Goal: Information Seeking & Learning: Check status

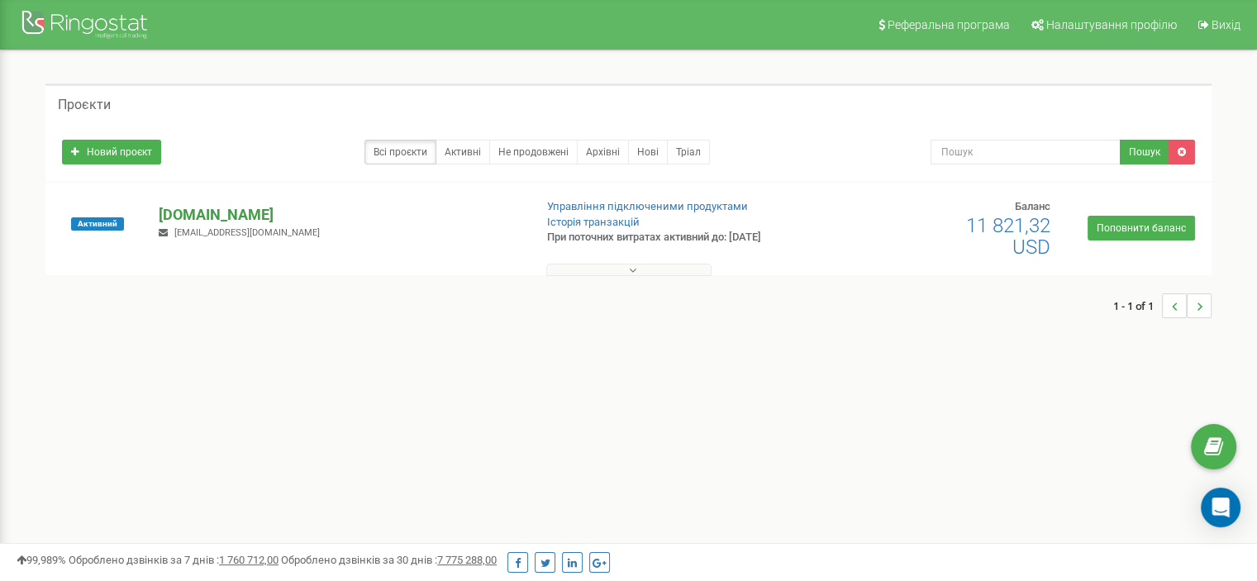
click at [254, 216] on p "[DOMAIN_NAME]" at bounding box center [339, 214] width 361 height 21
click at [218, 373] on div "1 - 1 of 1" at bounding box center [628, 365] width 1166 height 58
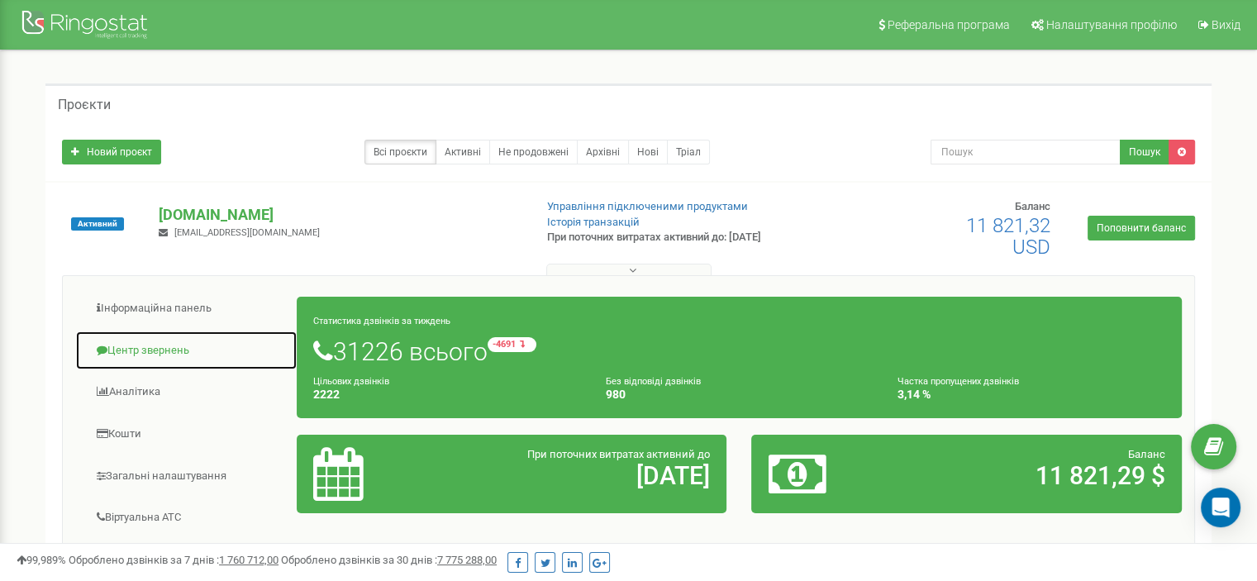
click at [172, 344] on link "Центр звернень" at bounding box center [186, 350] width 222 height 40
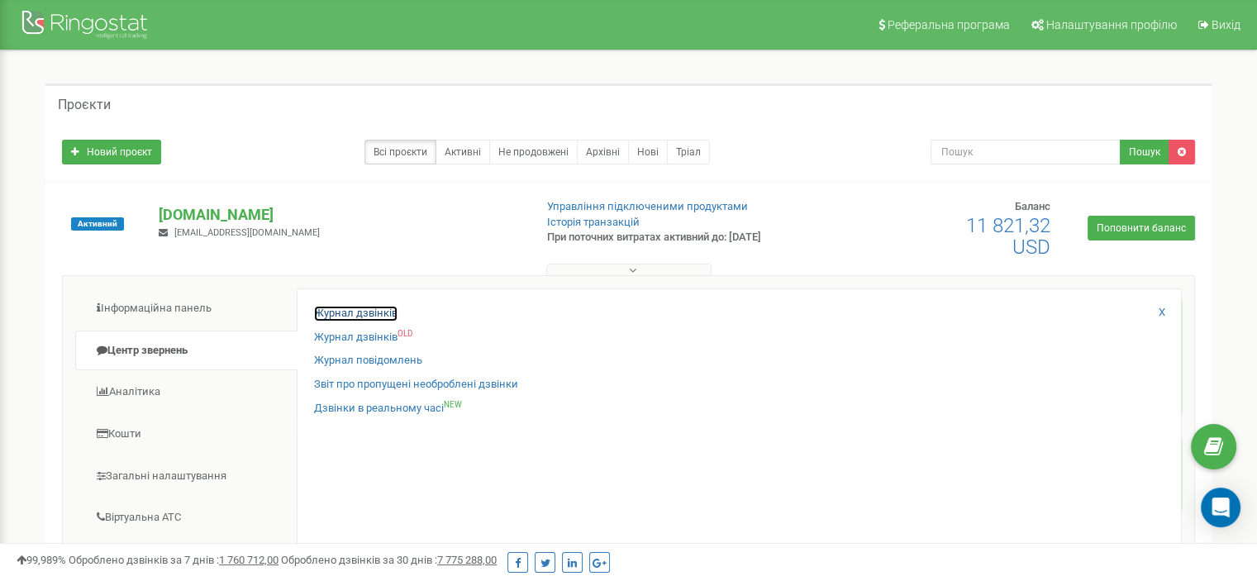
click at [354, 316] on link "Журнал дзвінків" at bounding box center [355, 314] width 83 height 16
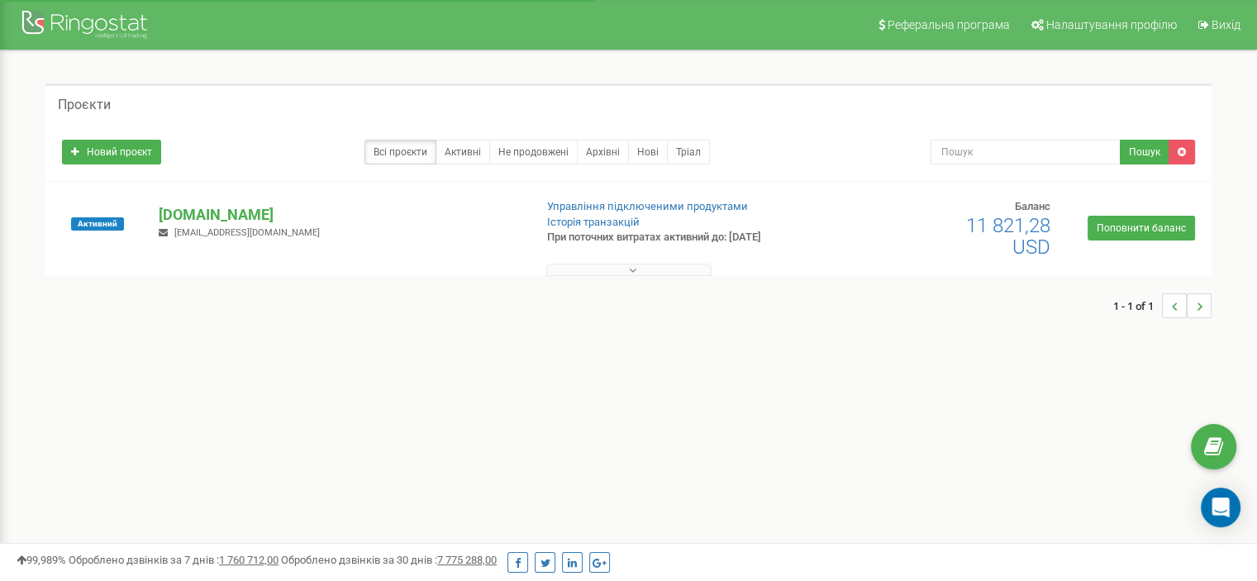
click at [284, 217] on p "[DOMAIN_NAME]" at bounding box center [339, 214] width 361 height 21
click at [333, 368] on div "1 - 1 of 1" at bounding box center [628, 365] width 1166 height 58
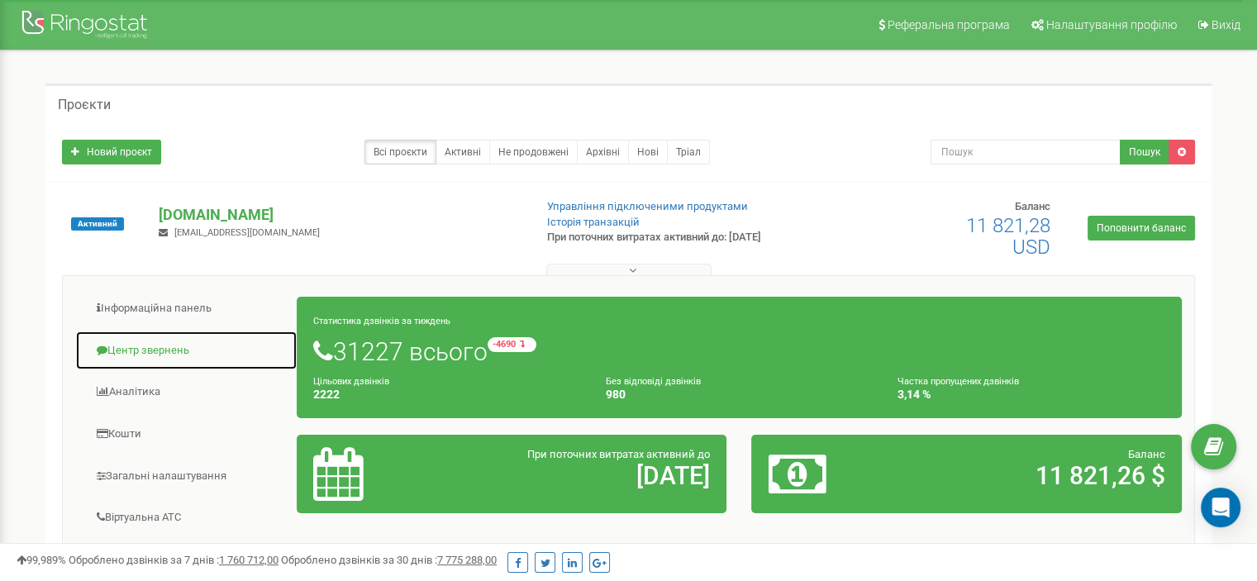
click at [168, 349] on link "Центр звернень" at bounding box center [186, 350] width 222 height 40
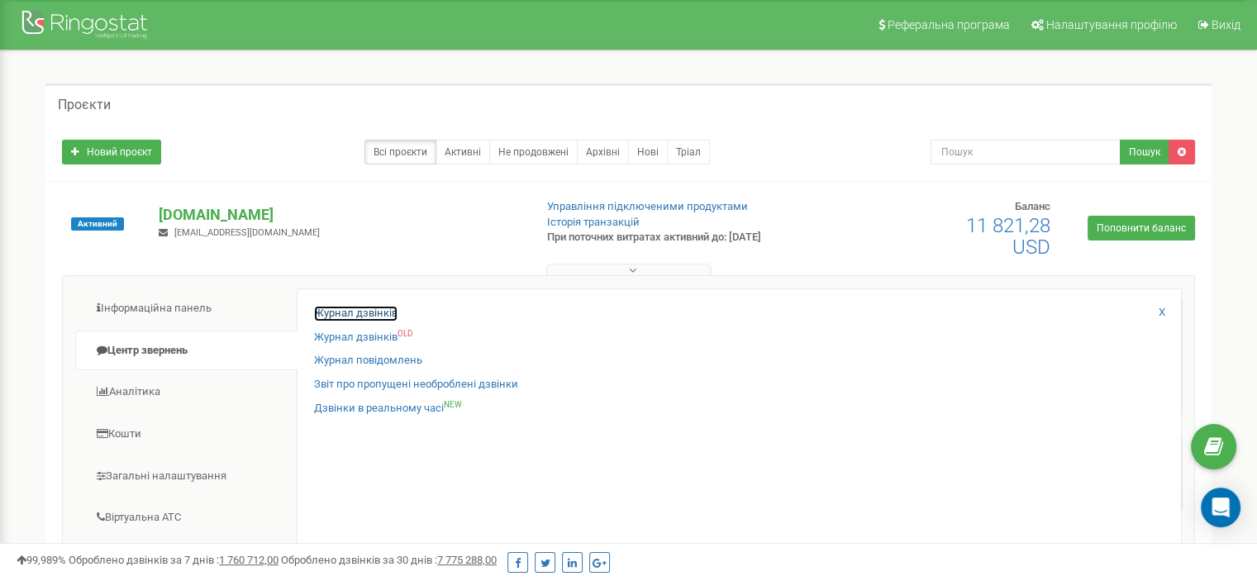
click at [380, 317] on link "Журнал дзвінків" at bounding box center [355, 314] width 83 height 16
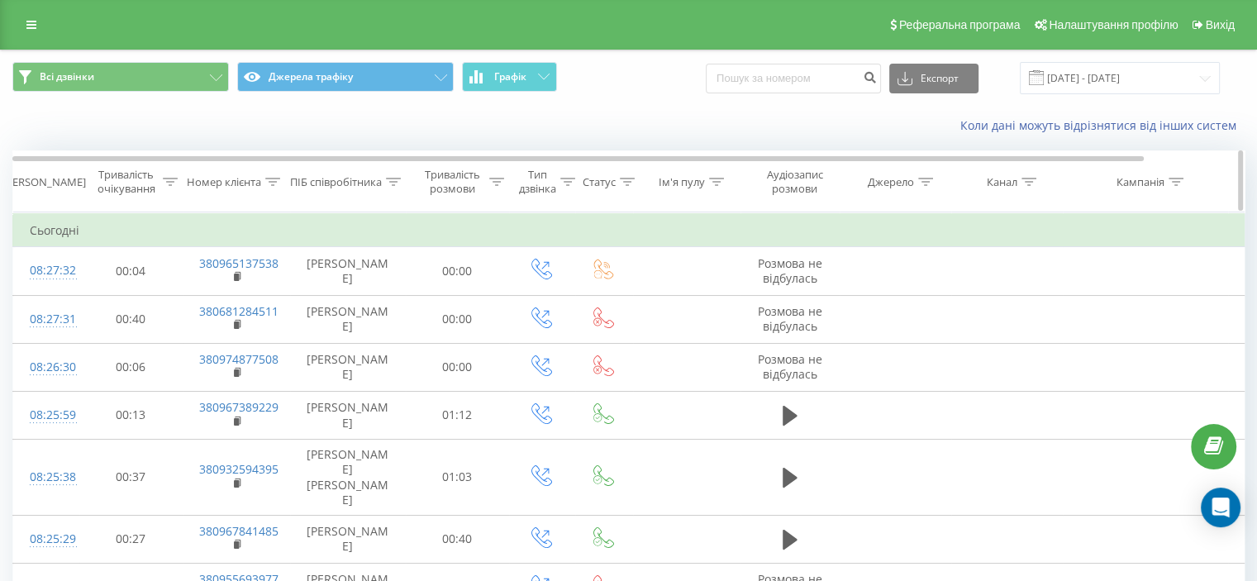
click at [394, 179] on icon at bounding box center [393, 182] width 15 height 8
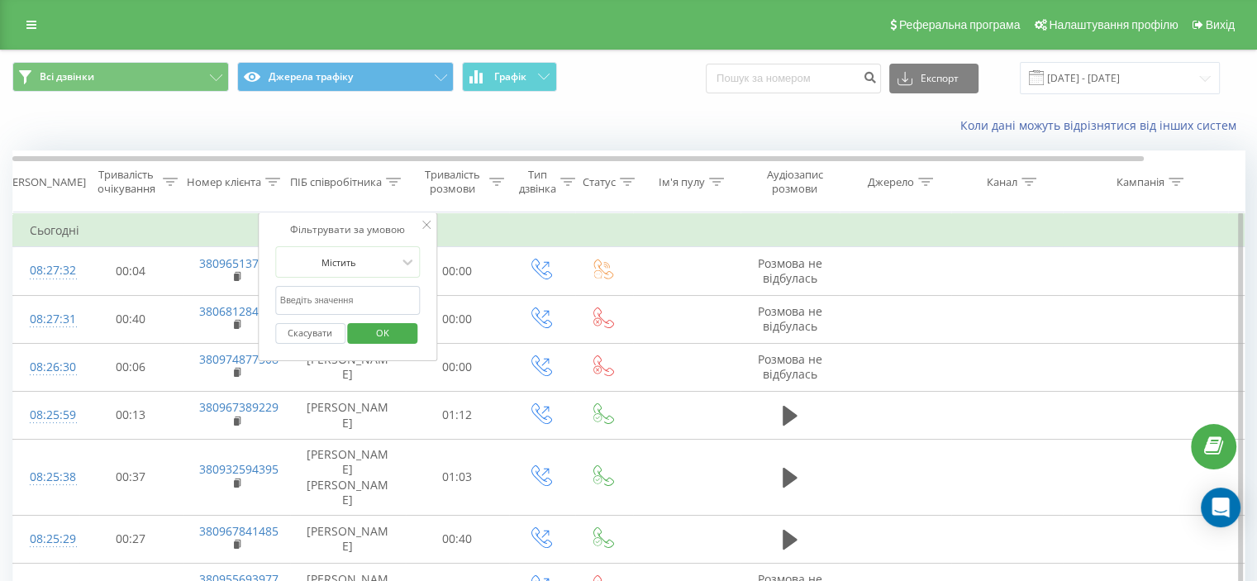
click at [339, 293] on input "text" at bounding box center [347, 300] width 145 height 29
paste input "Новгородцева"
type input "Новгородцева"
click at [383, 336] on span "OK" at bounding box center [382, 333] width 46 height 26
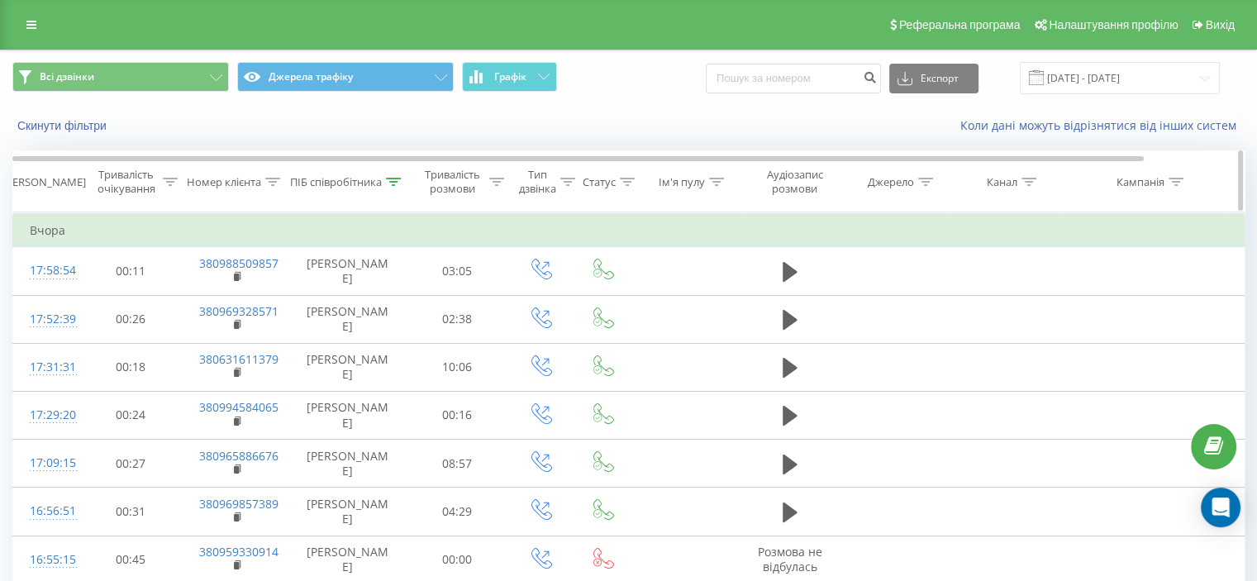
click at [387, 178] on div "ПІБ співробітника" at bounding box center [345, 182] width 111 height 14
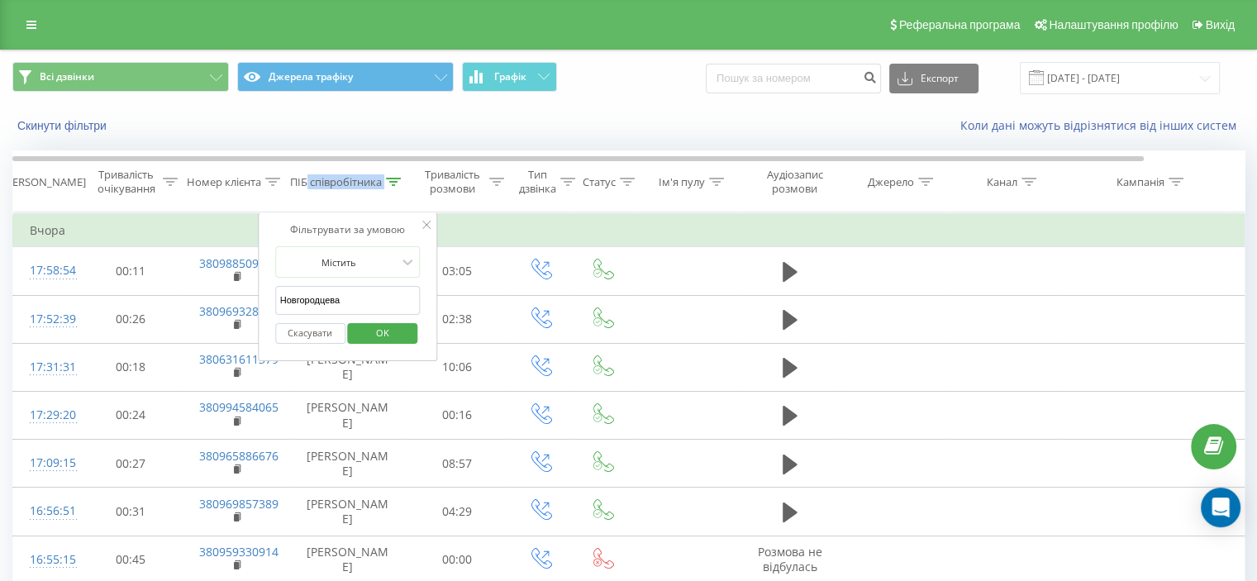
click at [388, 329] on span "OK" at bounding box center [382, 333] width 46 height 26
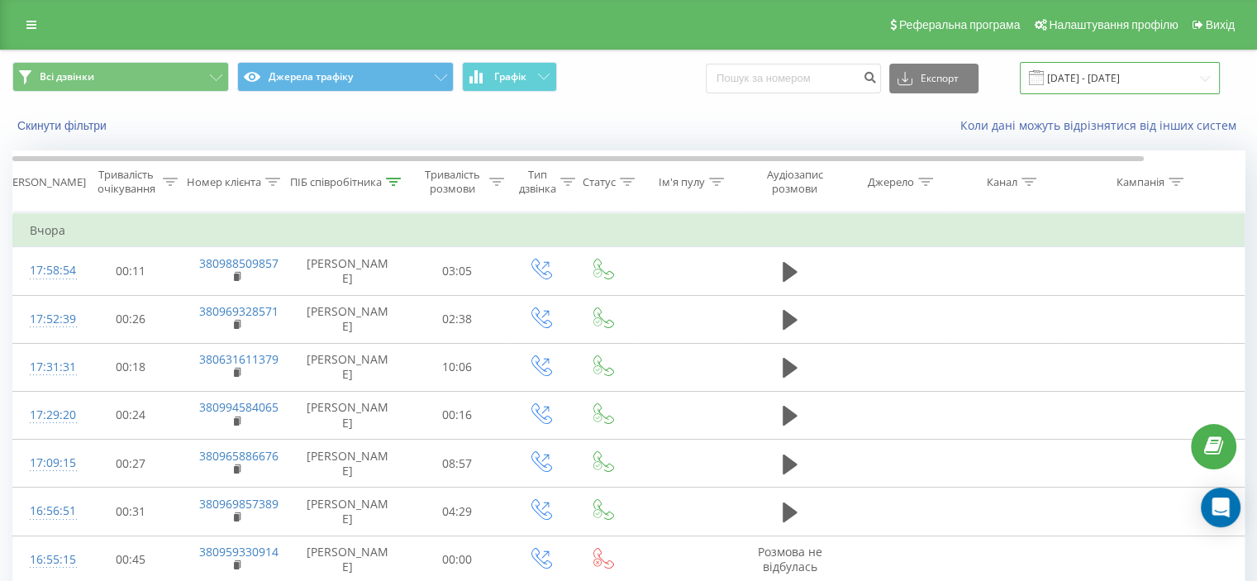
click at [1120, 93] on input "22.07.2025 - 22.08.2025" at bounding box center [1119, 78] width 200 height 32
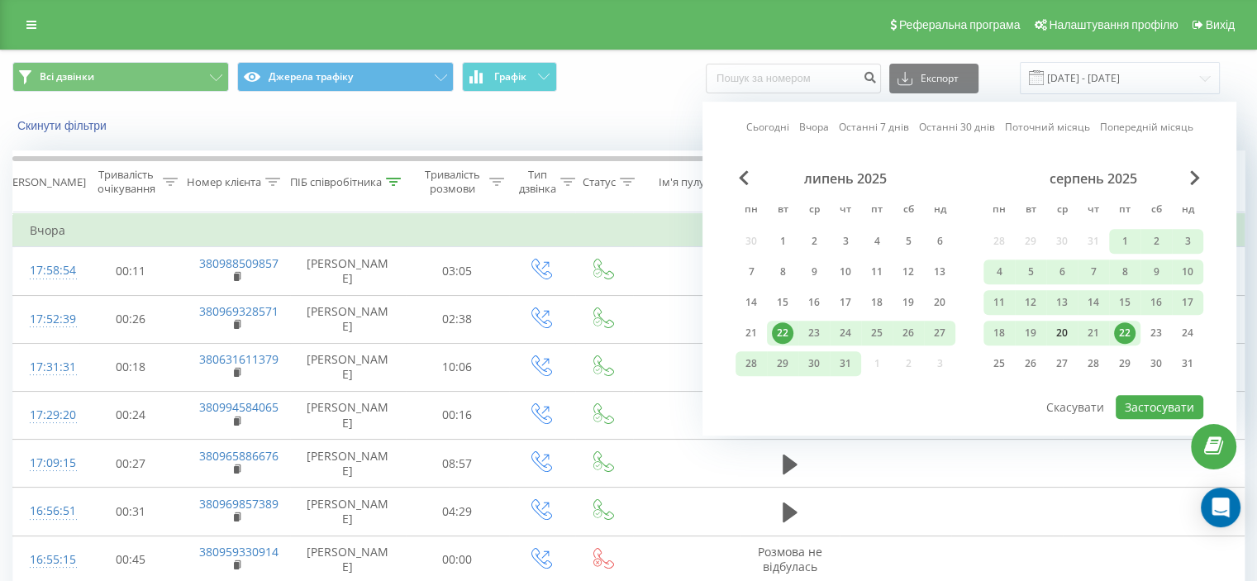
click at [1055, 328] on div "20" at bounding box center [1061, 332] width 21 height 21
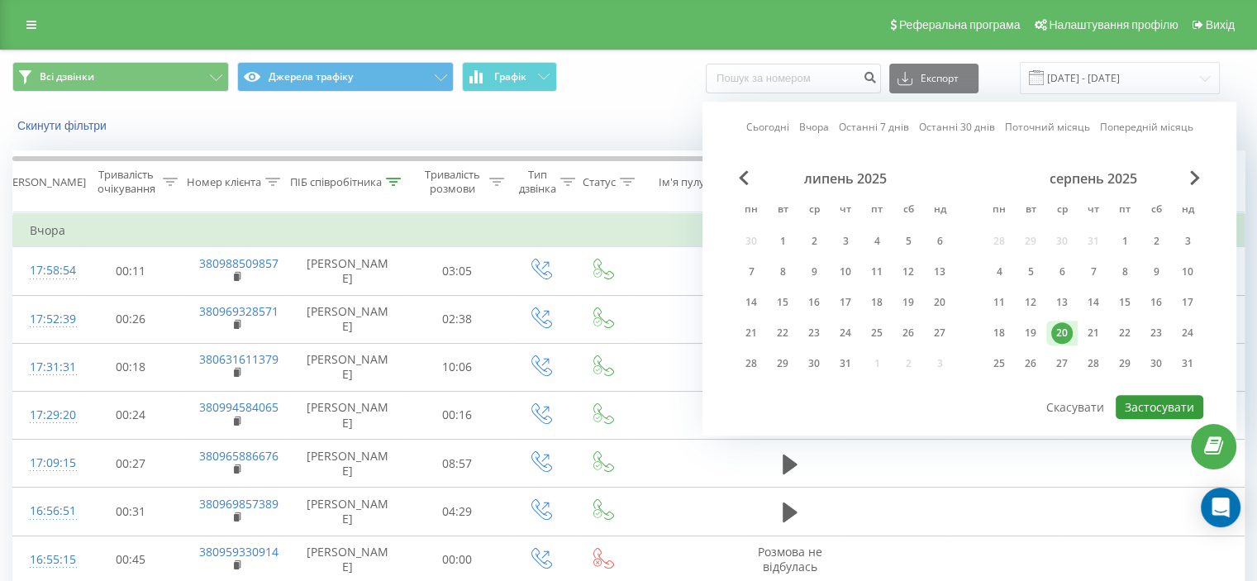
click at [1176, 406] on button "Застосувати" at bounding box center [1159, 407] width 88 height 24
type input "20.08.2025 - 20.08.2025"
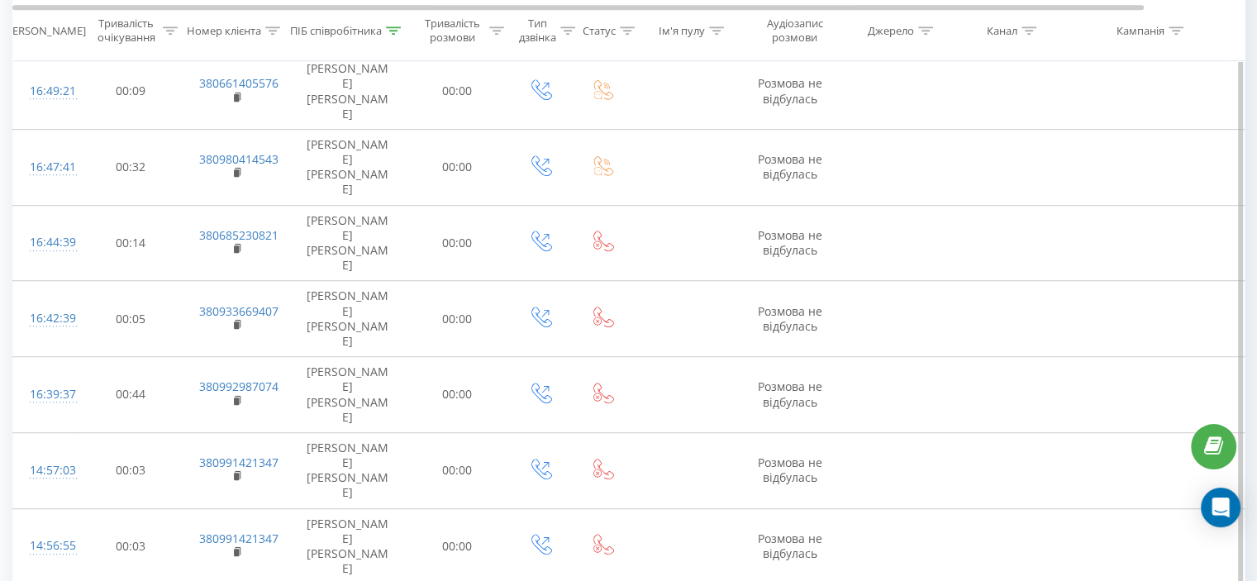
scroll to position [793, 0]
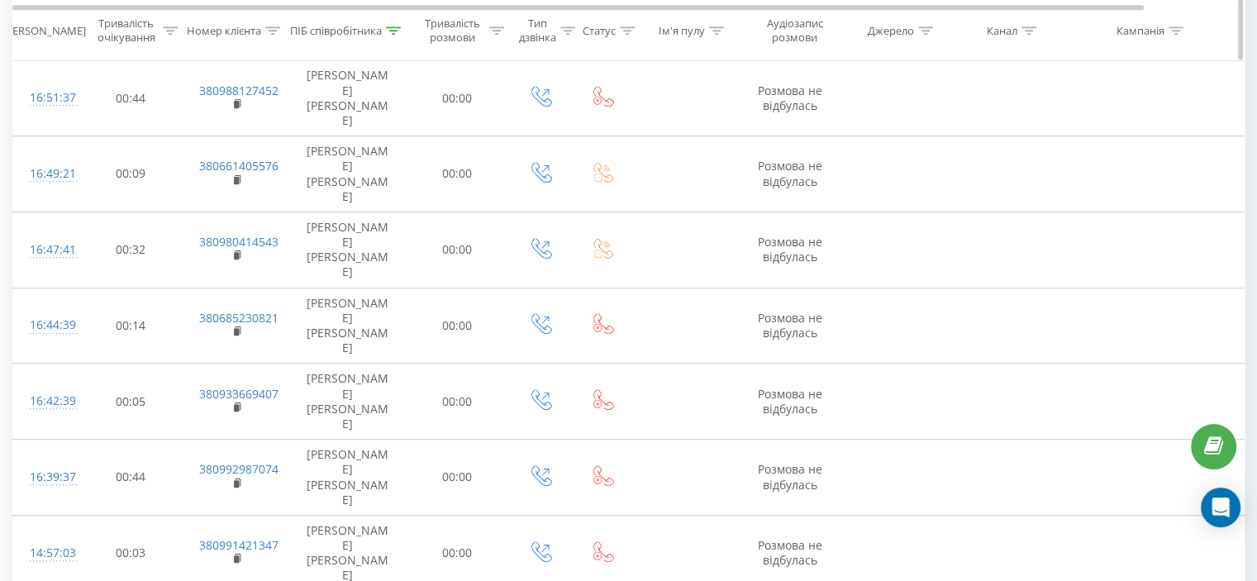
click at [403, 26] on div "ПІБ співробітника" at bounding box center [348, 31] width 116 height 14
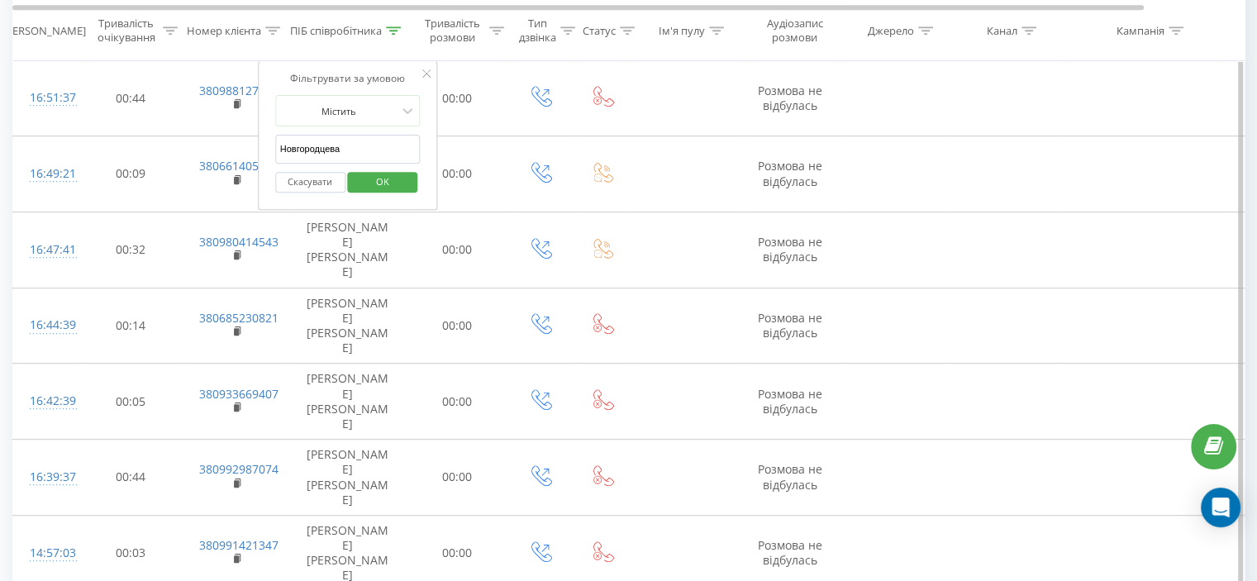
click at [364, 178] on span "OK" at bounding box center [382, 182] width 46 height 26
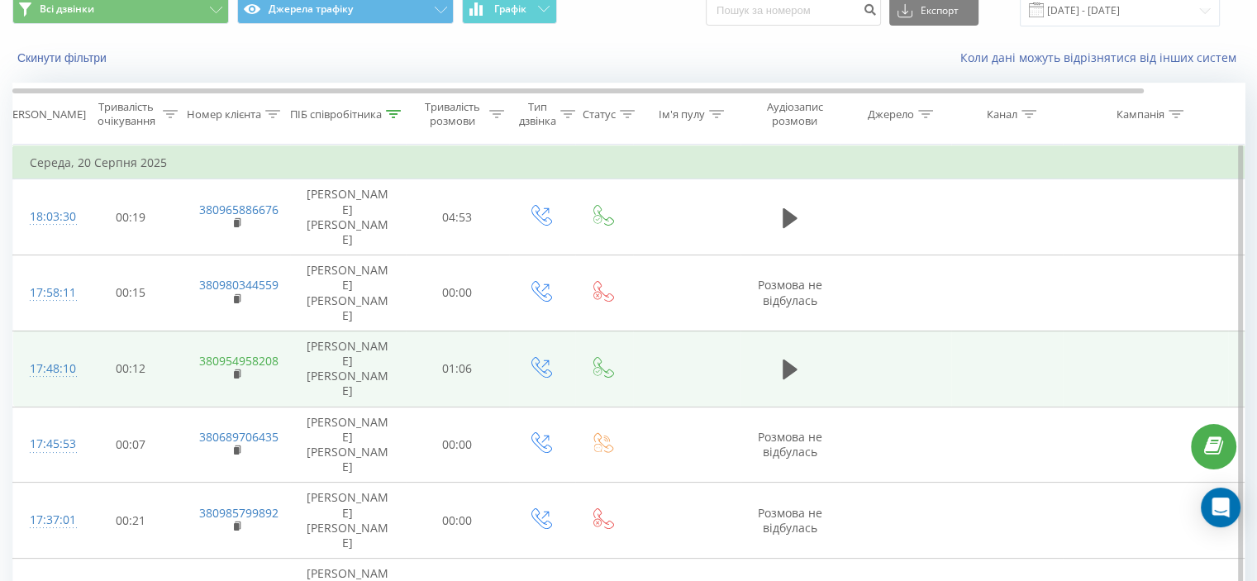
scroll to position [50, 0]
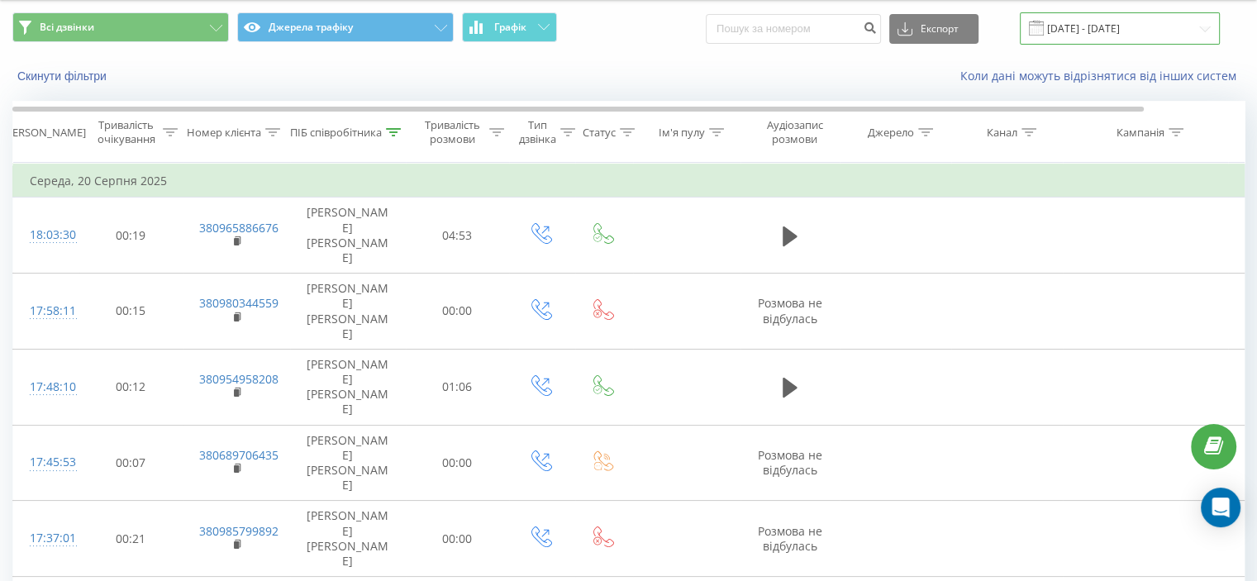
click at [1087, 26] on input "[DATE] - [DATE]" at bounding box center [1119, 28] width 200 height 32
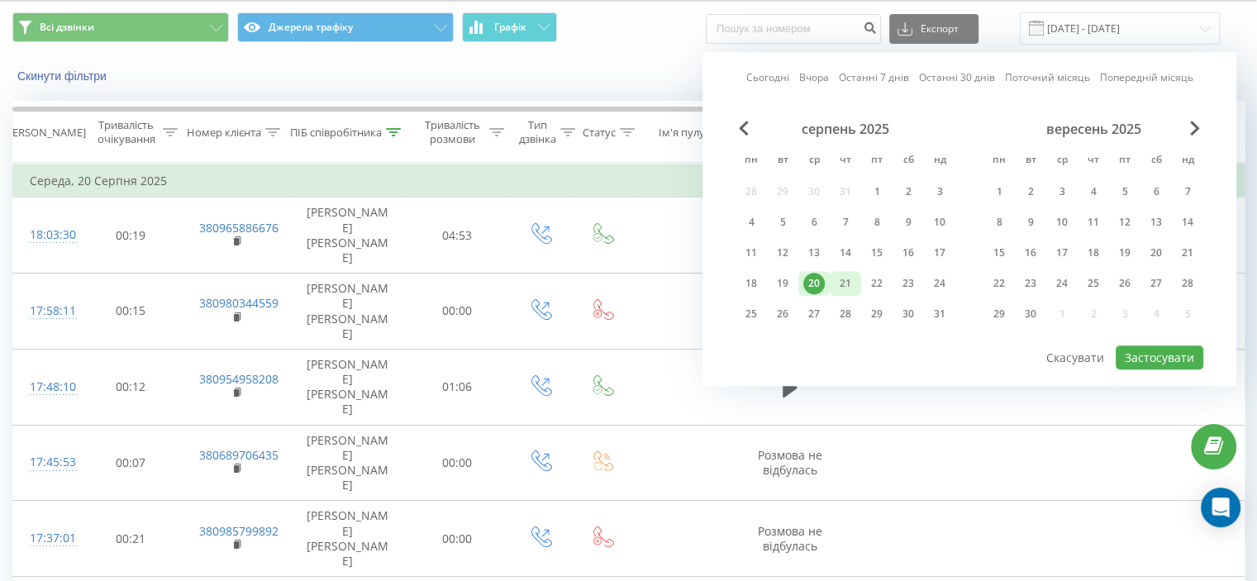
click at [847, 280] on div "21" at bounding box center [844, 283] width 21 height 21
click at [1171, 359] on button "Застосувати" at bounding box center [1159, 357] width 88 height 24
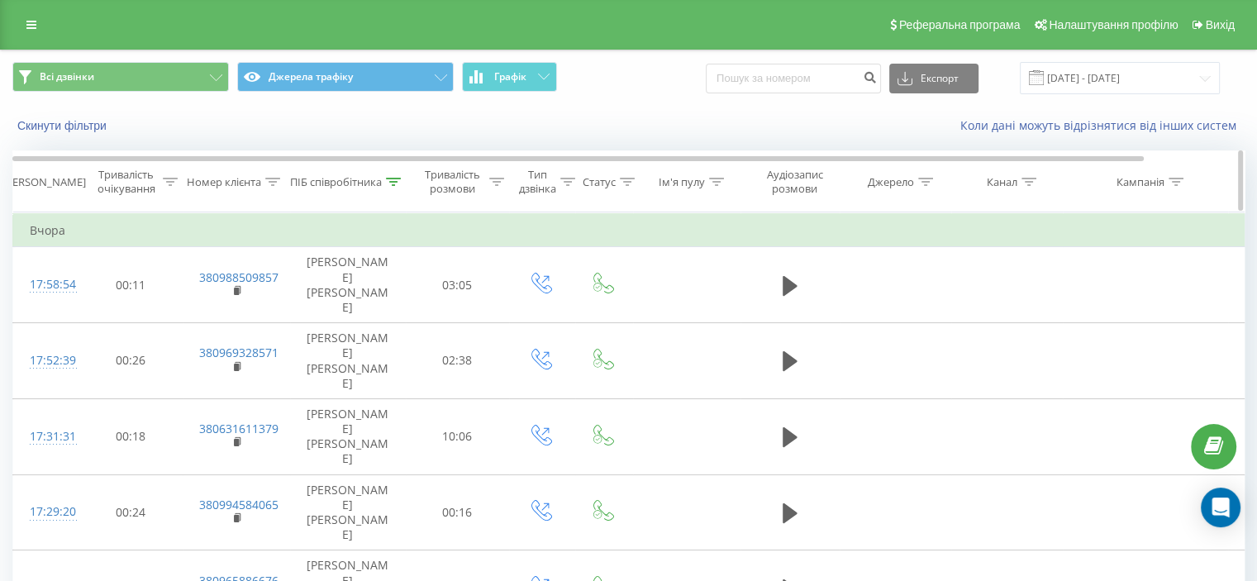
click at [388, 187] on div at bounding box center [393, 182] width 15 height 14
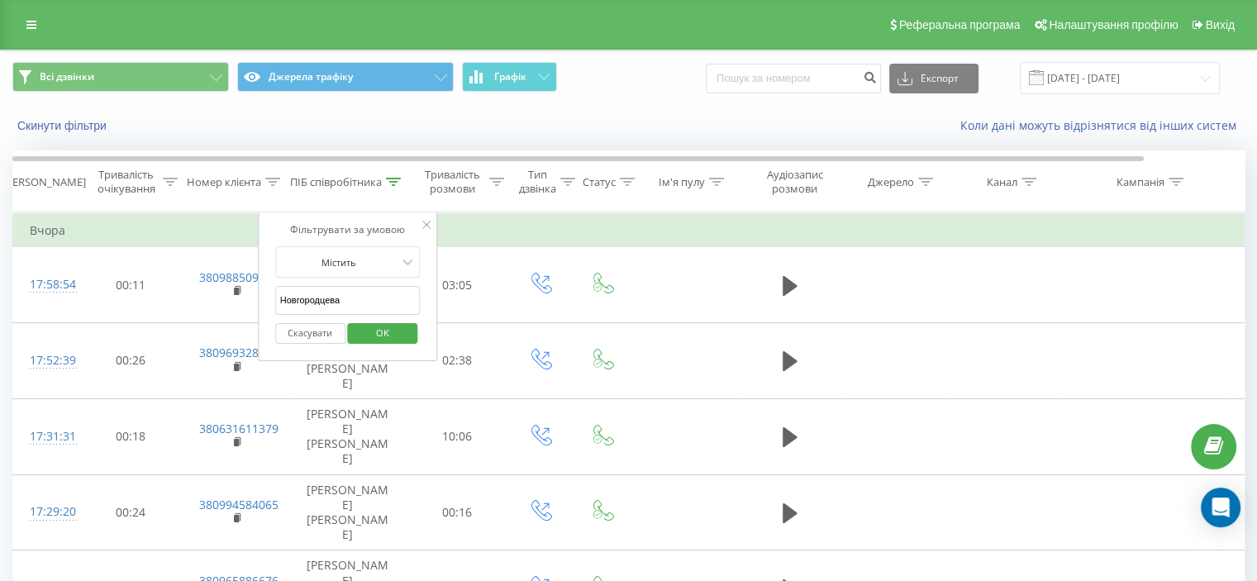
click at [321, 330] on button "Скасувати" at bounding box center [310, 333] width 70 height 21
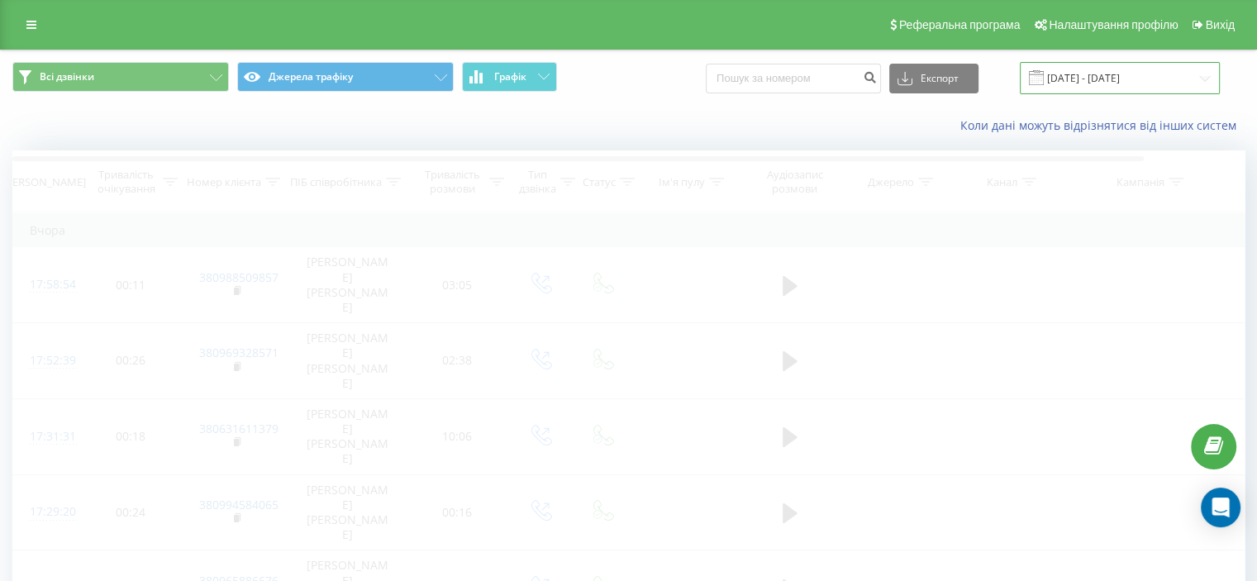
click at [1119, 72] on input "21.08.2025 - 21.08.2025" at bounding box center [1119, 78] width 200 height 32
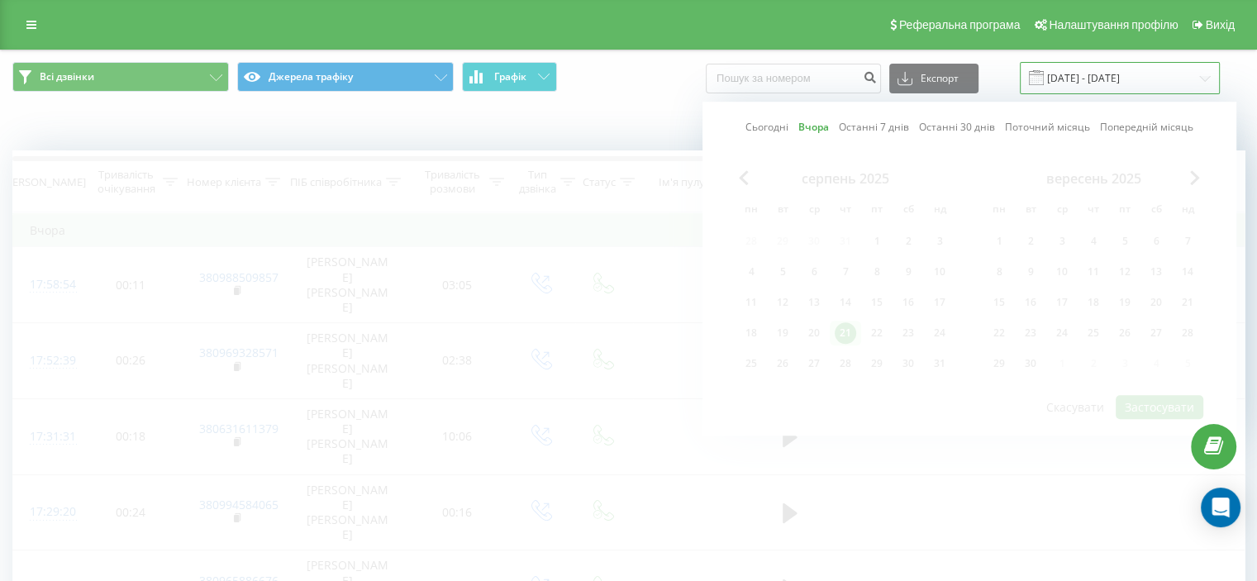
click at [1081, 80] on input "21.08.2025 - 21.08.2025" at bounding box center [1119, 78] width 200 height 32
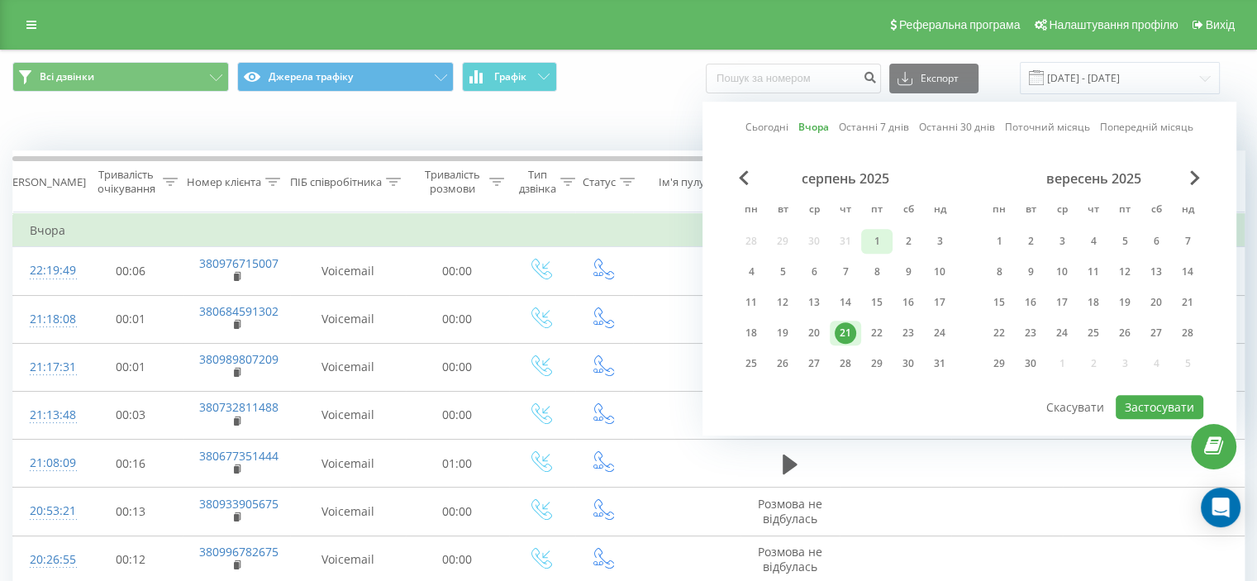
click at [874, 243] on div "1" at bounding box center [876, 241] width 21 height 21
click at [840, 326] on div "21" at bounding box center [844, 332] width 21 height 21
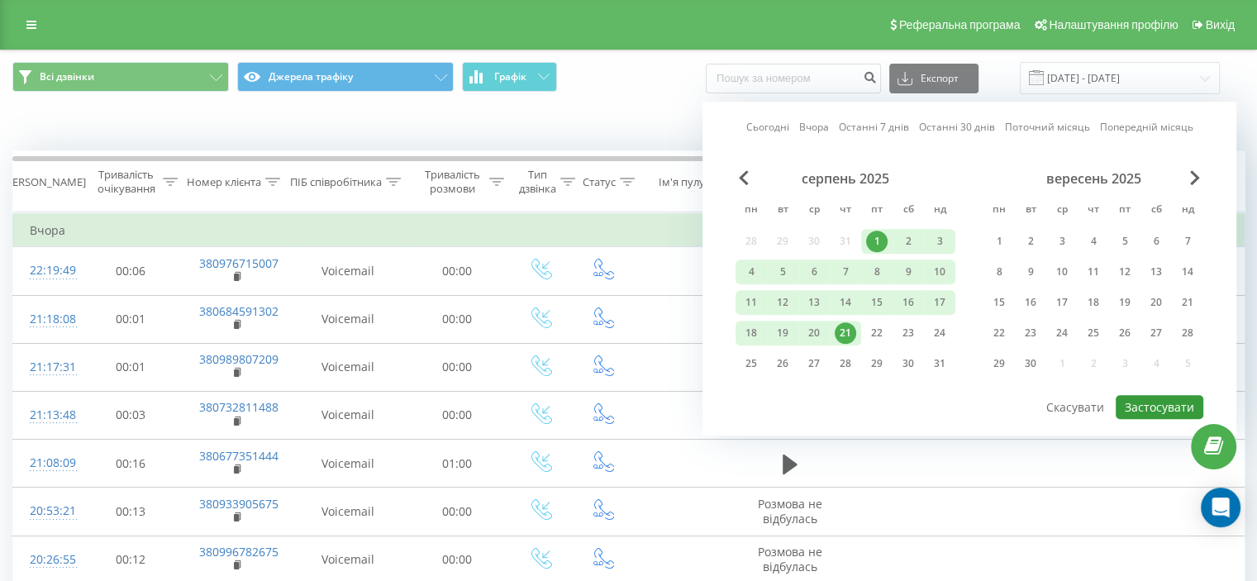
click at [1147, 408] on button "Застосувати" at bounding box center [1159, 407] width 88 height 24
type input "[DATE] - [DATE]"
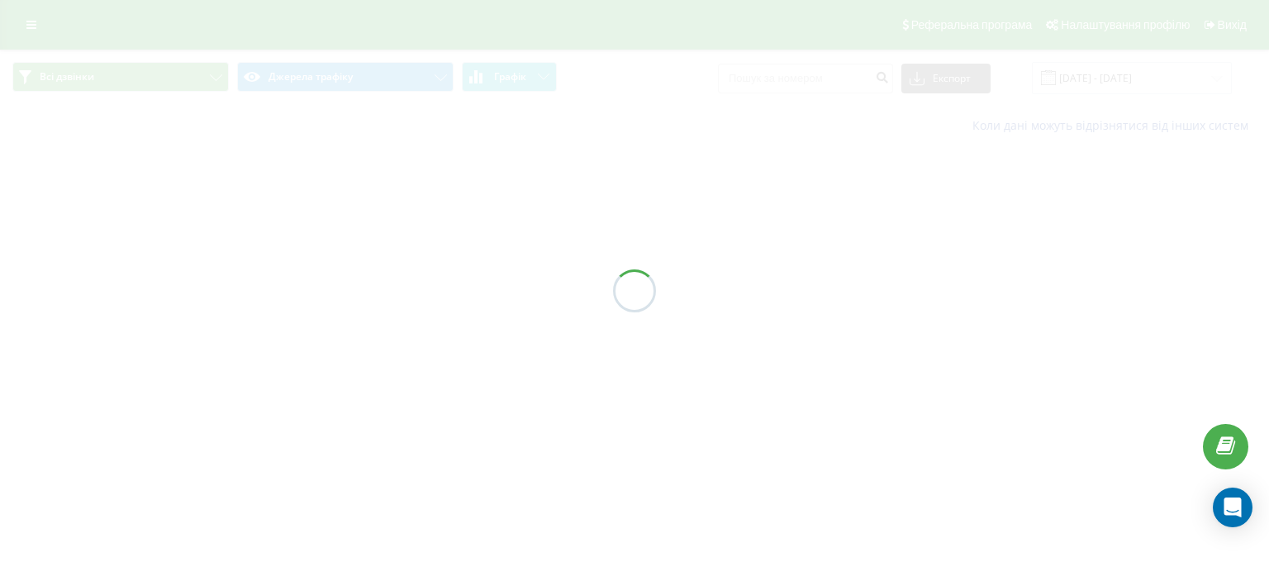
click at [545, 577] on div at bounding box center [634, 290] width 1269 height 581
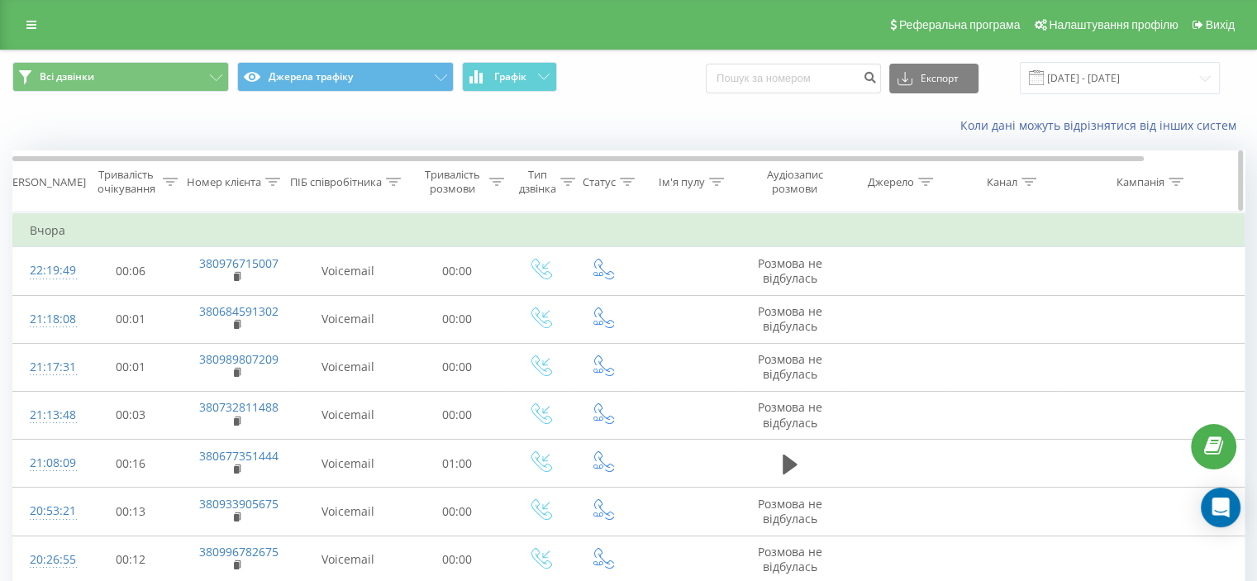
click at [270, 181] on icon at bounding box center [273, 182] width 15 height 8
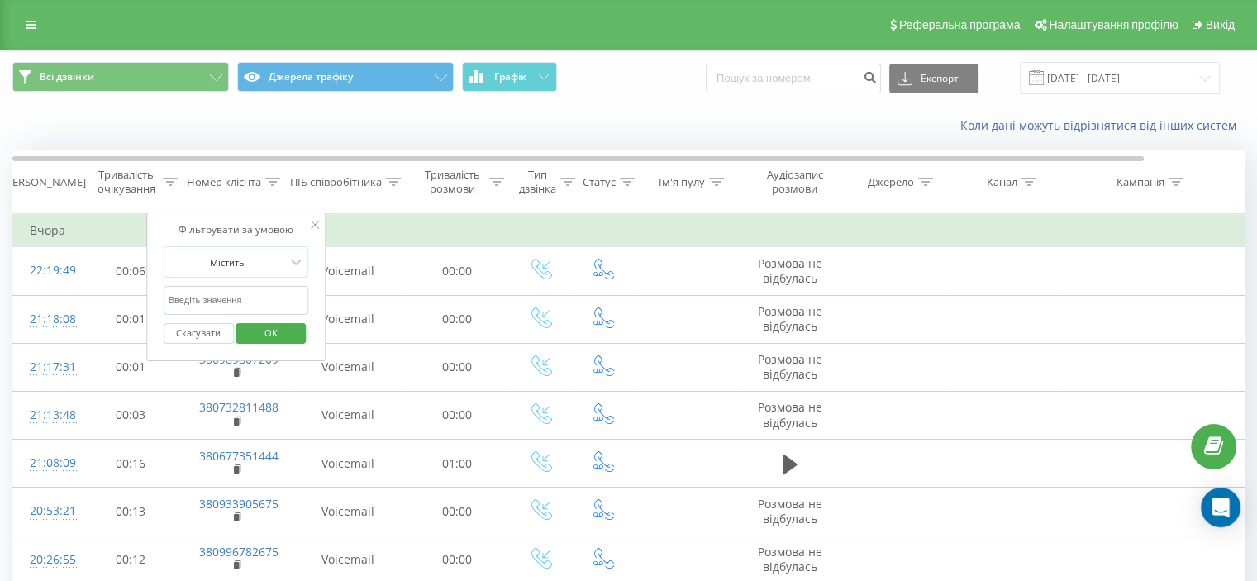
click at [248, 292] on input "text" at bounding box center [236, 300] width 145 height 29
paste input "380958148175"
click at [260, 320] on span "OK" at bounding box center [271, 333] width 46 height 26
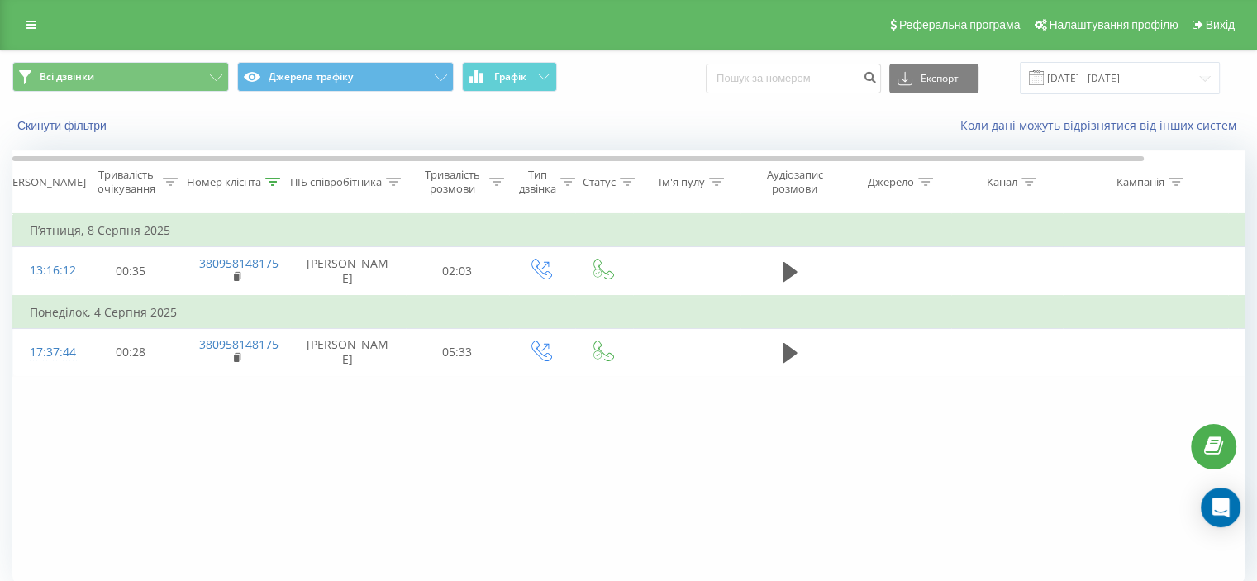
click at [183, 483] on div "Фільтрувати за умовою Дорівнює Скасувати OK Фільтрувати за умовою Містить 38095…" at bounding box center [628, 398] width 1232 height 372
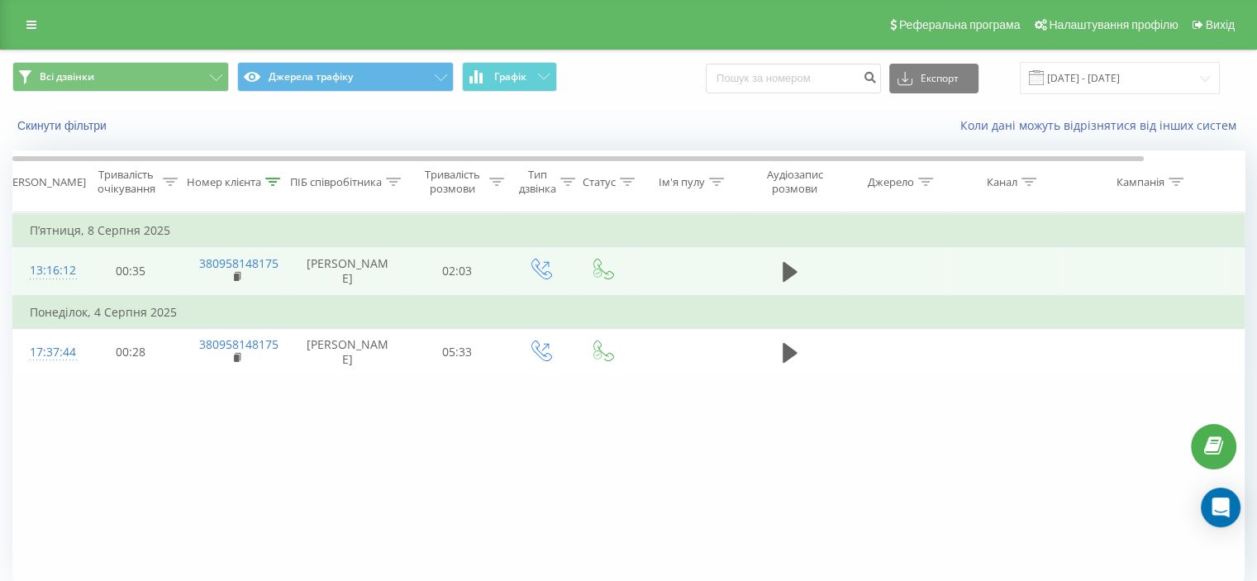
click at [795, 257] on td at bounding box center [789, 271] width 99 height 49
click at [789, 268] on icon at bounding box center [789, 272] width 15 height 20
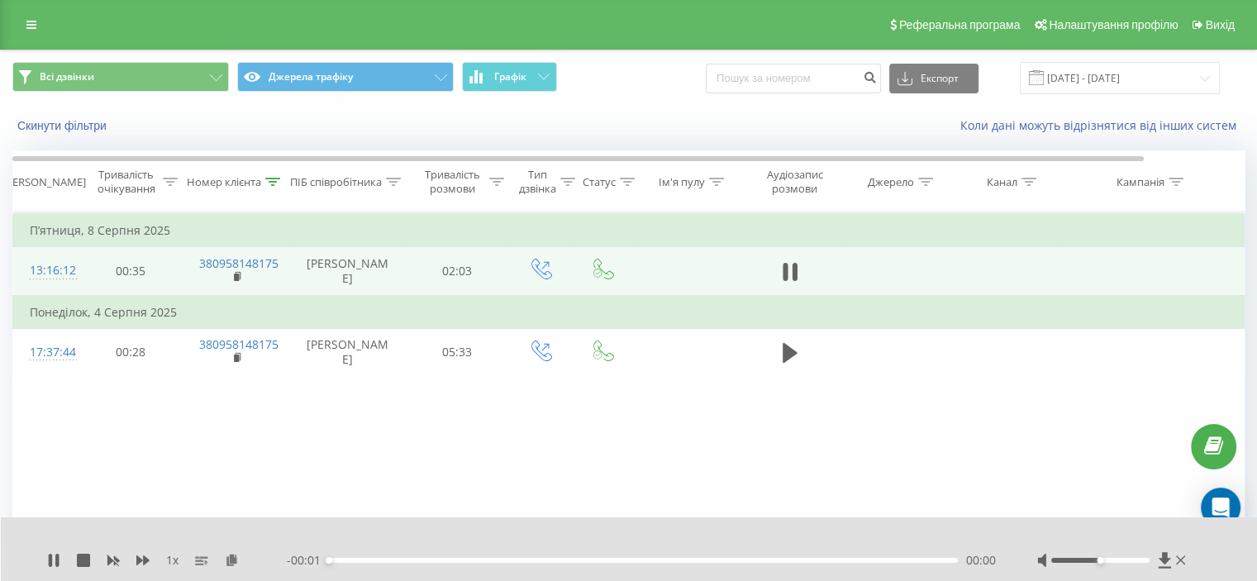
click at [791, 285] on span at bounding box center [789, 279] width 25 height 16
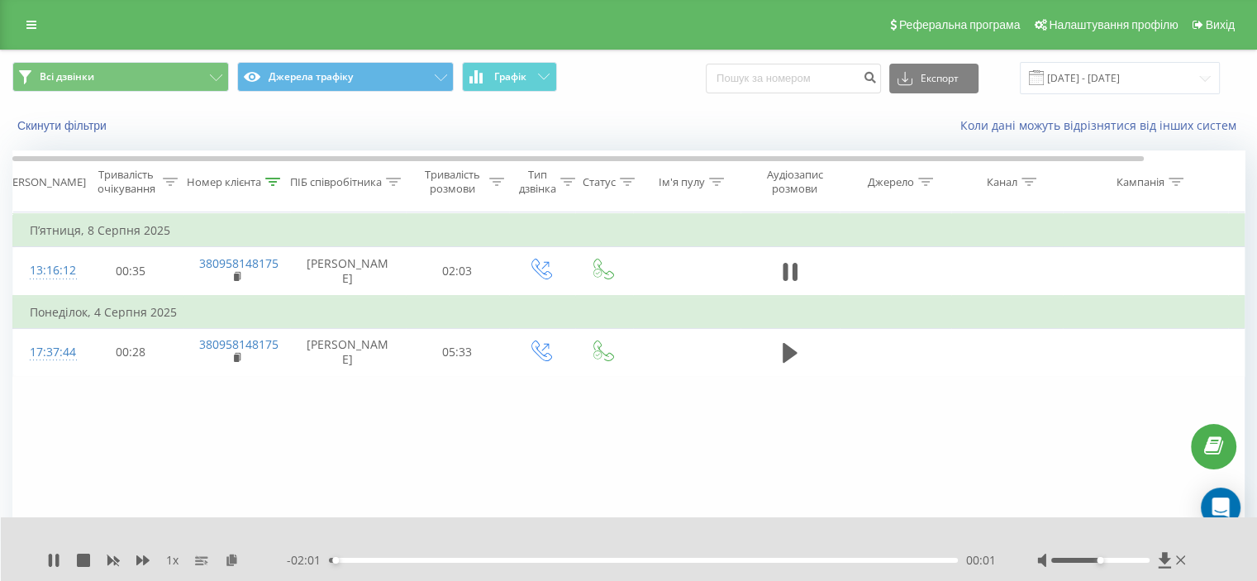
drag, startPoint x: 788, startPoint y: 264, endPoint x: 761, endPoint y: 227, distance: 45.4
click at [796, 266] on icon at bounding box center [789, 271] width 15 height 23
click at [144, 570] on div "1 x - 02:01 00:01 00:01" at bounding box center [629, 549] width 1257 height 64
click at [144, 568] on div "1 x - 02:01 00:01 00:01" at bounding box center [629, 549] width 1257 height 64
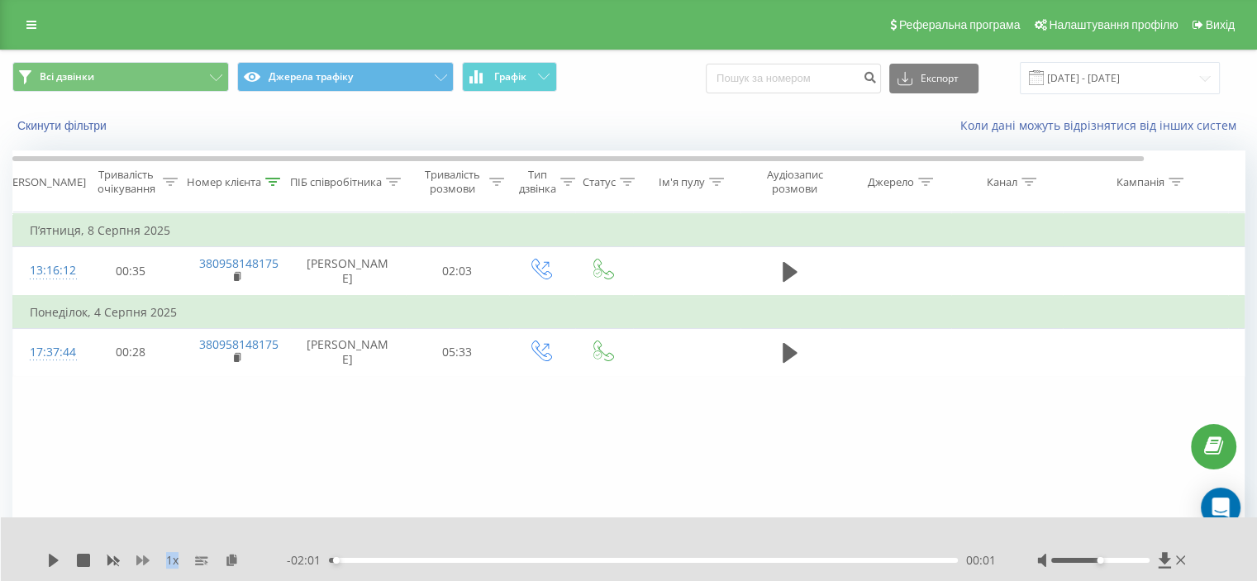
click at [143, 564] on icon at bounding box center [142, 560] width 13 height 10
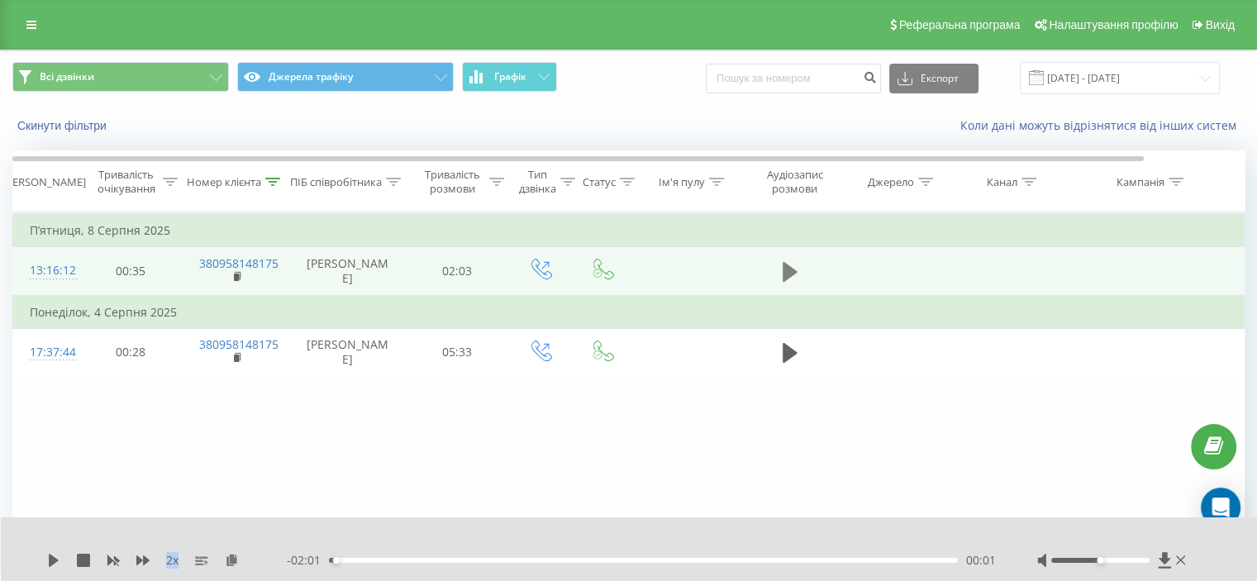
click at [790, 264] on icon at bounding box center [789, 271] width 15 height 23
click at [435, 560] on div "00:17" at bounding box center [643, 560] width 629 height 5
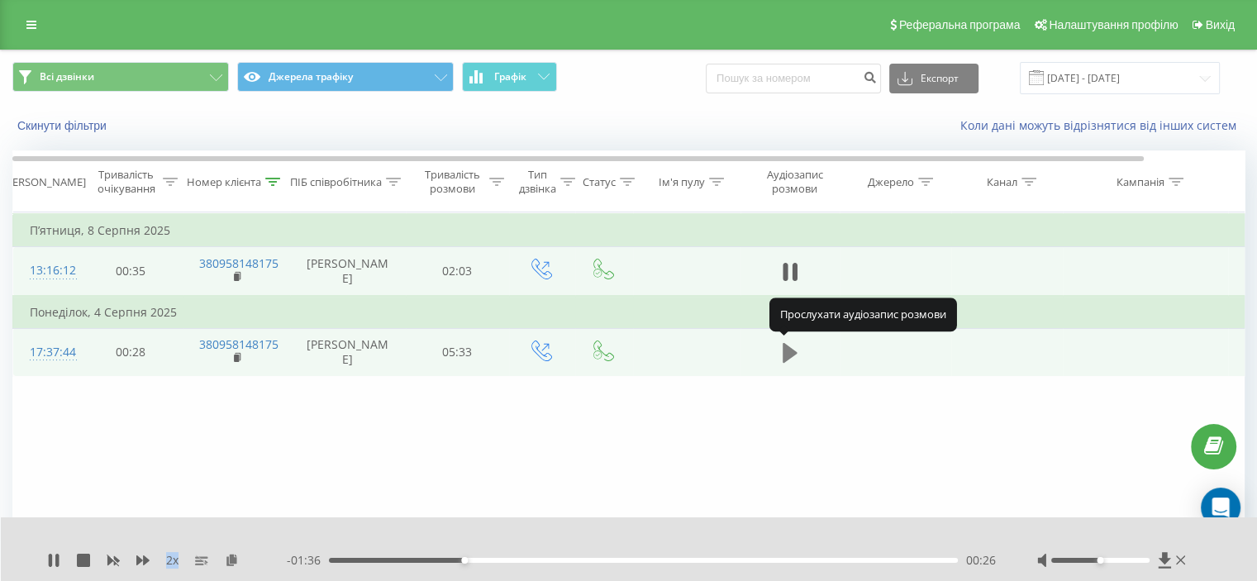
click at [786, 351] on icon at bounding box center [789, 353] width 15 height 20
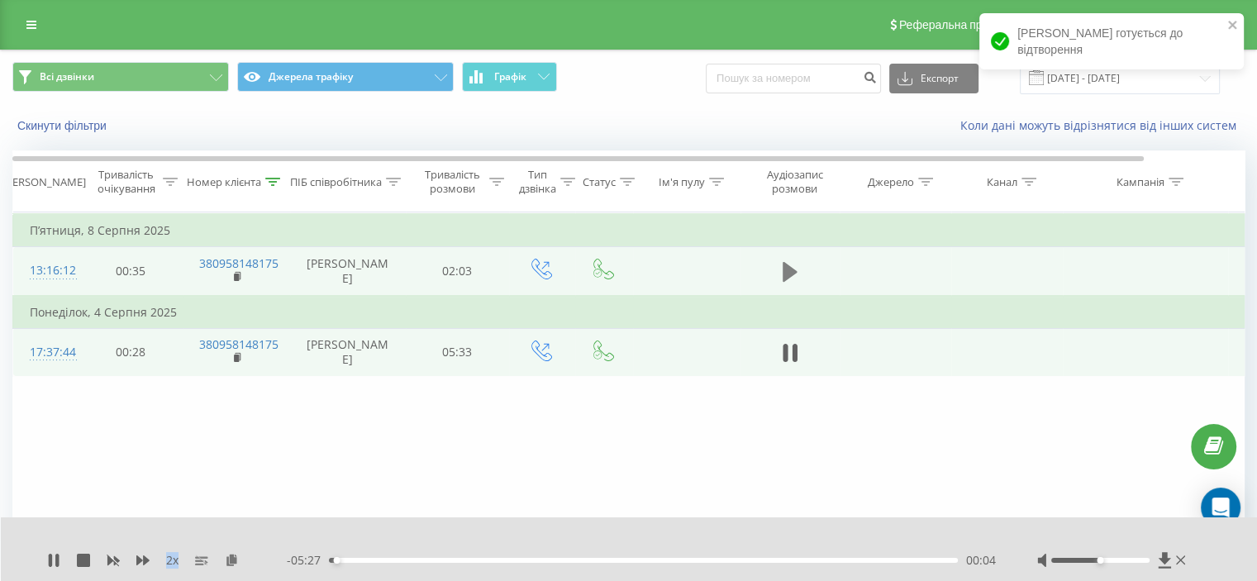
click at [787, 278] on icon at bounding box center [789, 271] width 15 height 23
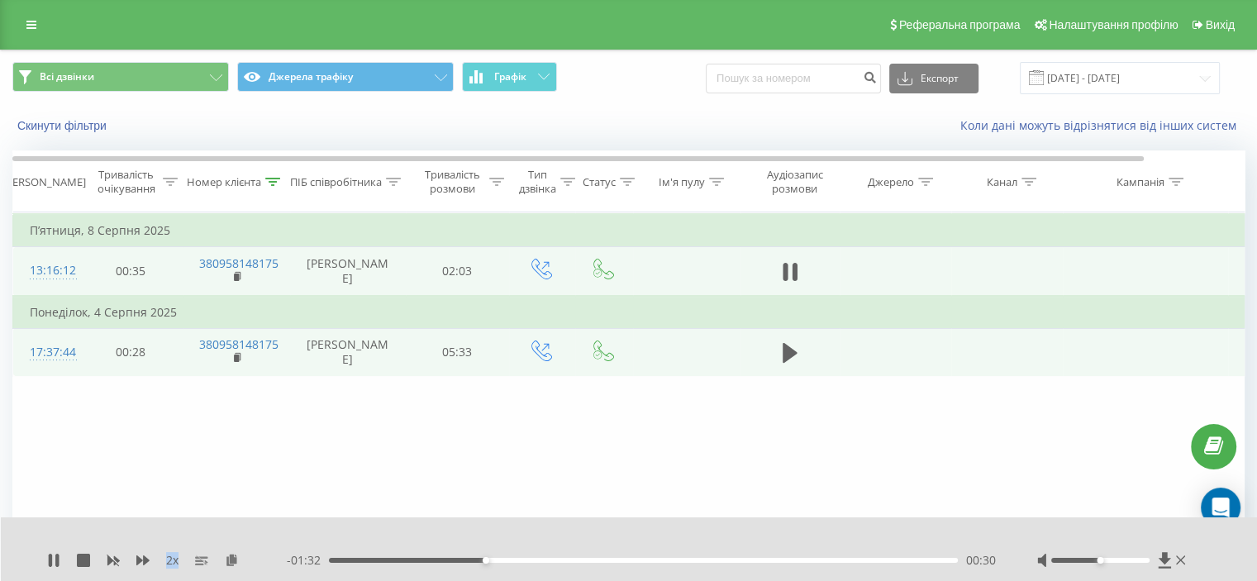
click at [520, 560] on div "00:30" at bounding box center [643, 560] width 629 height 5
click at [787, 277] on icon at bounding box center [784, 272] width 5 height 18
click at [803, 358] on td at bounding box center [789, 352] width 99 height 48
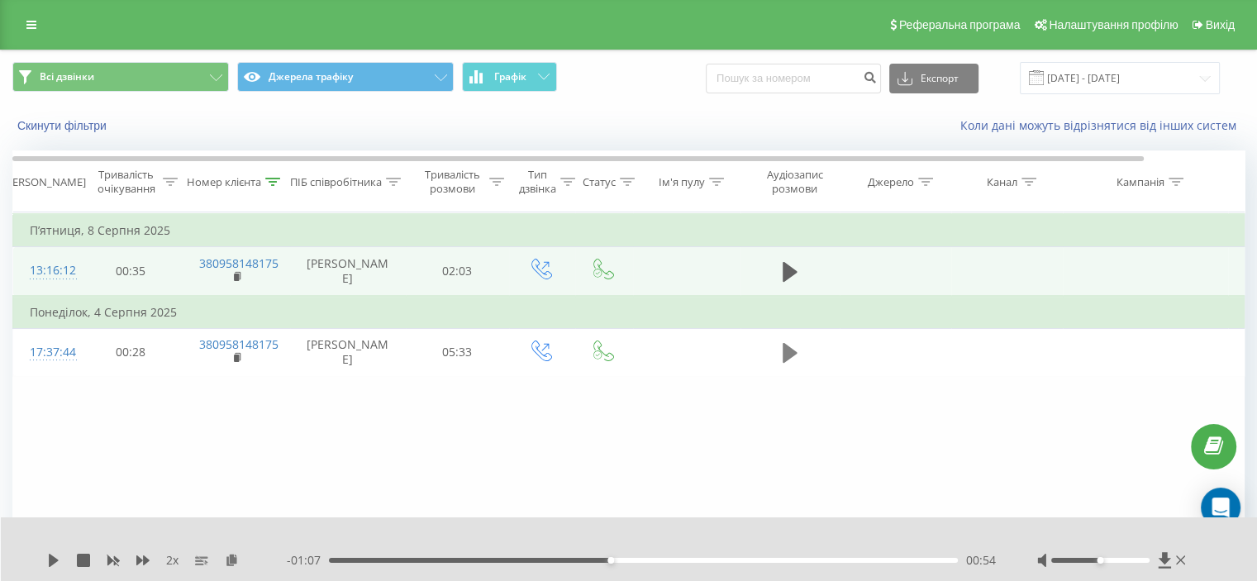
click at [801, 356] on button at bounding box center [789, 352] width 25 height 25
click at [623, 563] on div "- 05:25 00:05 00:05" at bounding box center [641, 560] width 709 height 17
click at [584, 558] on div "00:06" at bounding box center [643, 560] width 629 height 5
click at [383, 558] on div "02:17" at bounding box center [643, 560] width 629 height 5
click at [444, 558] on div "00:40" at bounding box center [643, 560] width 629 height 5
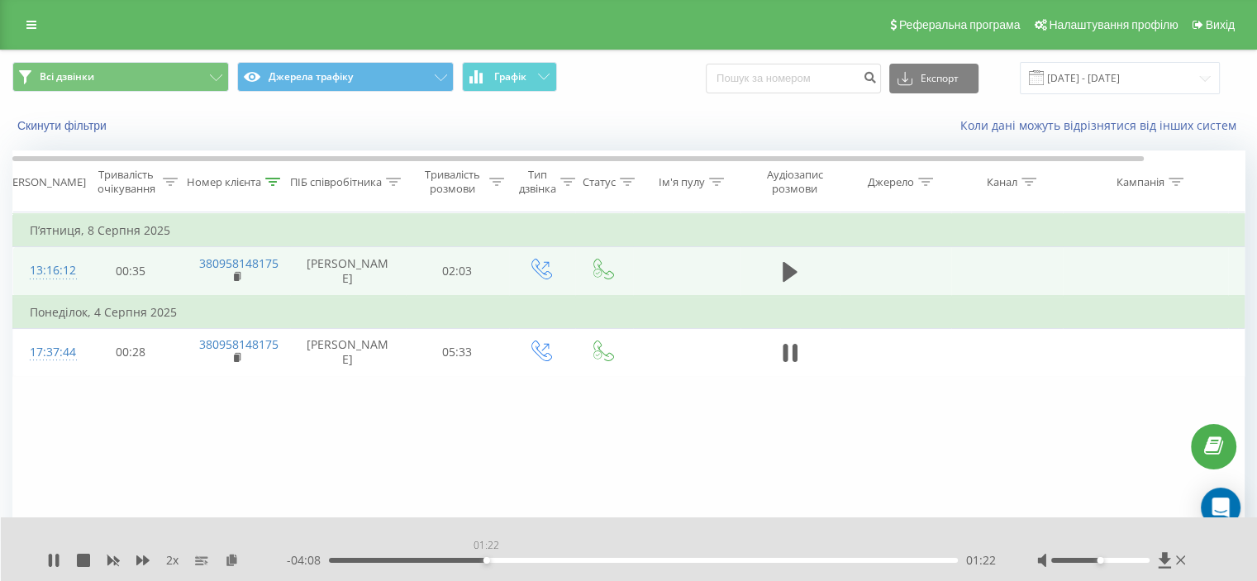
click at [486, 558] on div "01:22" at bounding box center [643, 560] width 629 height 5
click at [789, 269] on icon at bounding box center [789, 272] width 15 height 20
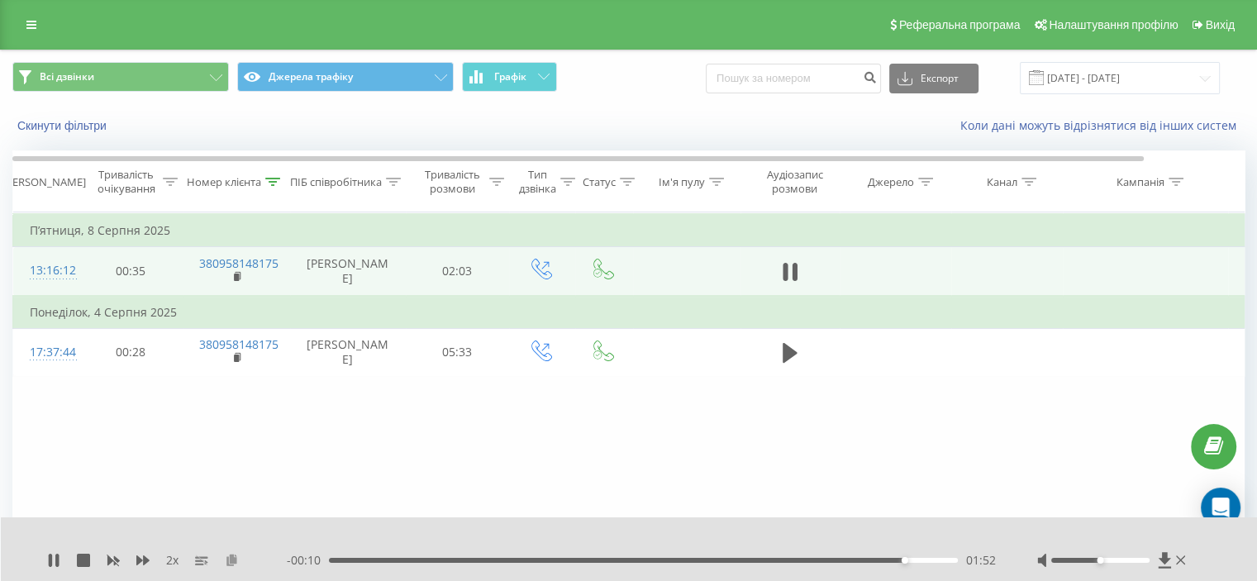
click at [231, 558] on icon at bounding box center [232, 560] width 14 height 12
click at [329, 557] on div "00:00 02:02 02:02" at bounding box center [641, 560] width 709 height 17
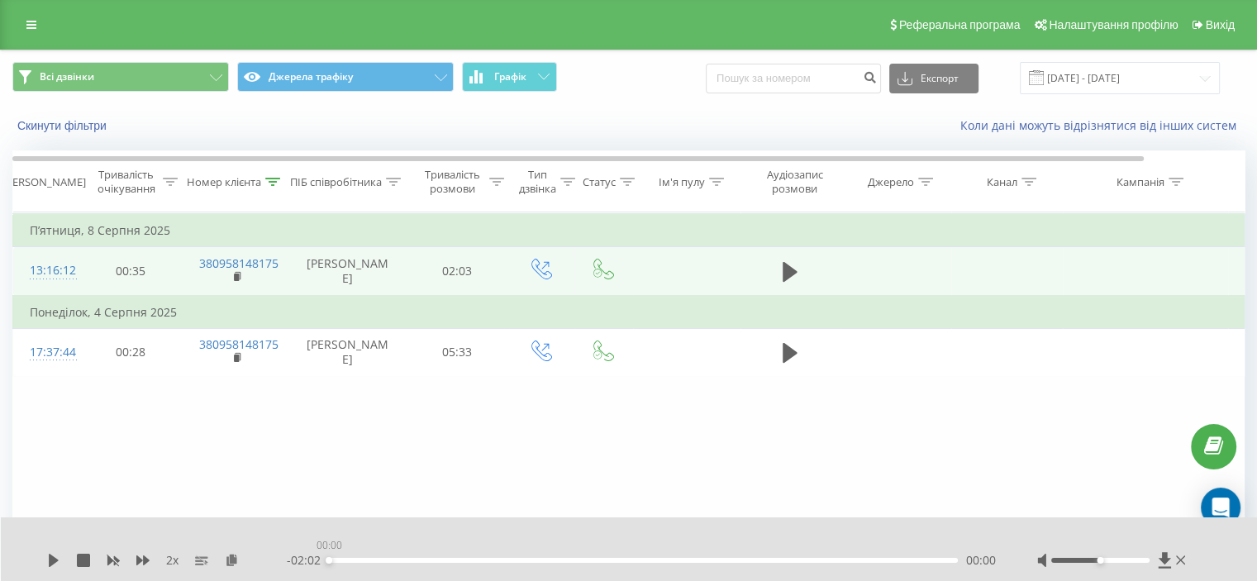
drag, startPoint x: 329, startPoint y: 558, endPoint x: 284, endPoint y: 558, distance: 44.6
click at [288, 558] on div "- 02:02 00:00 00:00" at bounding box center [641, 560] width 709 height 17
click at [51, 561] on icon at bounding box center [54, 560] width 10 height 13
drag, startPoint x: 349, startPoint y: 558, endPoint x: 215, endPoint y: 562, distance: 133.9
click at [278, 563] on div "2 x - 01:58 00:03 00:03" at bounding box center [618, 560] width 1142 height 17
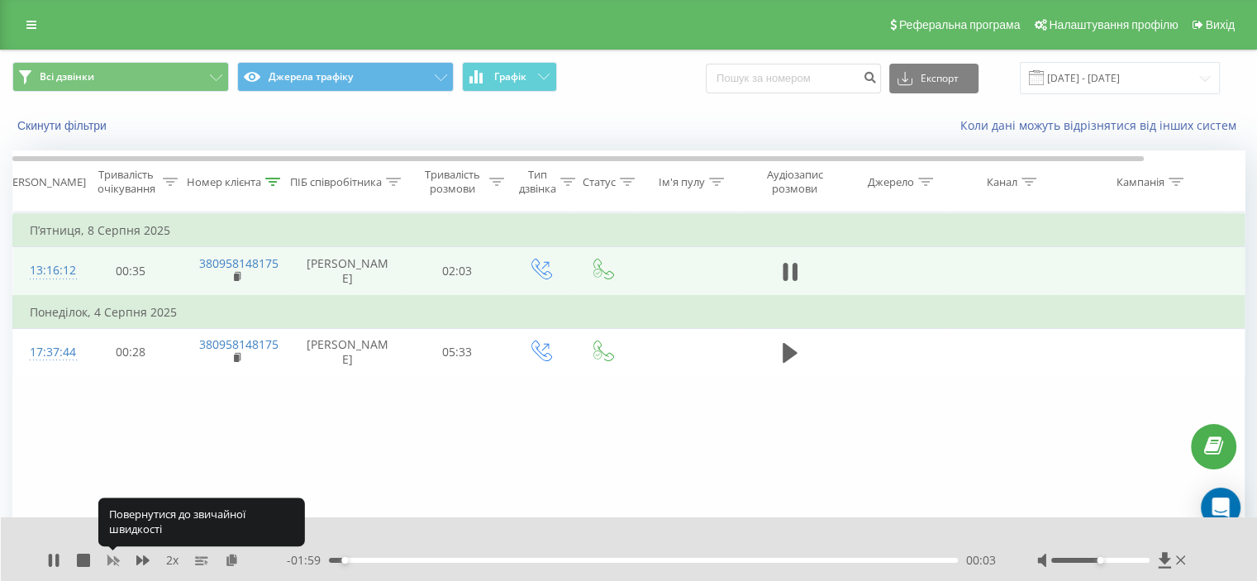
click at [107, 558] on icon at bounding box center [113, 560] width 13 height 13
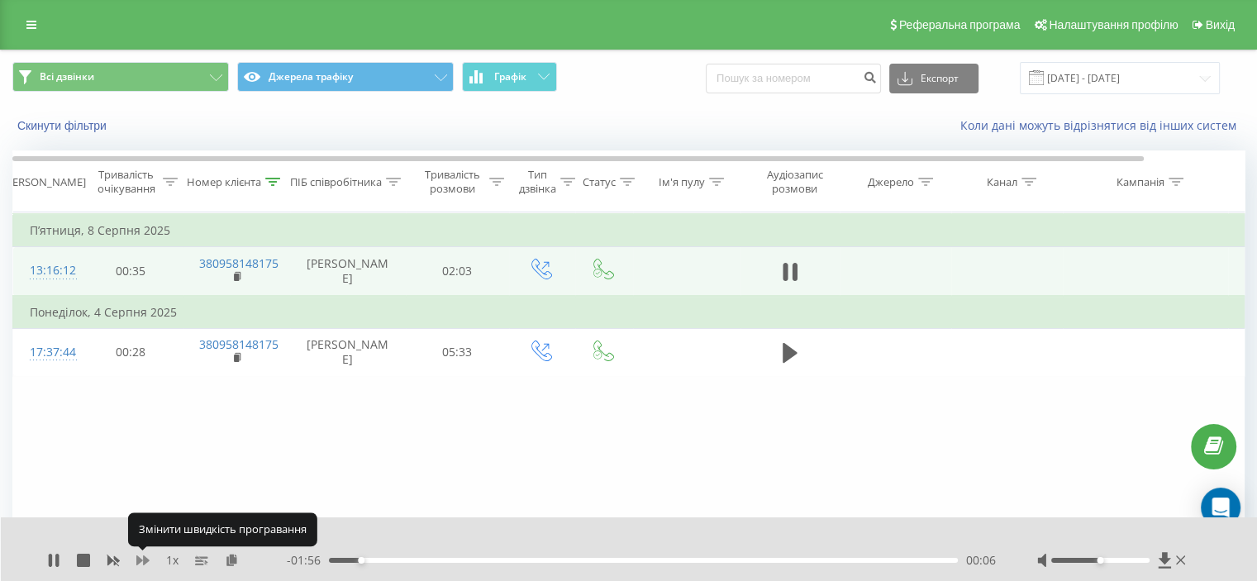
click at [140, 555] on icon at bounding box center [142, 560] width 13 height 13
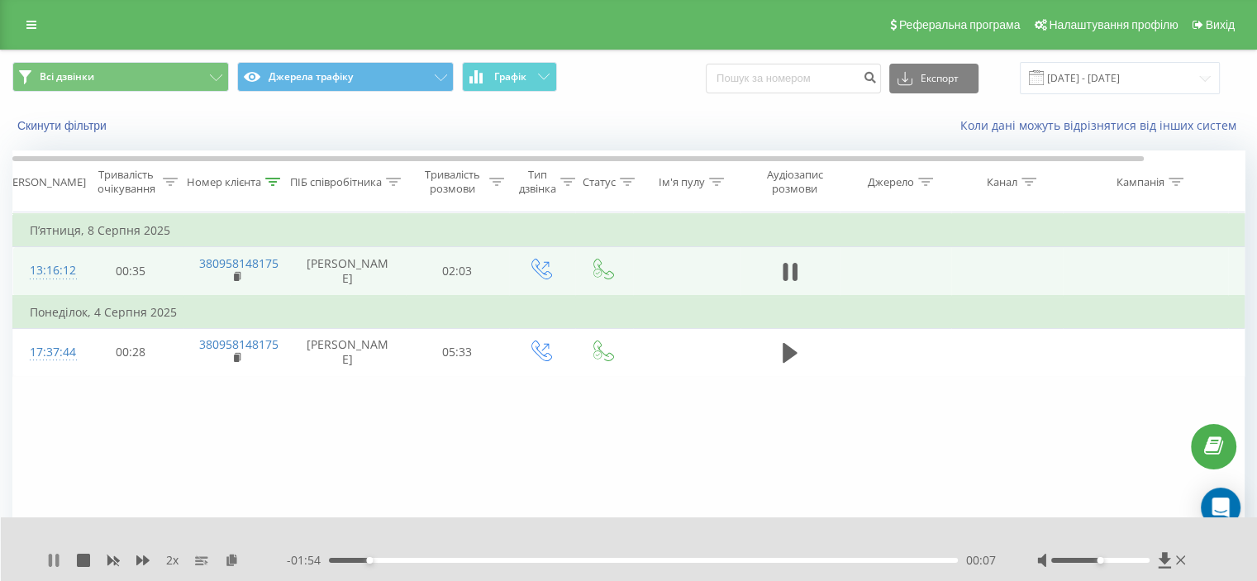
click at [57, 556] on icon at bounding box center [56, 560] width 3 height 13
click at [54, 554] on icon at bounding box center [53, 560] width 13 height 13
click at [519, 559] on div "00:10" at bounding box center [643, 560] width 629 height 5
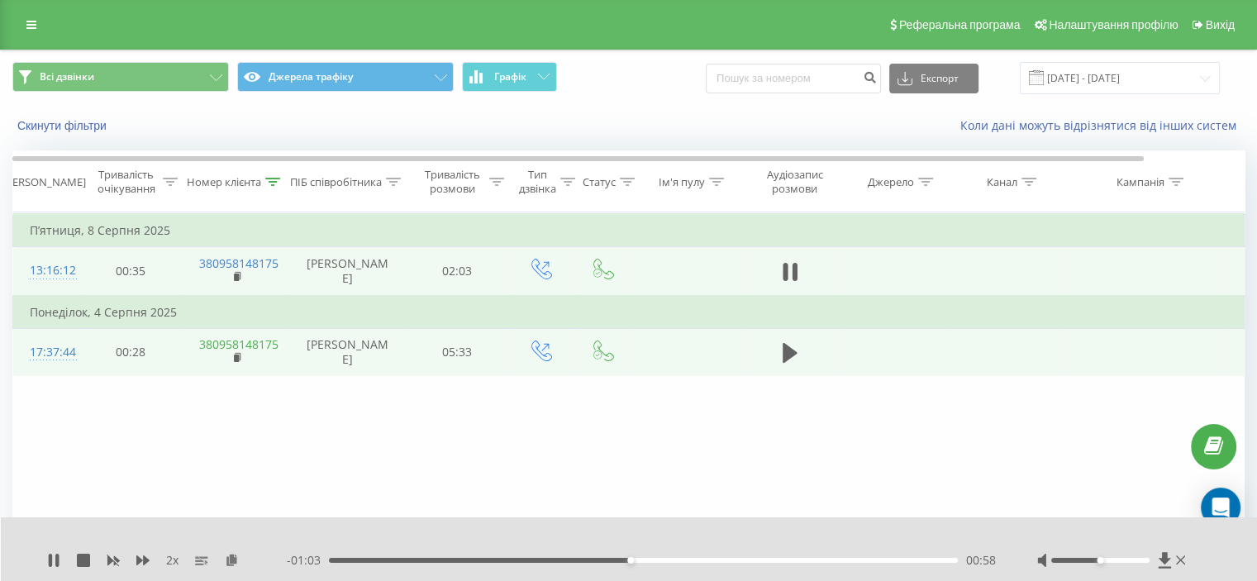
click at [240, 339] on link "380958148175" at bounding box center [238, 344] width 79 height 16
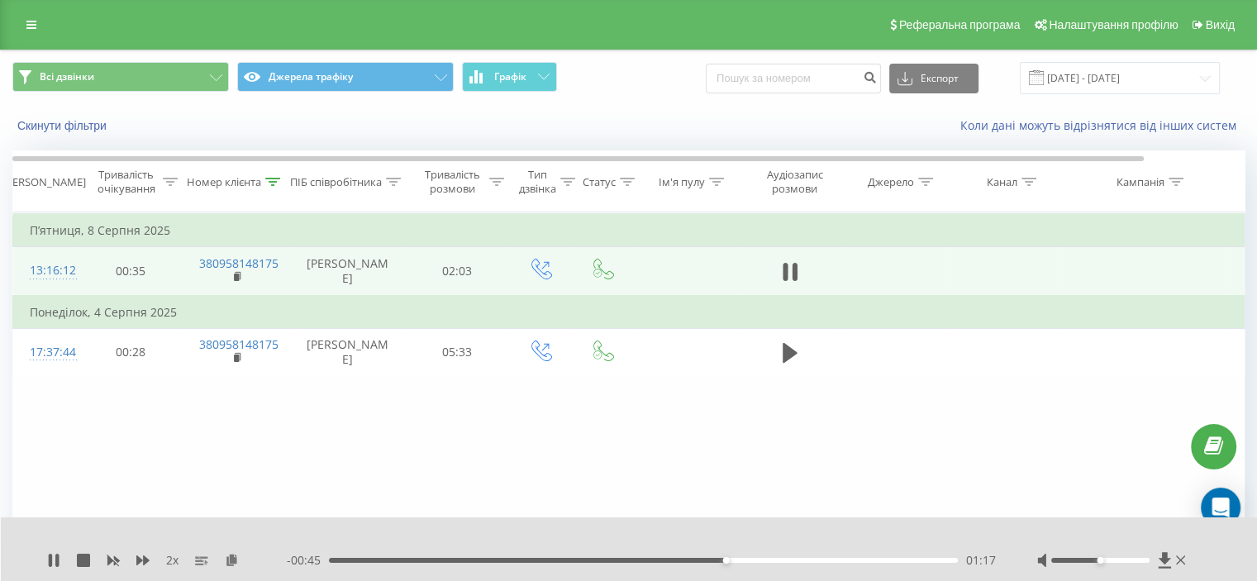
click at [743, 562] on div "01:17" at bounding box center [643, 560] width 629 height 5
click at [762, 562] on div "01:24" at bounding box center [643, 560] width 629 height 5
click at [782, 561] on div "01:28" at bounding box center [643, 560] width 629 height 5
click at [283, 175] on div "Номер клієнта" at bounding box center [236, 182] width 107 height 14
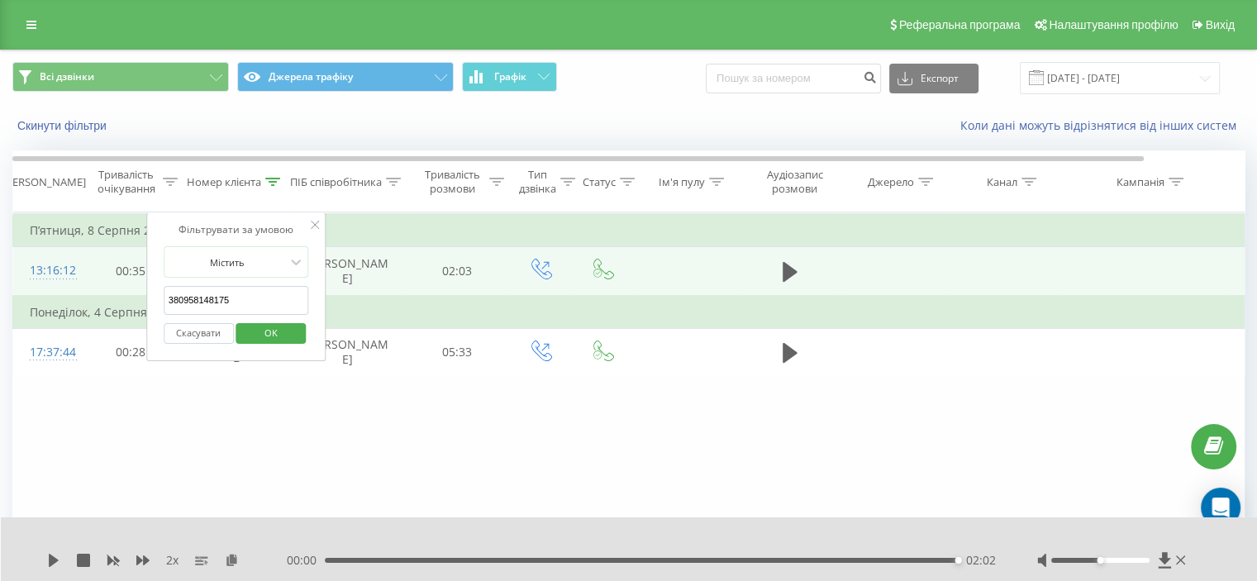
drag, startPoint x: 264, startPoint y: 303, endPoint x: 216, endPoint y: 322, distance: 50.8
click at [122, 302] on table "Фільтрувати за умовою Дорівнює Скасувати OK Фільтрувати за умовою Містить 38095…" at bounding box center [682, 294] width 1340 height 164
paste input "30441578"
click at [259, 328] on span "OK" at bounding box center [271, 333] width 46 height 26
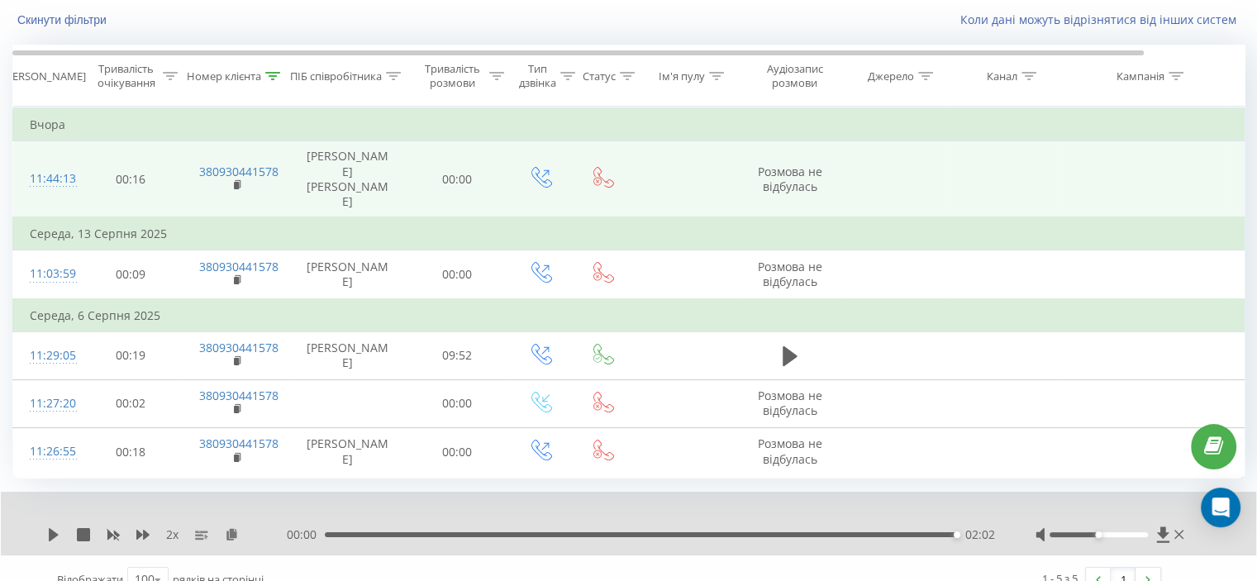
scroll to position [136, 0]
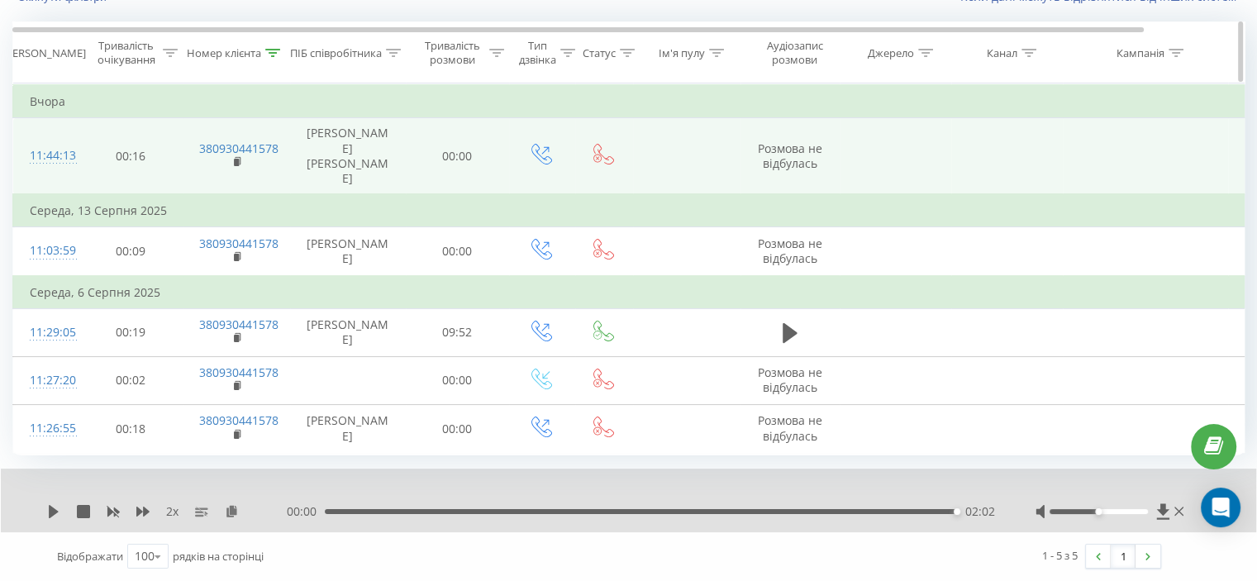
click at [278, 49] on icon at bounding box center [272, 53] width 15 height 8
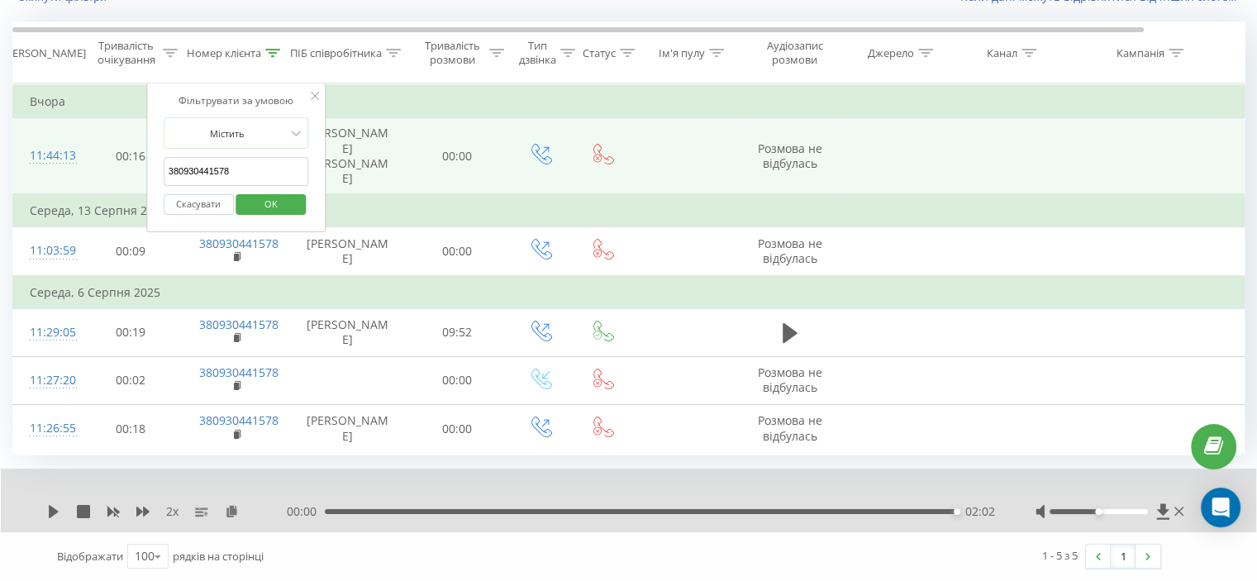
drag, startPoint x: 245, startPoint y: 164, endPoint x: 123, endPoint y: 166, distance: 121.5
click at [123, 166] on table "Фільтрувати за умовою Дорівнює Скасувати OK Фільтрувати за умовою Містить 38093…" at bounding box center [682, 267] width 1340 height 369
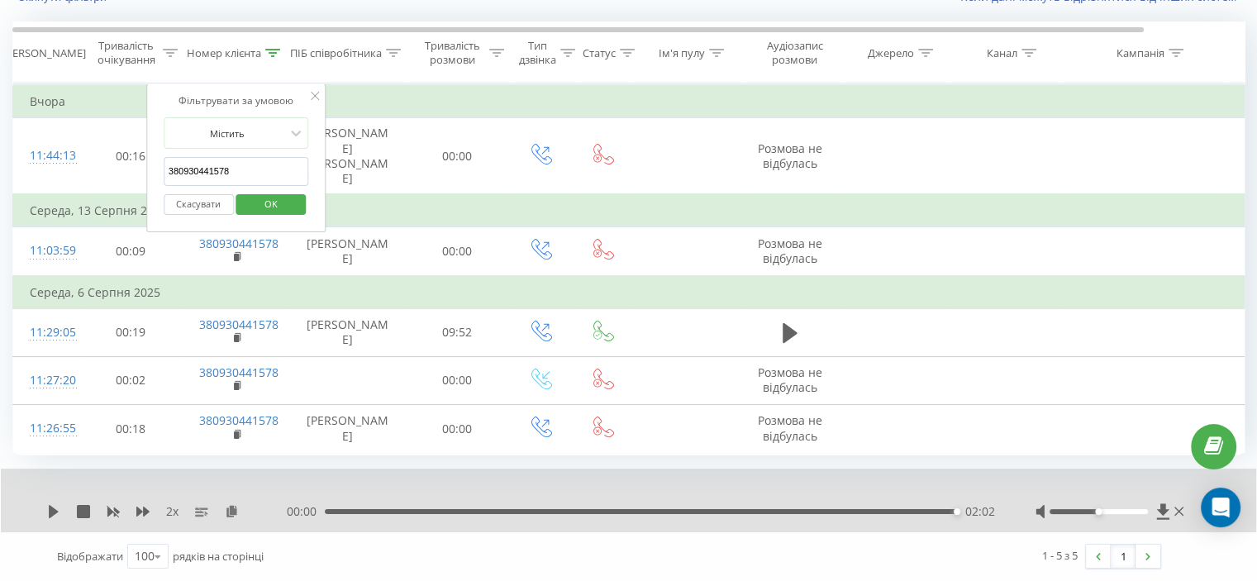
paste input "500555727"
click at [280, 196] on span "OK" at bounding box center [271, 204] width 46 height 26
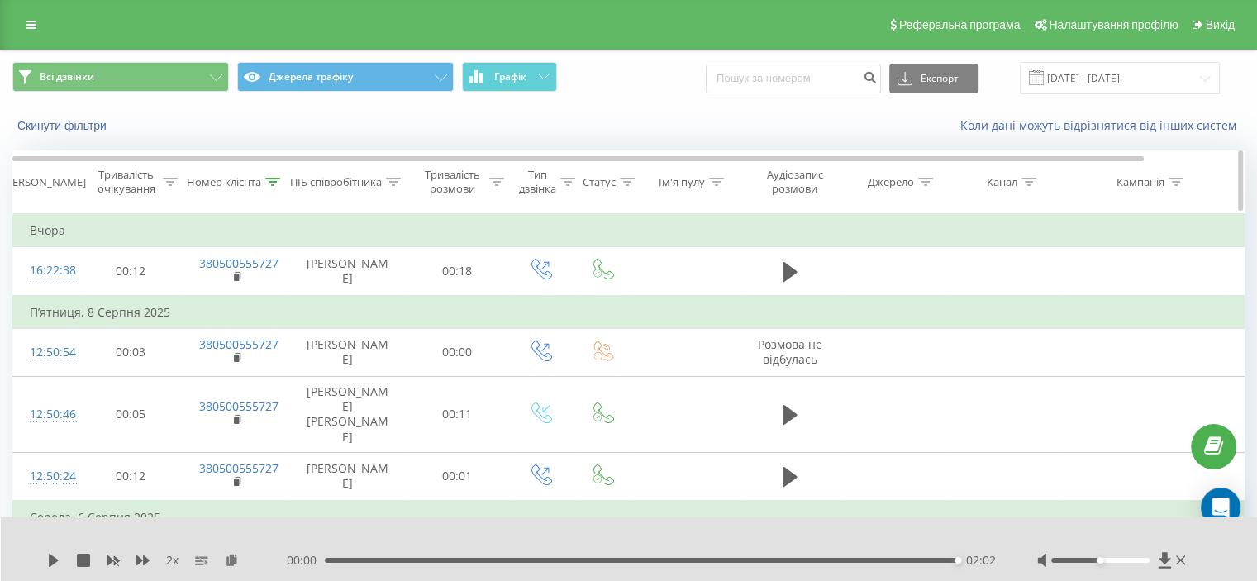
click at [273, 191] on th "Номер клієнта" at bounding box center [236, 181] width 107 height 61
click at [279, 179] on icon at bounding box center [272, 182] width 15 height 8
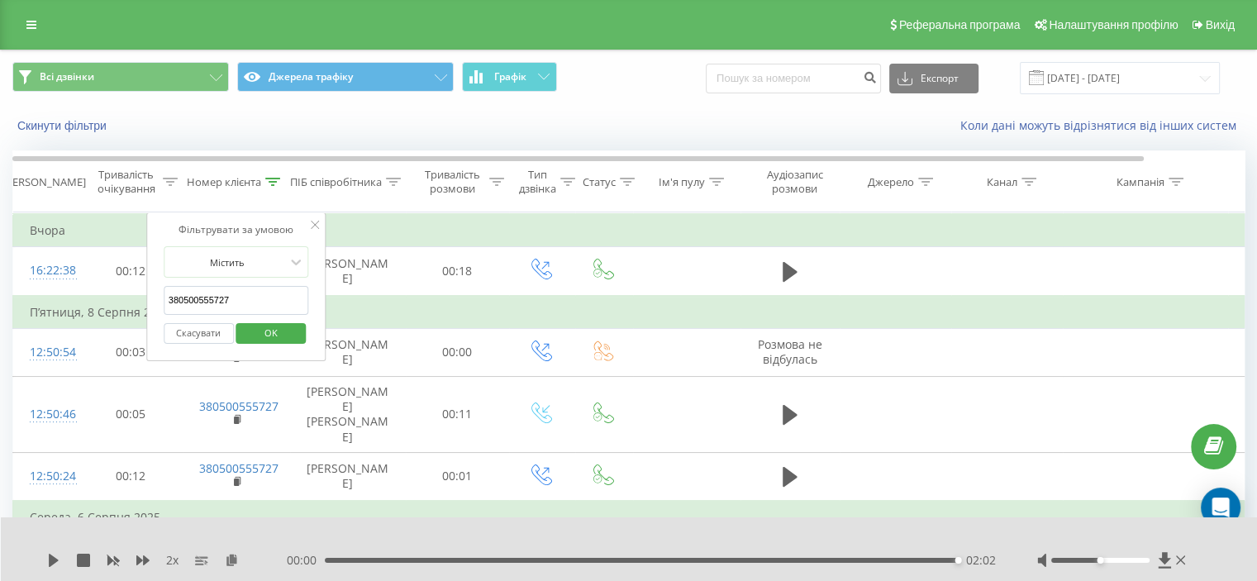
drag, startPoint x: 189, startPoint y: 294, endPoint x: 126, endPoint y: 313, distance: 66.4
click at [119, 308] on table "Фільтрувати за умовою Дорівнює Скасувати OK Фільтрувати за умовою Містить 38050…" at bounding box center [682, 444] width 1340 height 465
paste input "679361616"
click at [274, 340] on span "OK" at bounding box center [271, 333] width 46 height 26
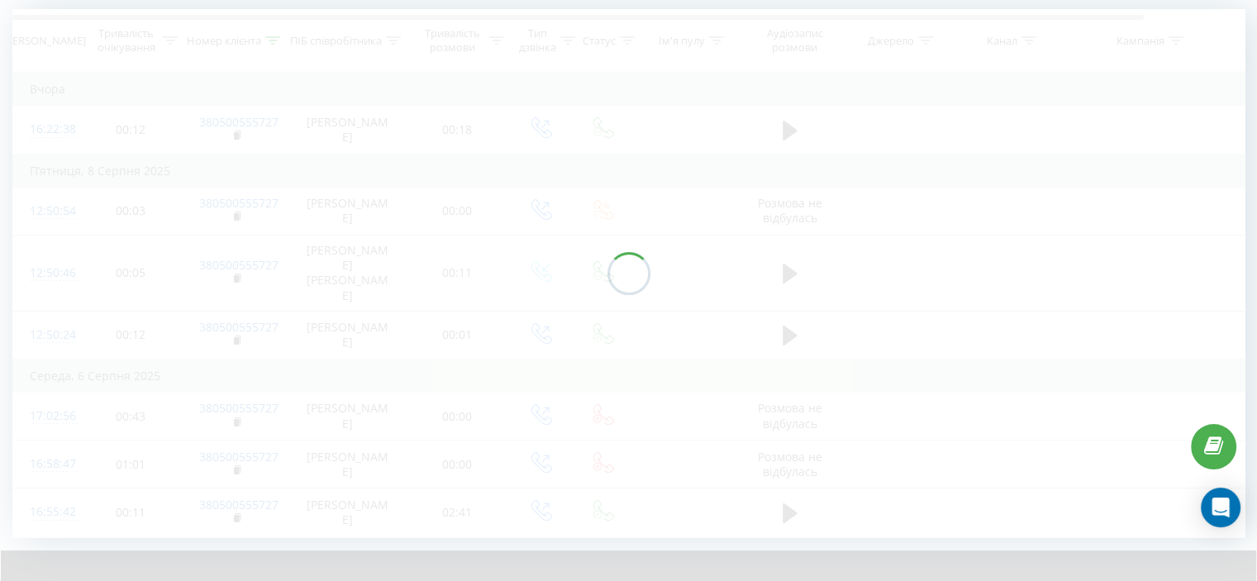
scroll to position [128, 0]
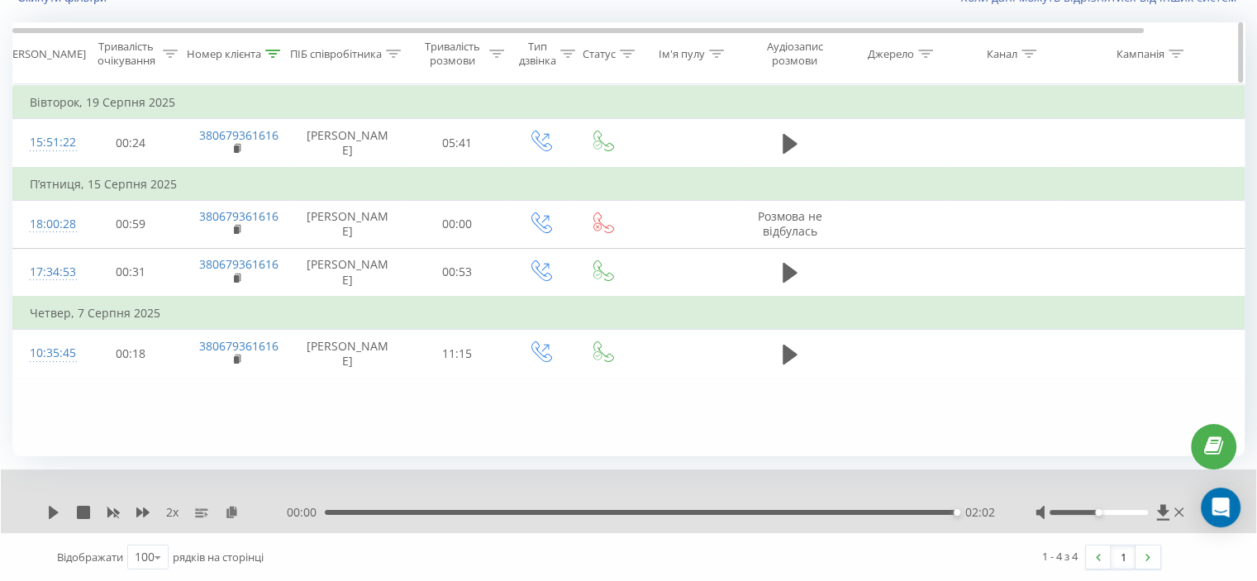
click at [280, 42] on th "Номер клієнта" at bounding box center [236, 53] width 107 height 61
click at [276, 52] on icon at bounding box center [273, 54] width 15 height 8
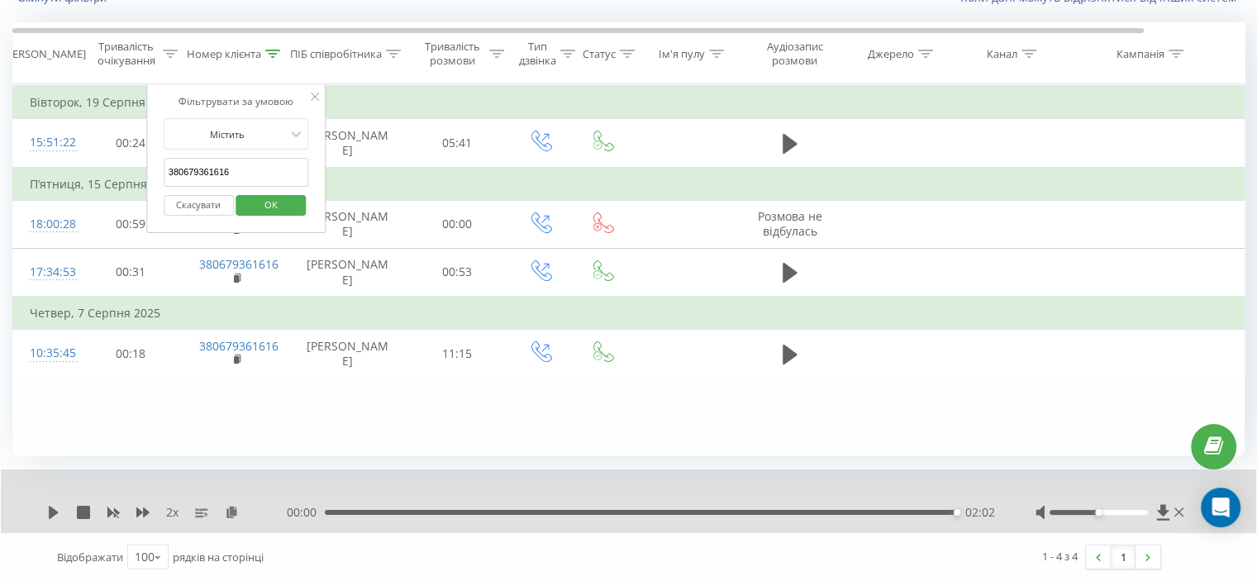
drag, startPoint x: 254, startPoint y: 159, endPoint x: 189, endPoint y: 213, distance: 85.0
click at [147, 181] on div "Фільтрувати за умовою Містить 380679361616 Скасувати OK" at bounding box center [236, 158] width 180 height 149
paste input "933643370"
click at [269, 211] on span "OK" at bounding box center [271, 205] width 46 height 26
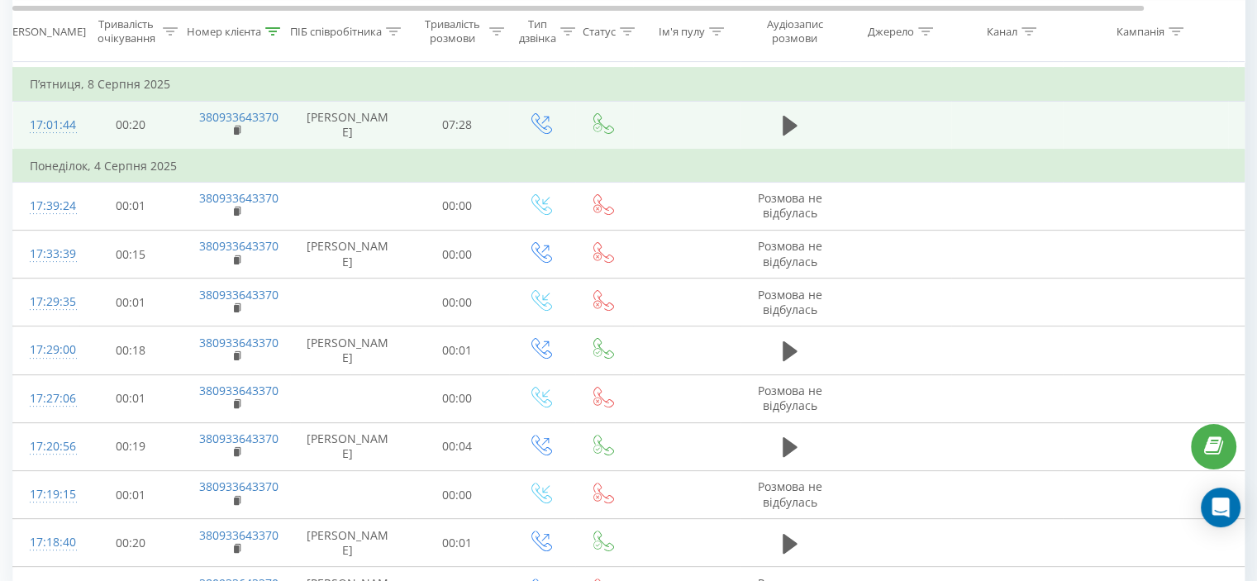
scroll to position [246, 0]
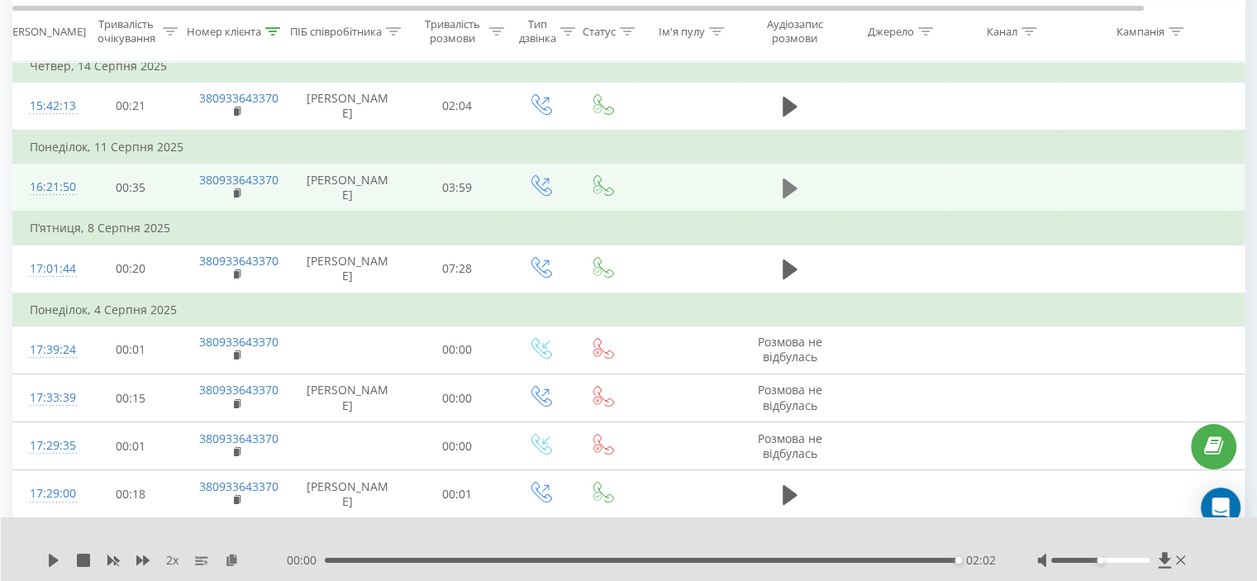
click at [793, 189] on icon at bounding box center [789, 188] width 15 height 23
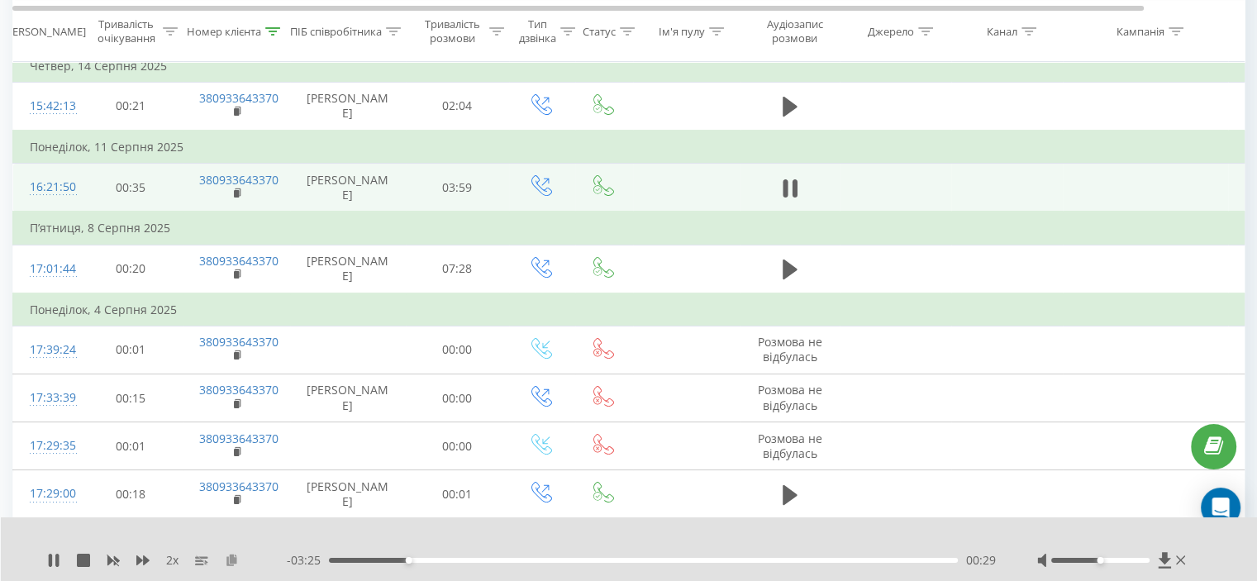
click at [233, 564] on icon at bounding box center [232, 560] width 14 height 12
click at [350, 560] on div "00:46" at bounding box center [643, 560] width 629 height 5
click at [790, 192] on icon at bounding box center [789, 188] width 15 height 23
click at [791, 197] on icon at bounding box center [789, 188] width 15 height 20
click at [338, 558] on div "00:03" at bounding box center [643, 560] width 629 height 5
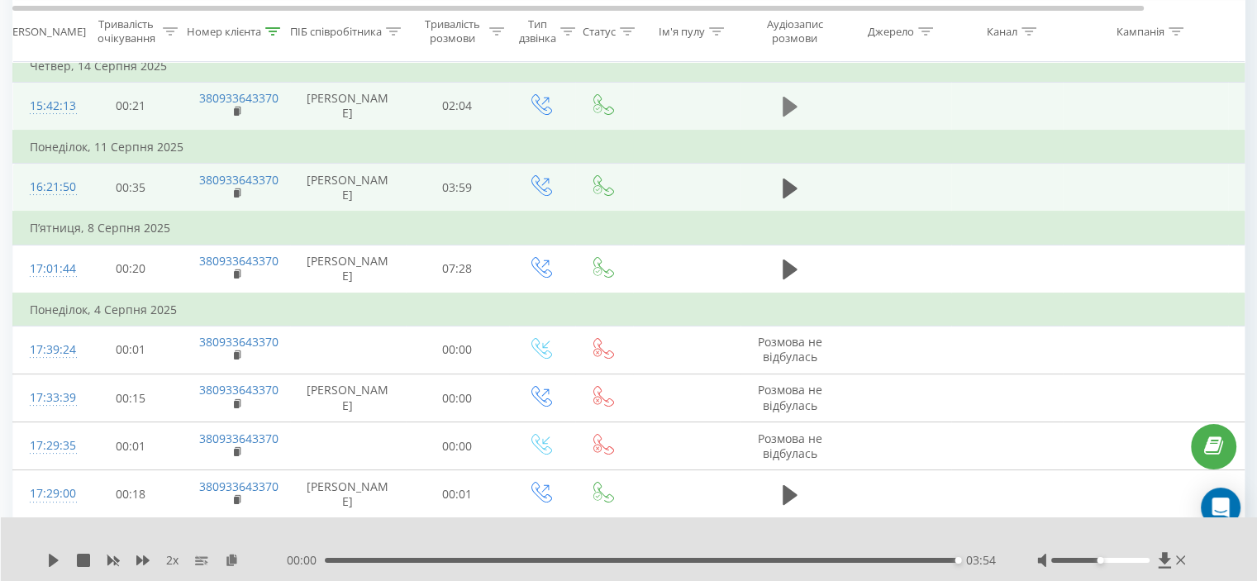
click at [794, 105] on button at bounding box center [789, 106] width 25 height 25
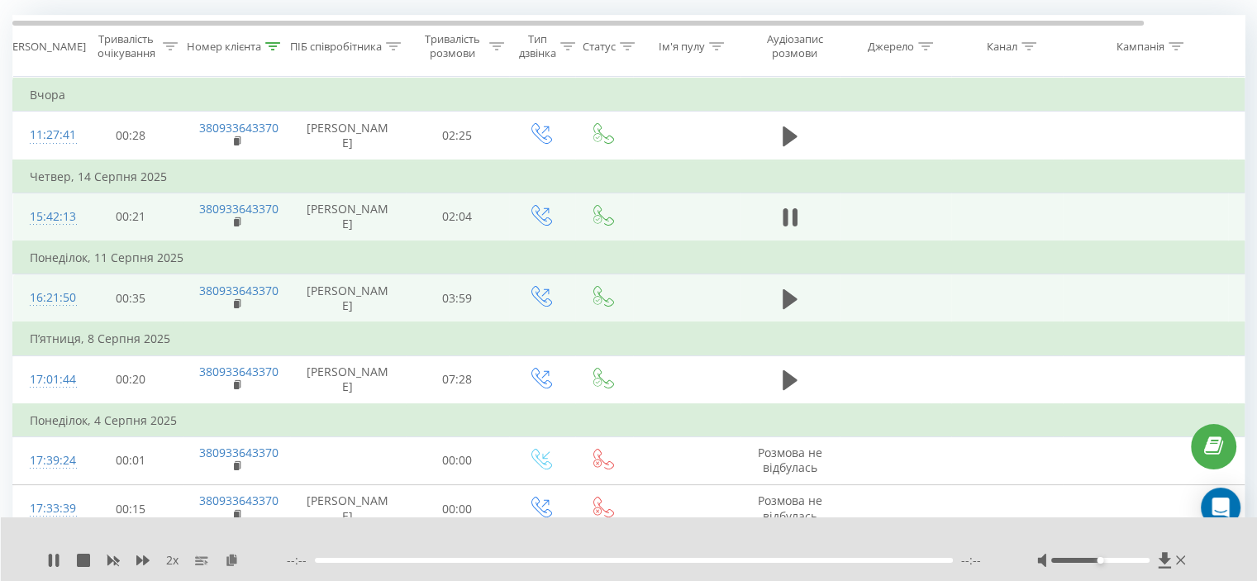
scroll to position [81, 0]
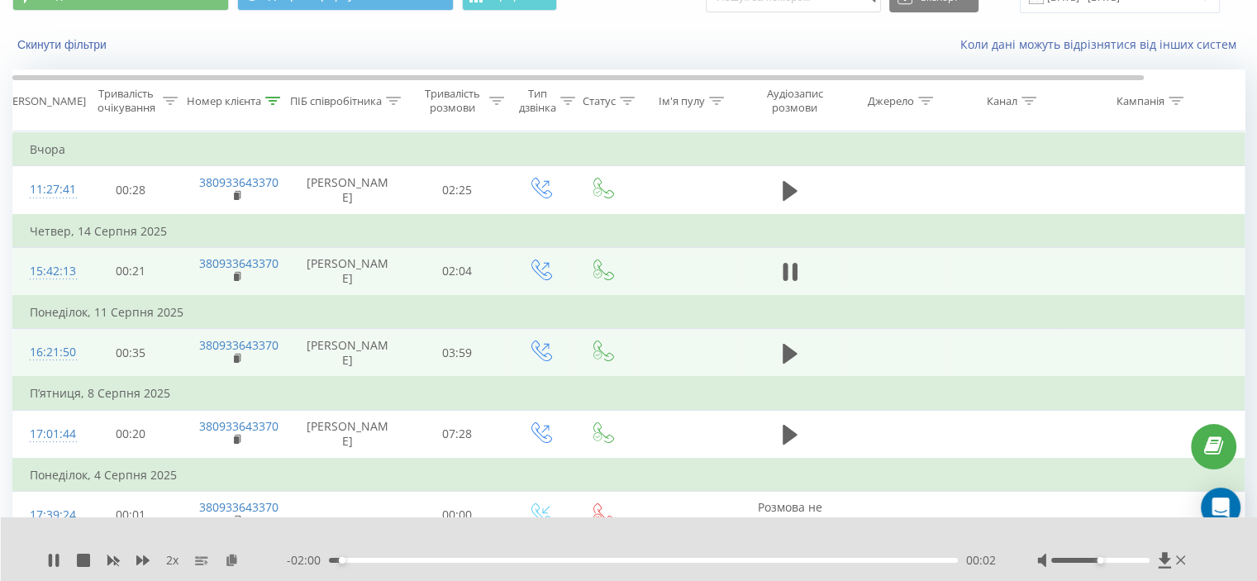
click at [433, 557] on div "- 02:00 00:02 00:02" at bounding box center [641, 560] width 709 height 17
click at [433, 559] on div "00:20" at bounding box center [643, 560] width 629 height 5
click at [777, 284] on button at bounding box center [789, 271] width 25 height 25
click at [273, 98] on icon at bounding box center [272, 101] width 15 height 8
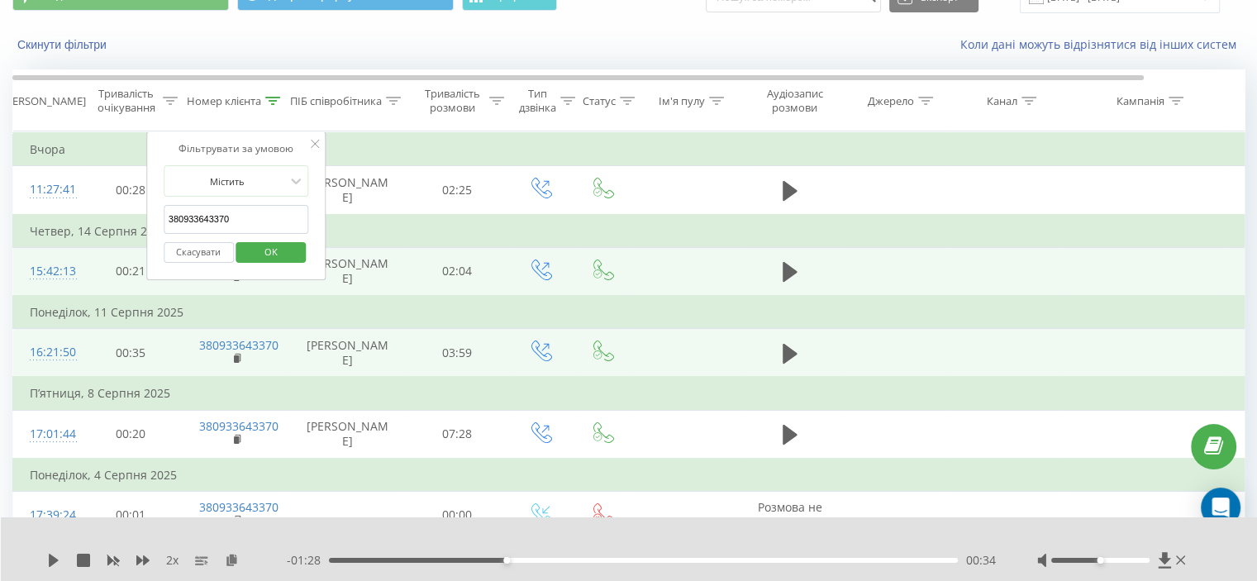
drag, startPoint x: 243, startPoint y: 222, endPoint x: 153, endPoint y: 234, distance: 90.8
click at [128, 228] on table "Фільтрувати за умовою Дорівнює Скасувати OK Фільтрувати за умовою Містить 38093…" at bounding box center [682, 527] width 1340 height 792
paste input "663165274"
click at [271, 258] on span "OK" at bounding box center [271, 252] width 46 height 26
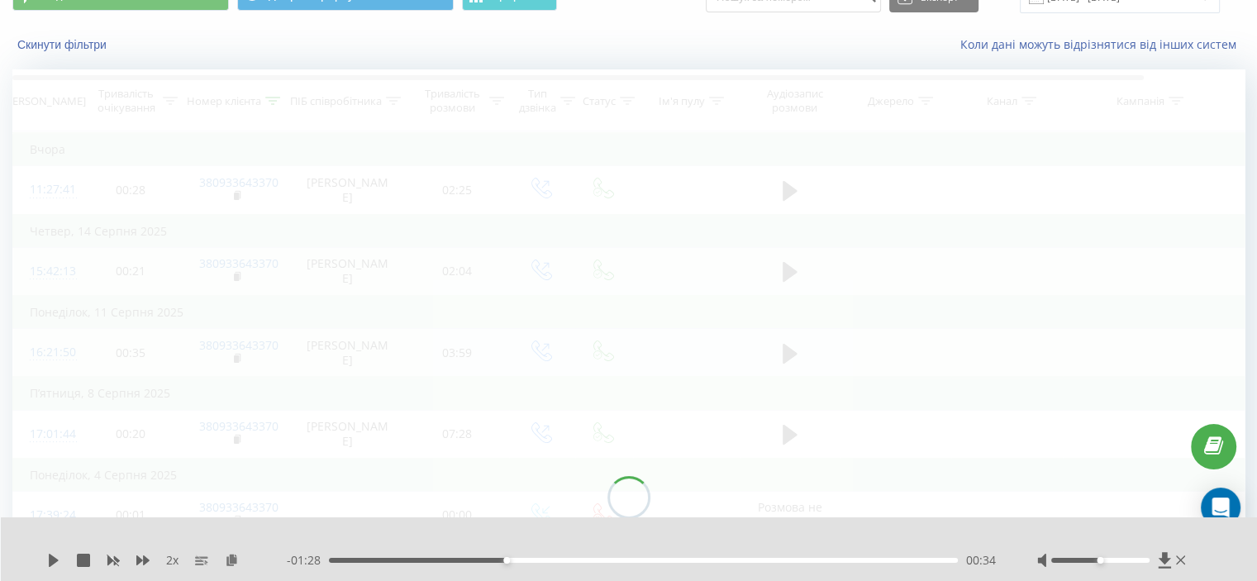
scroll to position [64, 0]
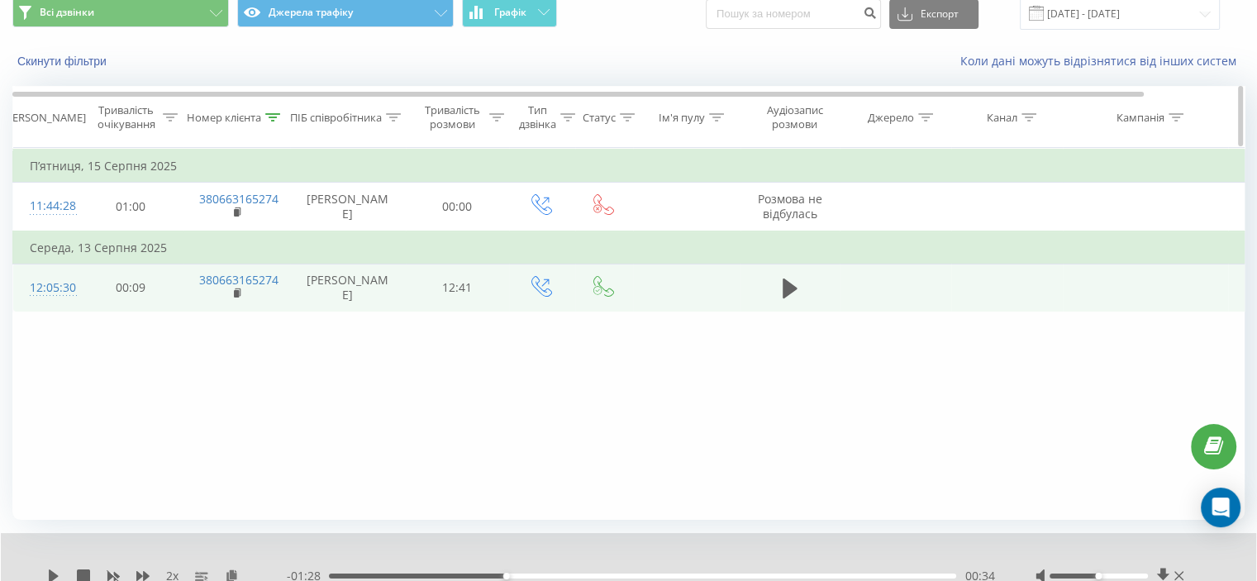
click at [269, 115] on icon at bounding box center [272, 117] width 15 height 8
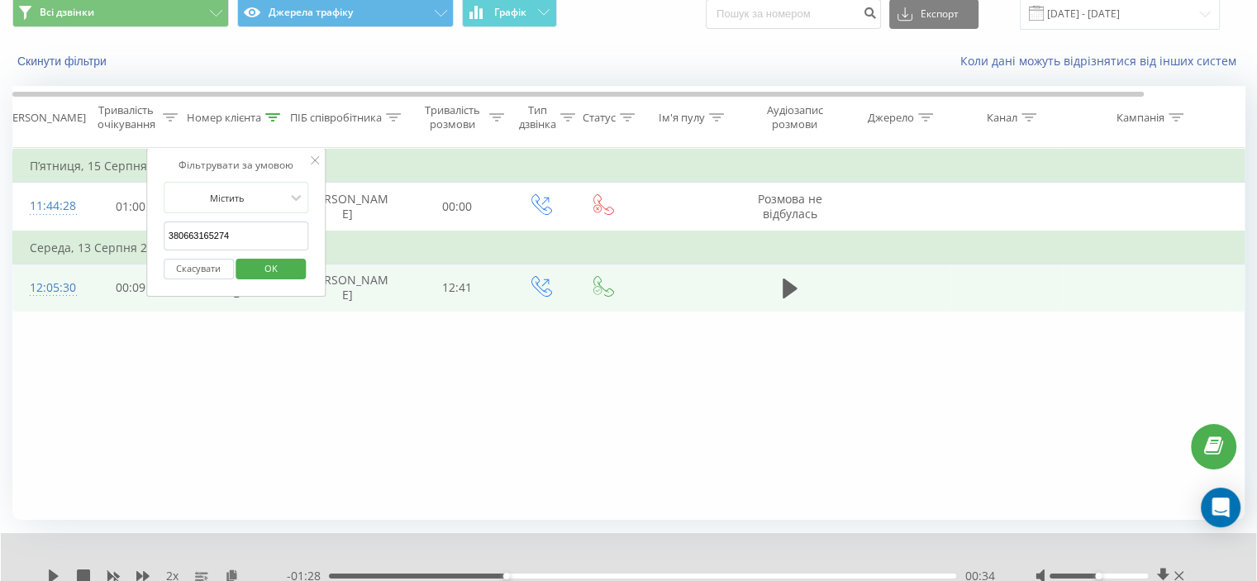
drag, startPoint x: 243, startPoint y: 231, endPoint x: 116, endPoint y: 240, distance: 127.6
click at [116, 240] on table "Фільтрувати за умовою Дорівнює Скасувати OK Фільтрувати за умовою Містить 38066…" at bounding box center [682, 230] width 1340 height 164
paste input "987092441"
click at [254, 260] on span "OK" at bounding box center [271, 268] width 46 height 26
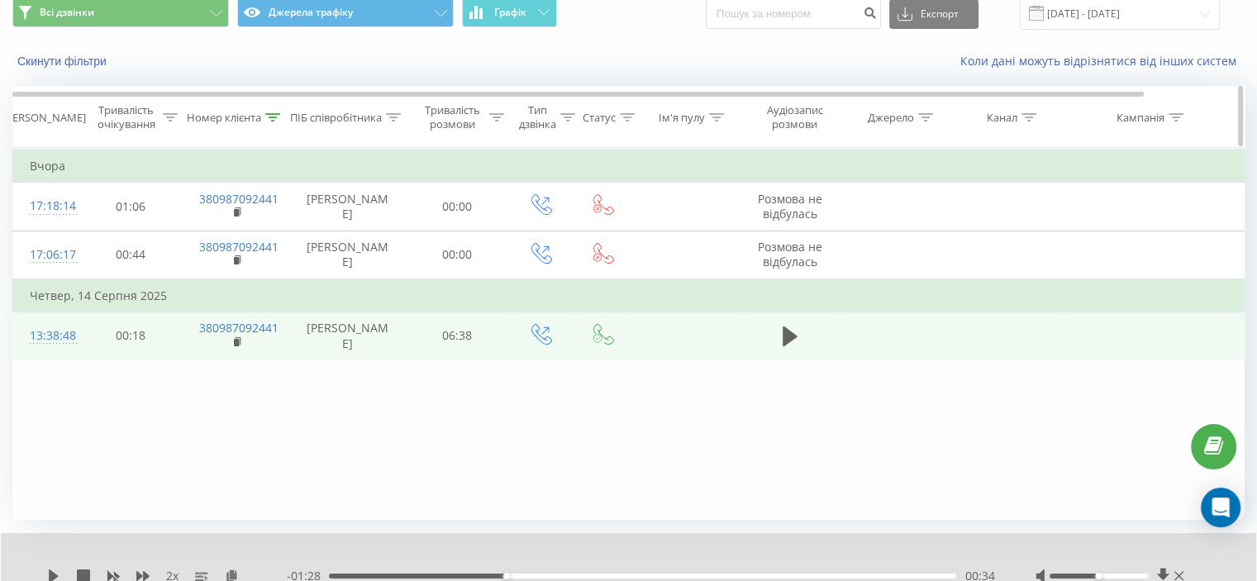
click at [281, 118] on div "Номер клієнта" at bounding box center [236, 118] width 107 height 14
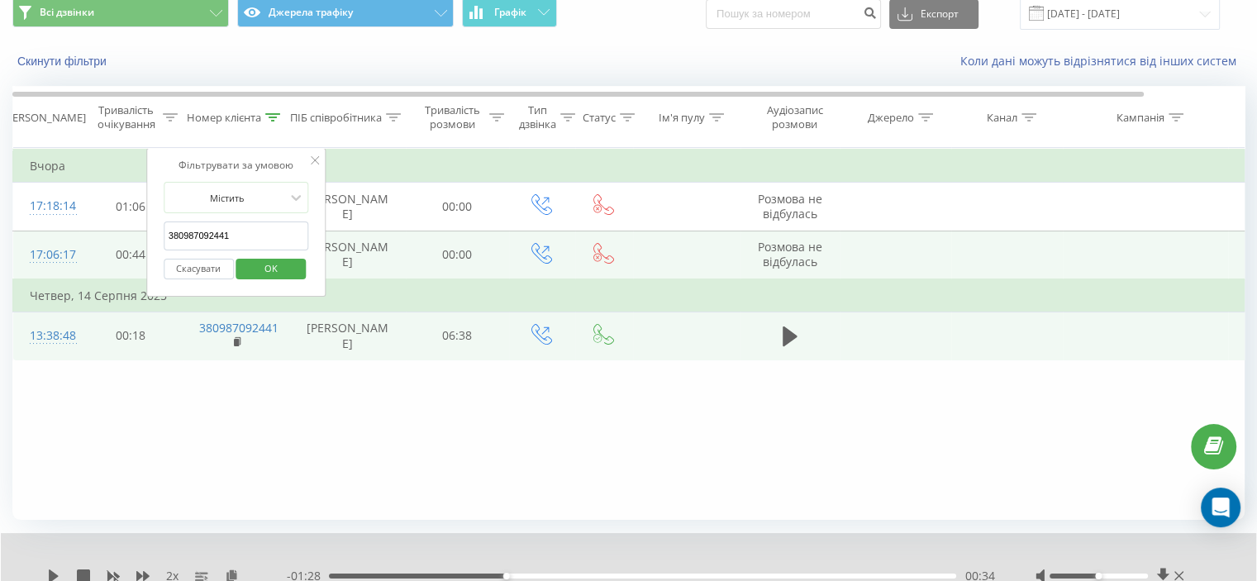
drag, startPoint x: 234, startPoint y: 240, endPoint x: 96, endPoint y: 247, distance: 138.1
click at [80, 244] on table "Фільтрувати за умовою Дорівнює Скасувати OK Фільтрувати за умовою Містить 38098…" at bounding box center [682, 254] width 1340 height 212
paste input "631981398"
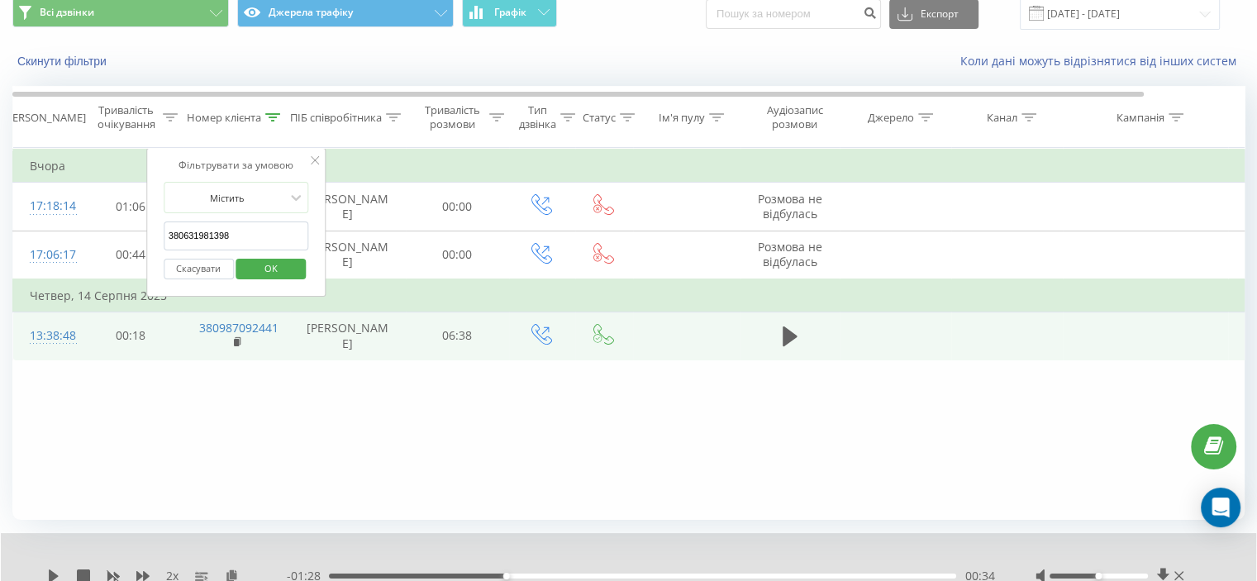
click at [236, 260] on button "OK" at bounding box center [271, 269] width 70 height 21
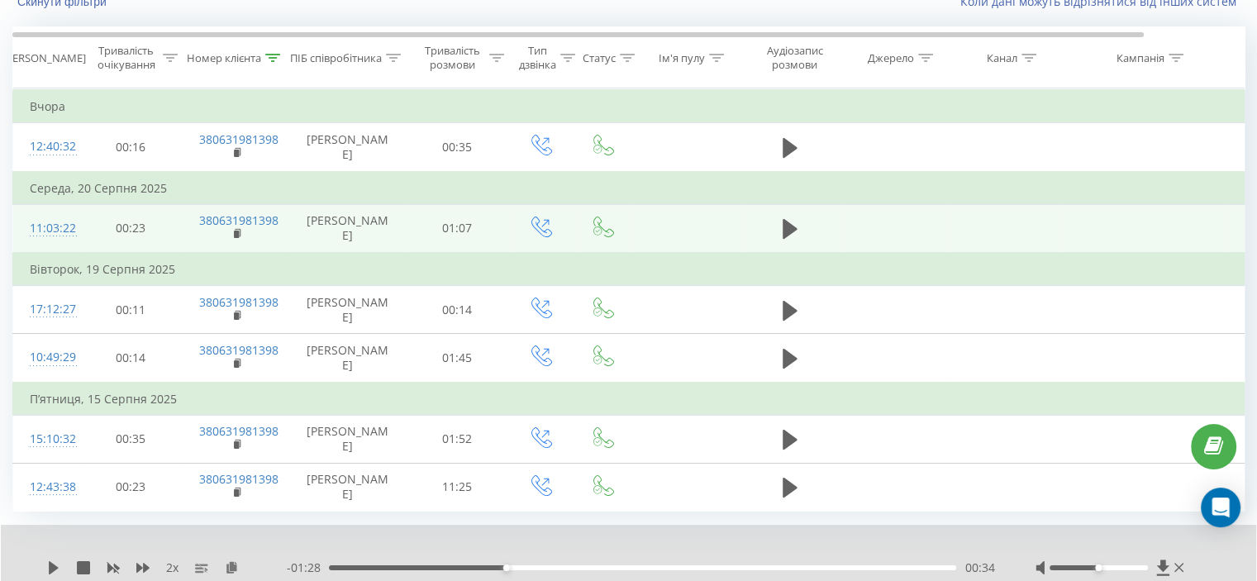
scroll to position [177, 0]
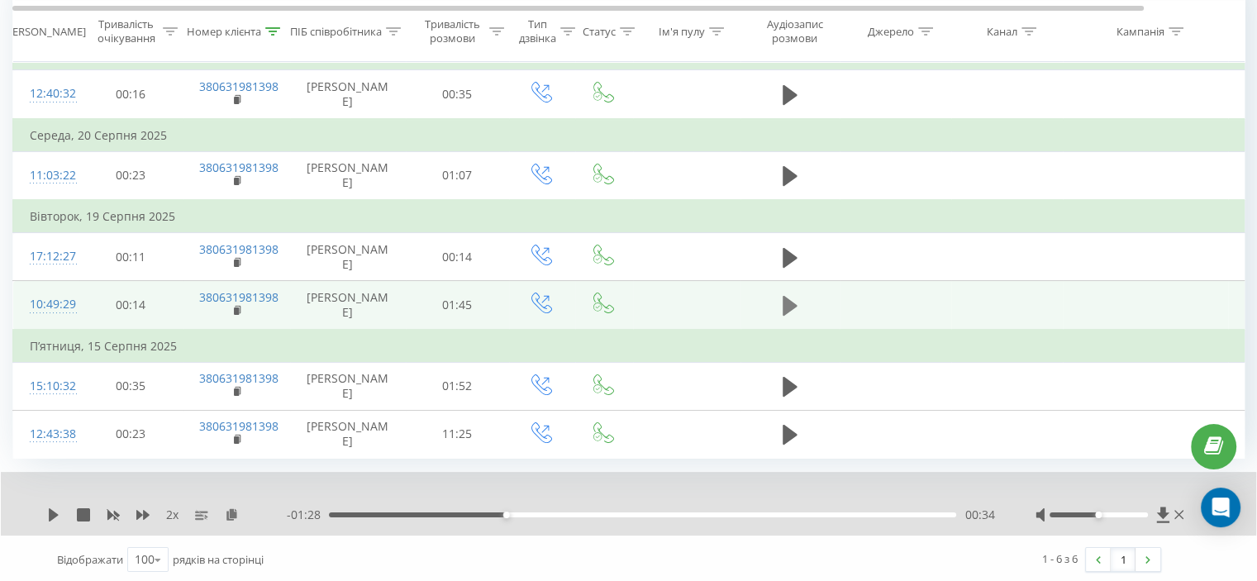
click at [794, 305] on icon at bounding box center [789, 305] width 15 height 23
click at [231, 508] on icon at bounding box center [232, 514] width 14 height 12
click at [526, 512] on div "00:33" at bounding box center [642, 514] width 627 height 5
click at [791, 294] on icon at bounding box center [789, 305] width 15 height 23
click at [54, 515] on icon at bounding box center [54, 514] width 10 height 13
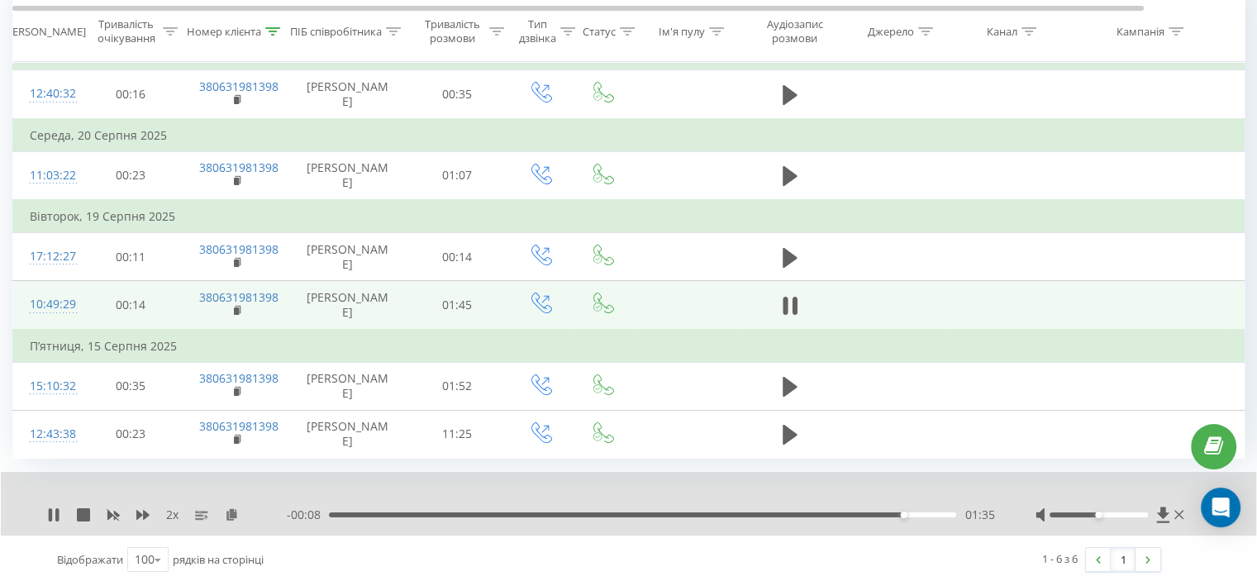
click at [563, 513] on div "01:35" at bounding box center [642, 514] width 627 height 5
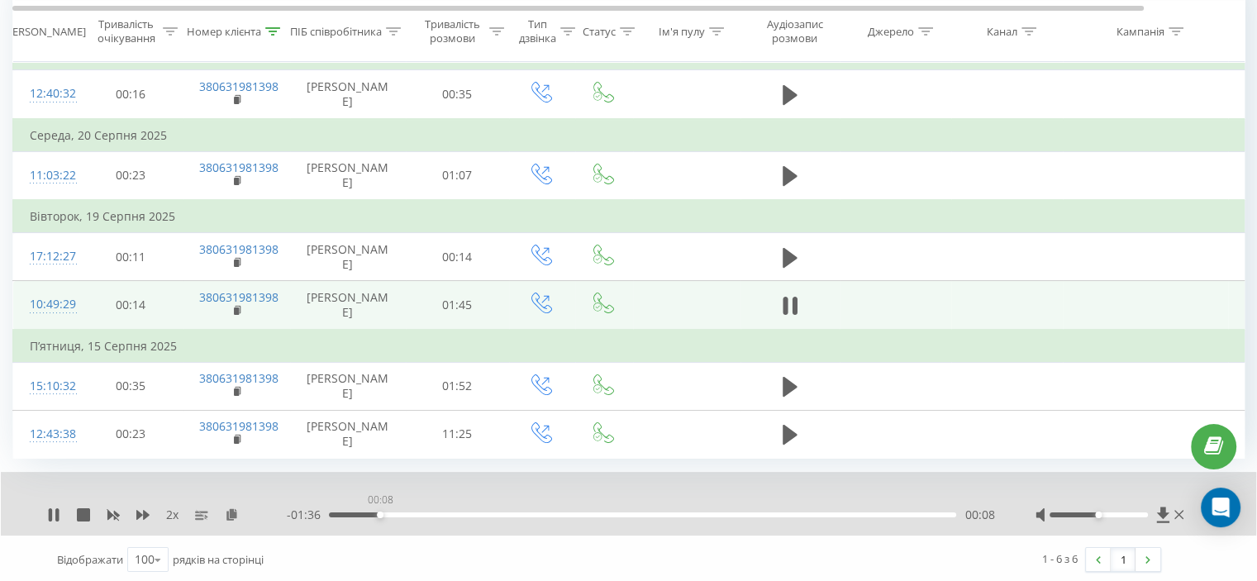
click at [379, 512] on div "00:08" at bounding box center [642, 514] width 627 height 5
click at [524, 512] on div "00:38" at bounding box center [642, 514] width 627 height 5
click at [109, 511] on icon at bounding box center [113, 516] width 12 height 10
click at [522, 514] on div "- 01:09 00:34 00:34" at bounding box center [640, 514] width 707 height 17
click at [520, 512] on div "00:35" at bounding box center [642, 514] width 627 height 5
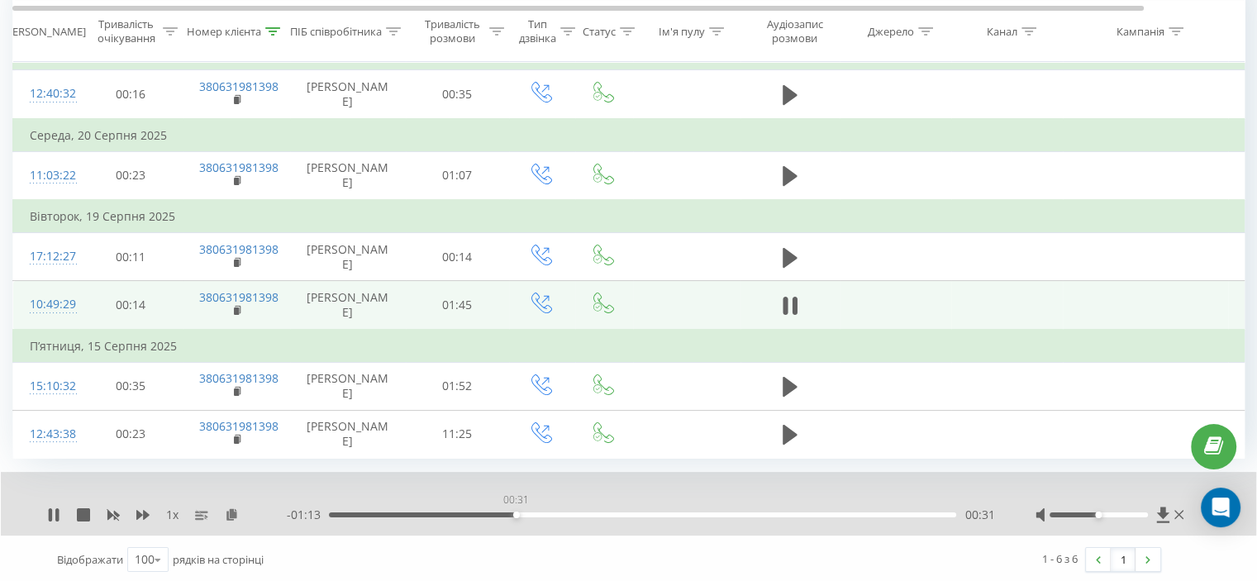
click at [516, 512] on div "00:31" at bounding box center [642, 514] width 627 height 5
click at [136, 511] on icon at bounding box center [142, 515] width 13 height 10
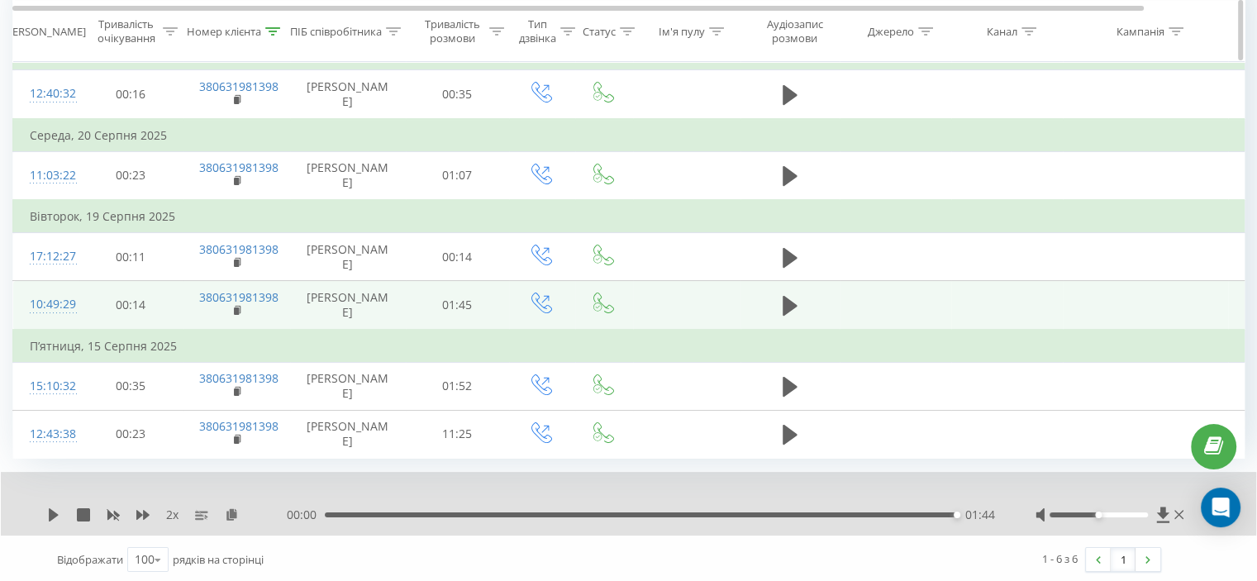
click at [262, 26] on div "Номер клієнта" at bounding box center [233, 31] width 93 height 14
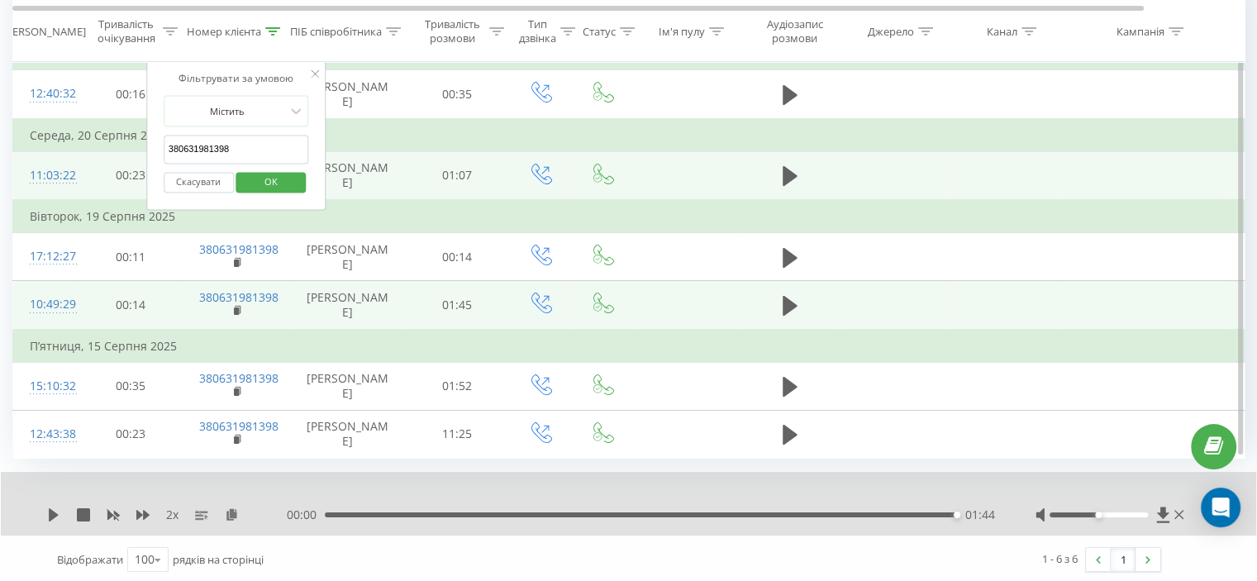
drag, startPoint x: 122, startPoint y: 149, endPoint x: 41, endPoint y: 183, distance: 88.1
click at [9, 165] on div "Всі дзвінки Джерела трафіку Графік Експорт .csv .xls .xlsx 01.08.2025 - 21.08.2…" at bounding box center [628, 228] width 1257 height 711
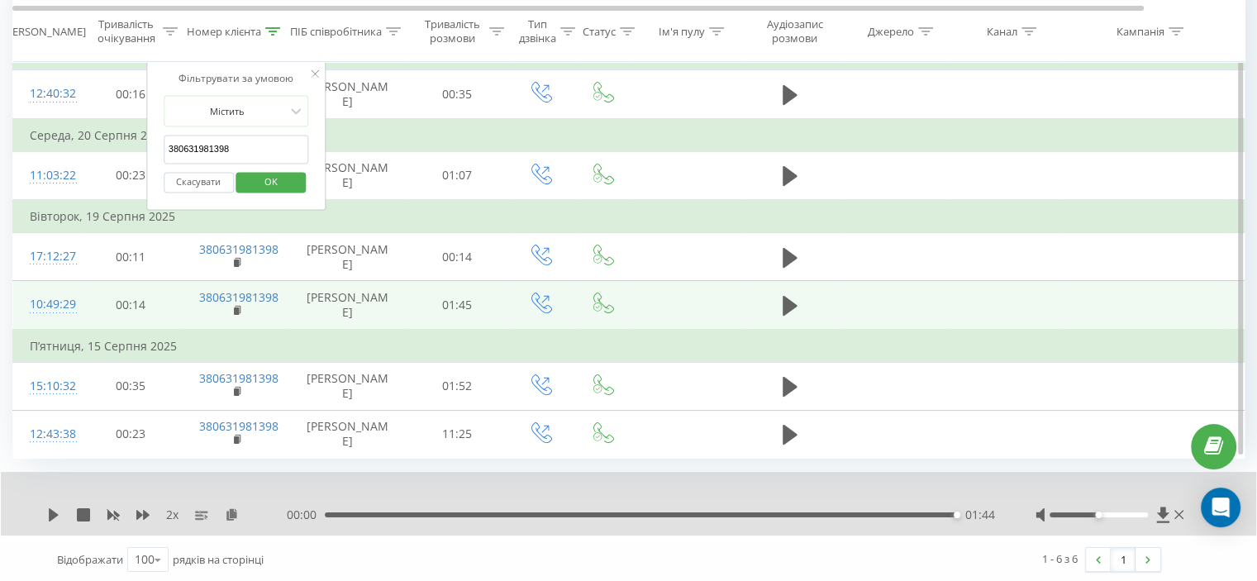
paste input "79068792"
click at [272, 182] on span "OK" at bounding box center [271, 182] width 46 height 26
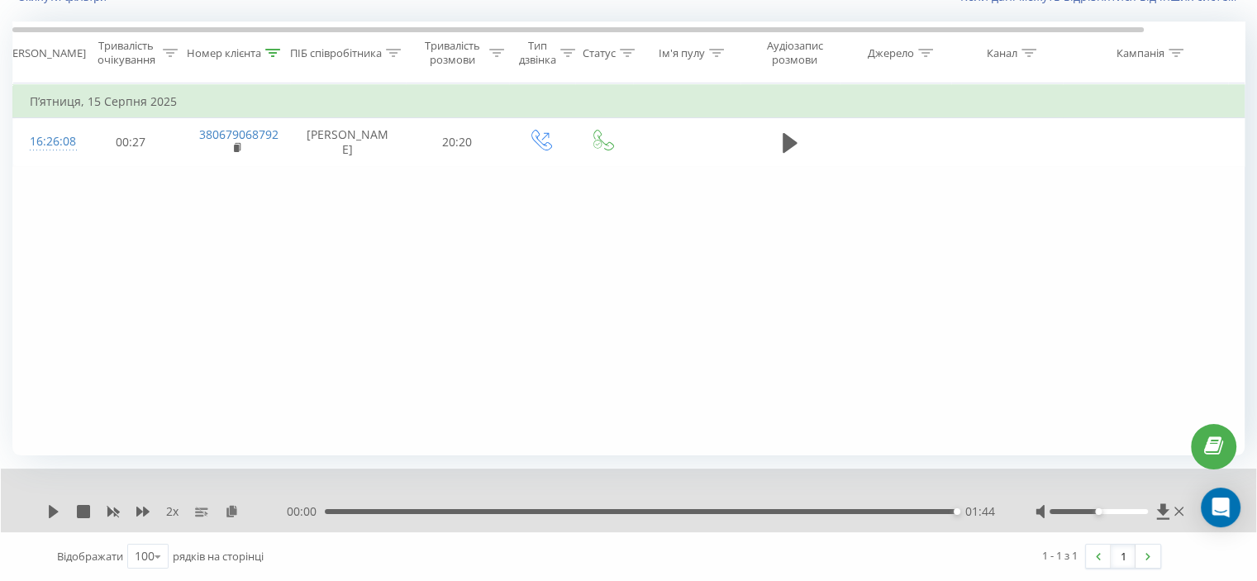
scroll to position [128, 0]
click at [277, 62] on th "Номер клієнта" at bounding box center [236, 53] width 107 height 61
click at [275, 60] on th "Номер клієнта" at bounding box center [236, 53] width 107 height 61
click at [273, 56] on icon at bounding box center [273, 54] width 15 height 8
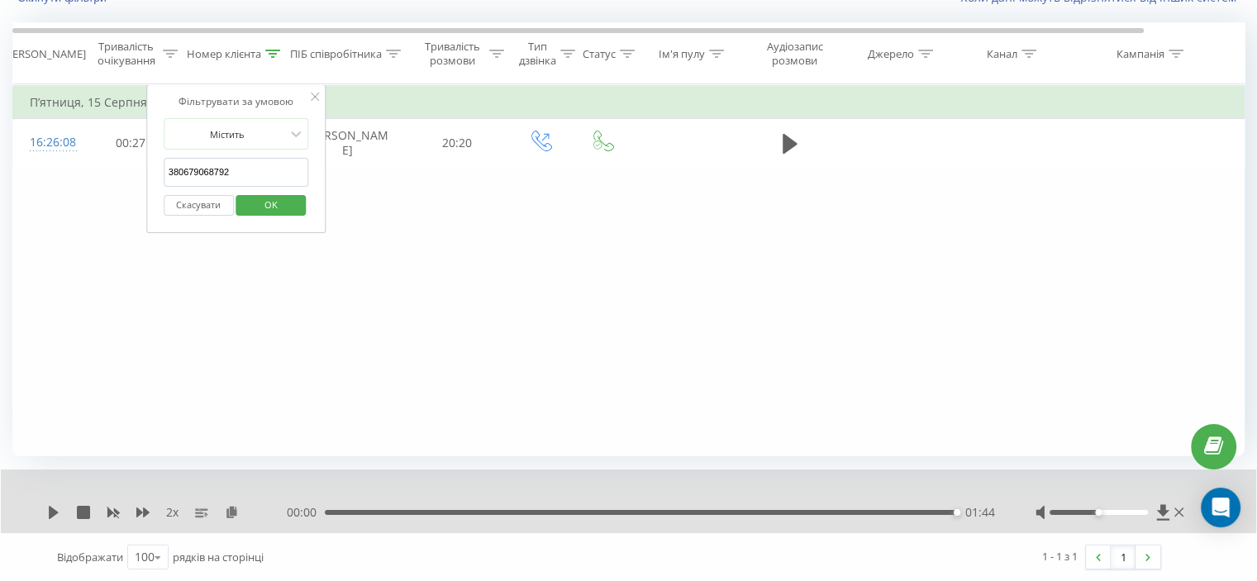
drag, startPoint x: 264, startPoint y: 168, endPoint x: 207, endPoint y: 188, distance: 60.6
click at [153, 180] on div "Фільтрувати за умовою Містить 380679068792 Скасувати OK" at bounding box center [236, 158] width 180 height 149
paste input "974713918"
click at [311, 200] on div "Фільтрувати за умовою Містить 380974713918 Скасувати OK" at bounding box center [236, 158] width 180 height 149
drag, startPoint x: 300, startPoint y: 200, endPoint x: 291, endPoint y: 200, distance: 9.1
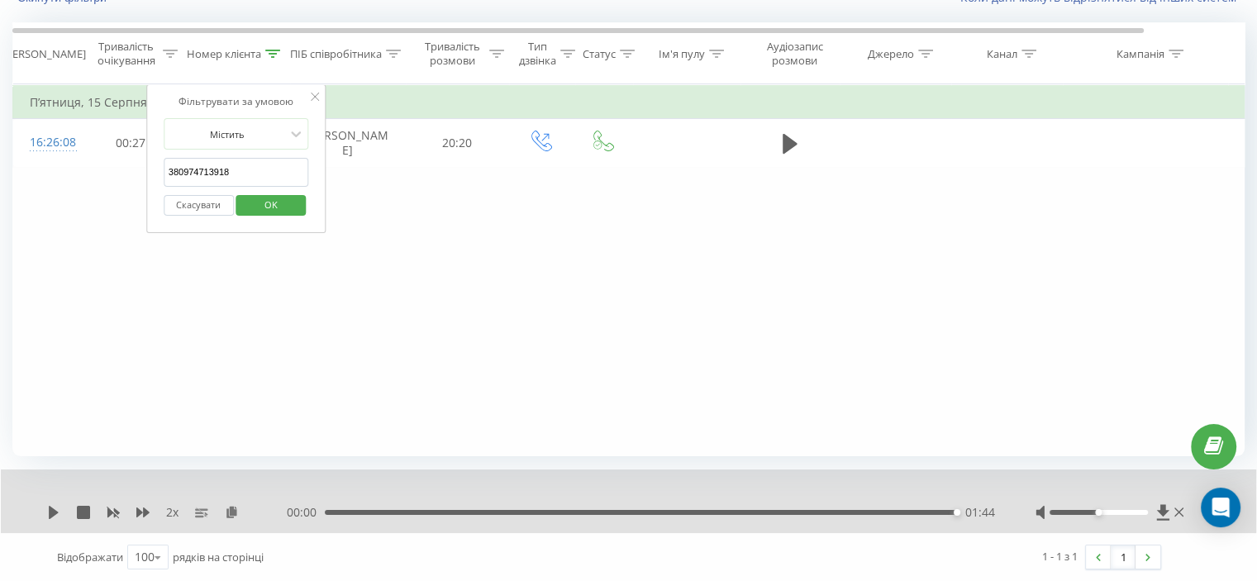
click at [292, 200] on div "Скасувати OK" at bounding box center [236, 205] width 145 height 37
click at [291, 200] on span "OK" at bounding box center [271, 205] width 46 height 26
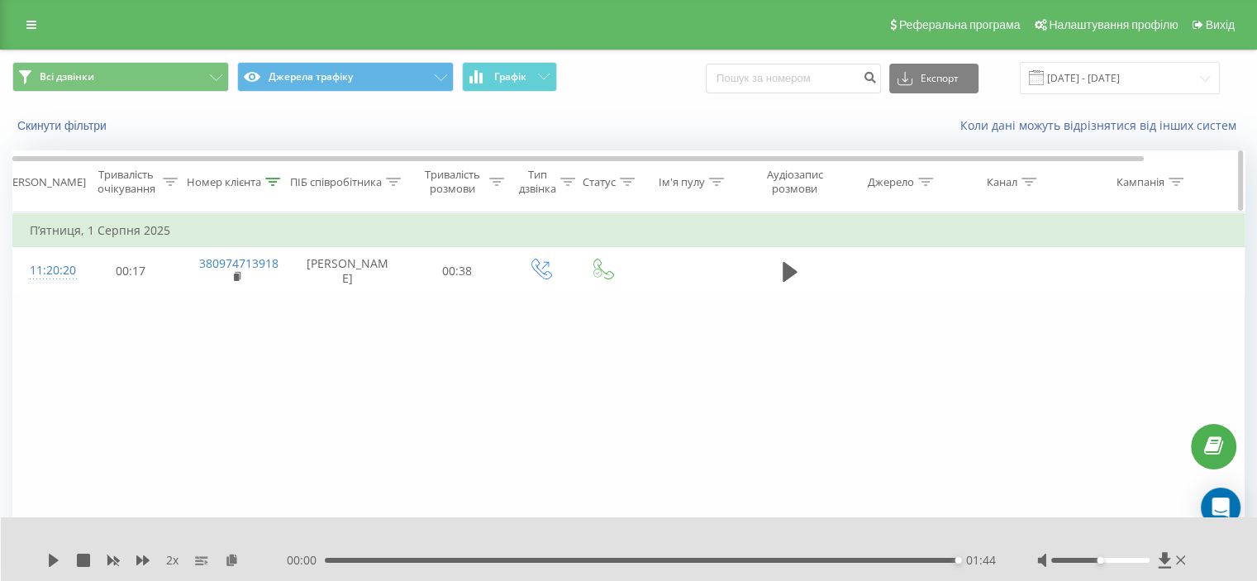
click at [271, 179] on icon at bounding box center [272, 182] width 15 height 8
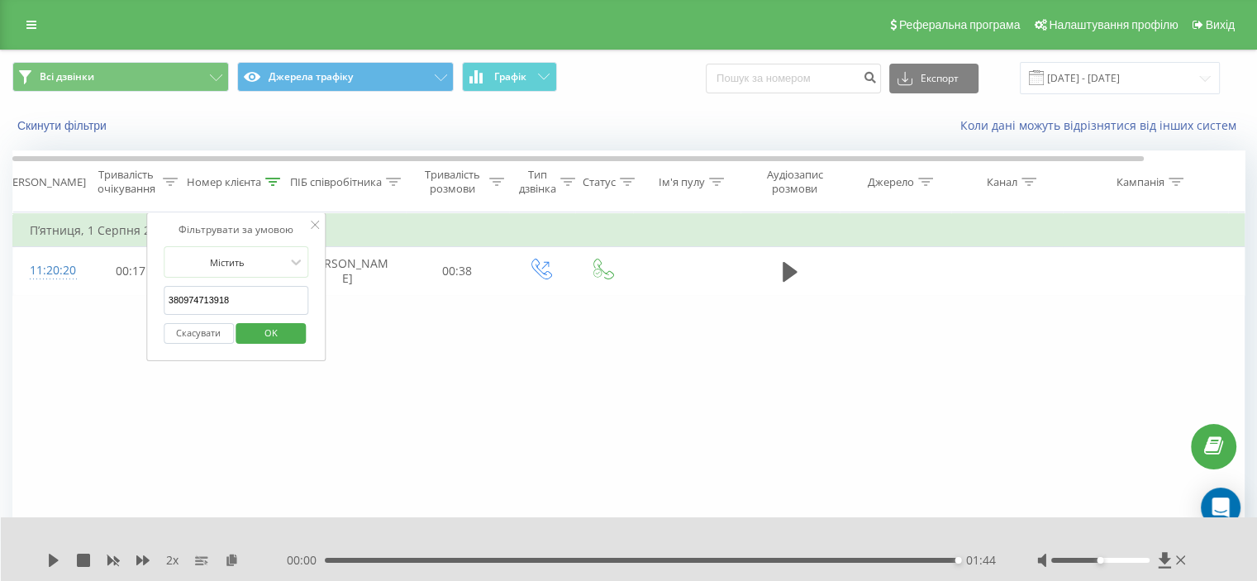
drag, startPoint x: 243, startPoint y: 301, endPoint x: 133, endPoint y: 320, distance: 111.5
click at [133, 320] on div "Фільтрувати за умовою Дорівнює Скасувати OK Фільтрувати за умовою Містить 38097…" at bounding box center [628, 398] width 1232 height 372
paste input "661832252"
click at [287, 321] on span "OK" at bounding box center [271, 333] width 46 height 26
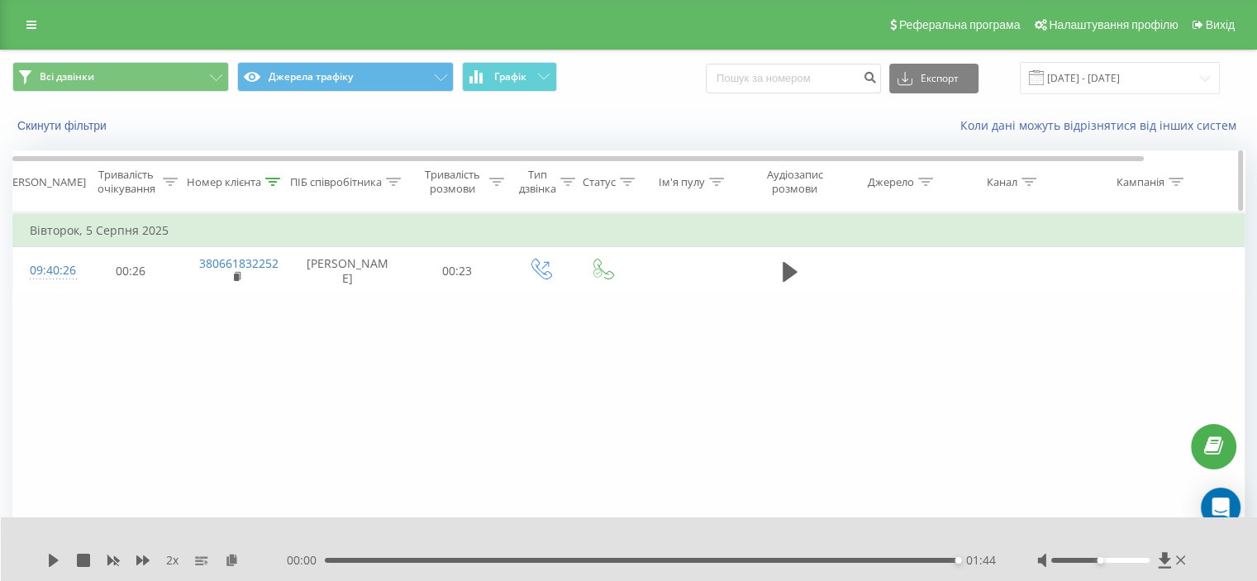
click at [282, 180] on div "Номер клієнта" at bounding box center [236, 182] width 107 height 14
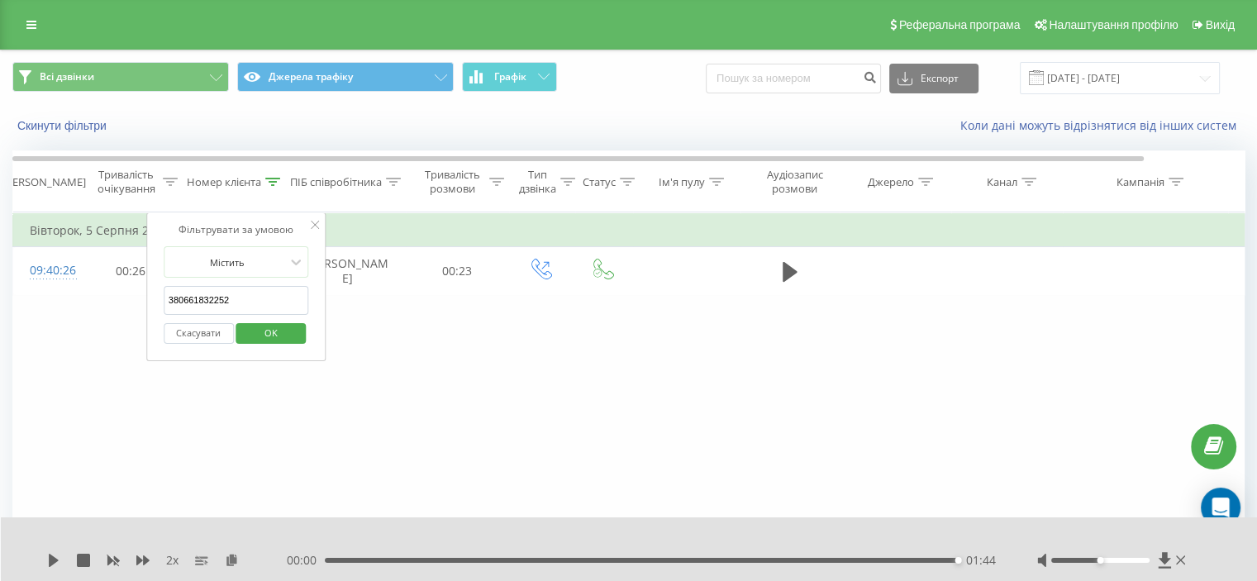
drag, startPoint x: 258, startPoint y: 303, endPoint x: 112, endPoint y: 316, distance: 146.0
click at [112, 314] on div "Фільтрувати за умовою Дорівнює Скасувати OK Фільтрувати за умовою Містить 38066…" at bounding box center [628, 398] width 1232 height 372
paste input "978204690"
click at [250, 323] on button "OK" at bounding box center [271, 333] width 70 height 21
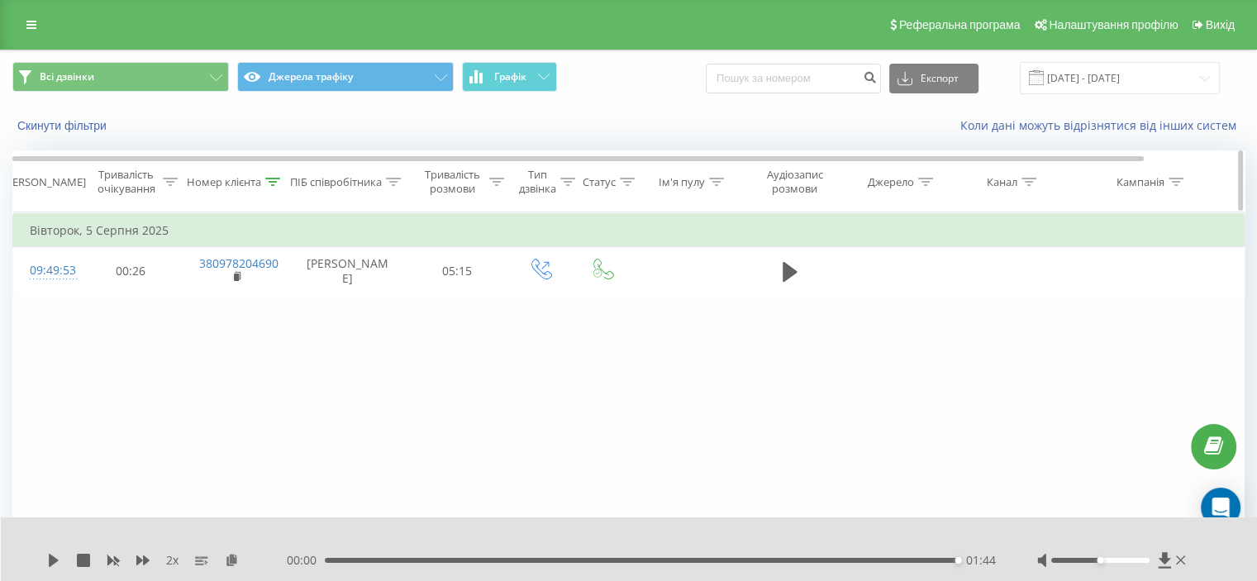
drag, startPoint x: 280, startPoint y: 182, endPoint x: 269, endPoint y: 197, distance: 18.8
click at [277, 182] on icon at bounding box center [272, 182] width 15 height 8
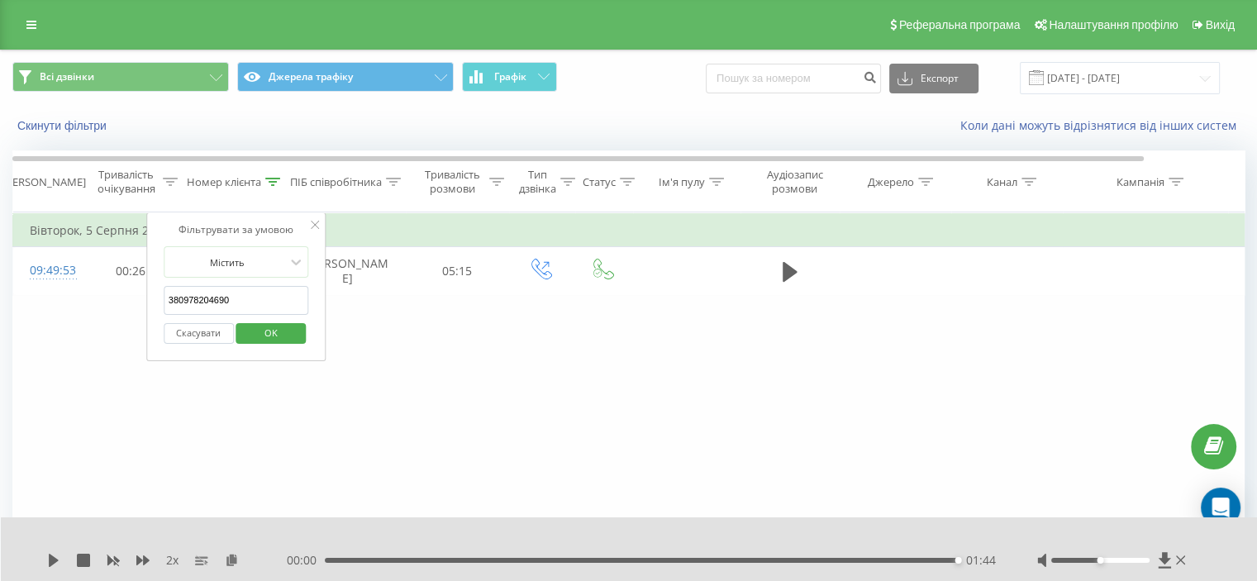
drag, startPoint x: 267, startPoint y: 309, endPoint x: 112, endPoint y: 326, distance: 155.4
click at [69, 292] on table "Фільтрувати за умовою Дорівнює Скасувати OK Фільтрувати за умовою Містить 38097…" at bounding box center [682, 253] width 1340 height 83
paste input "701097"
click at [275, 336] on span "OK" at bounding box center [271, 333] width 46 height 26
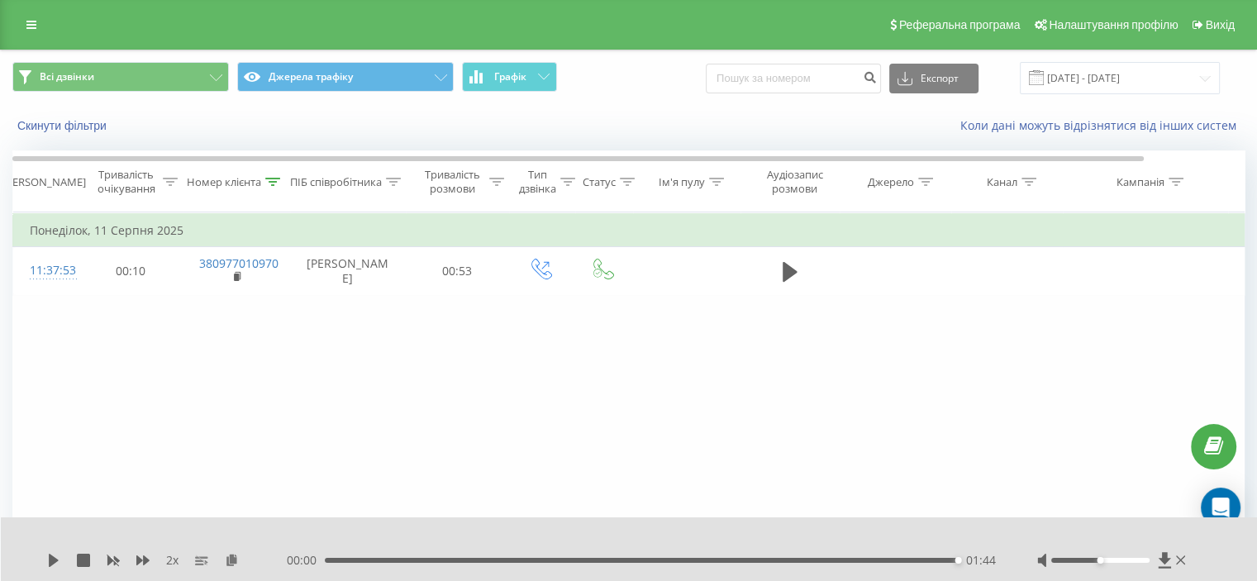
drag, startPoint x: 196, startPoint y: 409, endPoint x: 209, endPoint y: 398, distance: 17.0
click at [196, 409] on div "Фільтрувати за умовою Дорівнює Скасувати OK Фільтрувати за умовою Містить 38097…" at bounding box center [628, 398] width 1232 height 372
click at [273, 180] on icon at bounding box center [273, 182] width 15 height 8
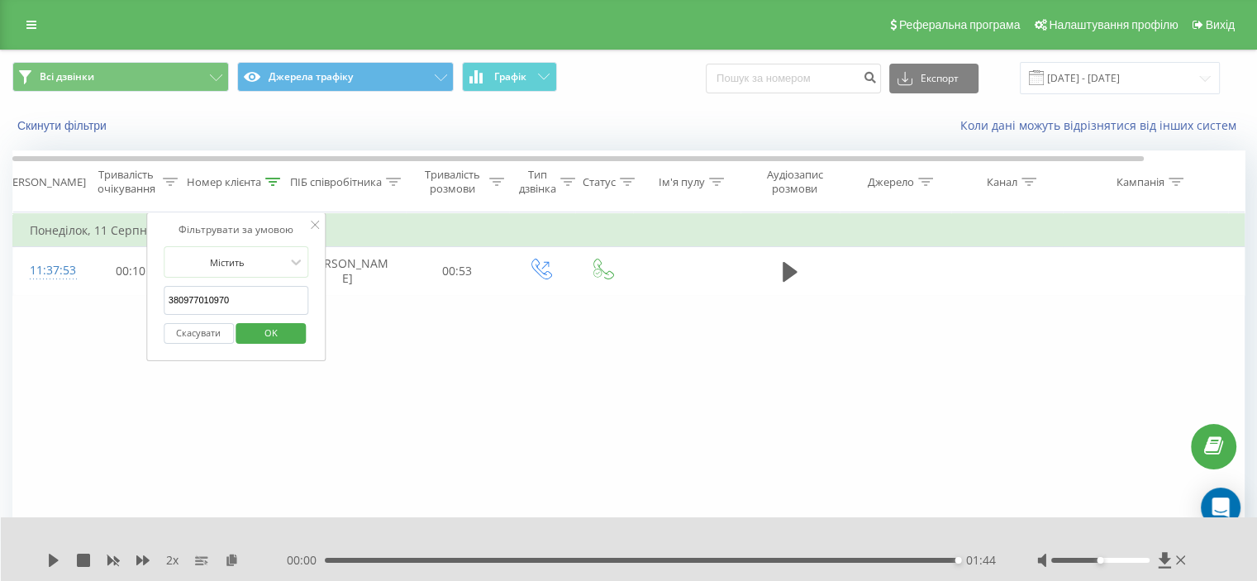
drag, startPoint x: 235, startPoint y: 295, endPoint x: 92, endPoint y: 301, distance: 143.0
click at [92, 301] on div "Фільтрувати за умовою Дорівнює Скасувати OK Фільтрувати за умовою Містить 38097…" at bounding box center [628, 398] width 1232 height 372
paste input "674297812"
click at [258, 320] on span "OK" at bounding box center [271, 333] width 46 height 26
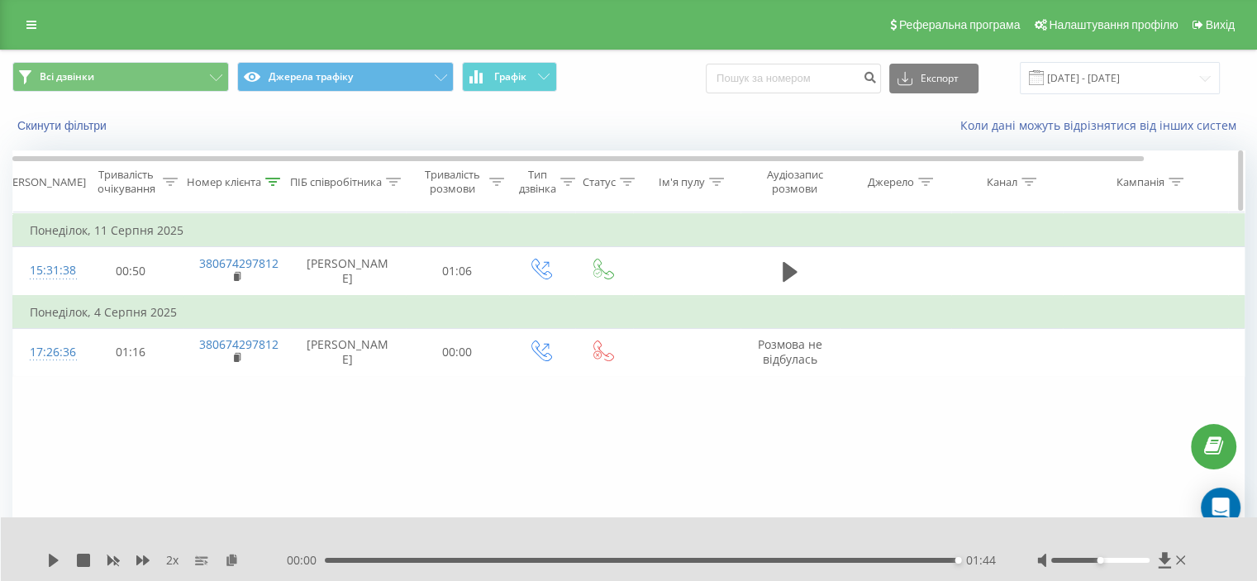
click at [273, 184] on icon at bounding box center [273, 182] width 15 height 8
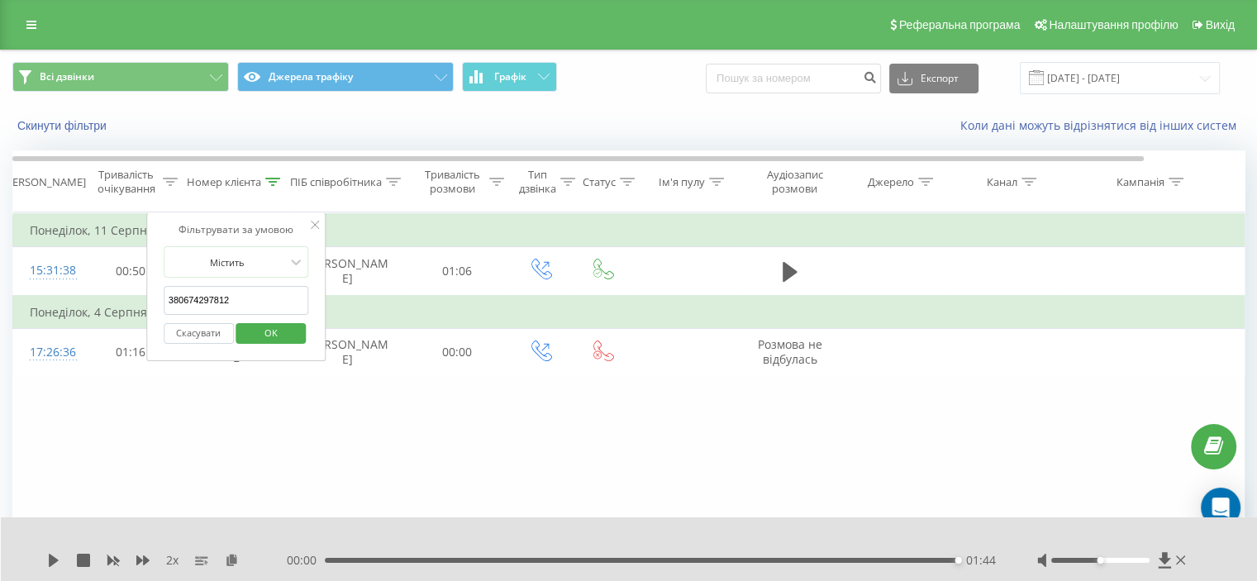
drag, startPoint x: 242, startPoint y: 285, endPoint x: 260, endPoint y: 343, distance: 60.6
click at [108, 310] on table "Фільтрувати за умовою Дорівнює Скасувати OK Фільтрувати за умовою Містить 38067…" at bounding box center [682, 294] width 1340 height 164
paste input "963374057"
click at [300, 336] on button "OK" at bounding box center [271, 333] width 70 height 21
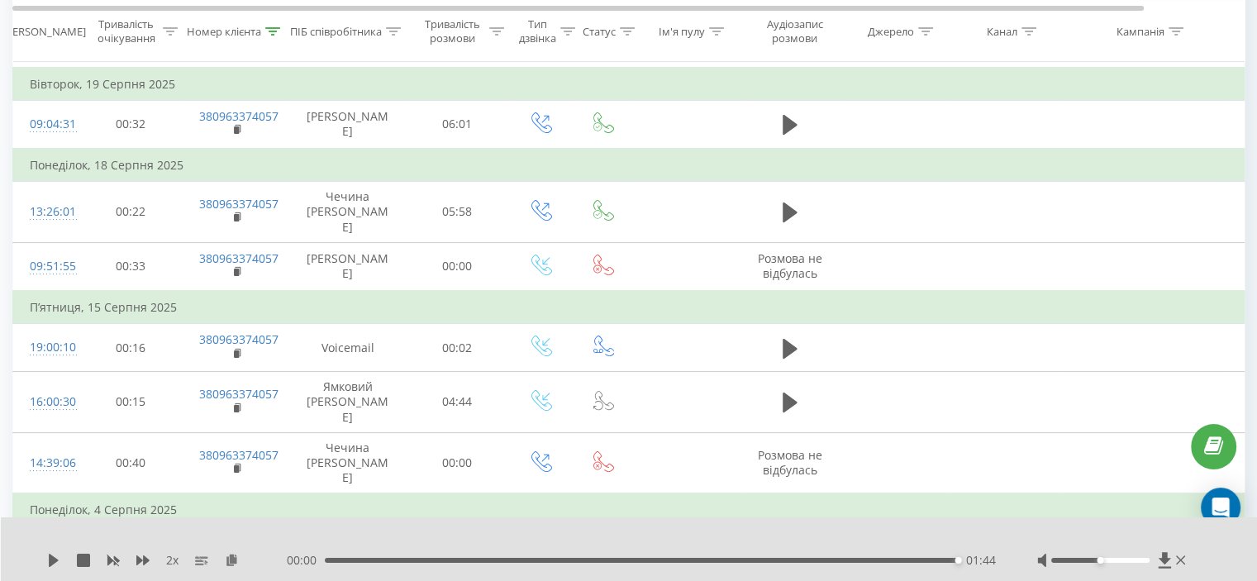
scroll to position [145, 0]
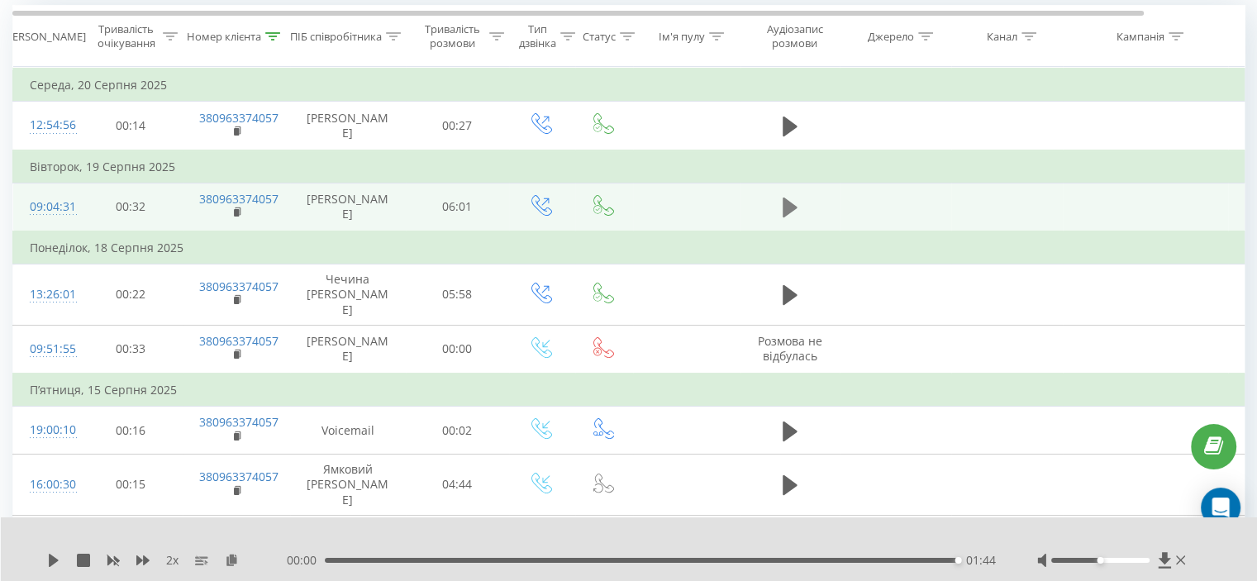
click at [793, 200] on icon at bounding box center [789, 207] width 15 height 23
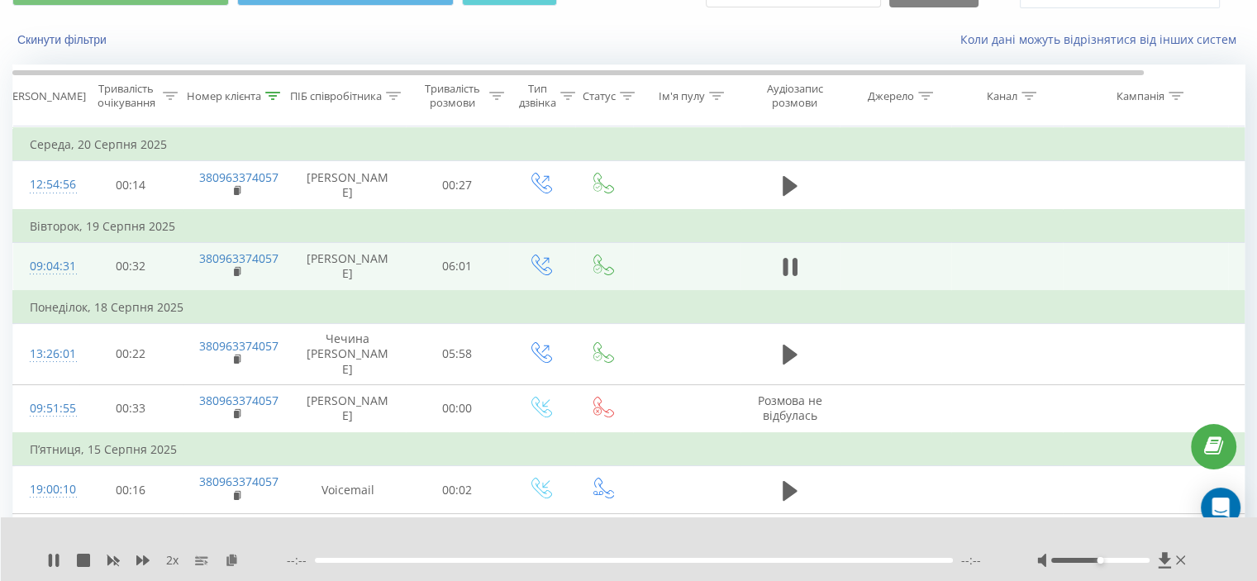
scroll to position [63, 0]
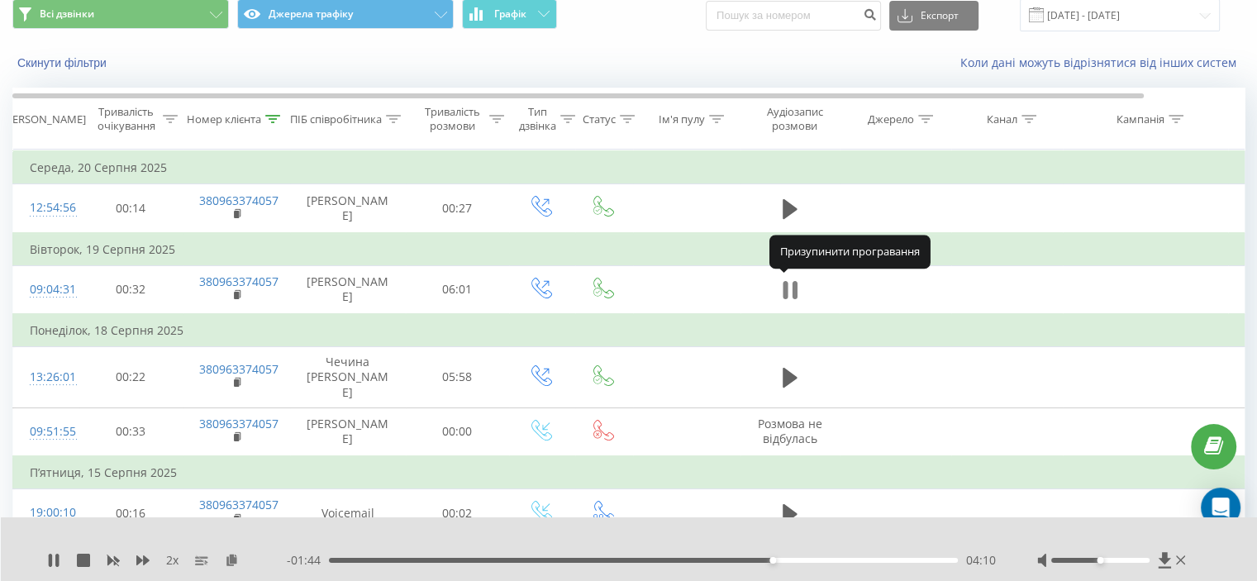
click at [796, 280] on icon at bounding box center [789, 289] width 15 height 23
click at [268, 116] on icon at bounding box center [272, 119] width 15 height 8
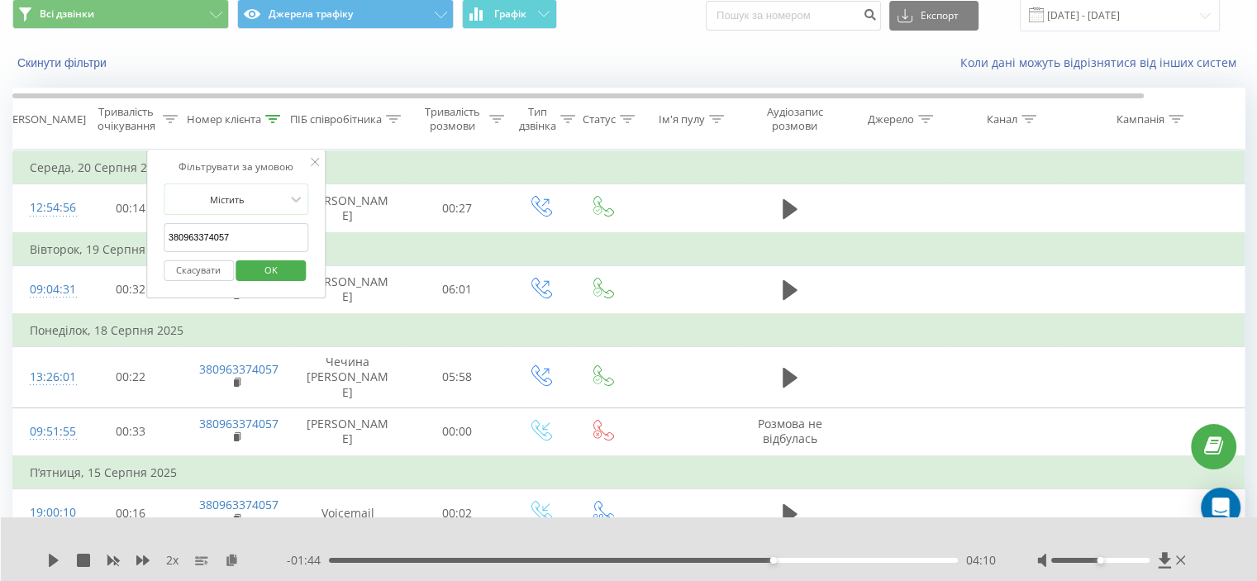
drag, startPoint x: 247, startPoint y: 235, endPoint x: 79, endPoint y: 250, distance: 168.3
click at [79, 250] on table "Фільтрувати за умовою Дорівнює Скасувати OK Фільтрувати за умовою Містить 38096…" at bounding box center [682, 588] width 1340 height 877
paste input "664815643"
click at [261, 264] on span "OK" at bounding box center [271, 270] width 46 height 26
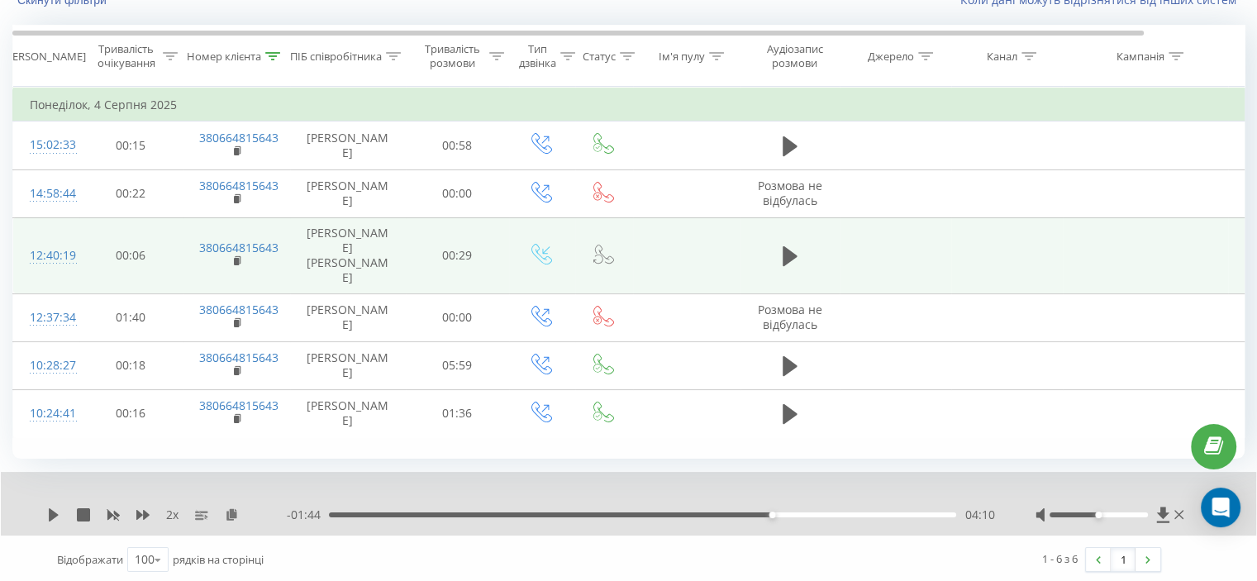
scroll to position [128, 0]
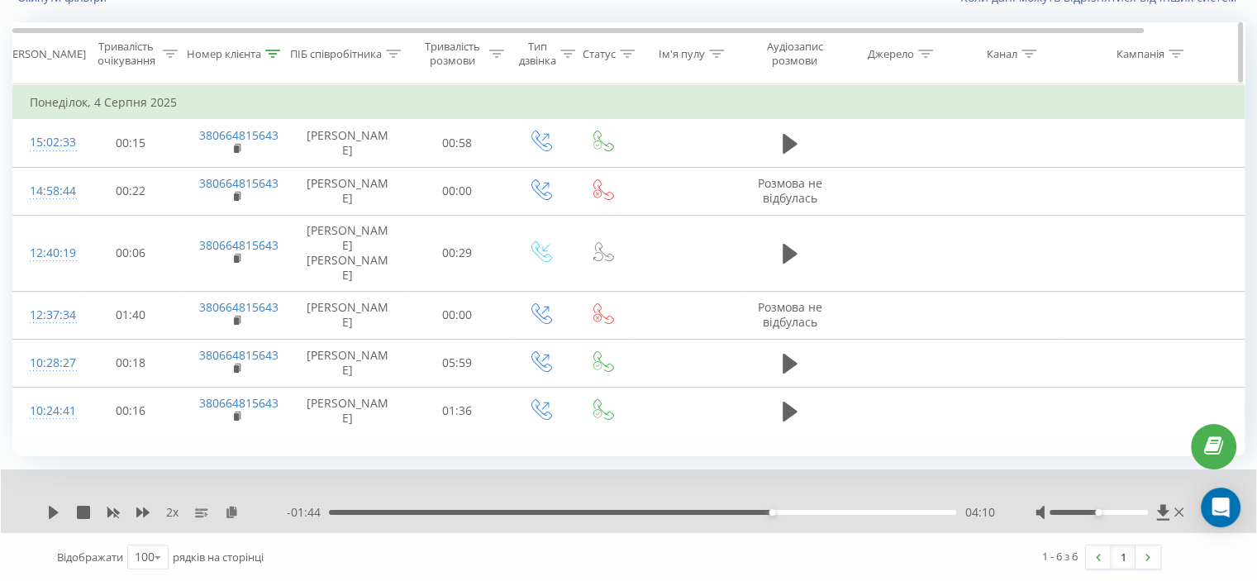
click at [273, 57] on div at bounding box center [272, 54] width 15 height 14
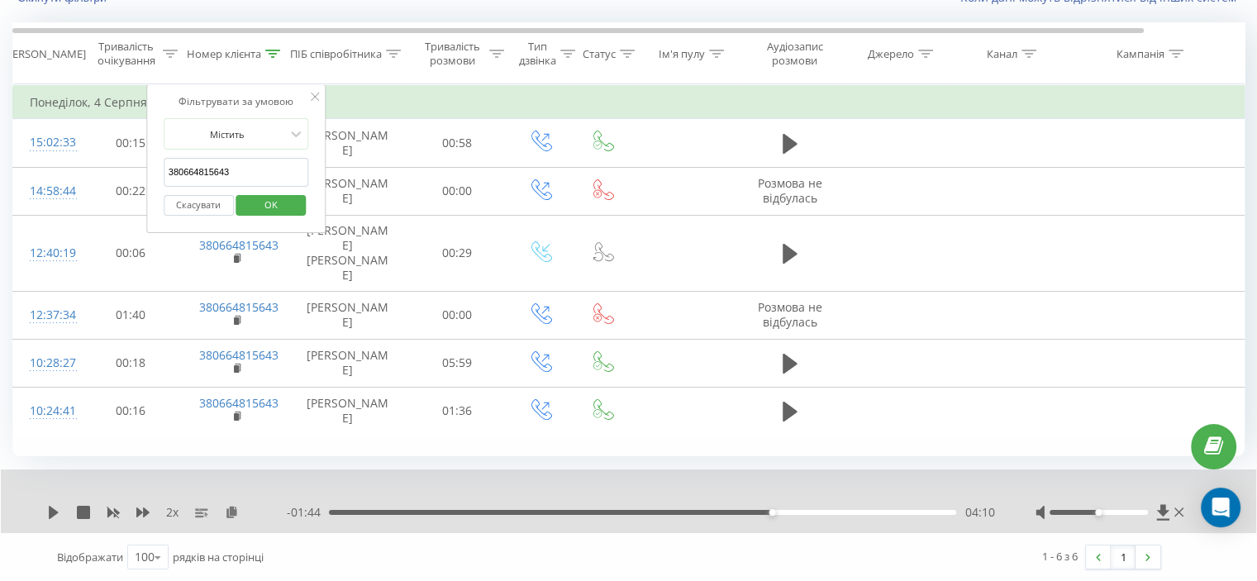
drag, startPoint x: 268, startPoint y: 181, endPoint x: 163, endPoint y: 178, distance: 105.0
click at [164, 178] on input "380664815643" at bounding box center [236, 172] width 145 height 29
paste input "988874858"
click at [273, 201] on span "OK" at bounding box center [271, 205] width 46 height 26
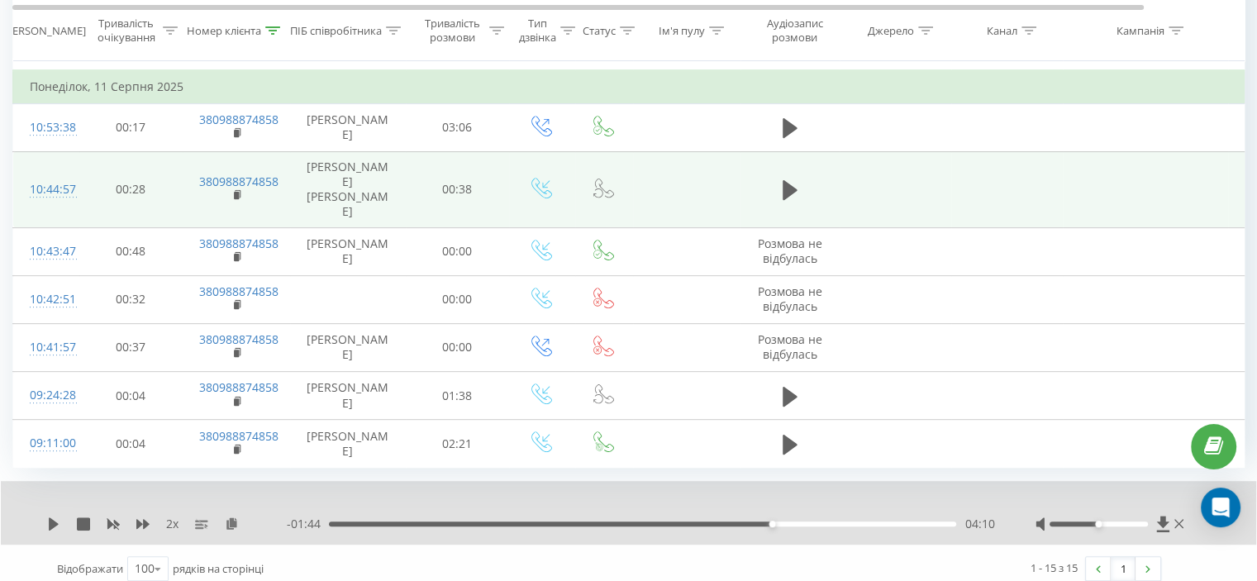
scroll to position [710, 0]
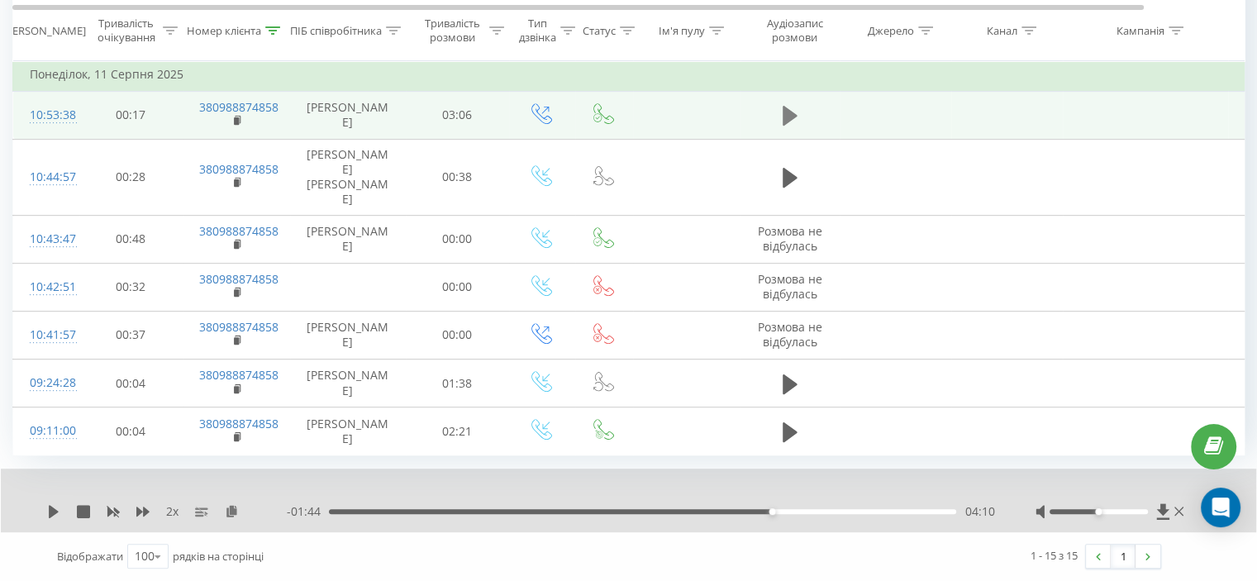
click at [787, 126] on icon at bounding box center [789, 116] width 15 height 20
click at [792, 113] on icon at bounding box center [793, 116] width 5 height 18
click at [274, 31] on icon at bounding box center [272, 30] width 15 height 8
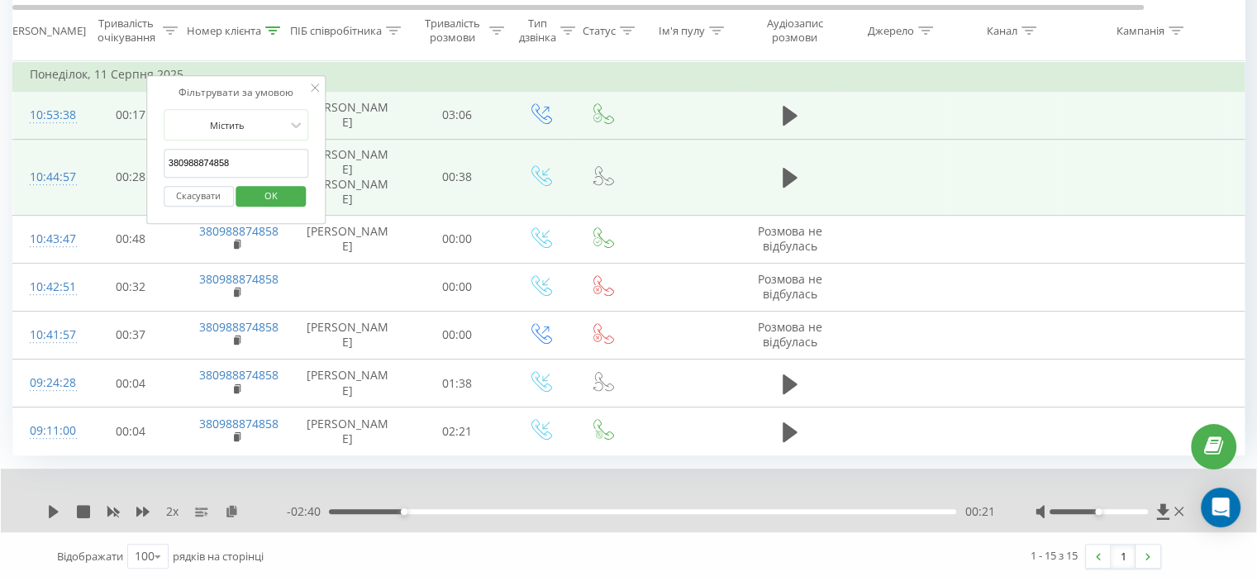
drag, startPoint x: 250, startPoint y: 143, endPoint x: 118, endPoint y: 154, distance: 131.9
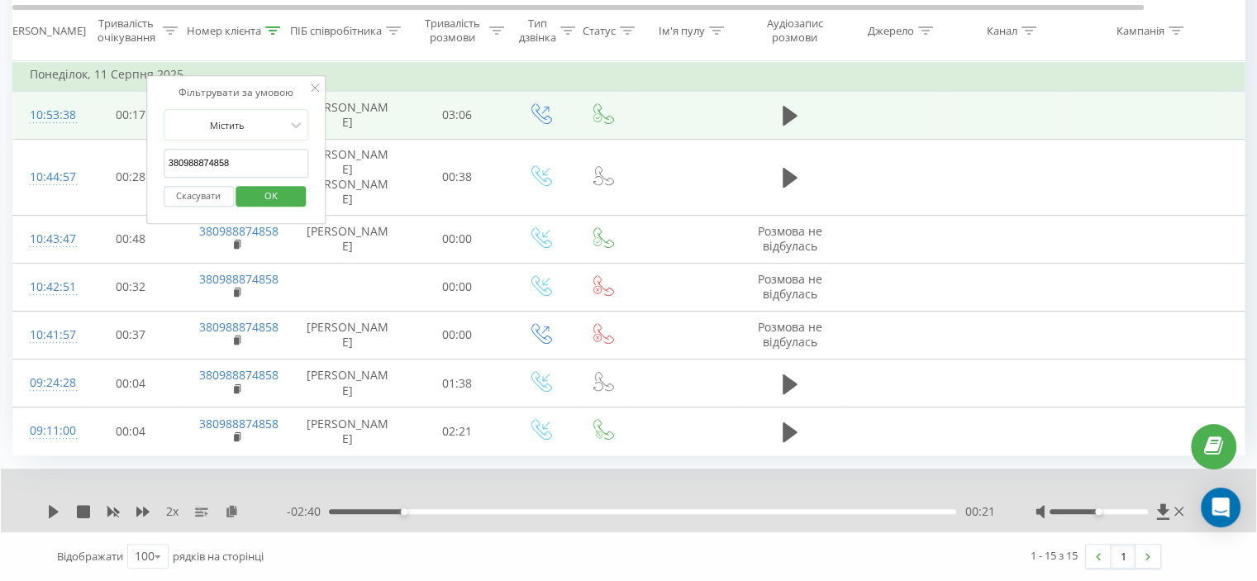
paste input "73804521"
click at [261, 183] on span "OK" at bounding box center [271, 196] width 46 height 26
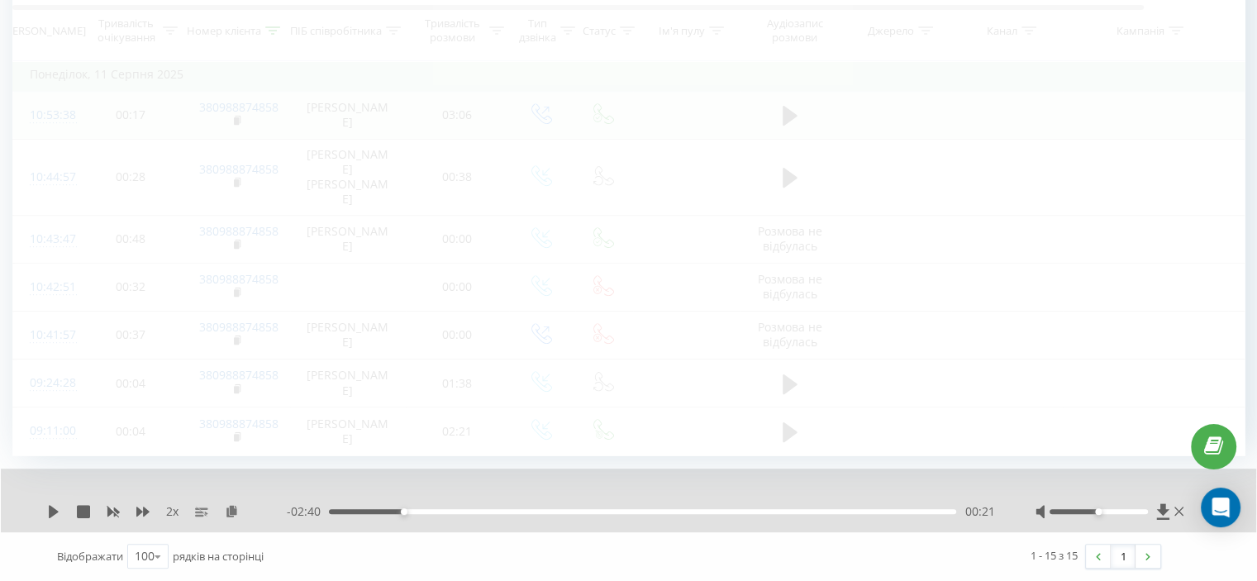
scroll to position [297, 0]
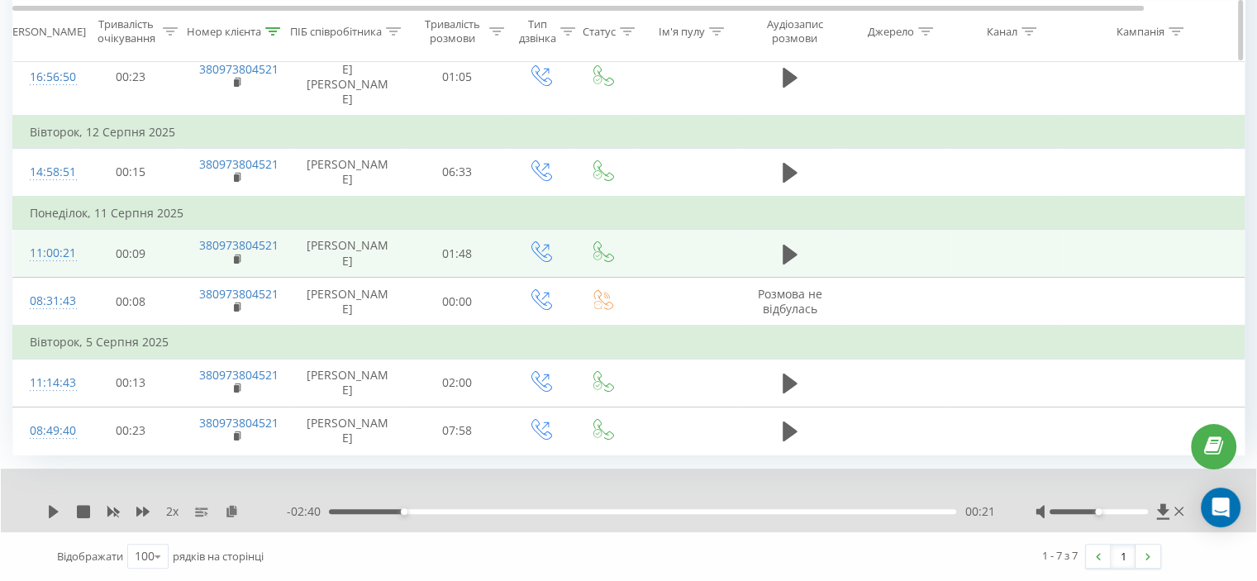
click at [274, 27] on icon at bounding box center [273, 30] width 15 height 8
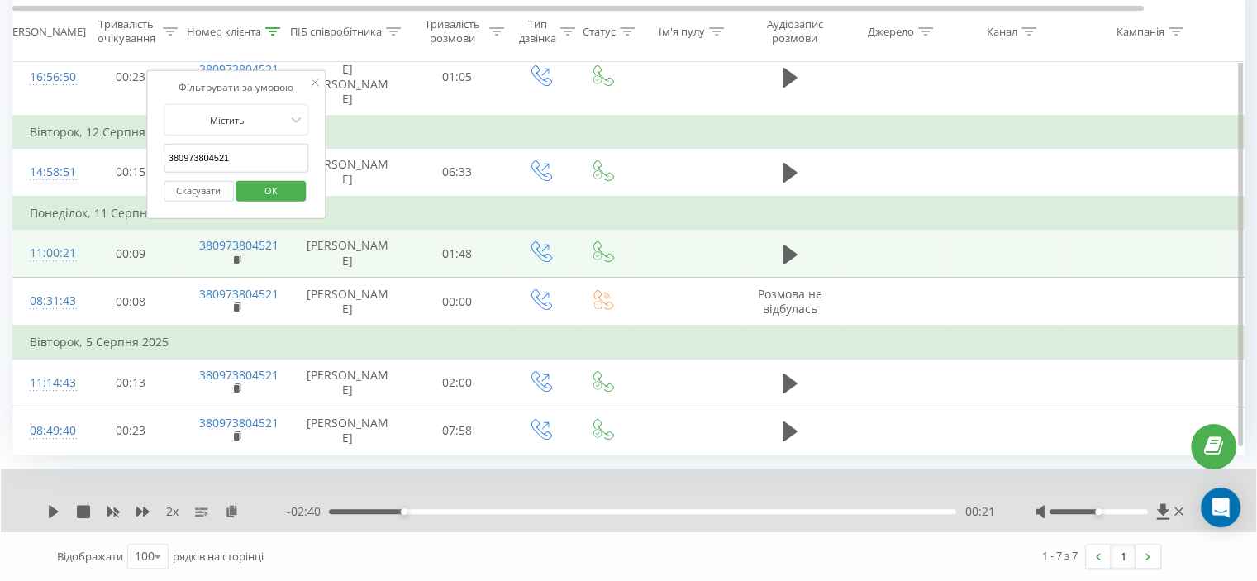
drag, startPoint x: 215, startPoint y: 145, endPoint x: 156, endPoint y: 158, distance: 60.0
click at [156, 158] on div "Фільтрувати за умовою Містить 380973804521 Скасувати OK" at bounding box center [236, 144] width 180 height 149
paste input "504120647"
click at [284, 178] on span "OK" at bounding box center [271, 191] width 46 height 26
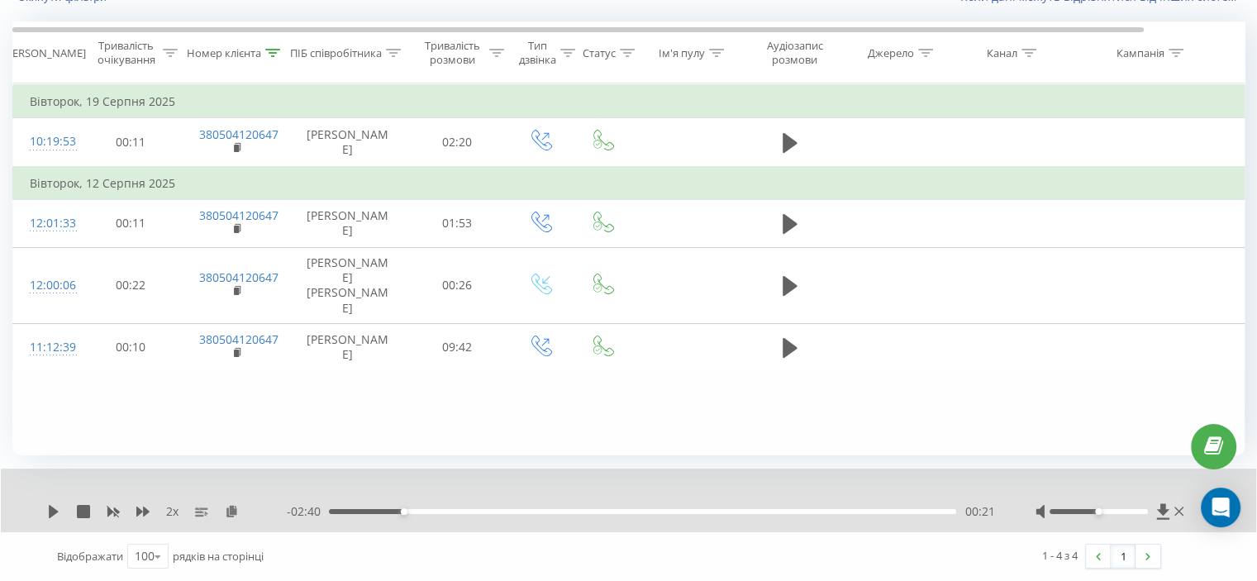
scroll to position [128, 0]
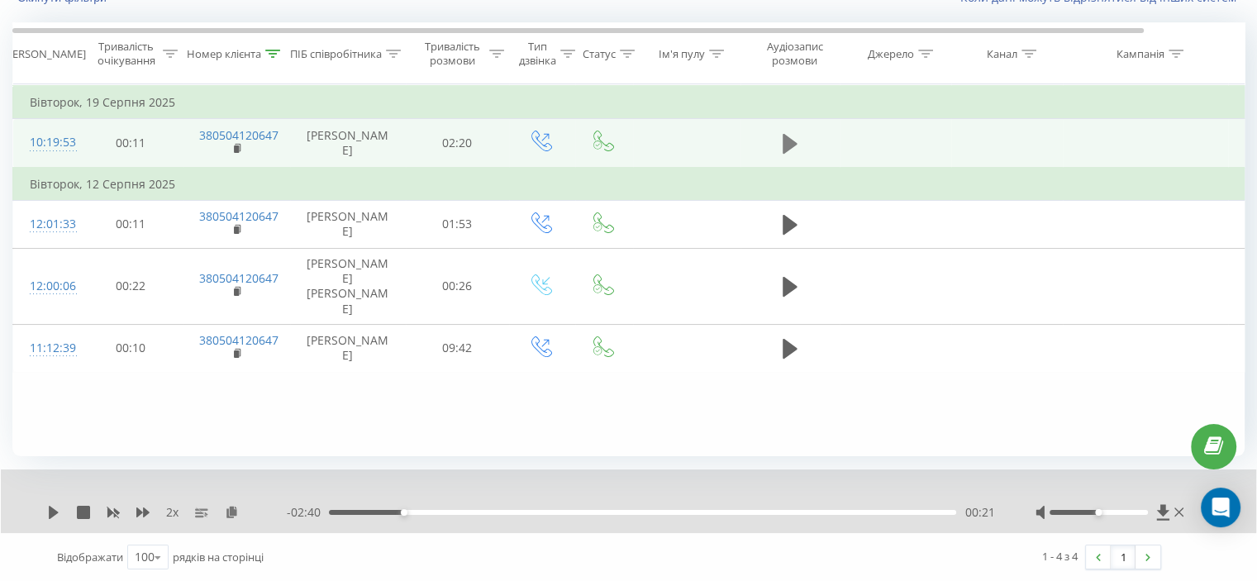
click at [785, 146] on icon at bounding box center [789, 144] width 15 height 20
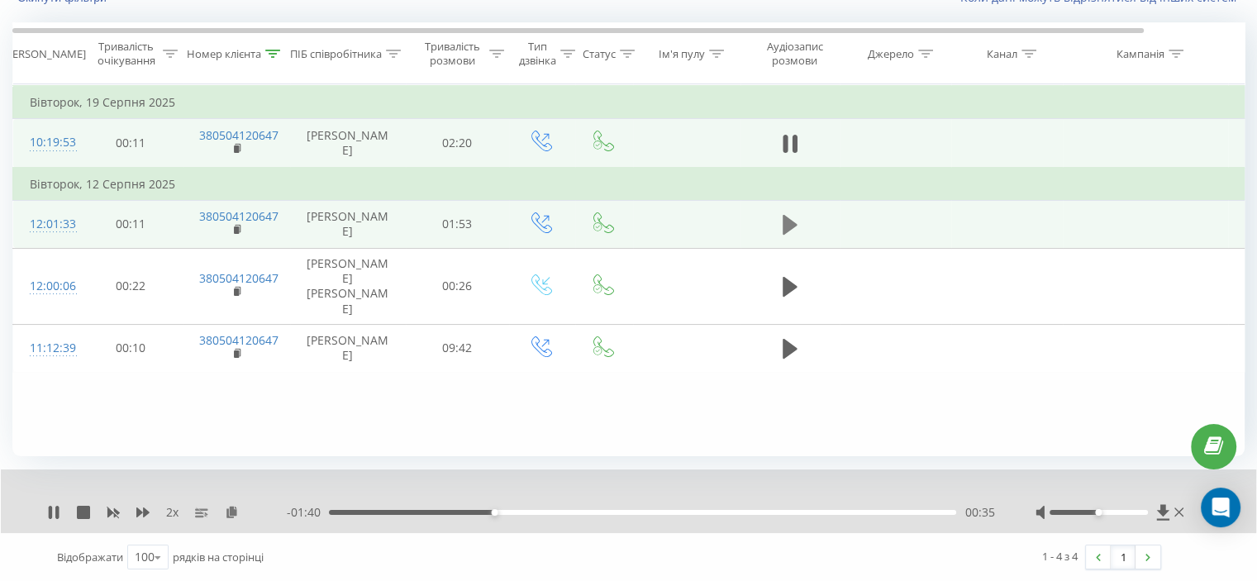
click at [782, 221] on icon at bounding box center [789, 225] width 15 height 20
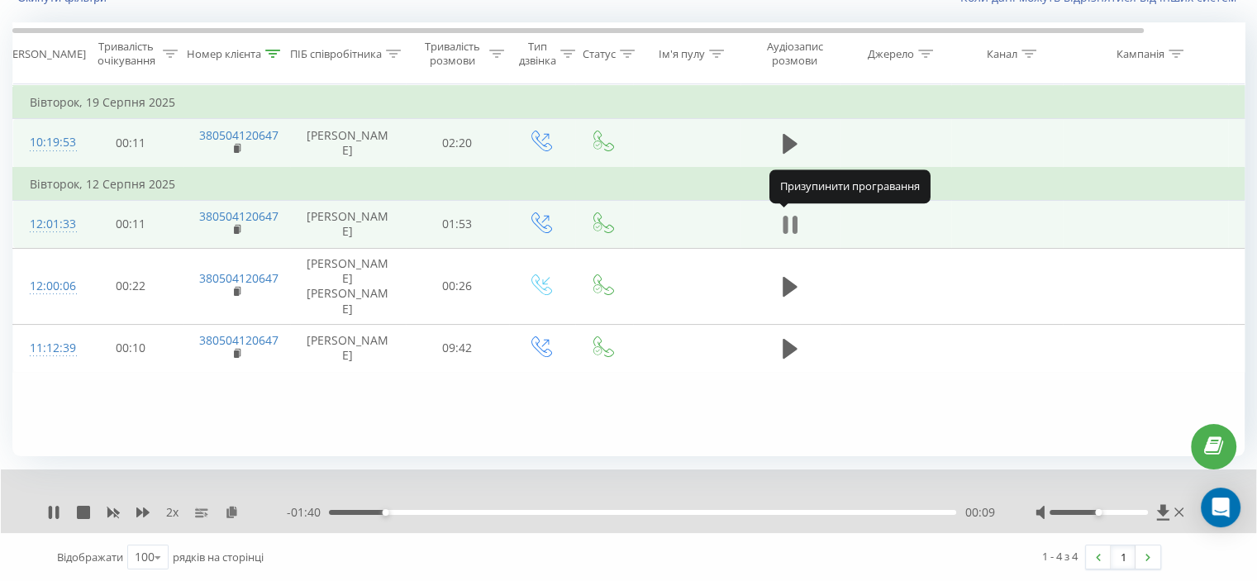
click at [784, 221] on icon at bounding box center [784, 225] width 5 height 18
click at [57, 508] on icon at bounding box center [53, 512] width 13 height 13
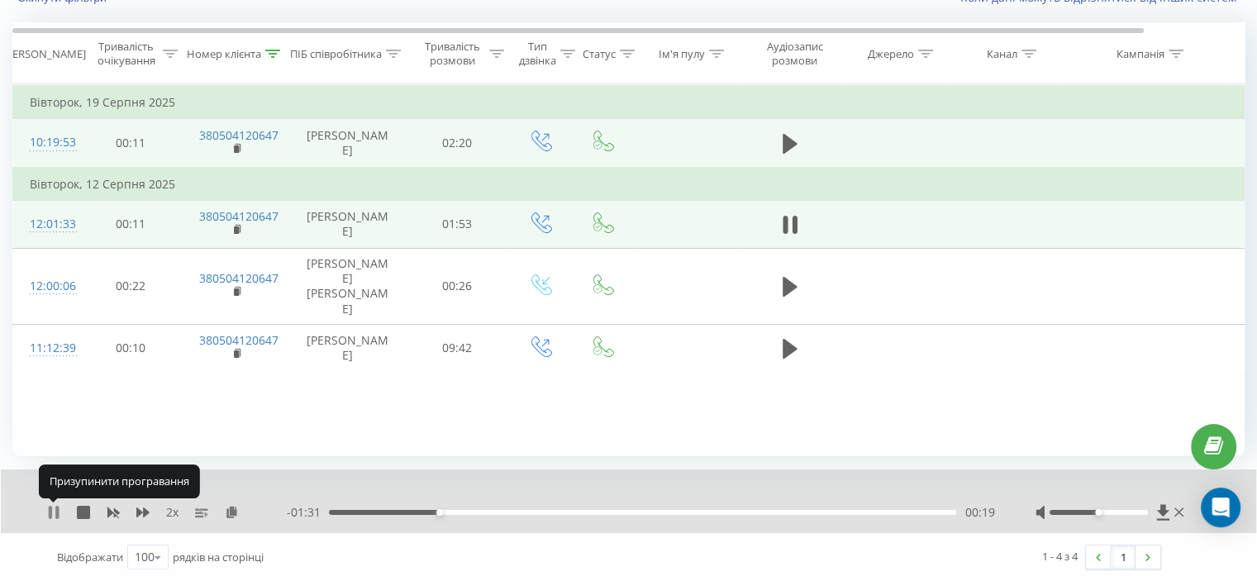
click at [56, 508] on icon at bounding box center [56, 512] width 3 height 13
click at [273, 50] on icon at bounding box center [273, 54] width 15 height 8
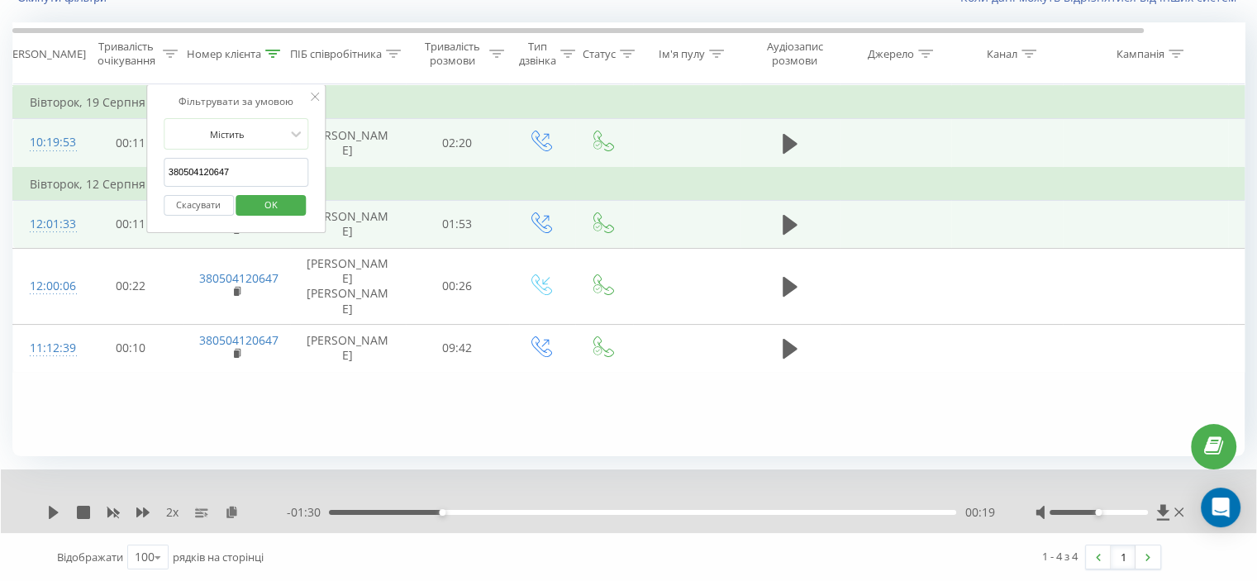
drag, startPoint x: 238, startPoint y: 168, endPoint x: 136, endPoint y: 175, distance: 101.9
click at [136, 175] on table "Фільтрувати за умовою Дорівнює Скасувати OK Фільтрувати за умовою Містить 38050…" at bounding box center [682, 228] width 1340 height 288
paste input "985983338"
click at [283, 204] on span "OK" at bounding box center [271, 205] width 46 height 26
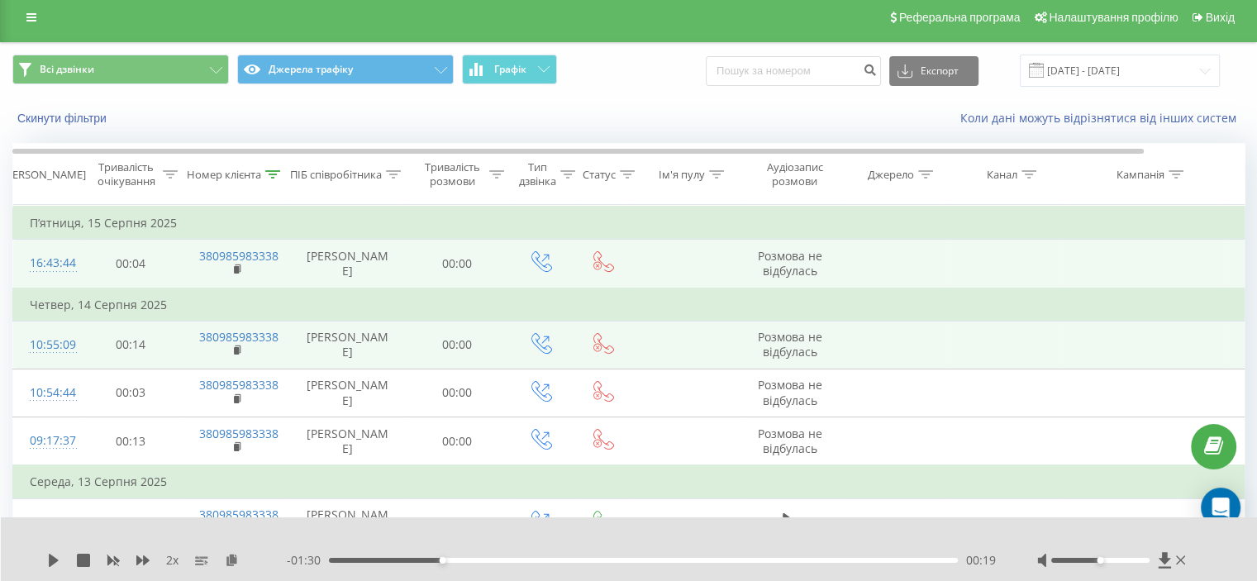
scroll to position [4, 0]
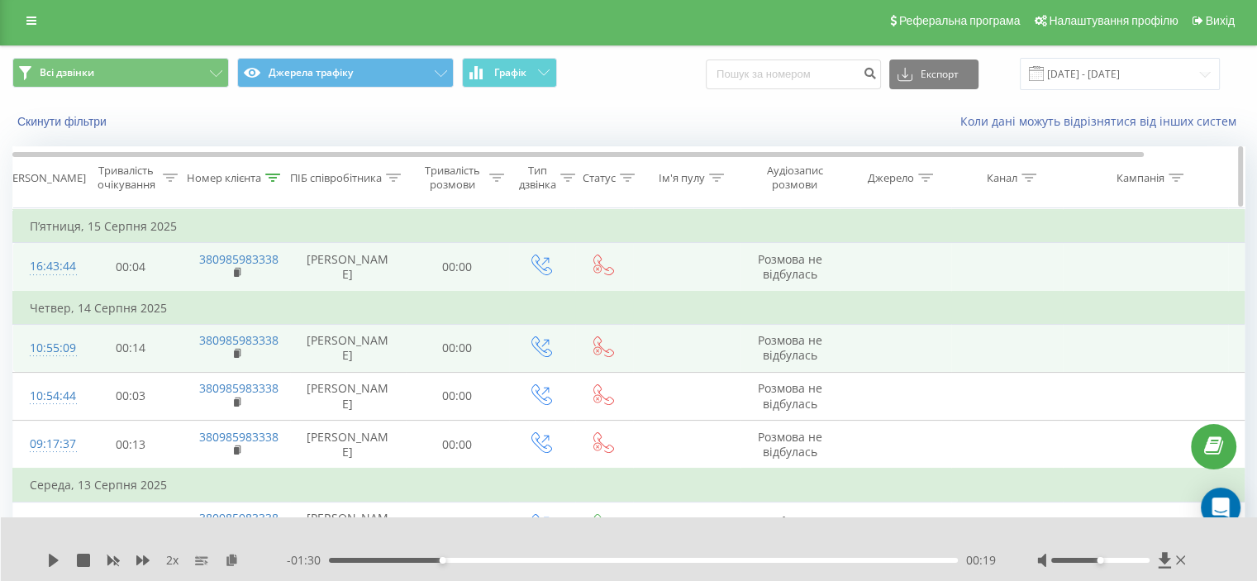
click at [274, 176] on icon at bounding box center [273, 177] width 15 height 8
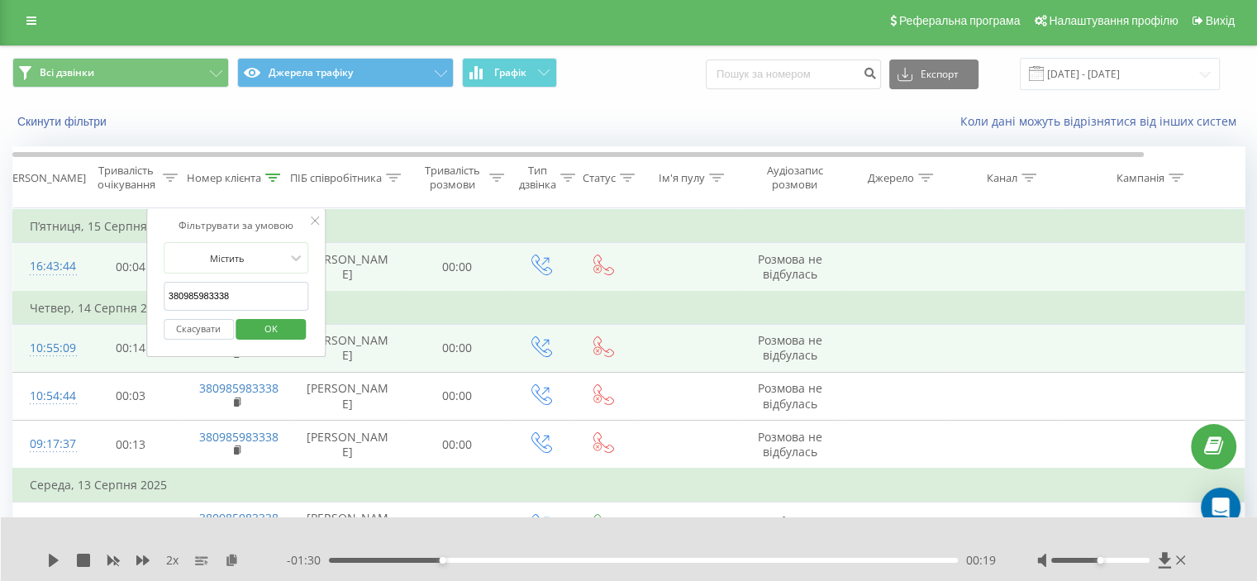
drag, startPoint x: 244, startPoint y: 289, endPoint x: 221, endPoint y: 323, distance: 41.0
click at [112, 307] on table "Фільтрувати за умовою Дорівнює Скасувати OK Фільтрувати за умовою Містить 38098…" at bounding box center [682, 465] width 1340 height 514
paste input "35150536"
click at [300, 330] on button "OK" at bounding box center [271, 329] width 70 height 21
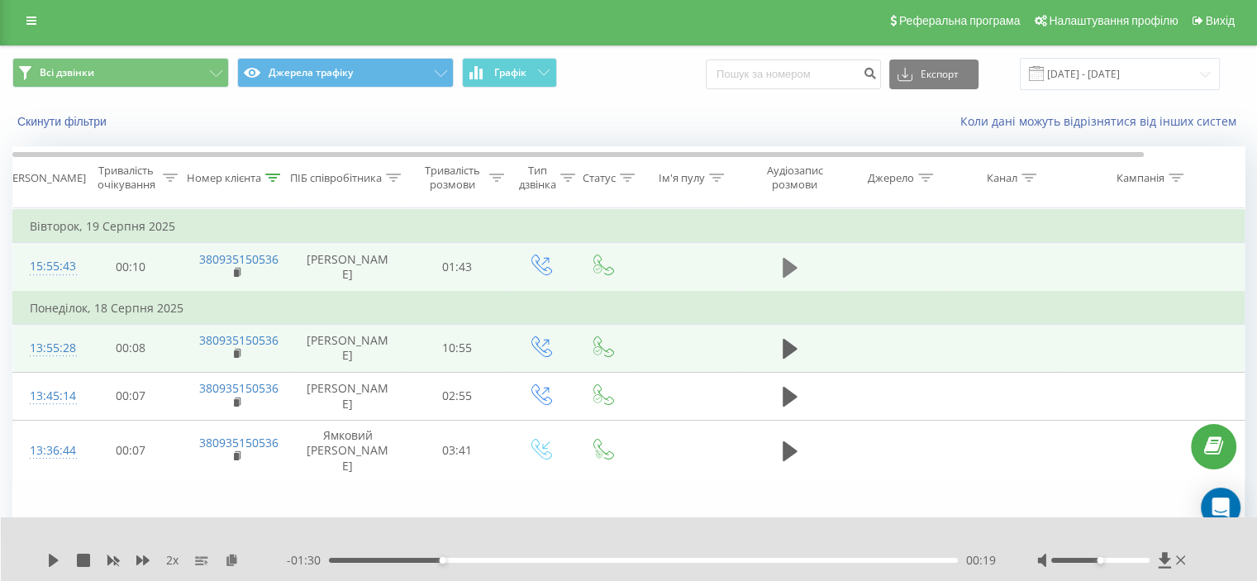
click at [787, 264] on icon at bounding box center [789, 268] width 15 height 20
click at [335, 562] on div "00:01" at bounding box center [643, 560] width 629 height 5
click at [406, 559] on div "00:06" at bounding box center [643, 560] width 629 height 5
click at [279, 177] on icon at bounding box center [272, 177] width 15 height 8
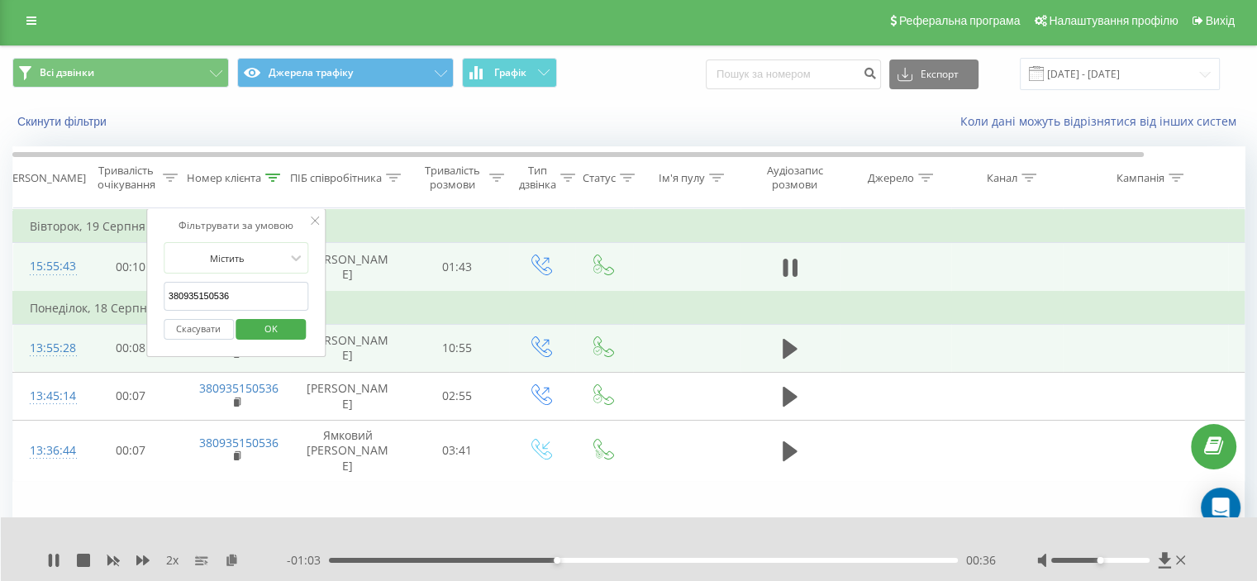
drag, startPoint x: 258, startPoint y: 286, endPoint x: 214, endPoint y: 342, distance: 71.2
click at [144, 330] on table "Фільтрувати за умовою Дорівнює Скасувати OK Фільтрувати за умовою Містить 38093…" at bounding box center [682, 344] width 1340 height 273
paste input "63750900"
type input "380963750900"
click at [278, 320] on span "OK" at bounding box center [271, 329] width 46 height 26
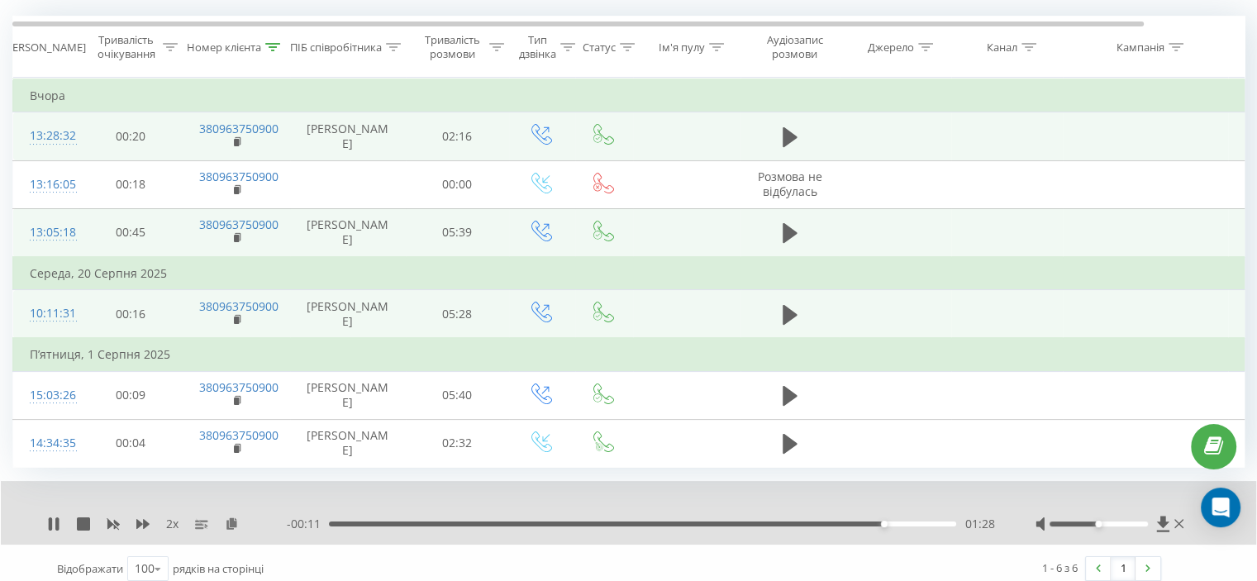
scroll to position [156, 0]
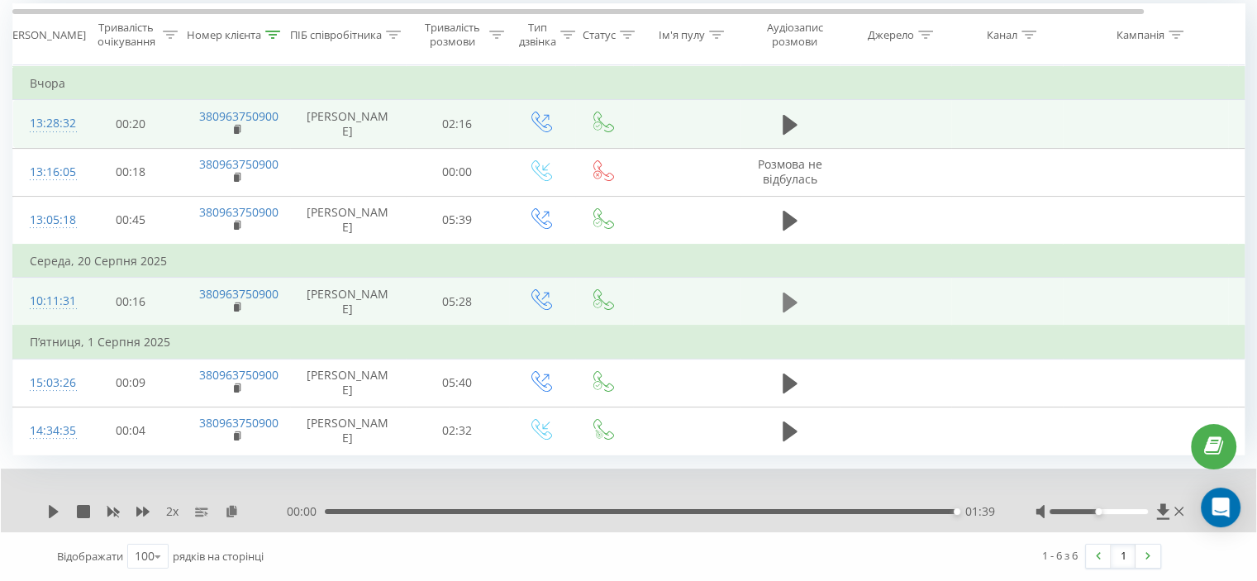
click at [794, 292] on icon at bounding box center [789, 302] width 15 height 20
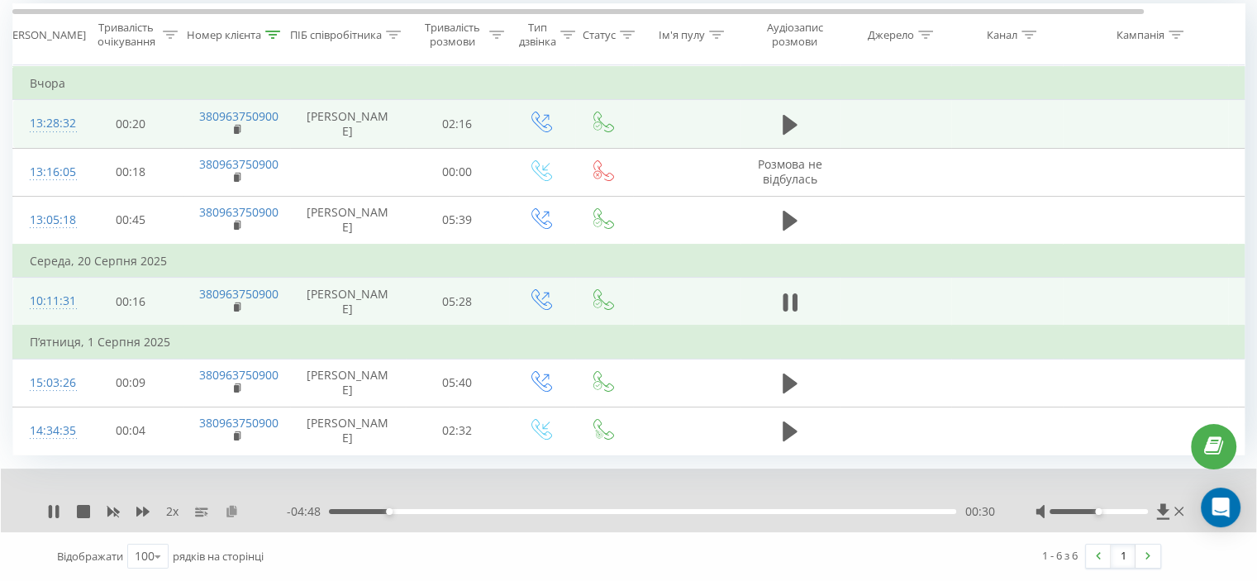
click at [231, 518] on button at bounding box center [231, 511] width 13 height 13
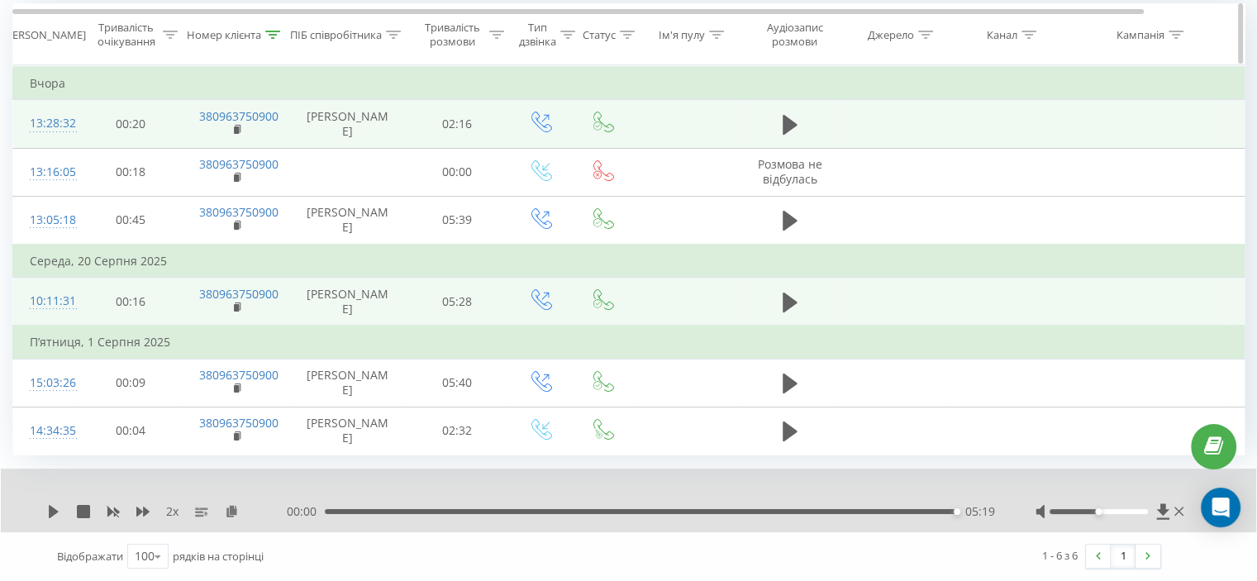
click at [278, 28] on div at bounding box center [272, 35] width 15 height 14
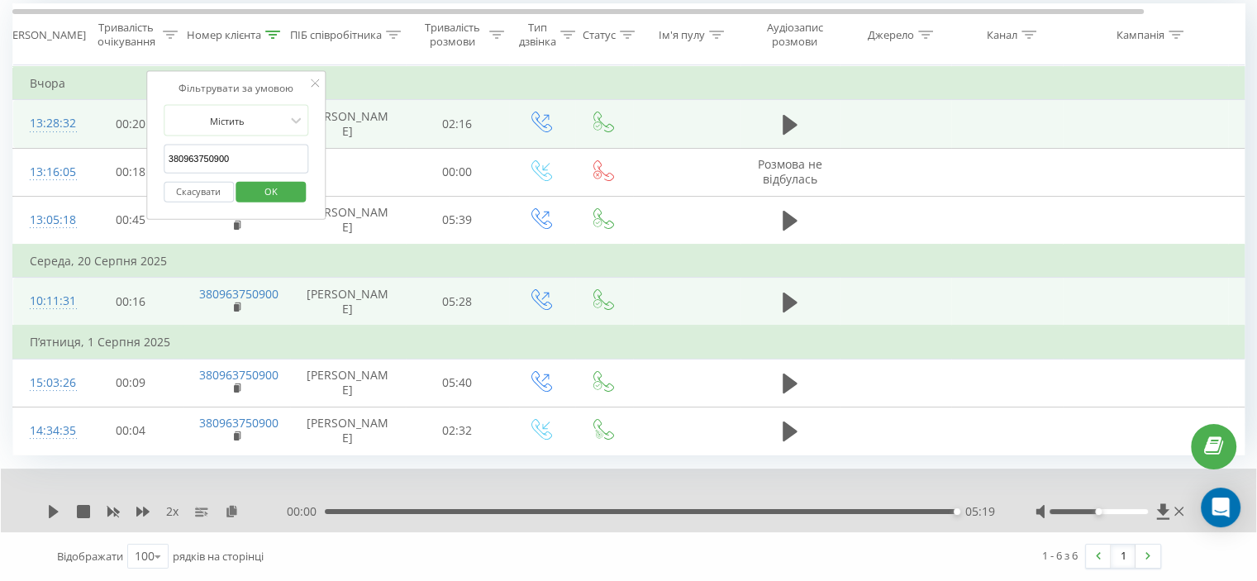
drag, startPoint x: 242, startPoint y: 155, endPoint x: 218, endPoint y: 173, distance: 30.1
click at [123, 145] on table "Фільтрувати за умовою Дорівнює Скасувати OK Фільтрувати за умовою Містить 38096…" at bounding box center [682, 260] width 1340 height 390
paste input "90865856"
click at [240, 173] on div "Скасувати OK" at bounding box center [236, 191] width 145 height 37
click at [258, 178] on span "OK" at bounding box center [271, 191] width 46 height 26
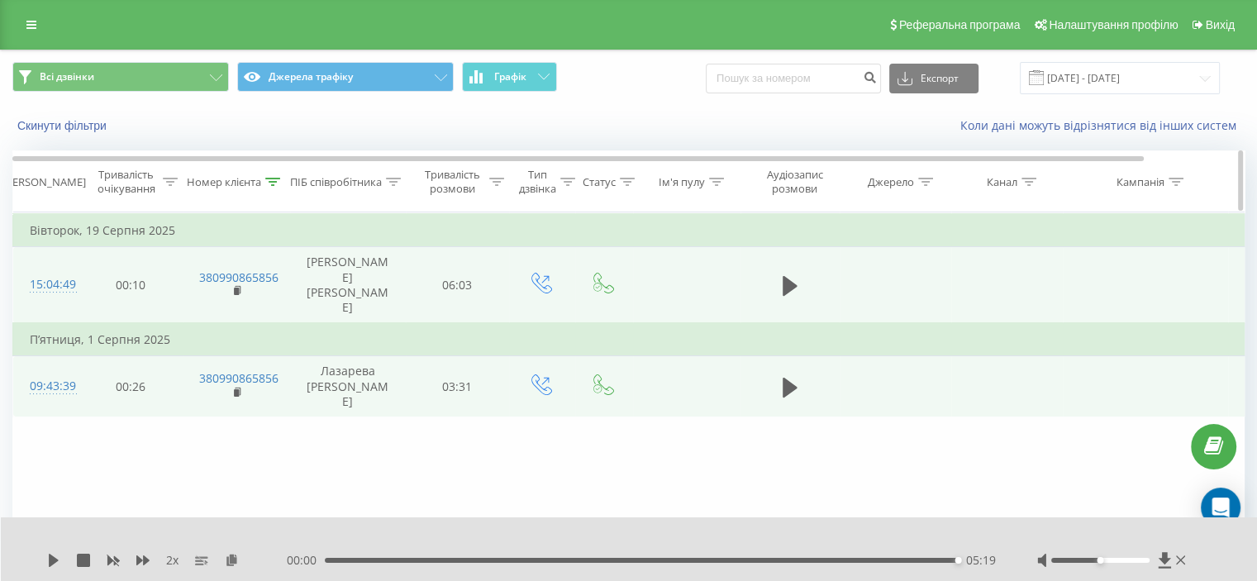
click at [267, 183] on icon at bounding box center [272, 182] width 15 height 8
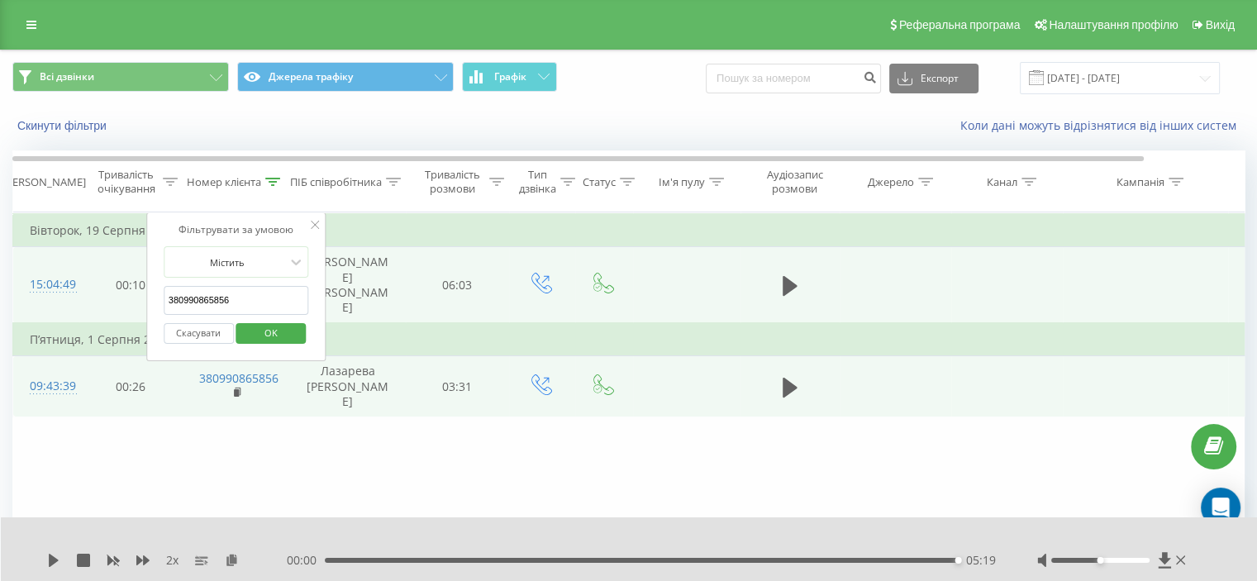
drag, startPoint x: 244, startPoint y: 289, endPoint x: 220, endPoint y: 343, distance: 58.8
click at [134, 331] on table "Фільтрувати за умовою Дорівнює Скасувати OK Фільтрувати за умовою Містить 38099…" at bounding box center [682, 314] width 1340 height 205
paste input "32904492"
click at [292, 327] on span "OK" at bounding box center [271, 333] width 46 height 26
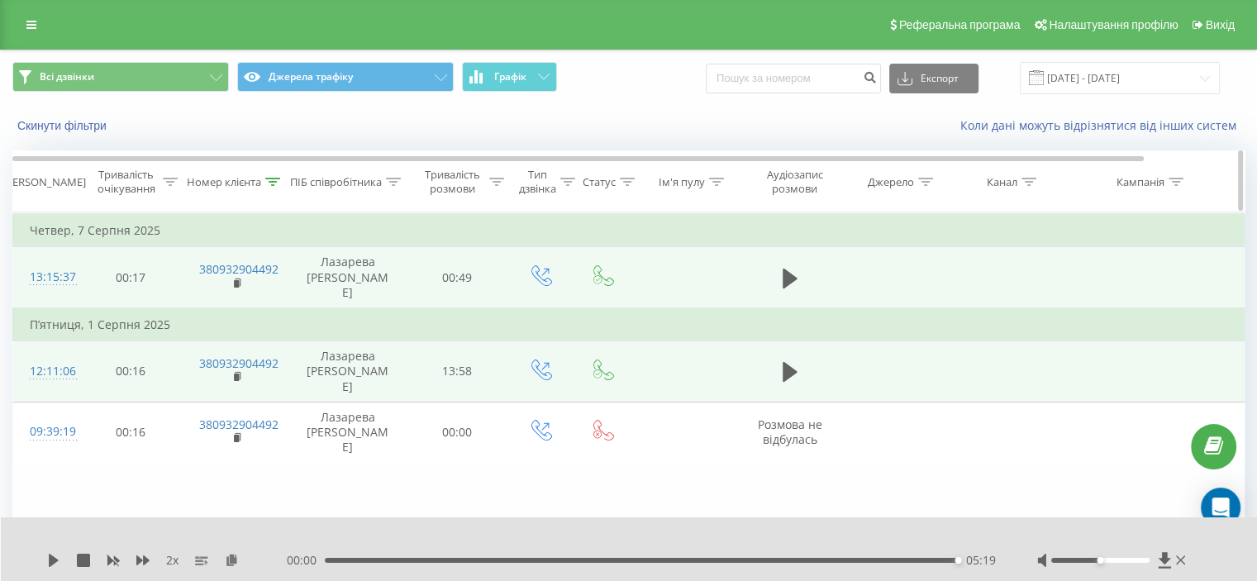
click at [282, 184] on div "Номер клієнта" at bounding box center [236, 182] width 107 height 14
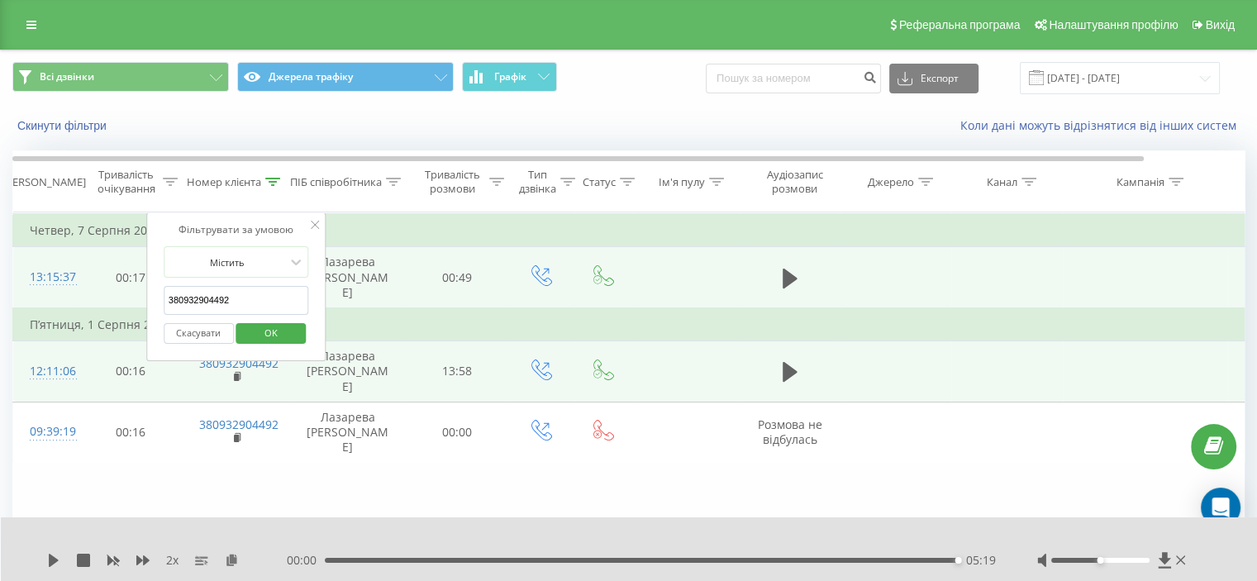
drag, startPoint x: 250, startPoint y: 298, endPoint x: 178, endPoint y: 329, distance: 78.1
click at [146, 313] on div "Фільтрувати за умовою Містить 380932904492 Скасувати OK" at bounding box center [236, 286] width 180 height 149
paste input "678577783"
click at [286, 334] on span "OK" at bounding box center [271, 333] width 46 height 26
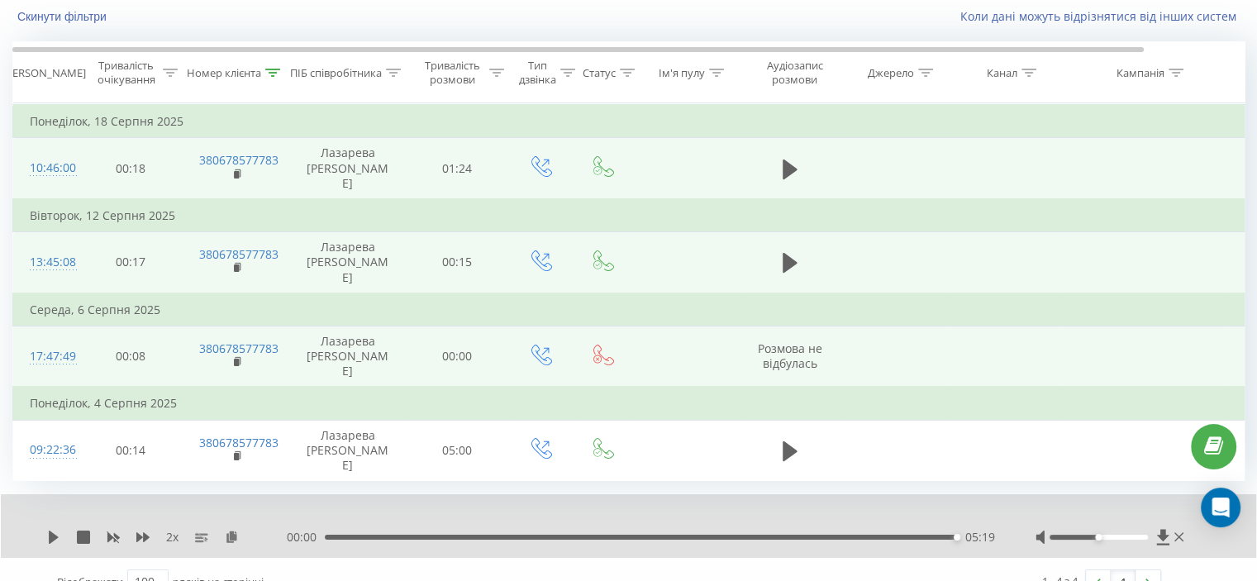
scroll to position [132, 0]
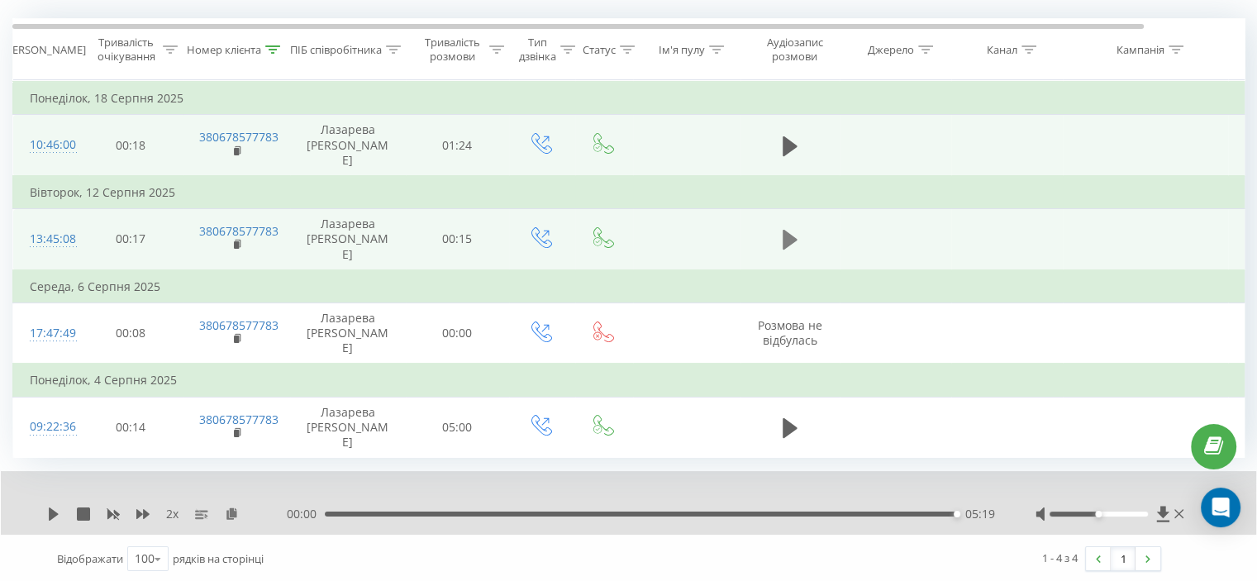
click at [783, 232] on icon at bounding box center [789, 240] width 15 height 20
click at [272, 49] on icon at bounding box center [273, 49] width 15 height 8
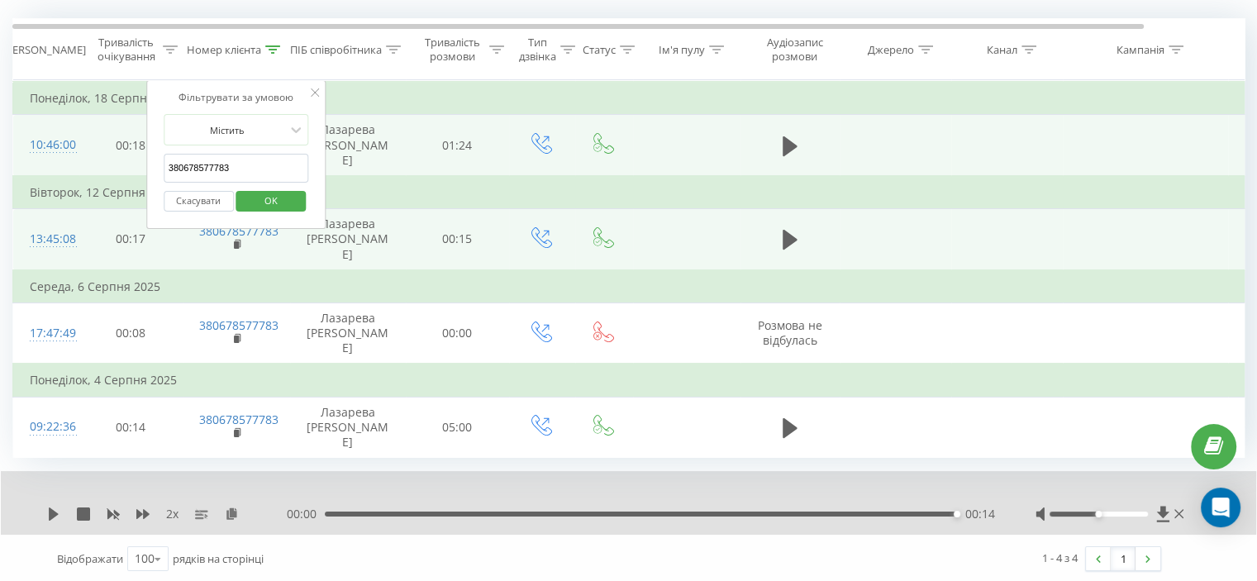
drag, startPoint x: 259, startPoint y: 170, endPoint x: 116, endPoint y: 183, distance: 143.5
click at [112, 182] on table "Фільтрувати за умовою Дорівнює Скасувати OK Фільтрувати за умовою Містить 38067…" at bounding box center [682, 269] width 1340 height 378
paste input "983955875"
click at [278, 193] on span "OK" at bounding box center [271, 201] width 46 height 26
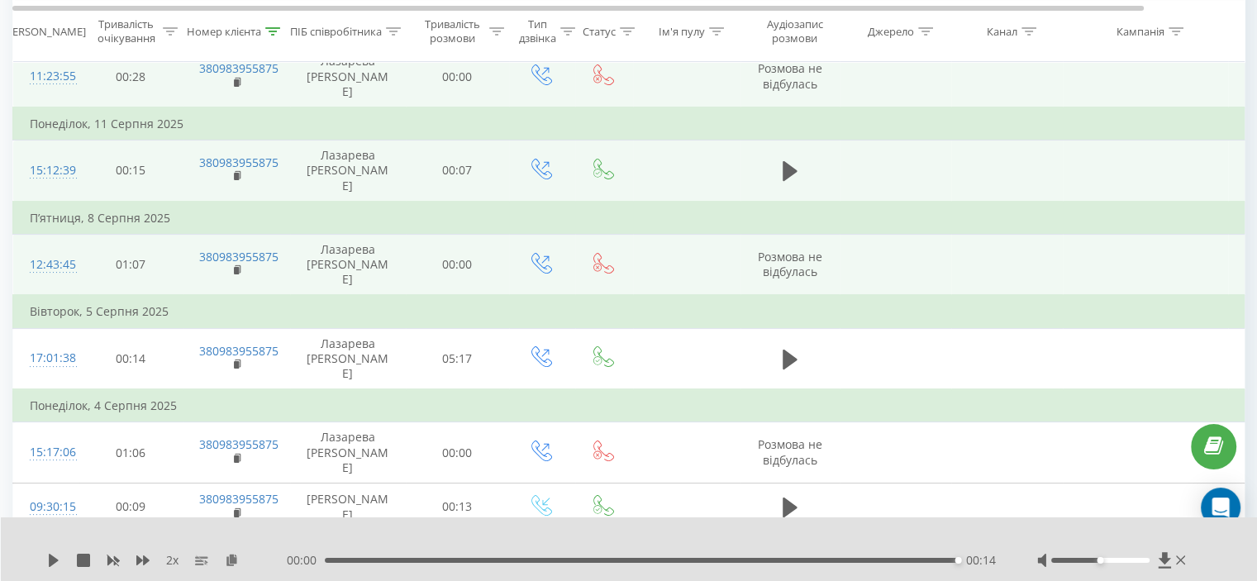
scroll to position [118, 0]
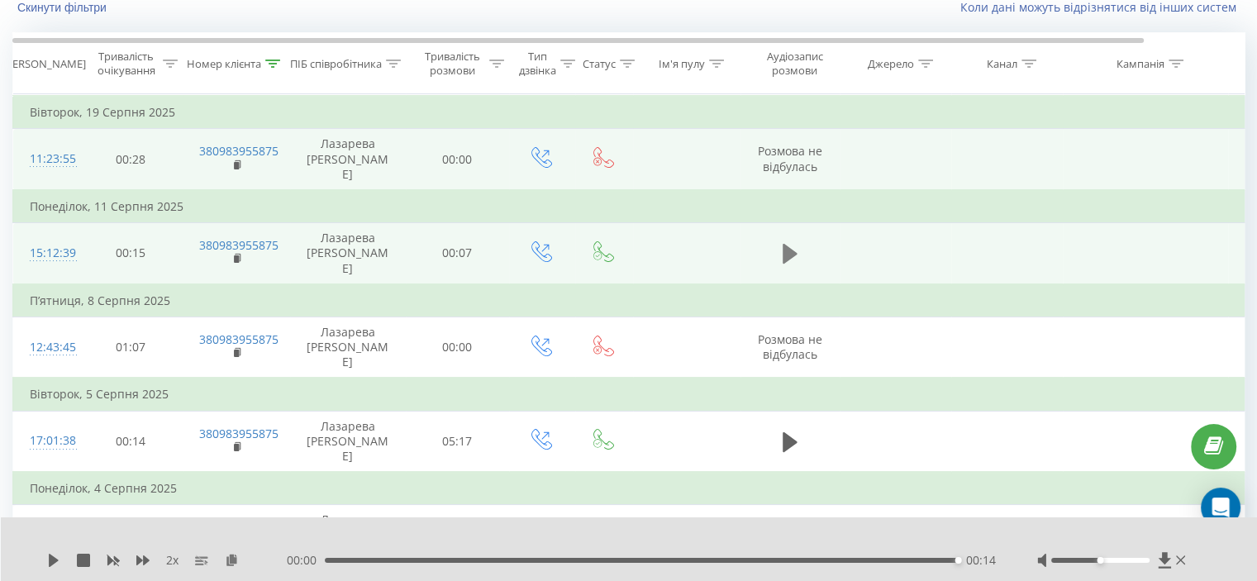
click at [783, 255] on icon at bounding box center [789, 254] width 15 height 20
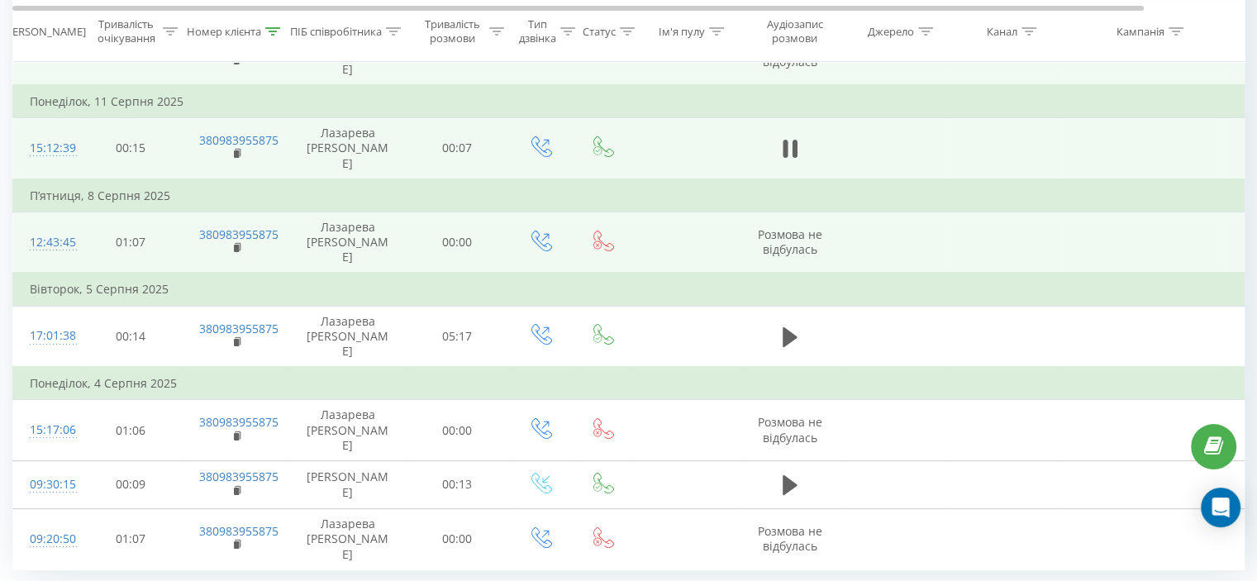
scroll to position [201, 0]
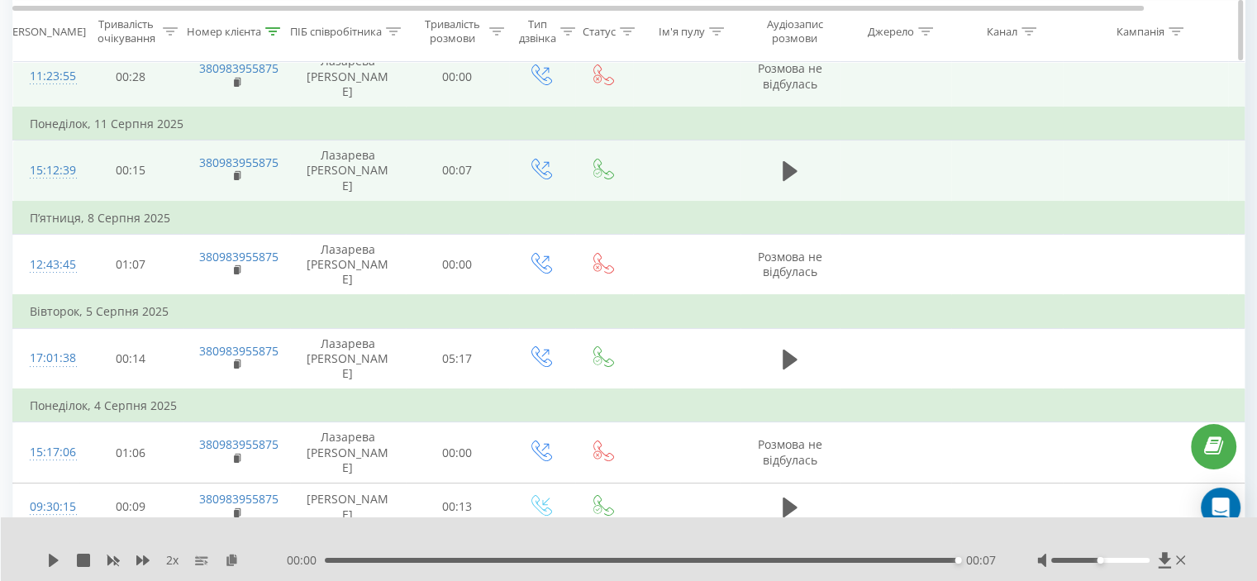
click at [279, 19] on th "Номер клієнта" at bounding box center [236, 31] width 107 height 61
click at [275, 29] on icon at bounding box center [272, 30] width 15 height 8
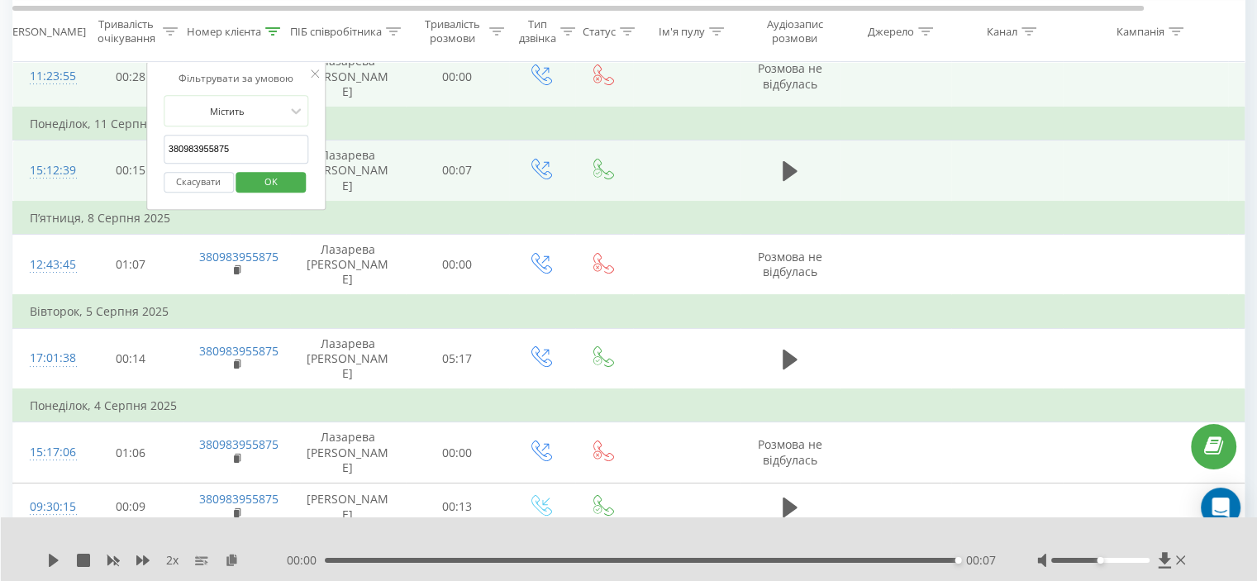
drag, startPoint x: 245, startPoint y: 154, endPoint x: 106, endPoint y: 159, distance: 138.9
click at [106, 159] on table "Фільтрувати за умовою Дорівнює Скасувати OK Фільтрувати за умовою Містить 38098…" at bounding box center [682, 302] width 1340 height 581
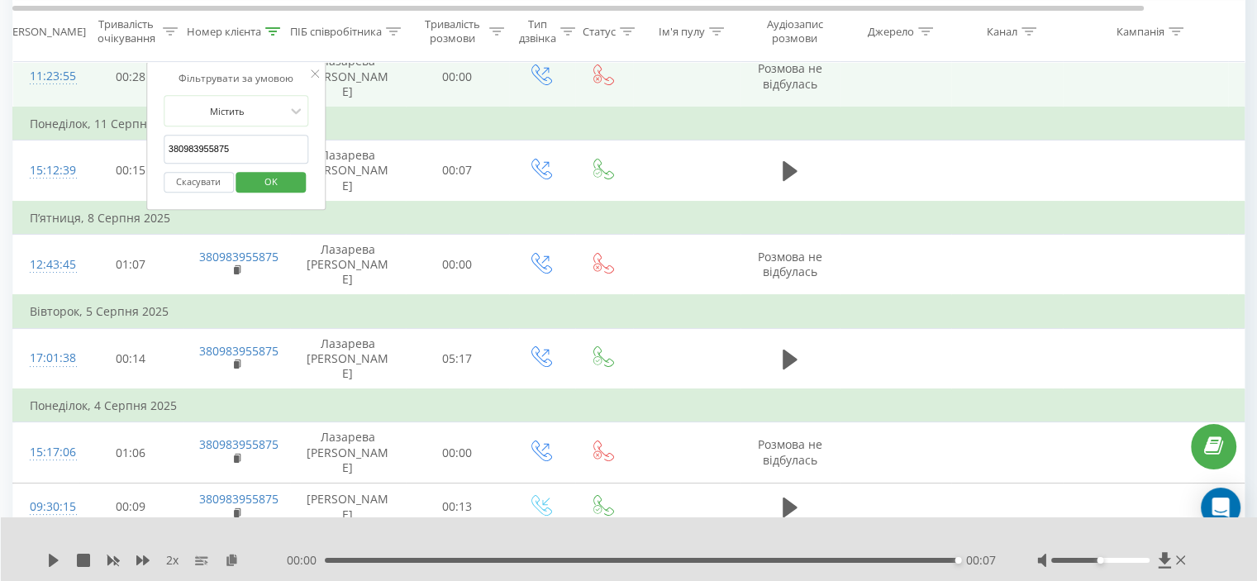
paste input "500613380"
click at [273, 193] on div "Скасувати OK" at bounding box center [236, 182] width 145 height 37
click at [273, 190] on span "OK" at bounding box center [271, 182] width 46 height 26
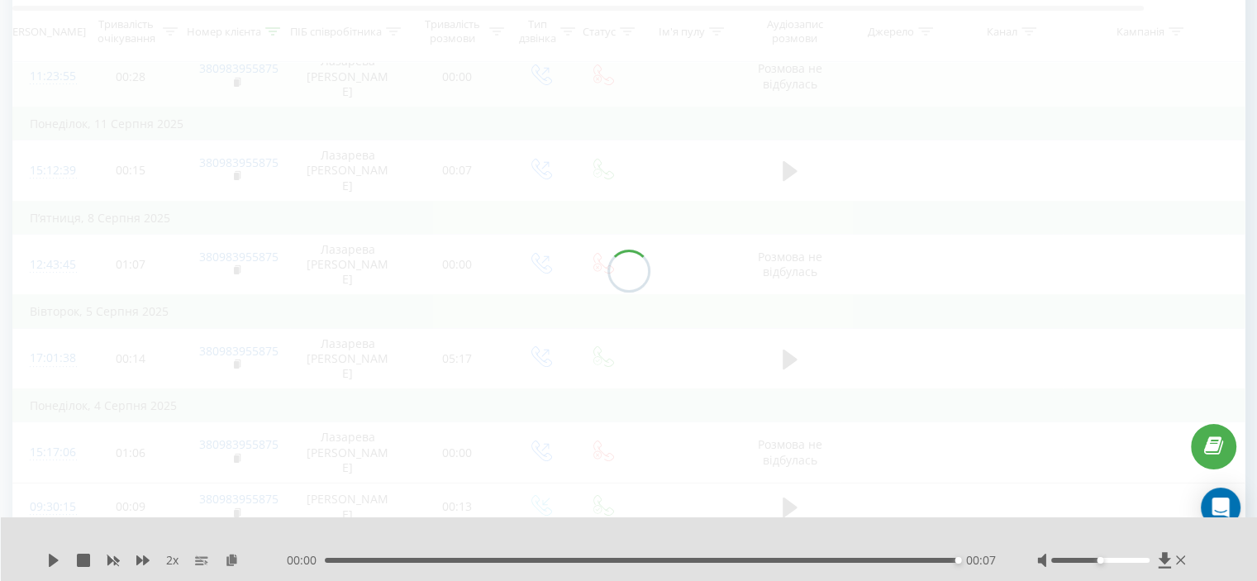
scroll to position [64, 0]
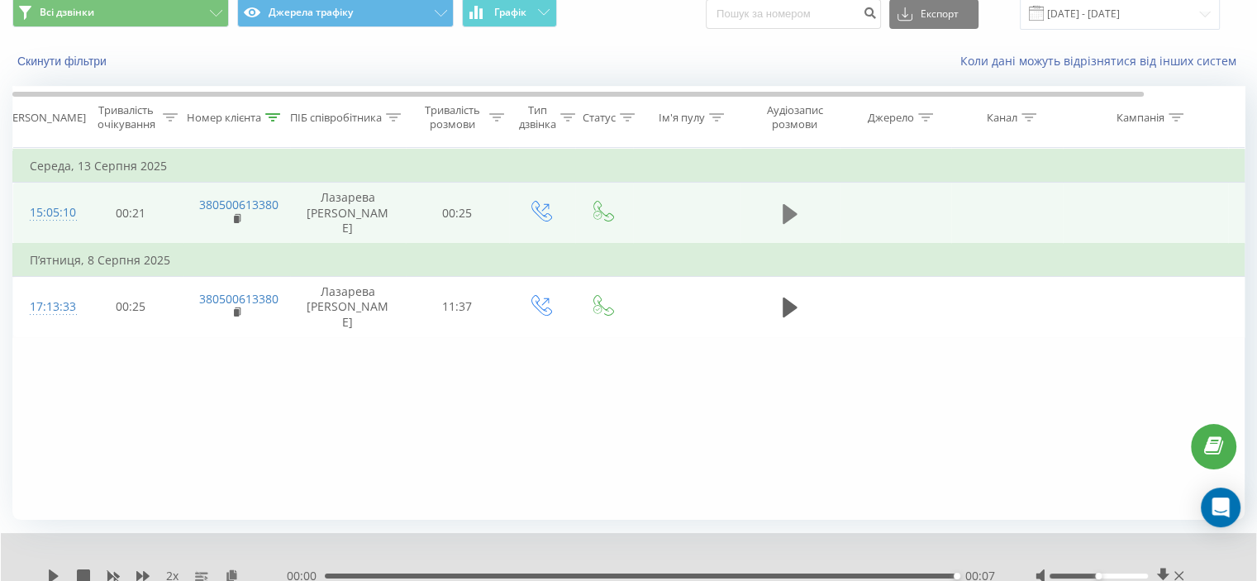
click at [791, 218] on icon at bounding box center [789, 213] width 15 height 23
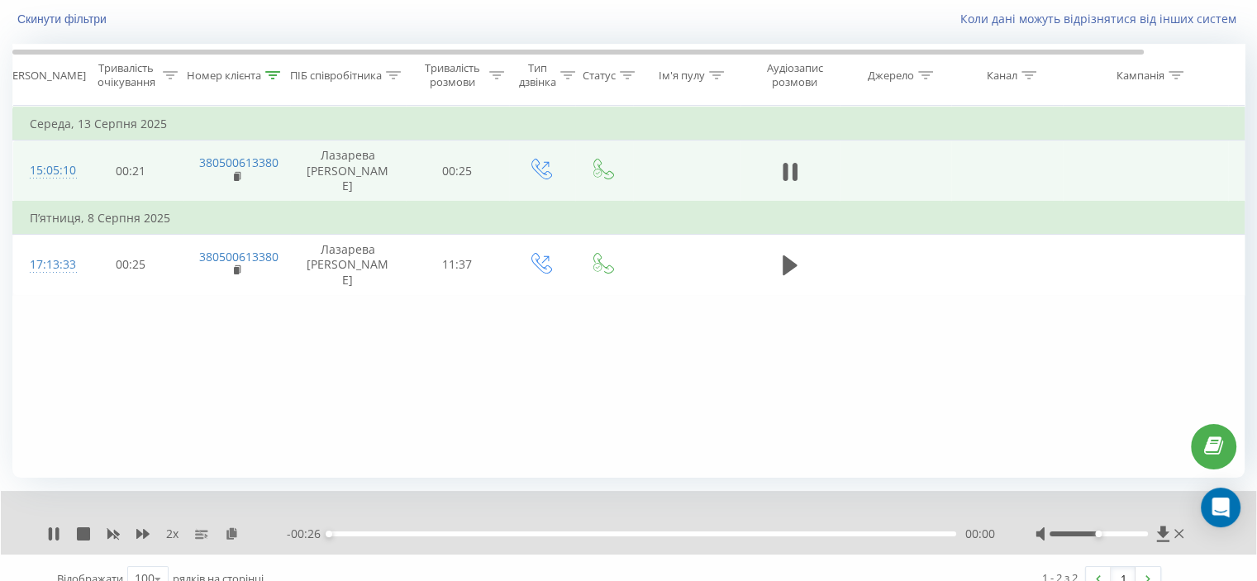
scroll to position [128, 0]
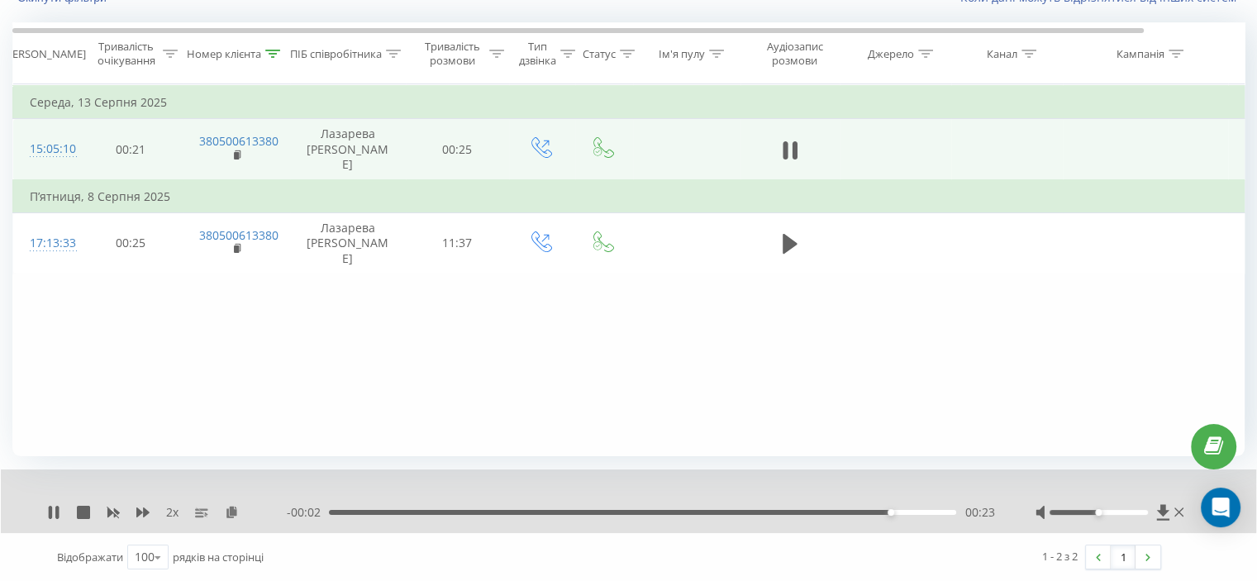
click at [354, 510] on div "00:23" at bounding box center [642, 512] width 627 height 5
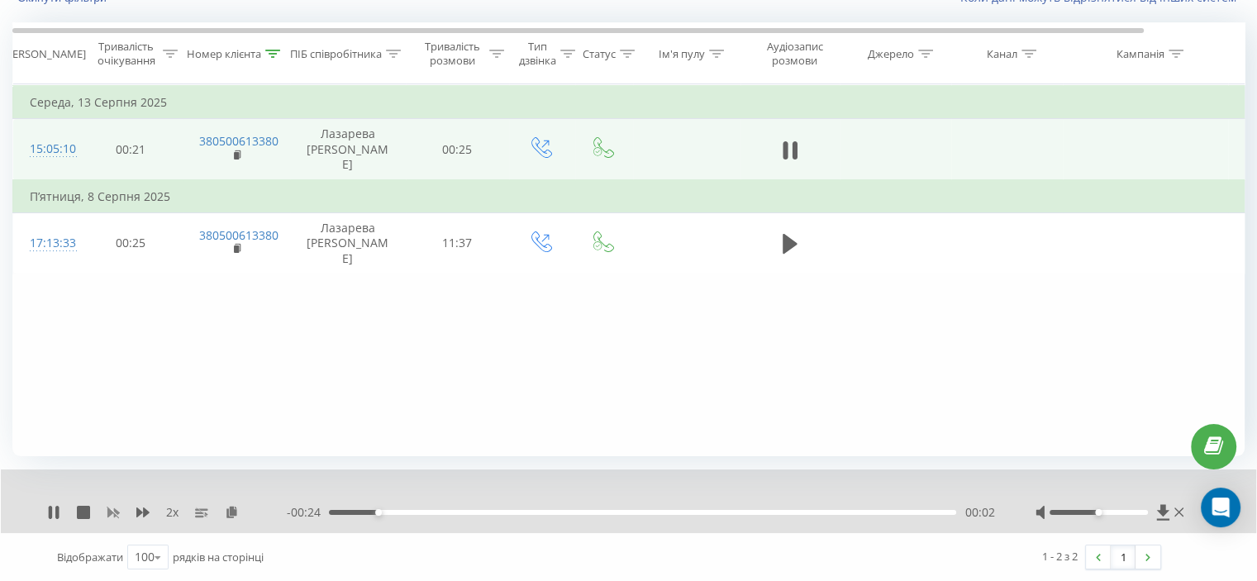
click at [112, 509] on rect at bounding box center [114, 512] width 7 height 7
click at [426, 511] on div "00:04" at bounding box center [642, 512] width 627 height 5
click at [409, 511] on div "00:04" at bounding box center [642, 512] width 627 height 5
click at [393, 511] on div "00:02" at bounding box center [642, 512] width 627 height 5
click at [800, 155] on button at bounding box center [789, 150] width 25 height 25
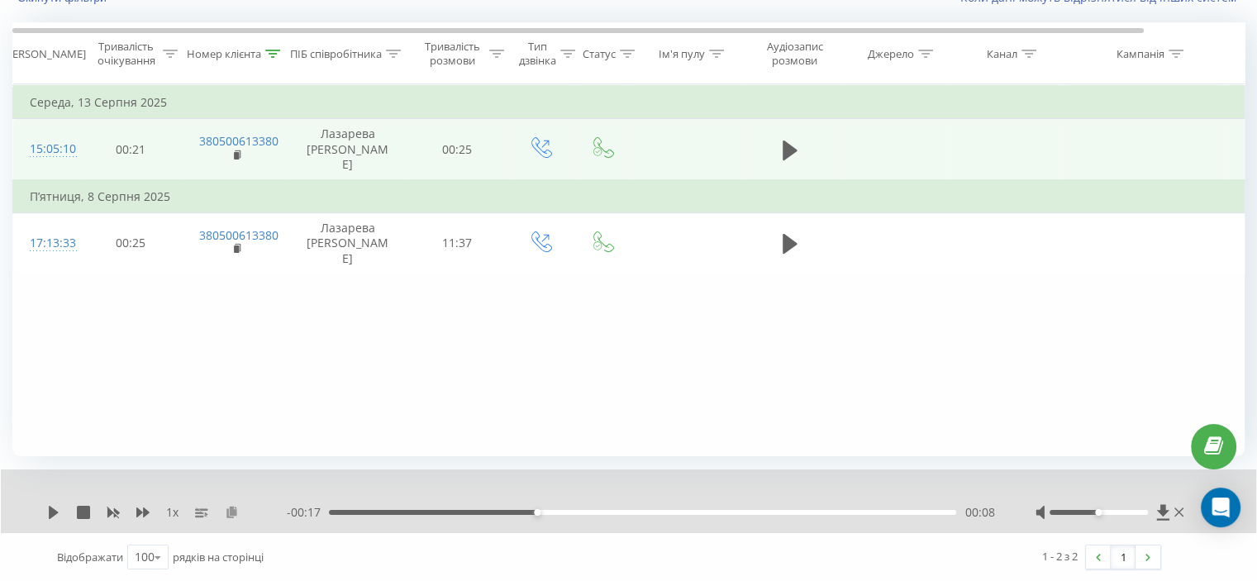
click at [238, 511] on icon at bounding box center [232, 512] width 14 height 12
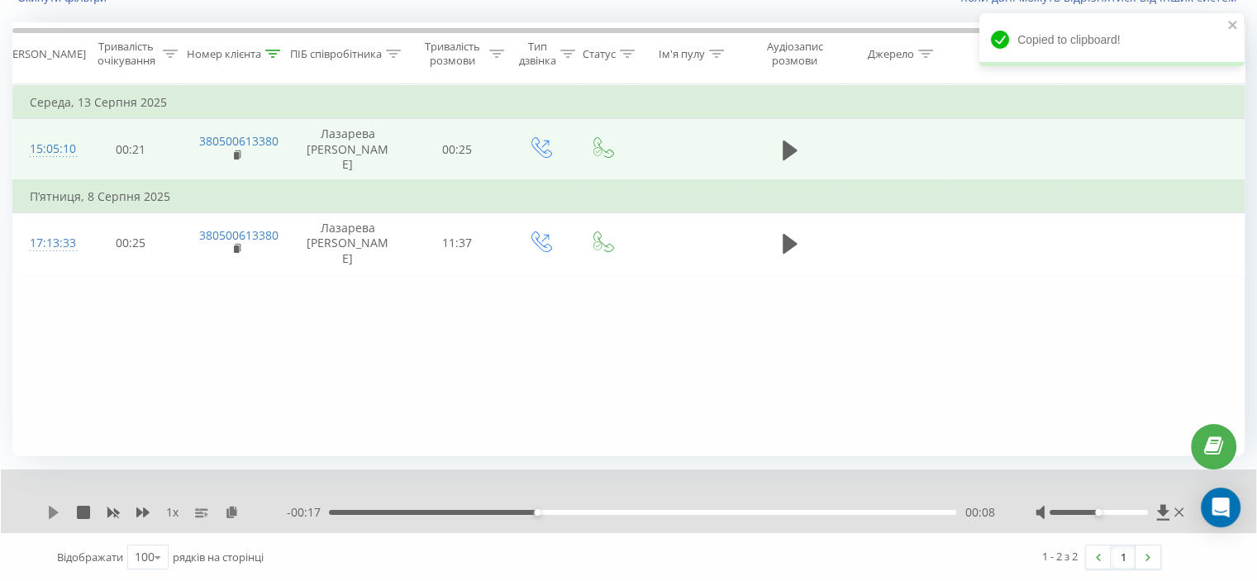
click at [53, 509] on icon at bounding box center [54, 512] width 10 height 13
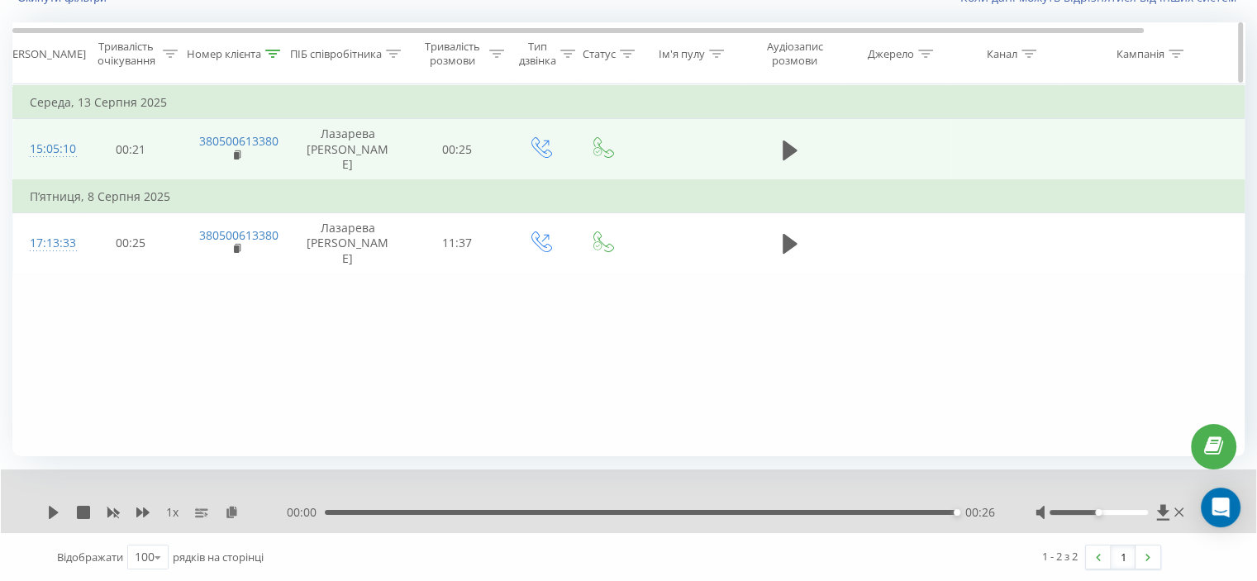
click at [272, 55] on icon at bounding box center [272, 54] width 15 height 8
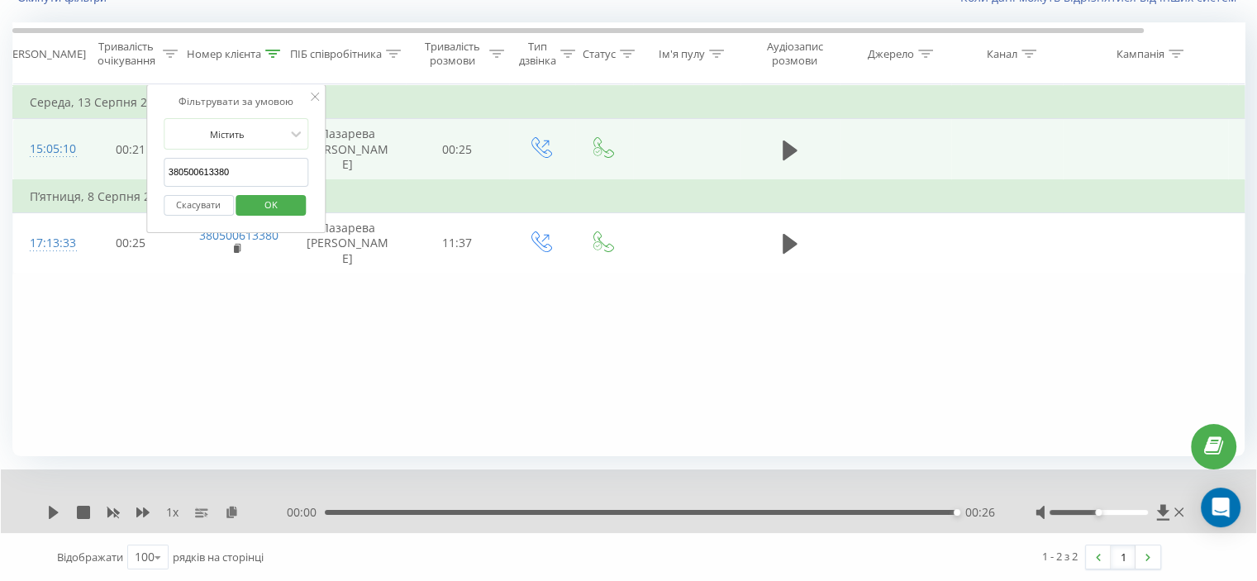
drag, startPoint x: 191, startPoint y: 168, endPoint x: 141, endPoint y: 182, distance: 51.5
click at [120, 168] on table "Фільтрувати за умовою Дорівнює Скасувати OK Фільтрувати за умовою Містить 38050…" at bounding box center [682, 179] width 1340 height 190
paste input "978861458"
click at [261, 192] on span "OK" at bounding box center [271, 205] width 46 height 26
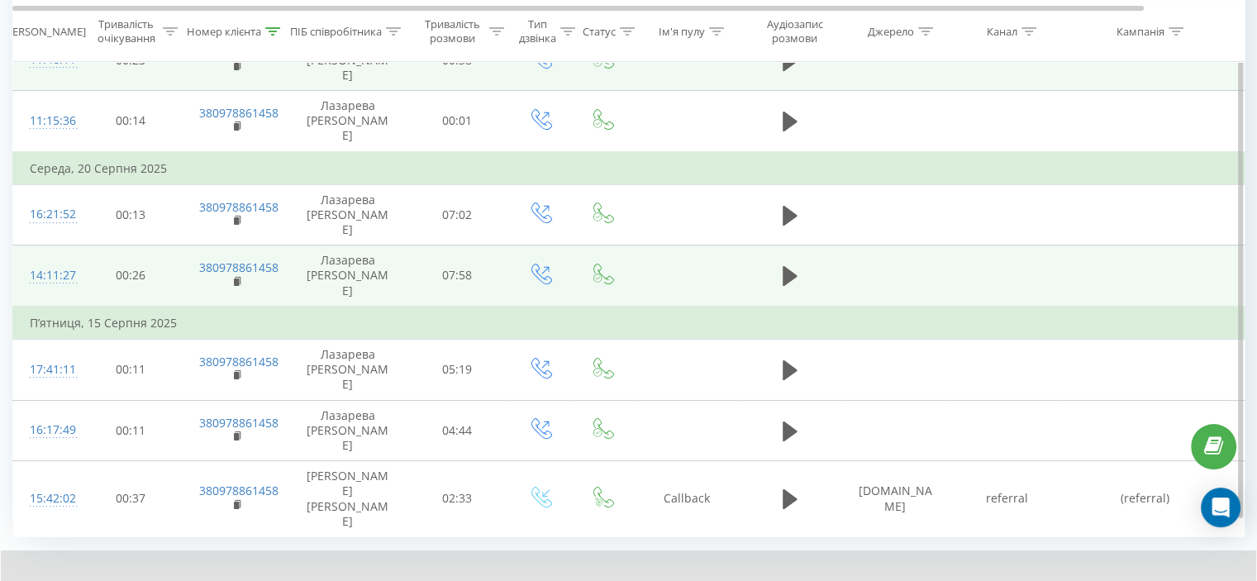
scroll to position [281, 0]
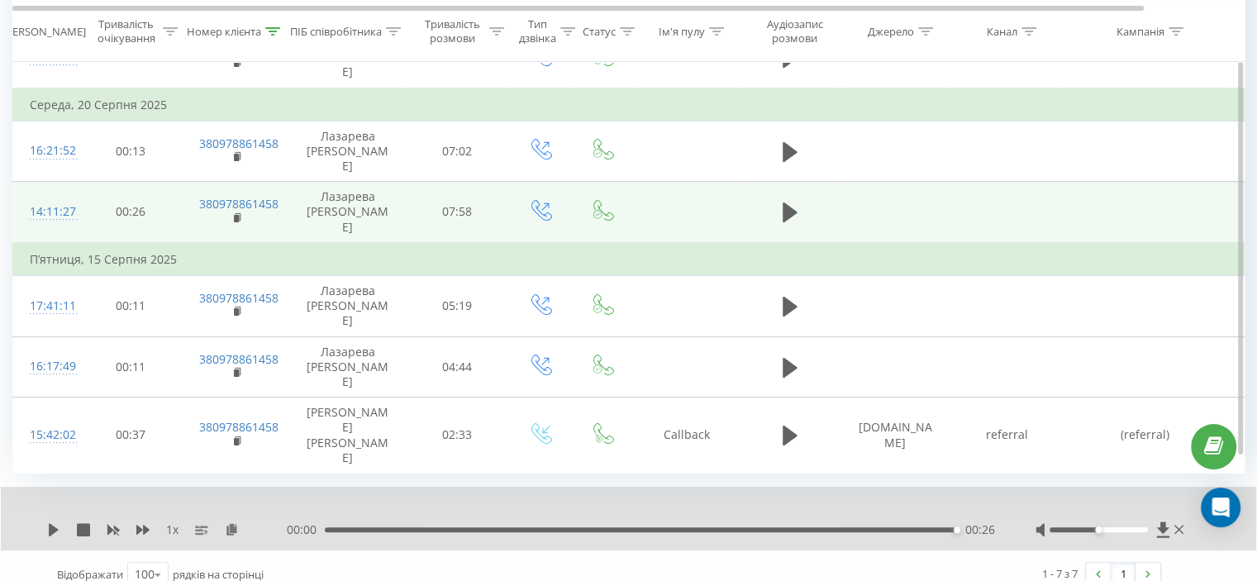
click at [770, 197] on td at bounding box center [789, 212] width 99 height 61
click at [783, 202] on icon at bounding box center [789, 212] width 15 height 20
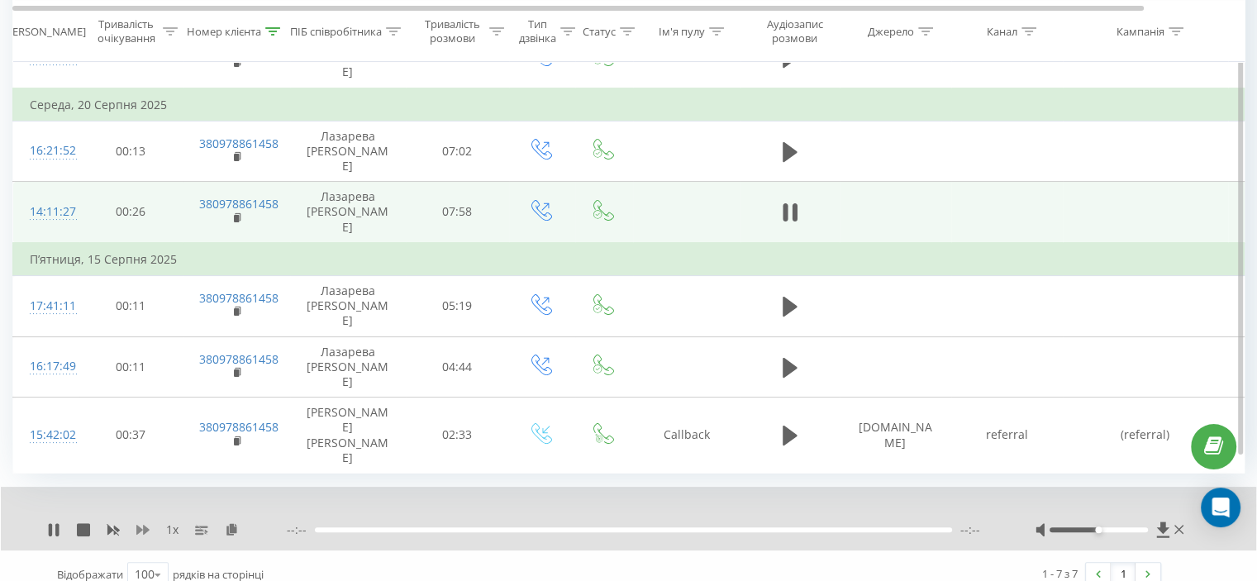
click at [145, 525] on icon at bounding box center [142, 530] width 13 height 10
click at [144, 525] on icon at bounding box center [142, 530] width 13 height 10
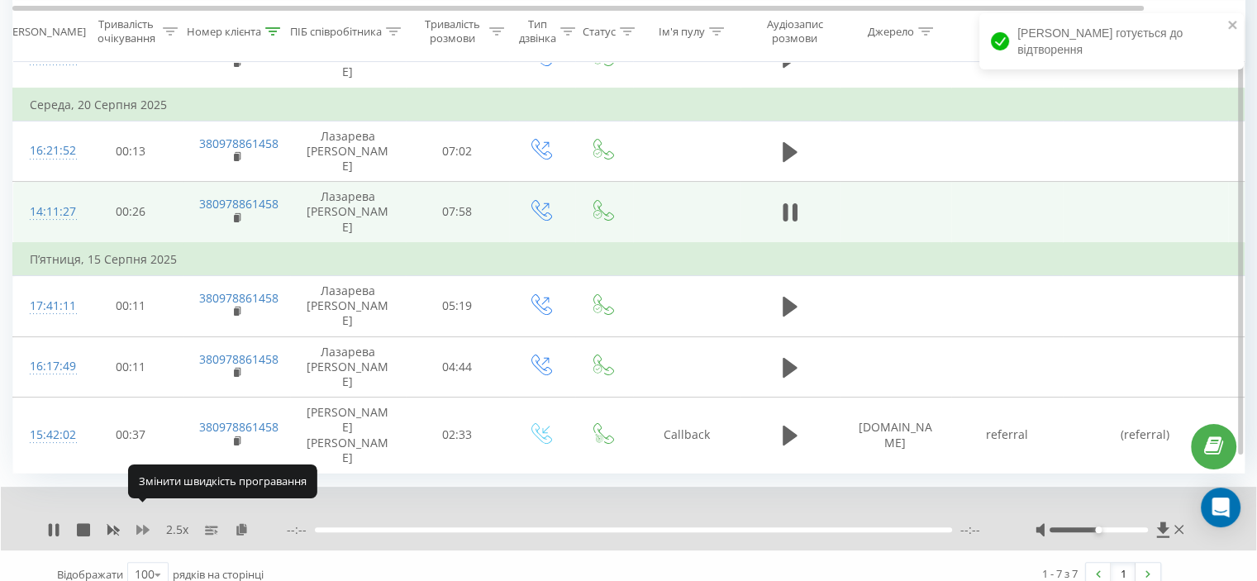
click at [144, 525] on icon at bounding box center [142, 530] width 13 height 10
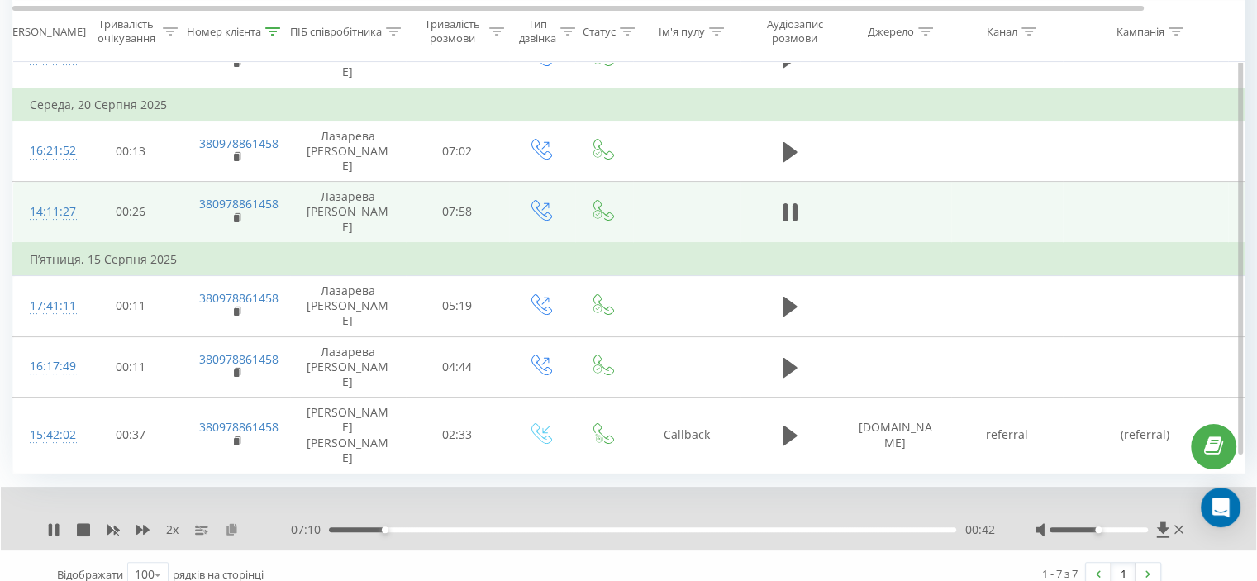
click at [231, 523] on icon at bounding box center [232, 529] width 14 height 12
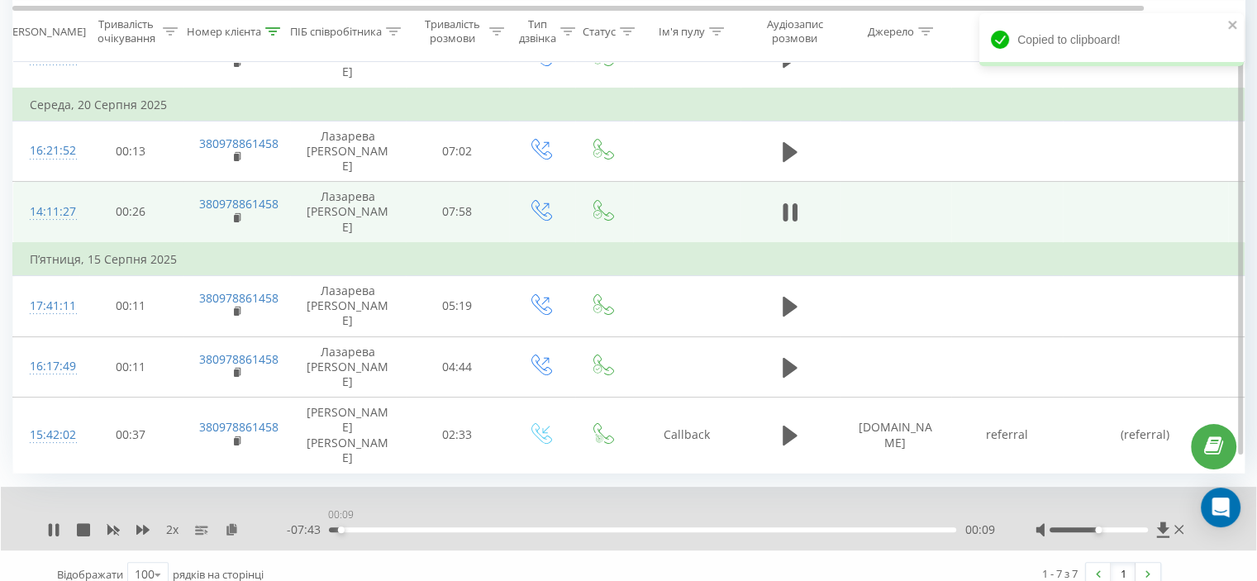
click at [340, 527] on div "00:09" at bounding box center [642, 529] width 627 height 5
click at [334, 526] on div "00:06" at bounding box center [337, 529] width 7 height 7
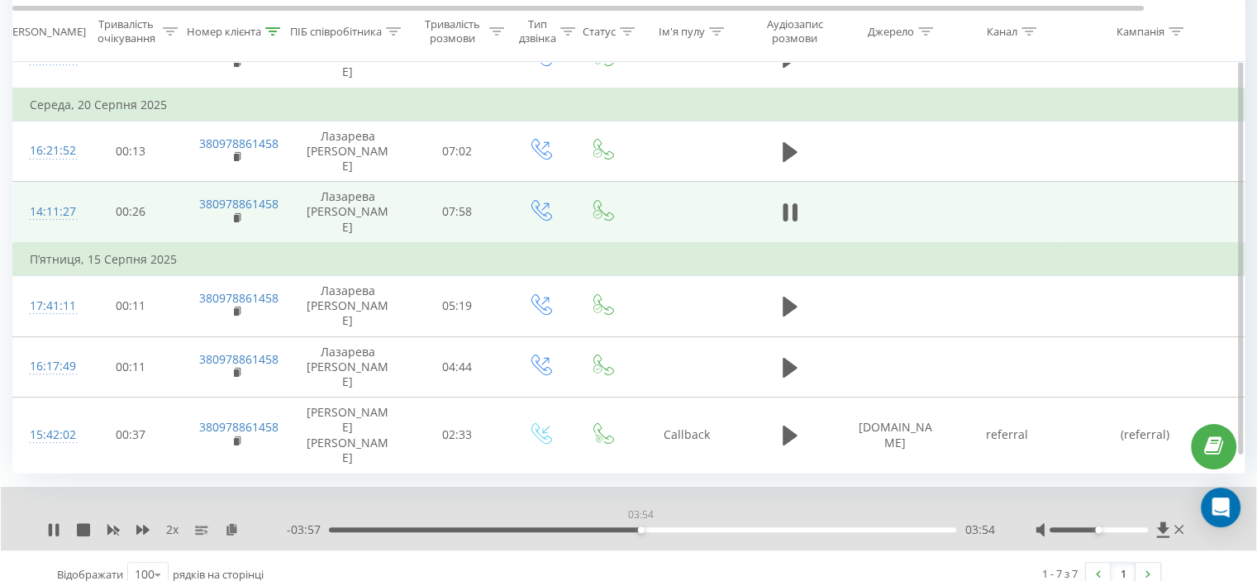
click at [640, 526] on div "03:54" at bounding box center [641, 529] width 7 height 7
click at [647, 526] on div "03:58" at bounding box center [646, 529] width 7 height 7
click at [706, 527] on div "04:39" at bounding box center [642, 529] width 627 height 5
click at [750, 527] on div "05:17" at bounding box center [642, 529] width 627 height 5
click at [777, 527] on div "05:32" at bounding box center [642, 529] width 627 height 5
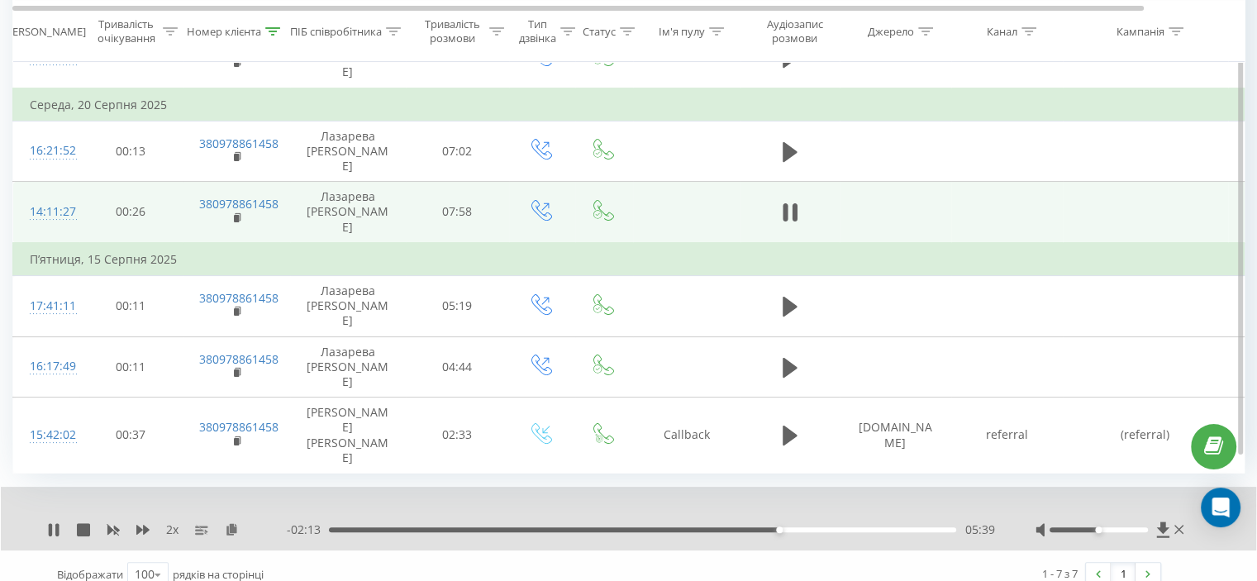
click at [781, 526] on div "05:39" at bounding box center [779, 529] width 7 height 7
click at [834, 527] on div "06:17" at bounding box center [642, 529] width 627 height 5
click at [846, 527] on div "06:30" at bounding box center [642, 529] width 627 height 5
click at [820, 527] on div "06:31" at bounding box center [642, 529] width 627 height 5
drag, startPoint x: 806, startPoint y: 511, endPoint x: 786, endPoint y: 511, distance: 20.7
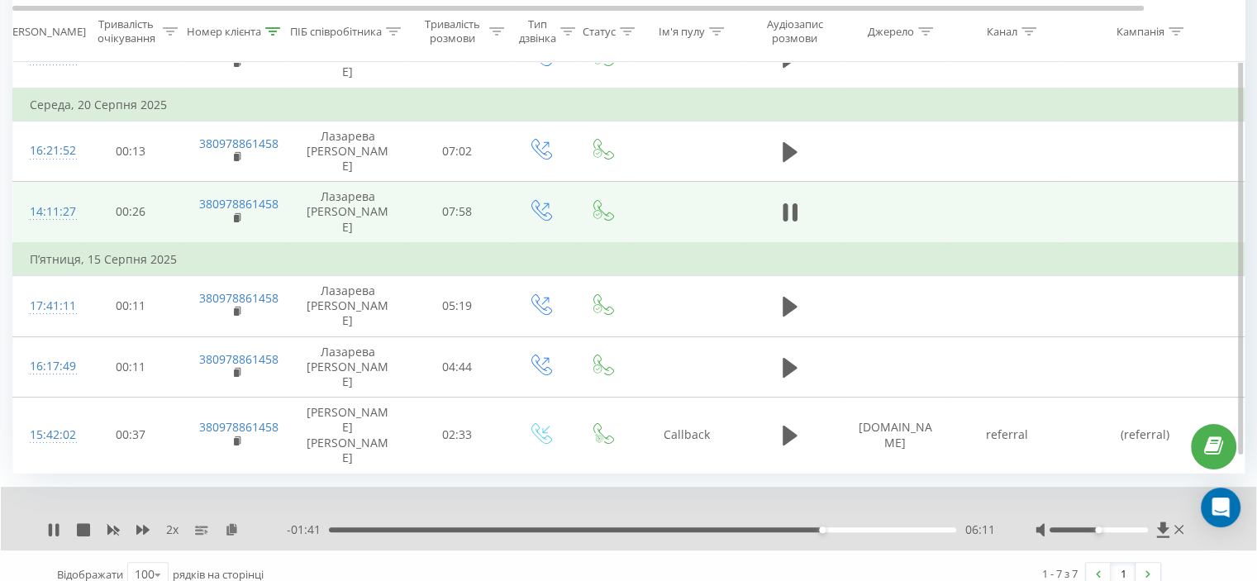
click at [795, 527] on div "06:11" at bounding box center [642, 529] width 627 height 5
click at [767, 527] on div "05:47" at bounding box center [642, 529] width 627 height 5
click at [133, 521] on div "2 x" at bounding box center [167, 529] width 240 height 17
click at [136, 521] on div "2 x" at bounding box center [167, 529] width 240 height 17
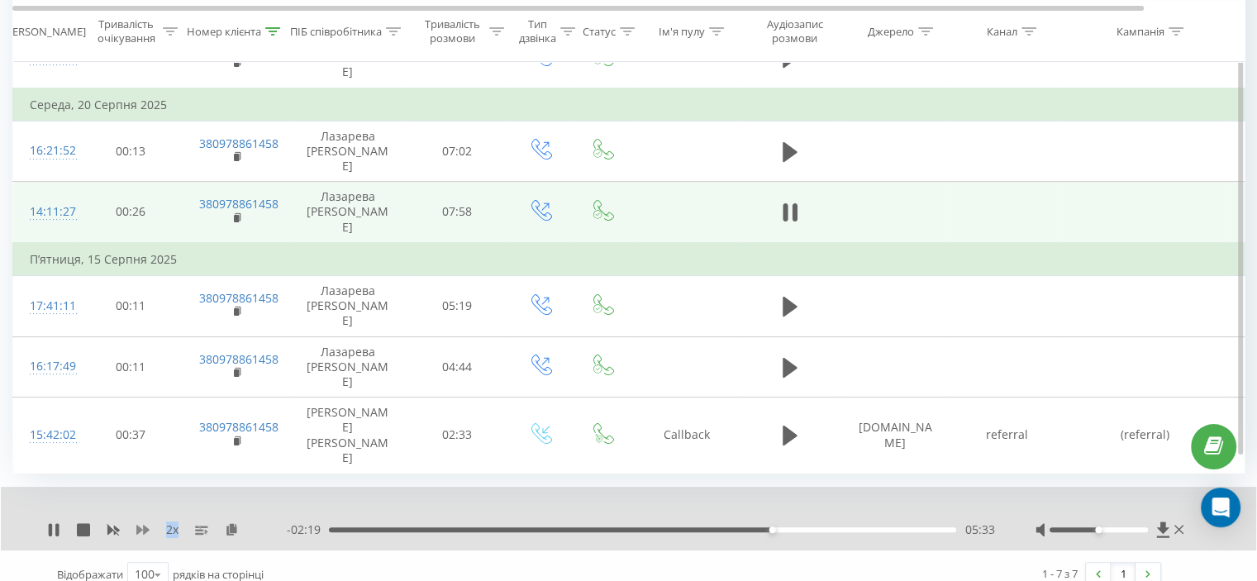
click at [139, 523] on icon at bounding box center [142, 529] width 13 height 13
click at [512, 499] on div at bounding box center [617, 508] width 912 height 18
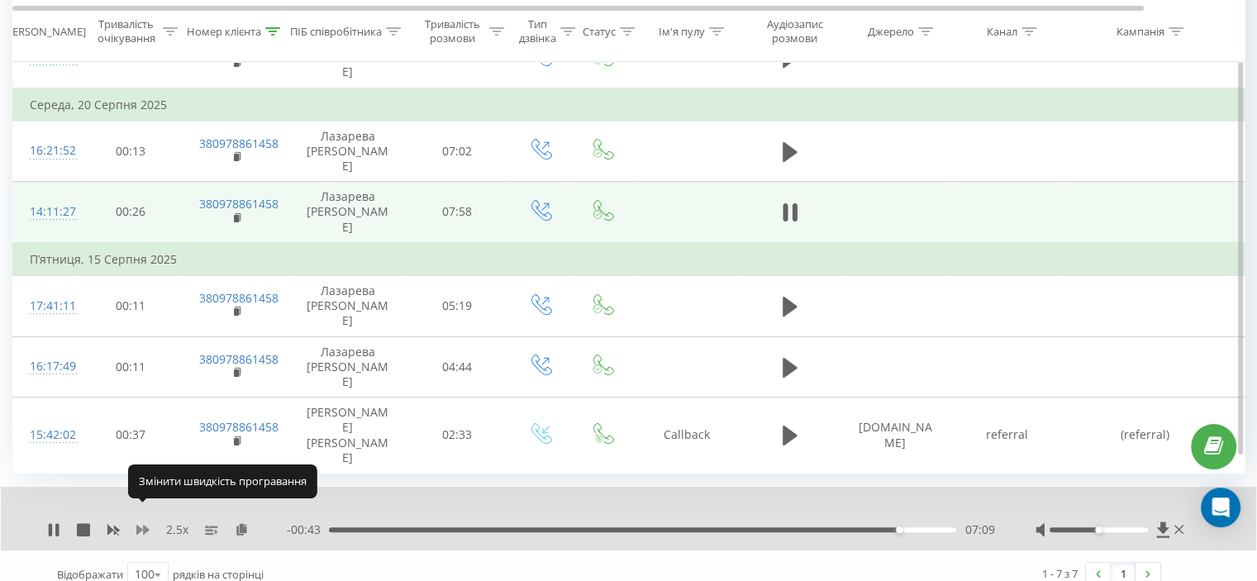
click at [140, 523] on icon at bounding box center [142, 529] width 13 height 13
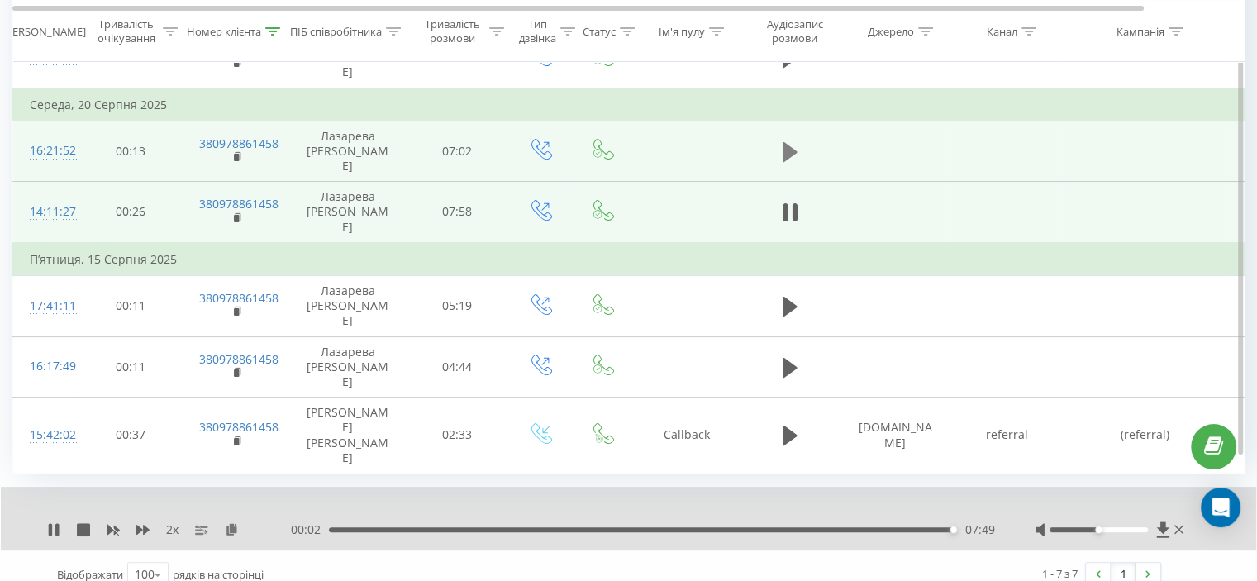
click at [784, 152] on icon at bounding box center [789, 152] width 15 height 20
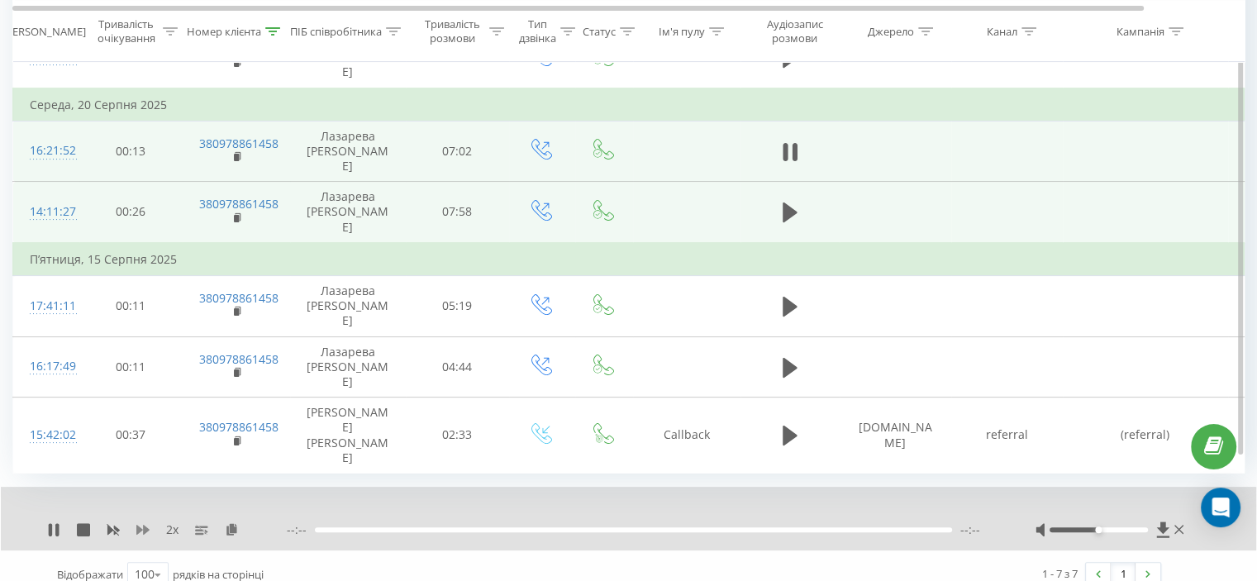
click at [142, 523] on icon at bounding box center [142, 529] width 13 height 13
click at [478, 550] on div "Відображати 100 10 25 50 100 рядків на сторінці" at bounding box center [326, 574] width 563 height 48
click at [454, 499] on div at bounding box center [617, 508] width 912 height 18
click at [459, 499] on div at bounding box center [617, 508] width 912 height 18
click at [413, 499] on div at bounding box center [617, 508] width 912 height 18
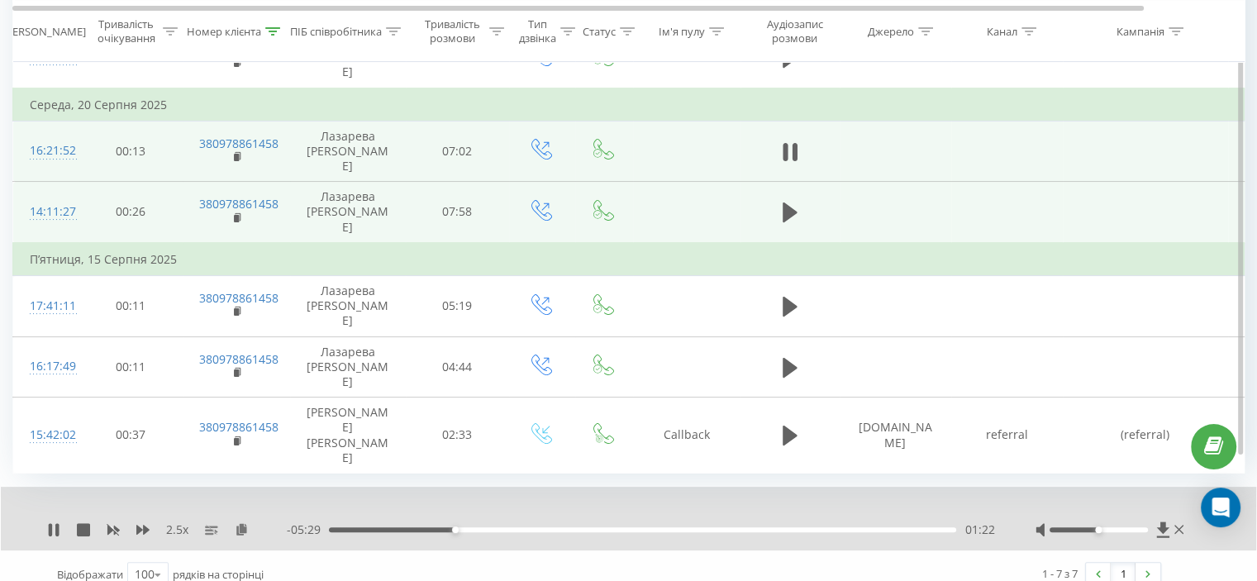
click at [461, 527] on div "01:22" at bounding box center [642, 529] width 627 height 5
click at [466, 526] on div "01:27" at bounding box center [462, 529] width 7 height 7
click at [476, 527] on div "01:31" at bounding box center [642, 529] width 627 height 5
click at [482, 527] on div "01:37" at bounding box center [642, 529] width 627 height 5
click at [476, 527] on div "01:43" at bounding box center [642, 529] width 627 height 5
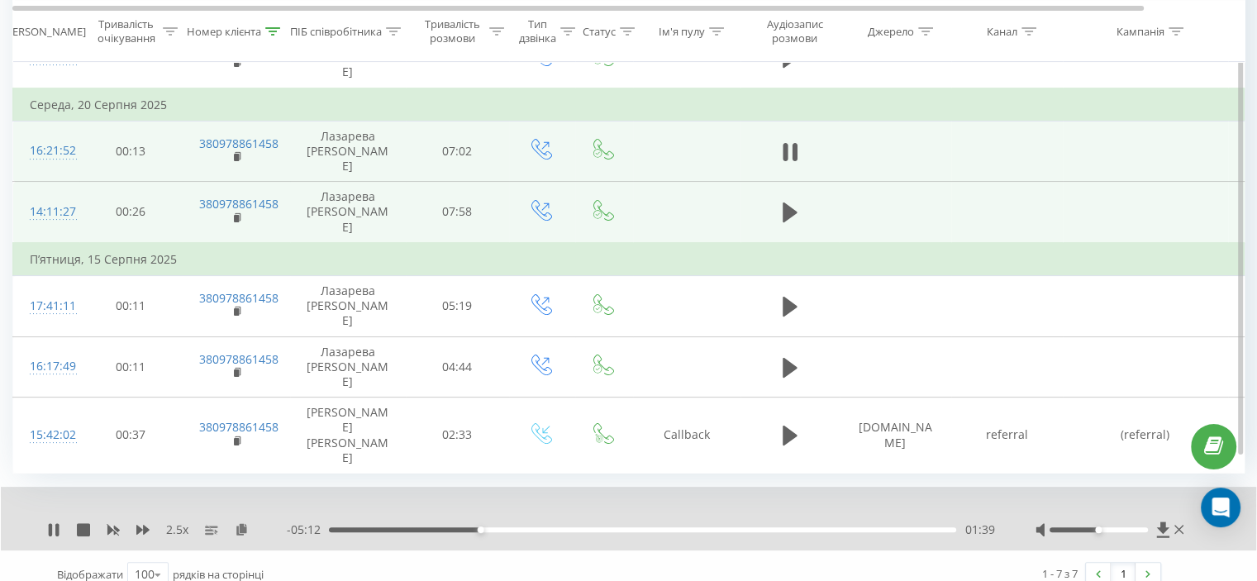
click at [488, 527] on div "01:39" at bounding box center [642, 529] width 627 height 5
click at [498, 527] on div "01:46" at bounding box center [642, 529] width 627 height 5
click at [522, 527] on div "02:03" at bounding box center [642, 529] width 627 height 5
click at [619, 527] on div "03:10" at bounding box center [642, 529] width 627 height 5
click at [630, 527] on div "03:17" at bounding box center [642, 529] width 627 height 5
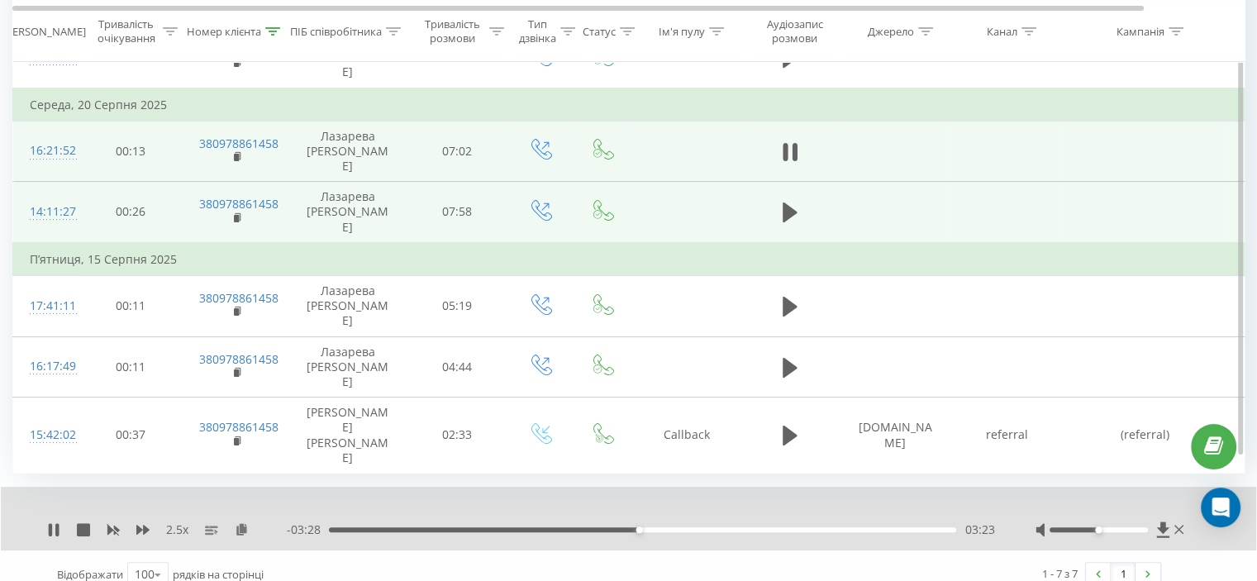
click at [648, 527] on div "2.5 x - 03:28 03:23 03:23" at bounding box center [628, 519] width 1255 height 64
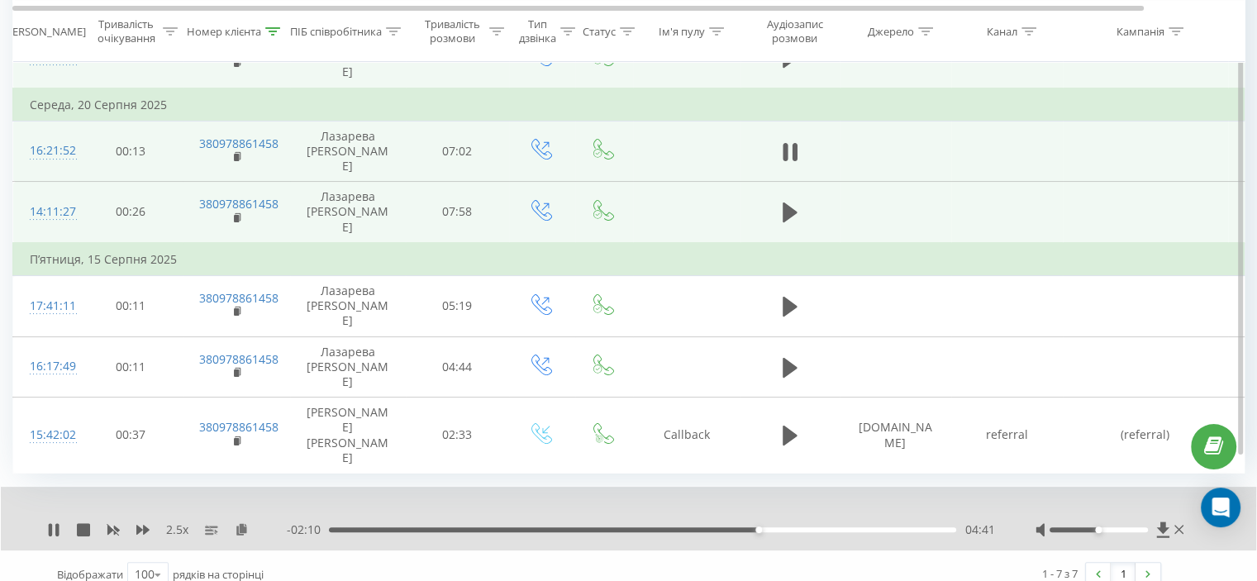
drag, startPoint x: 241, startPoint y: 509, endPoint x: 174, endPoint y: 78, distance: 435.6
click at [240, 523] on icon at bounding box center [242, 529] width 14 height 12
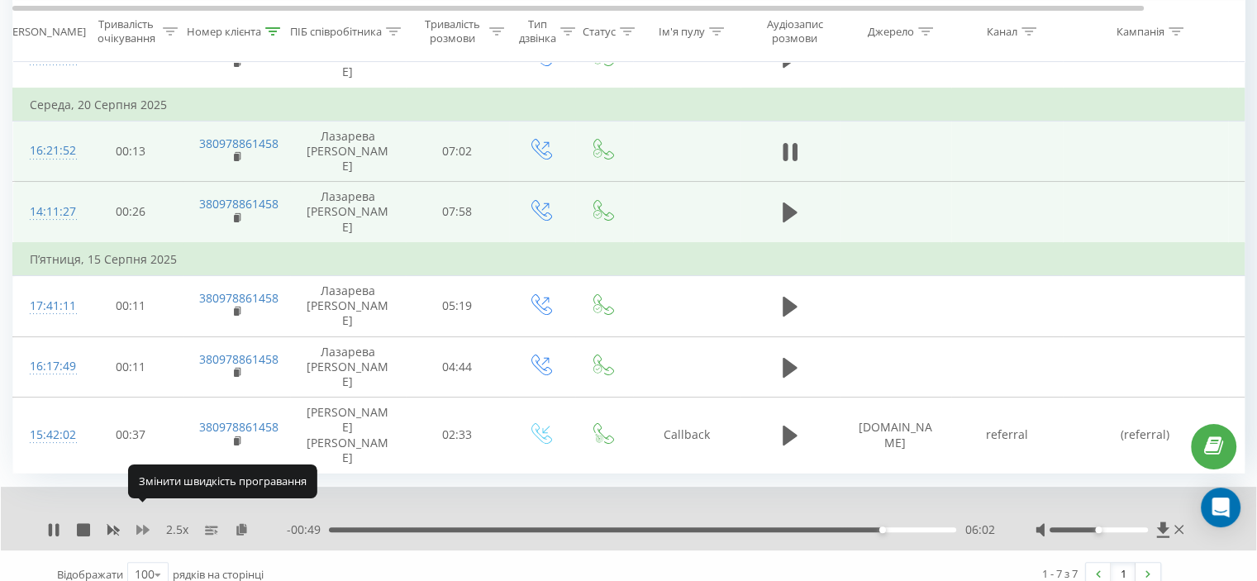
click at [140, 525] on icon at bounding box center [142, 530] width 13 height 10
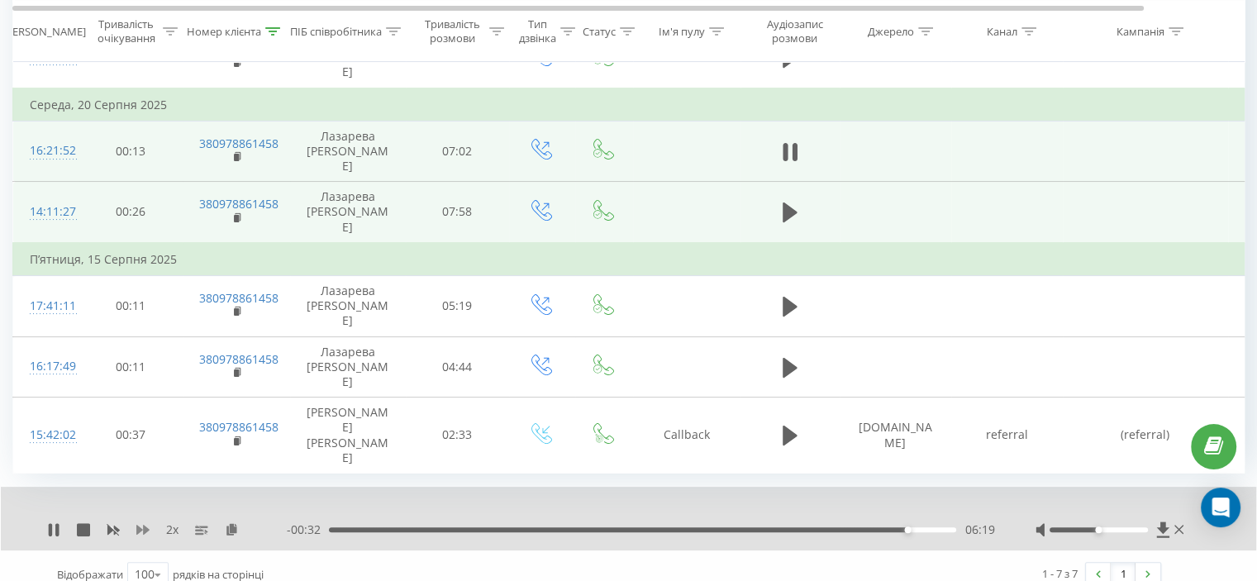
click at [143, 525] on icon at bounding box center [142, 530] width 13 height 10
click at [142, 523] on icon at bounding box center [142, 529] width 13 height 13
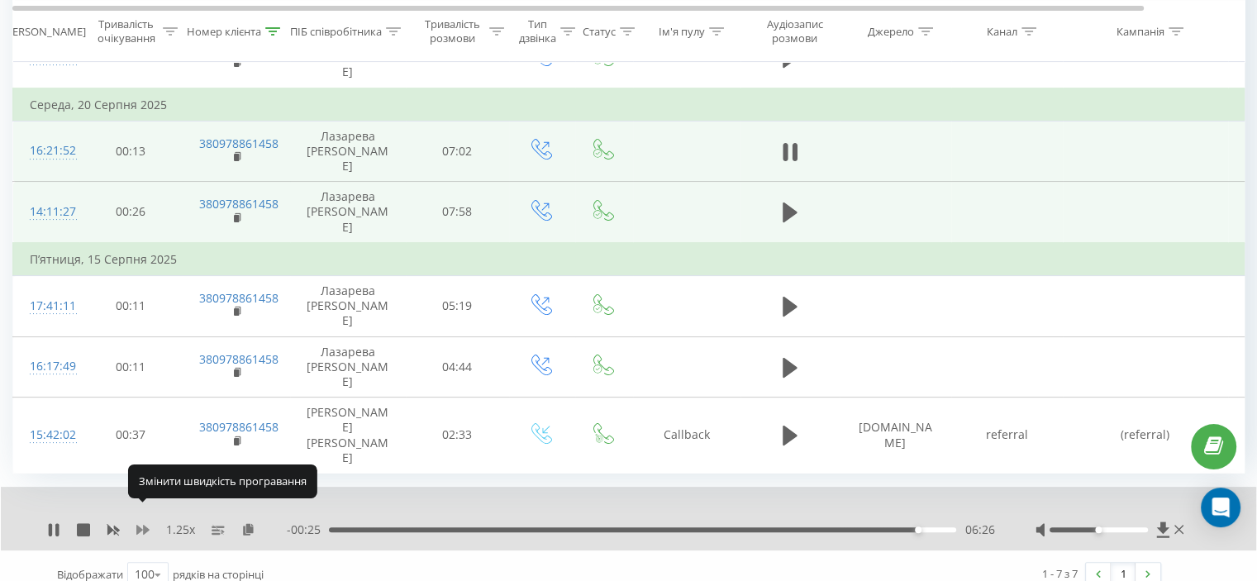
click at [142, 523] on icon at bounding box center [142, 529] width 13 height 13
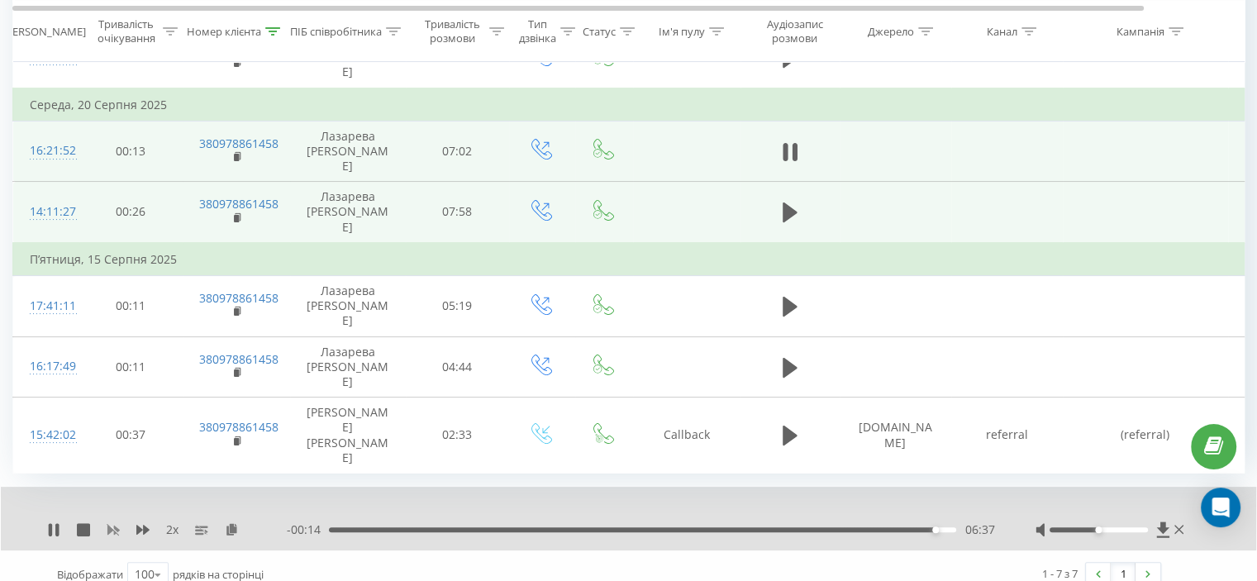
click at [119, 523] on icon at bounding box center [113, 529] width 13 height 13
click at [142, 523] on icon at bounding box center [142, 529] width 13 height 13
drag, startPoint x: 111, startPoint y: 511, endPoint x: 121, endPoint y: 511, distance: 9.9
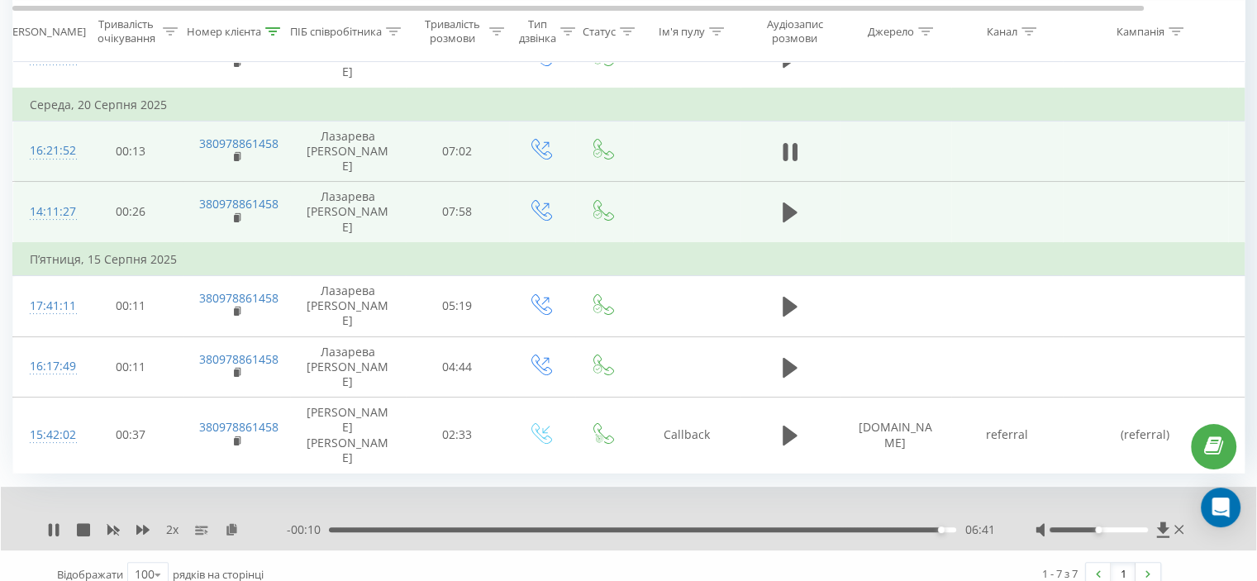
click at [112, 523] on icon at bounding box center [113, 529] width 13 height 13
click at [146, 525] on icon at bounding box center [142, 530] width 13 height 10
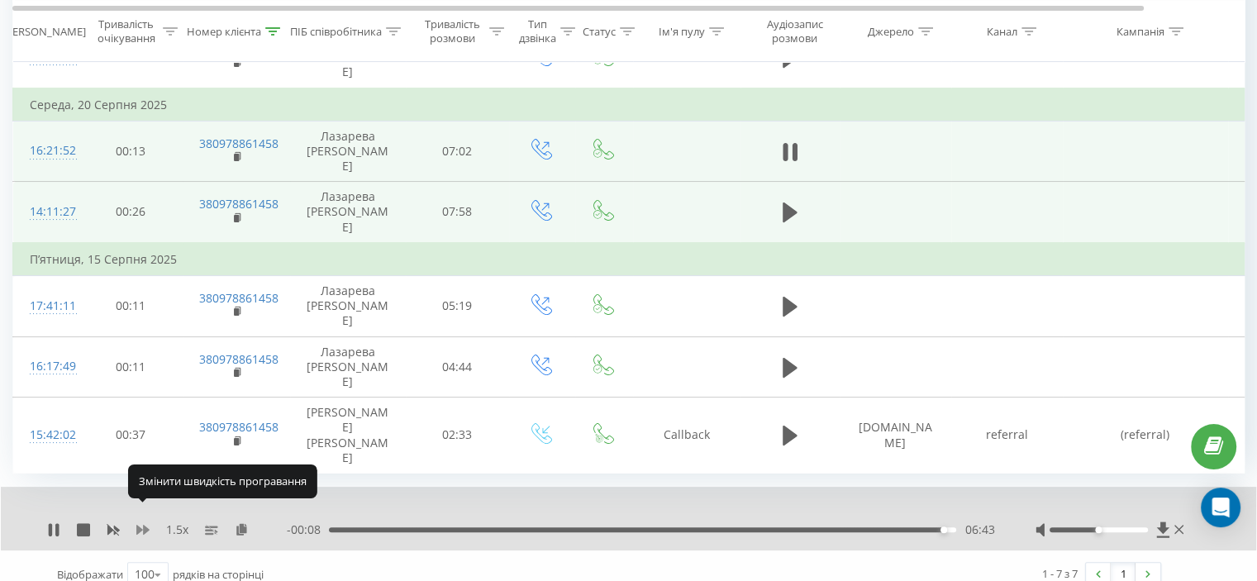
click at [146, 525] on icon at bounding box center [142, 530] width 13 height 10
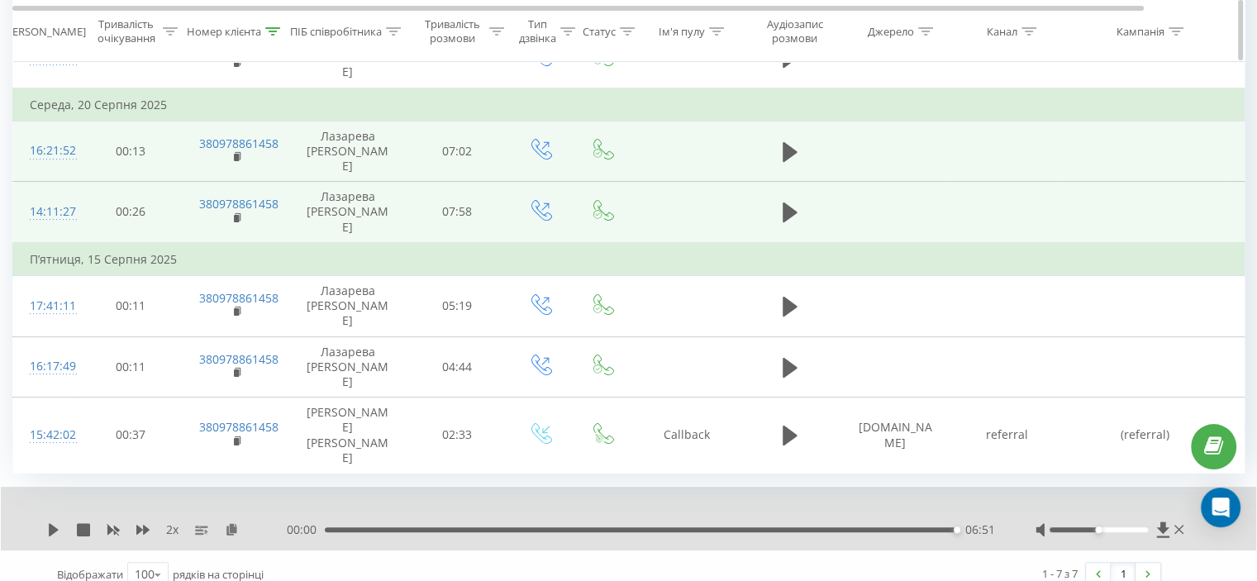
click at [270, 35] on div at bounding box center [272, 31] width 15 height 14
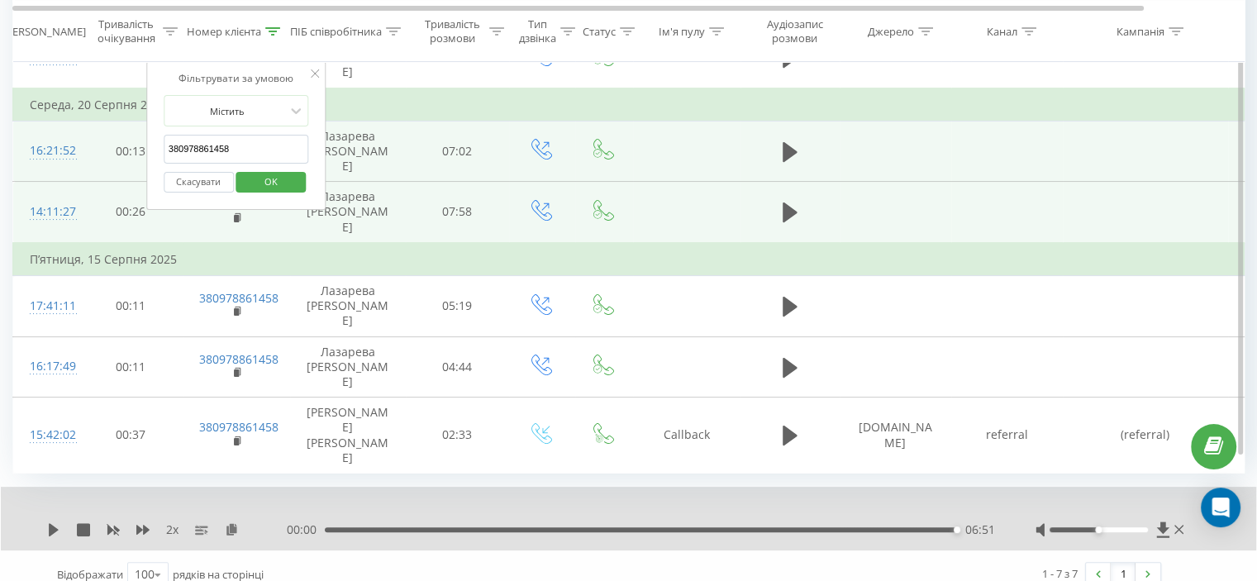
drag, startPoint x: 260, startPoint y: 154, endPoint x: 269, endPoint y: 186, distance: 33.5
click at [116, 158] on table "Фільтрувати за умовою Дорівнює Скасувати OK Фільтрувати за умовою Містить 38097…" at bounding box center [682, 202] width 1340 height 542
paste input "61793655"
click at [283, 178] on span "OK" at bounding box center [271, 182] width 46 height 26
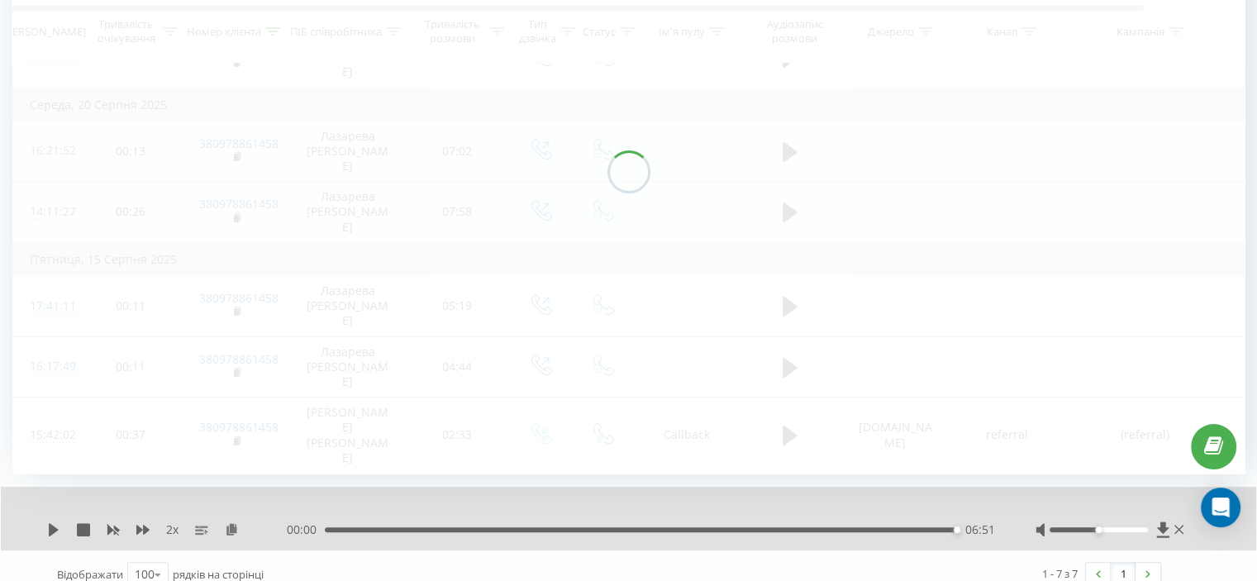
scroll to position [128, 0]
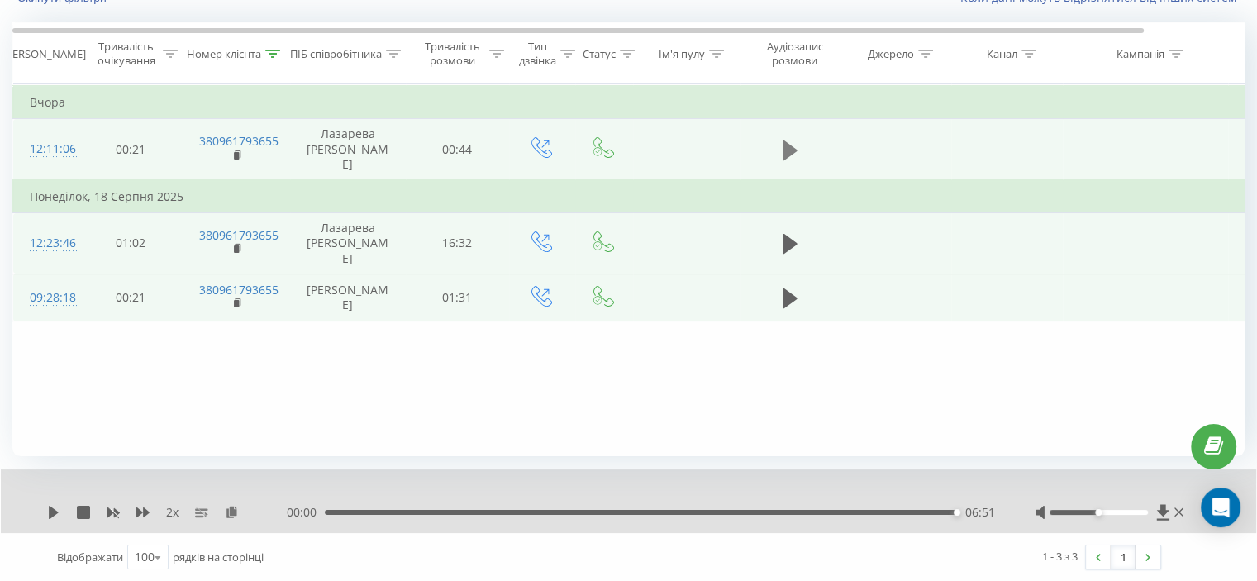
click at [787, 143] on icon at bounding box center [789, 150] width 15 height 23
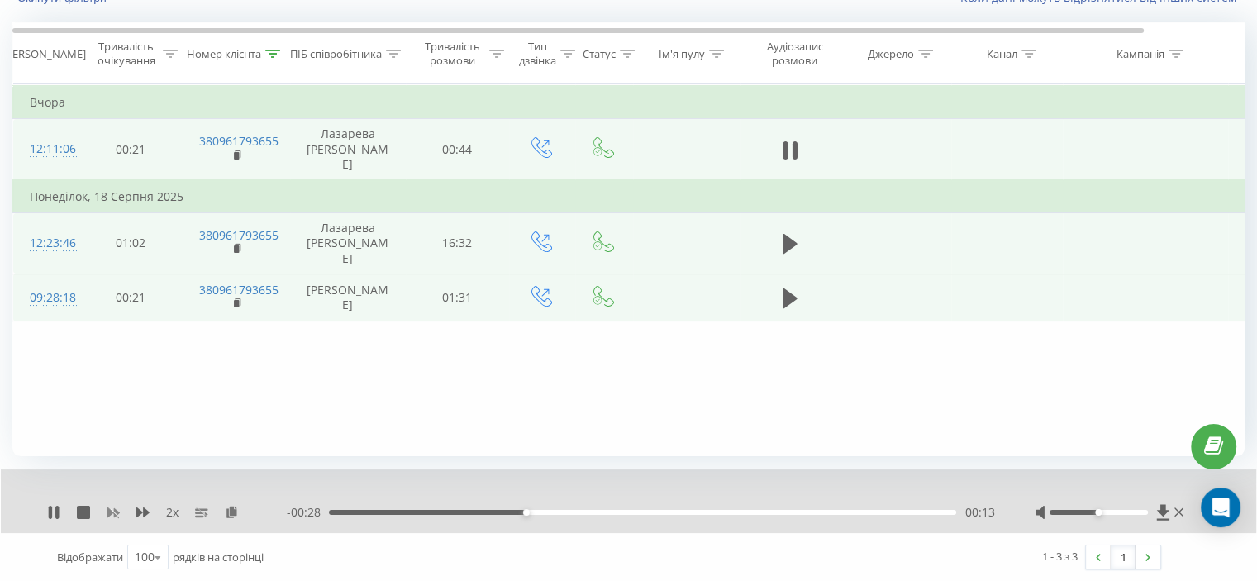
click at [115, 511] on icon at bounding box center [113, 513] width 12 height 10
click at [149, 511] on icon at bounding box center [142, 512] width 13 height 10
click at [734, 511] on div "00:23" at bounding box center [642, 512] width 627 height 5
click at [791, 147] on icon at bounding box center [789, 150] width 15 height 23
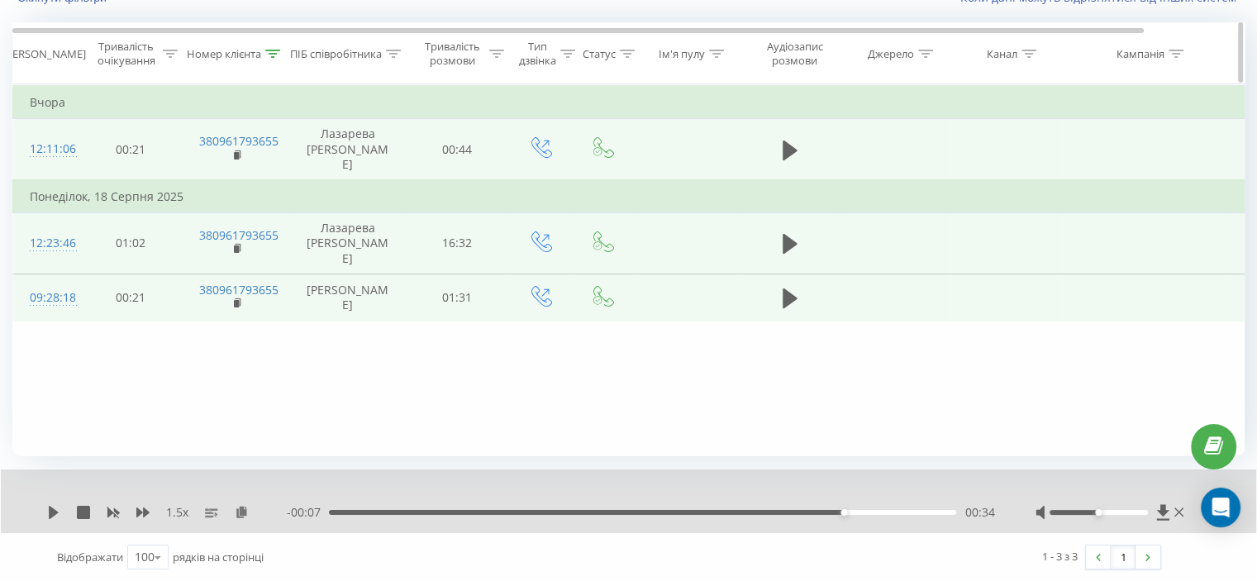
click at [265, 50] on icon at bounding box center [272, 54] width 15 height 8
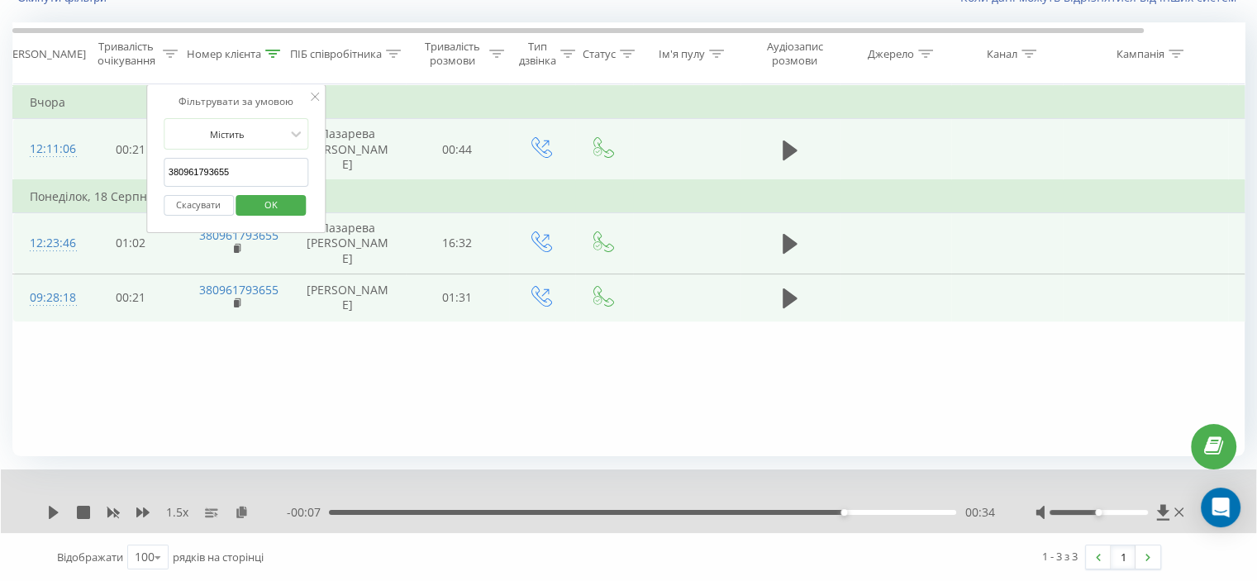
drag, startPoint x: 252, startPoint y: 166, endPoint x: 147, endPoint y: 184, distance: 106.5
click at [113, 171] on table "Фільтрувати за умовою Дорівнює Скасувати OK Фільтрувати за умовою Містить 38096…" at bounding box center [682, 203] width 1340 height 238
paste input "638196288"
click at [266, 197] on span "OK" at bounding box center [271, 205] width 46 height 26
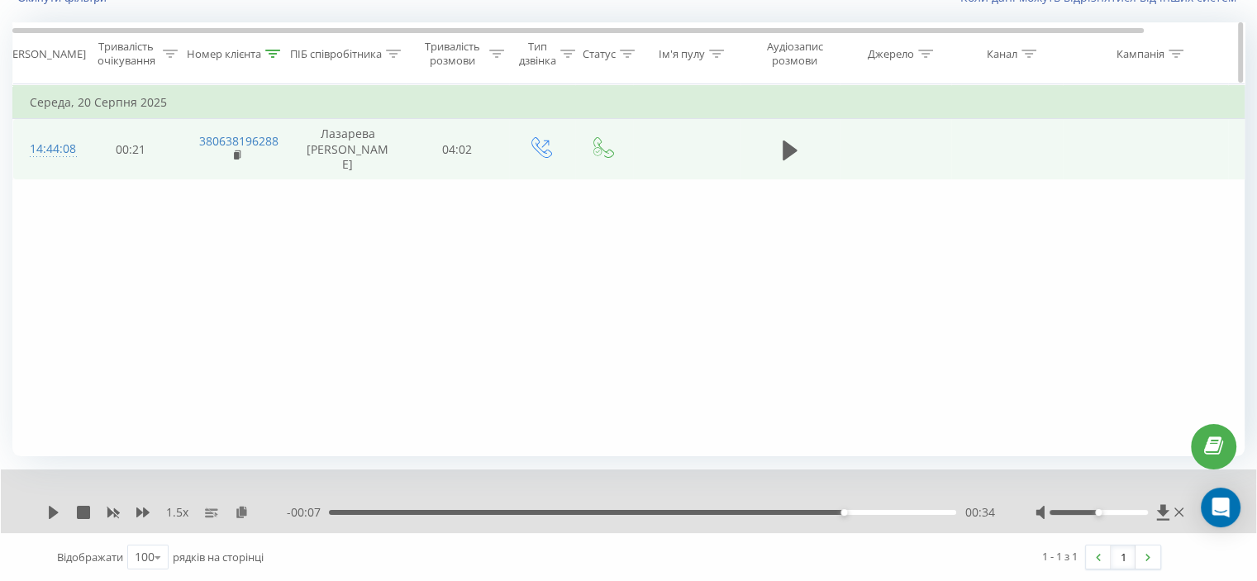
click at [275, 52] on icon at bounding box center [273, 54] width 15 height 8
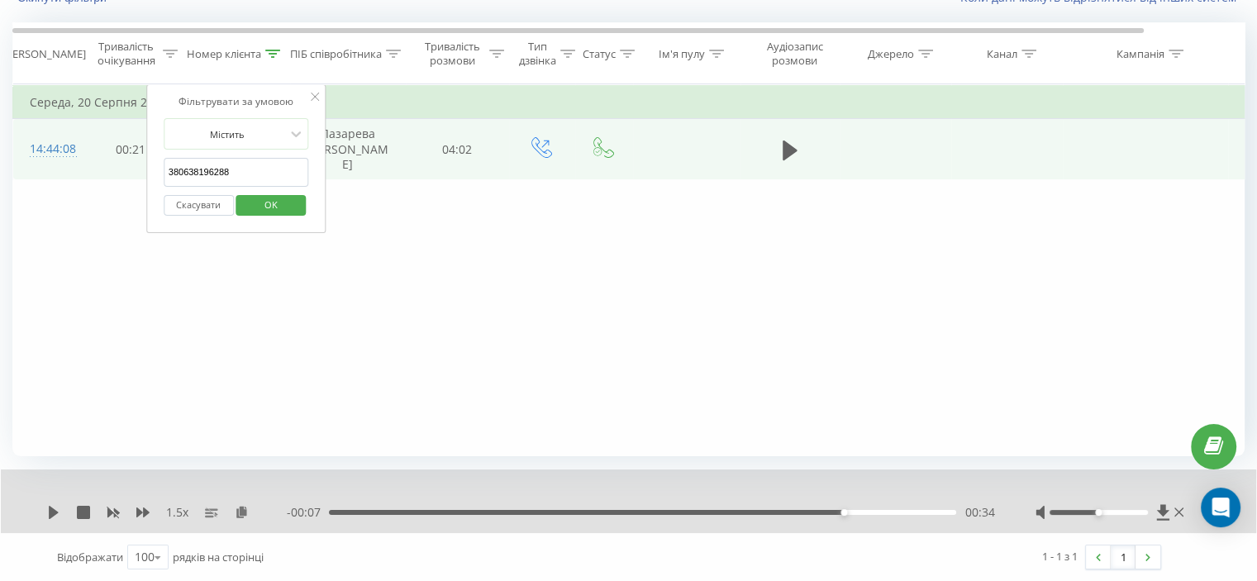
drag, startPoint x: 254, startPoint y: 174, endPoint x: 151, endPoint y: 181, distance: 103.5
click at [151, 181] on div "Фільтрувати за умовою Містить 380638196288 Скасувати OK" at bounding box center [236, 158] width 180 height 149
paste input "997737302"
click at [284, 194] on span "OK" at bounding box center [271, 205] width 46 height 26
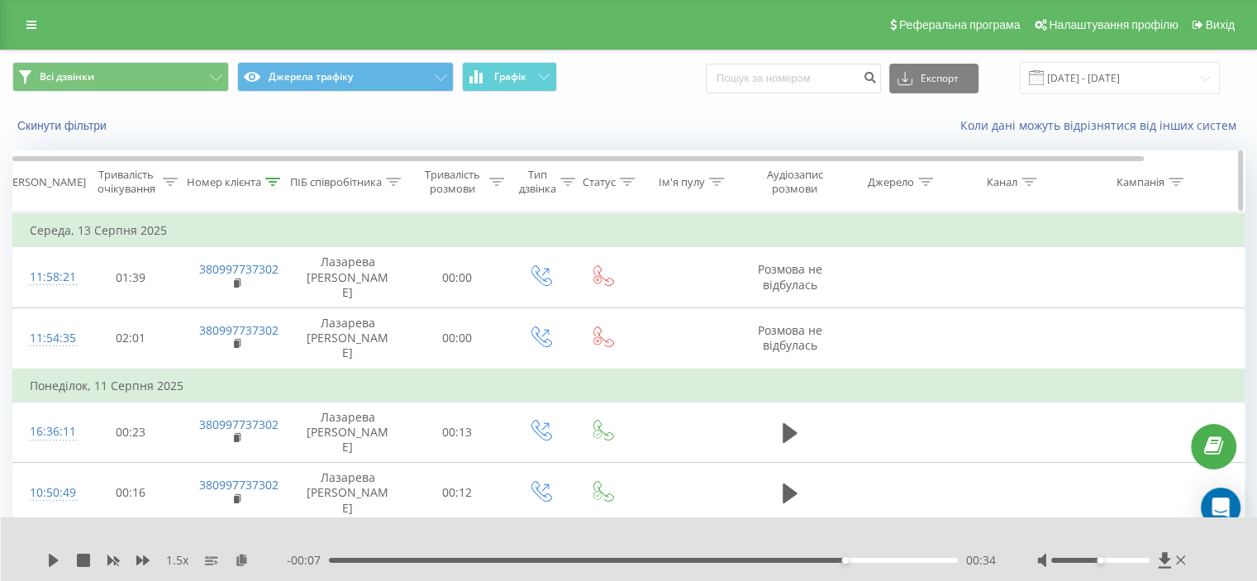
drag, startPoint x: 278, startPoint y: 182, endPoint x: 264, endPoint y: 197, distance: 19.9
click at [277, 182] on icon at bounding box center [272, 182] width 15 height 8
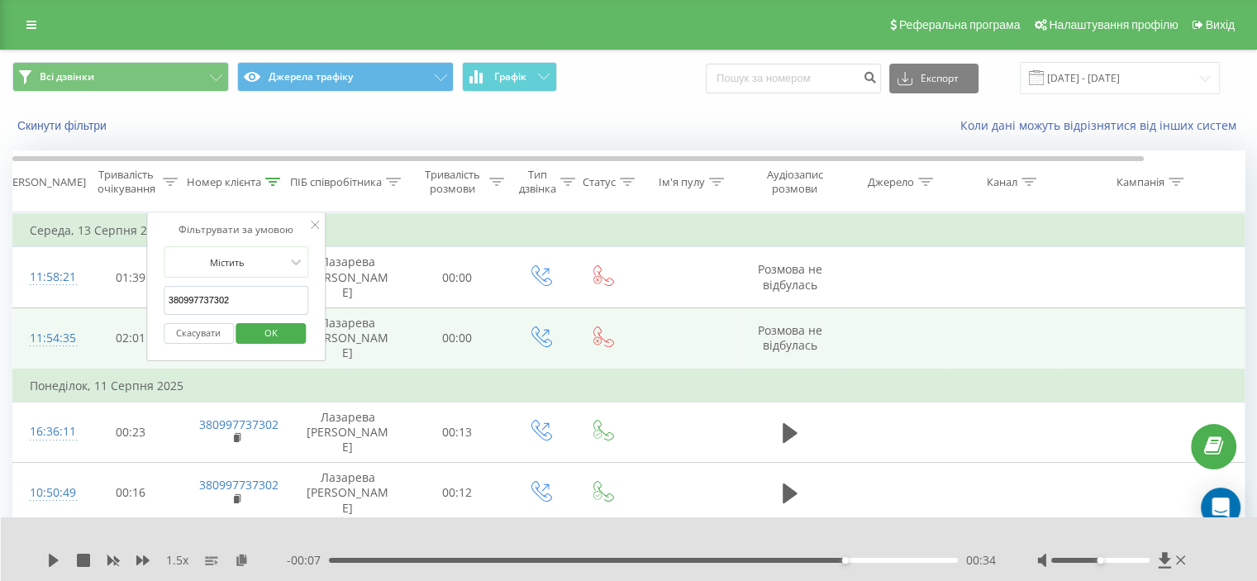
drag, startPoint x: 212, startPoint y: 303, endPoint x: 136, endPoint y: 310, distance: 75.5
click at [126, 310] on table "Фільтрувати за умовою Дорівнює Скасувати OK Фільтрувати за умовою Містить 38099…" at bounding box center [682, 586] width 1340 height 748
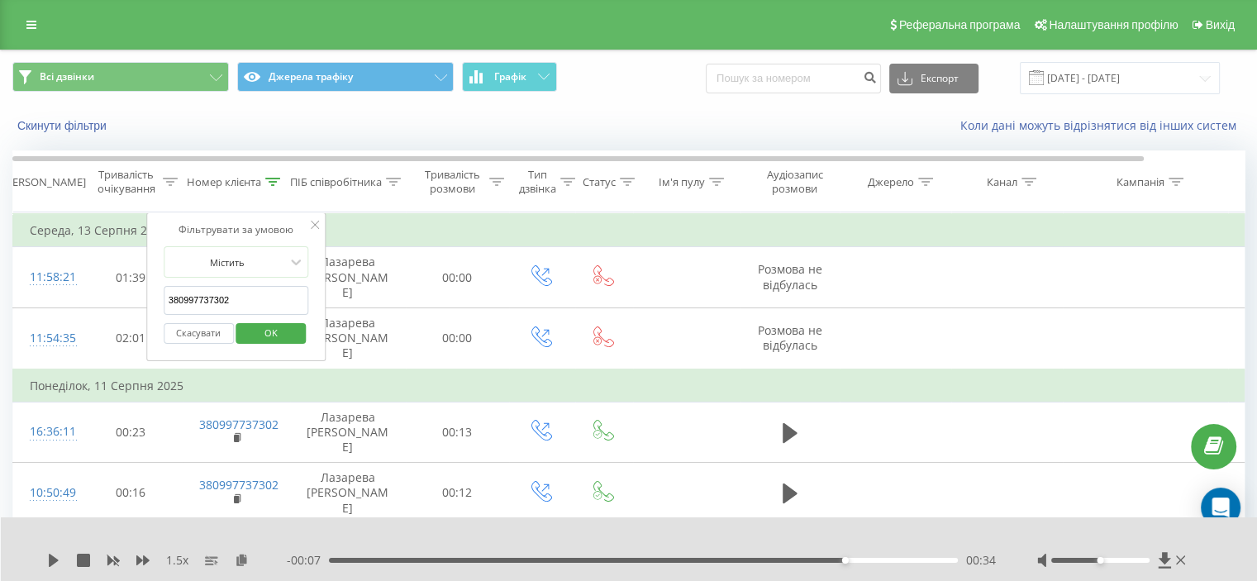
paste input "74633879"
click at [251, 335] on span "OK" at bounding box center [271, 333] width 46 height 26
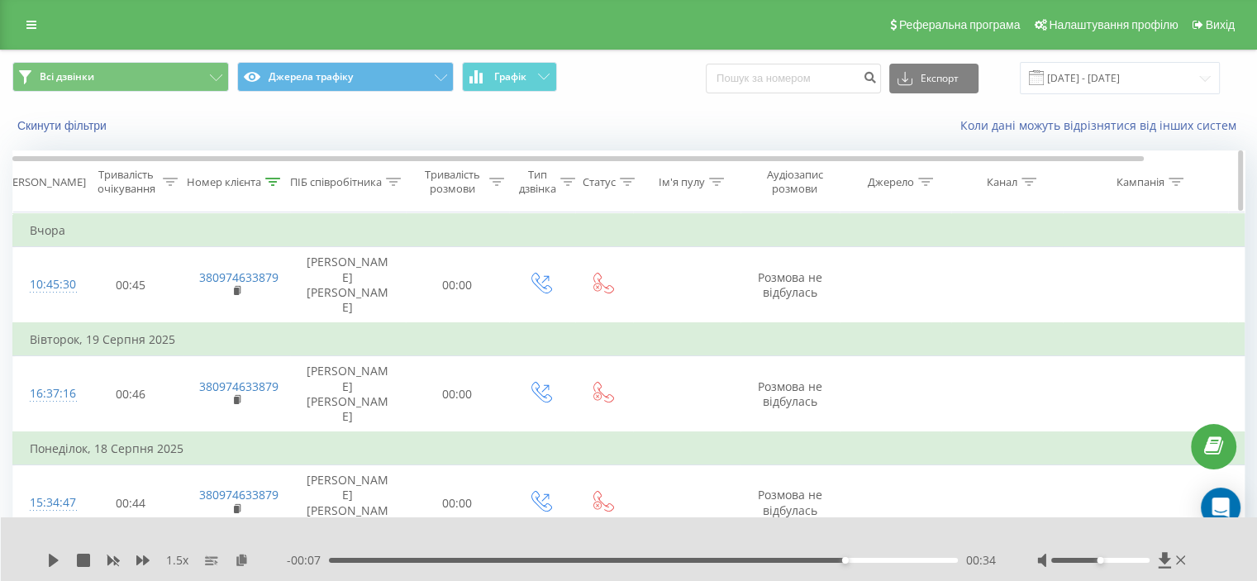
click at [264, 181] on div "Номер клієнта" at bounding box center [233, 182] width 93 height 14
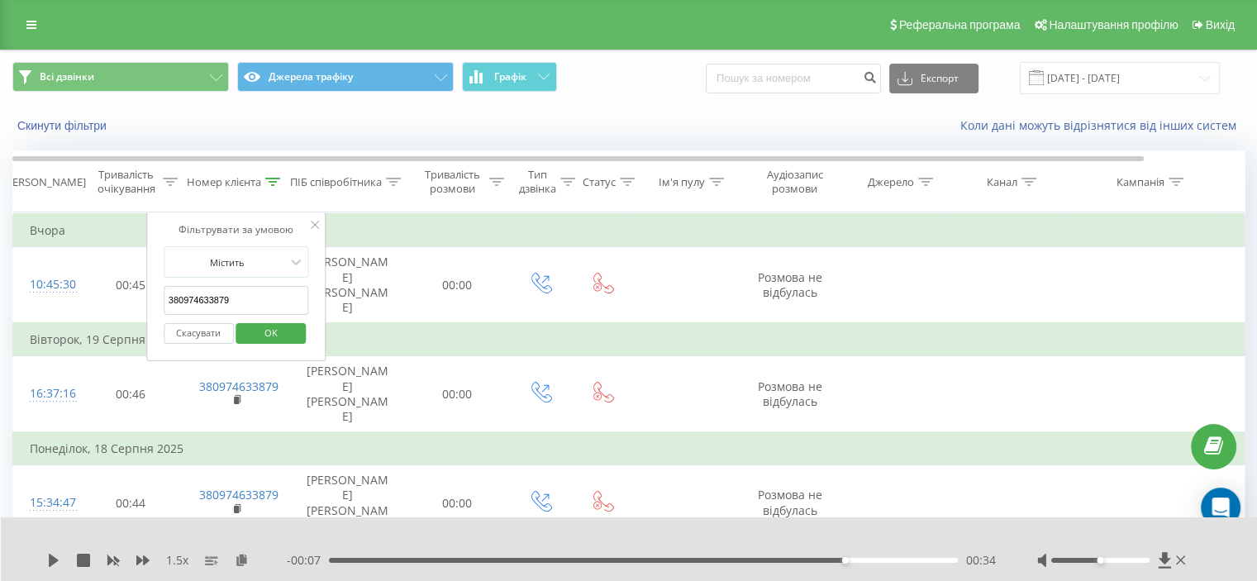
drag, startPoint x: 239, startPoint y: 296, endPoint x: 187, endPoint y: 340, distance: 68.6
paste input "679544225"
click at [258, 333] on span "OK" at bounding box center [271, 333] width 46 height 26
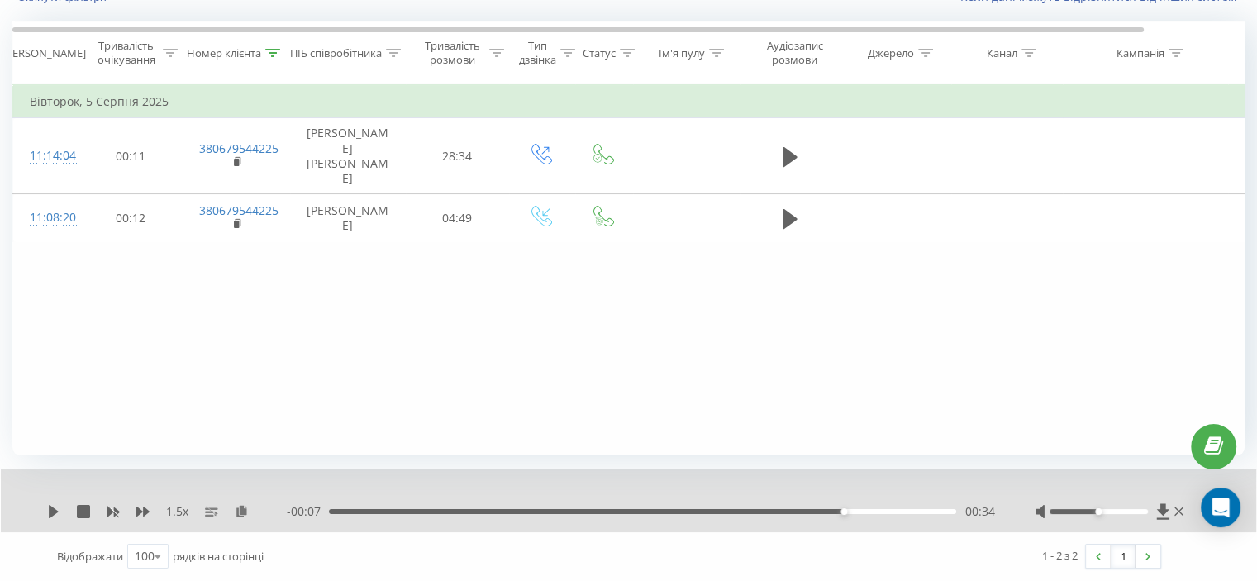
scroll to position [128, 0]
click at [279, 55] on icon at bounding box center [272, 54] width 15 height 8
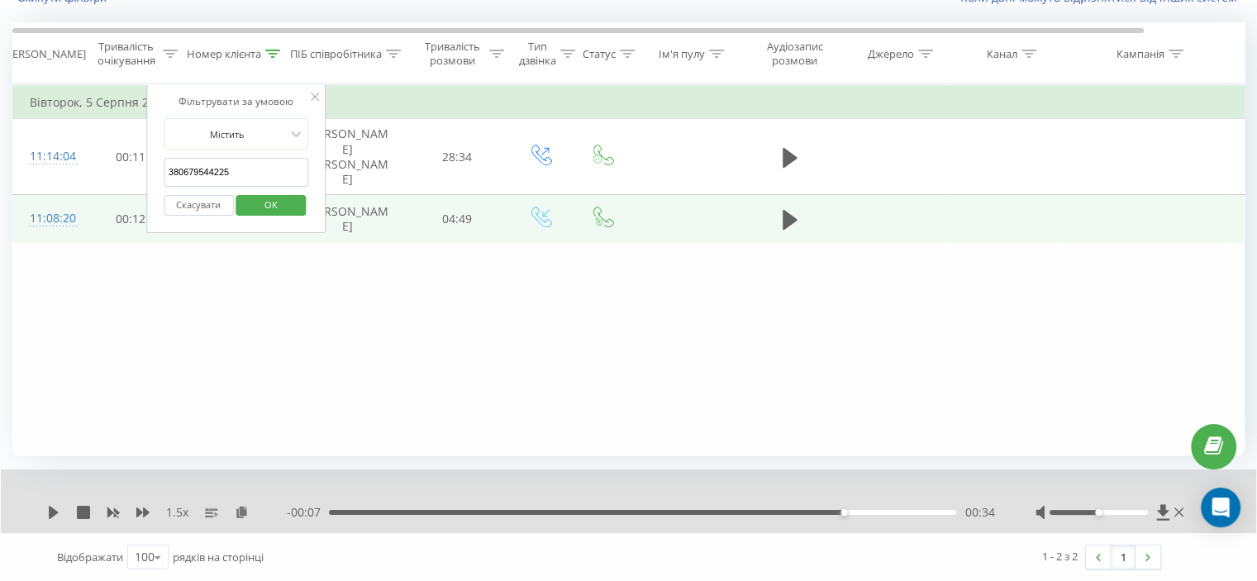
drag, startPoint x: 238, startPoint y: 178, endPoint x: 102, endPoint y: 192, distance: 137.0
click at [86, 185] on table "Фільтрувати за умовою Дорівнює Скасувати OK Фільтрувати за умовою Містить 38067…" at bounding box center [682, 163] width 1340 height 159
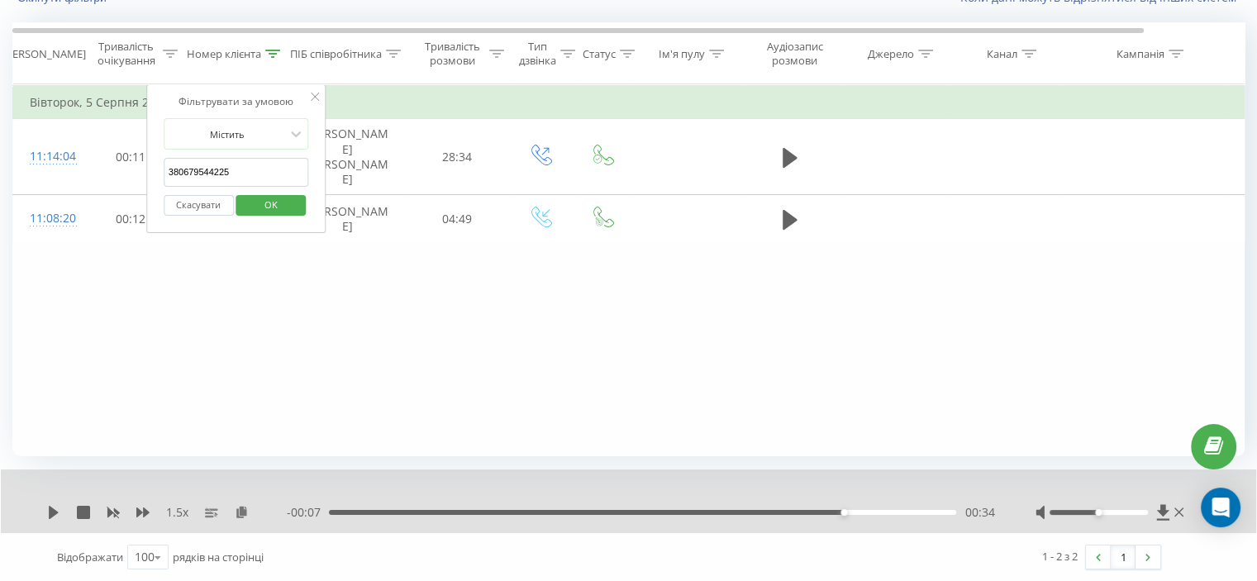
paste input "978841362"
click at [254, 198] on span "OK" at bounding box center [271, 205] width 46 height 26
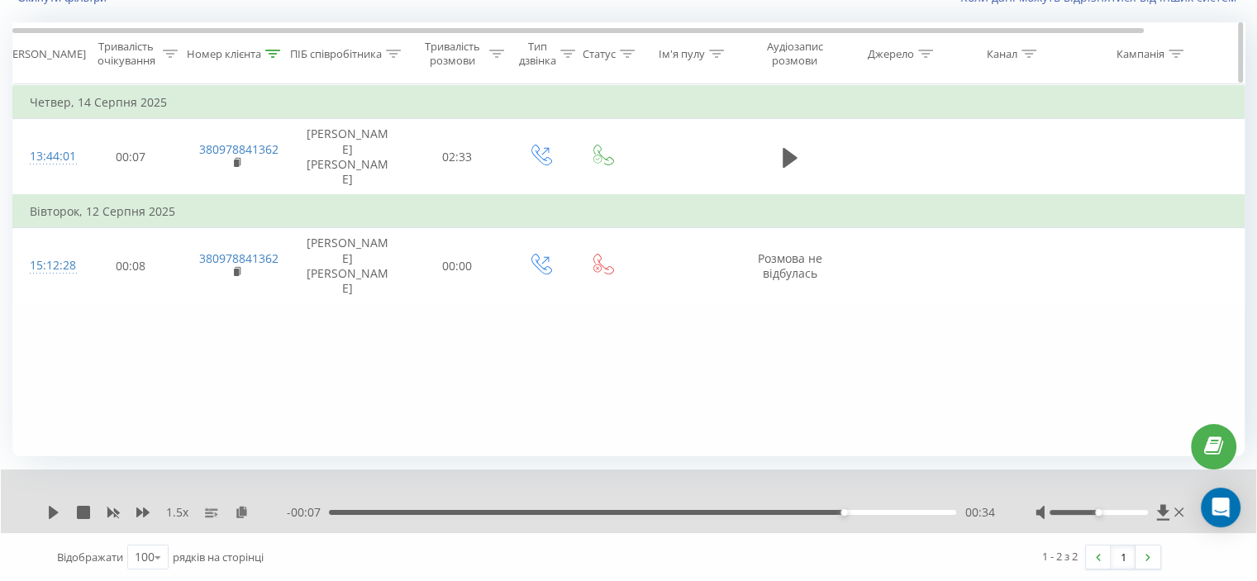
drag, startPoint x: 292, startPoint y: 43, endPoint x: 271, endPoint y: 62, distance: 28.7
click at [283, 49] on tr "Дата дзвінка Тривалість очікування Номер клієнта ПІБ співробітника Тривалість р…" at bounding box center [682, 53] width 1338 height 61
click at [271, 62] on th "Номер клієнта" at bounding box center [236, 53] width 107 height 61
click at [276, 47] on div at bounding box center [272, 54] width 15 height 14
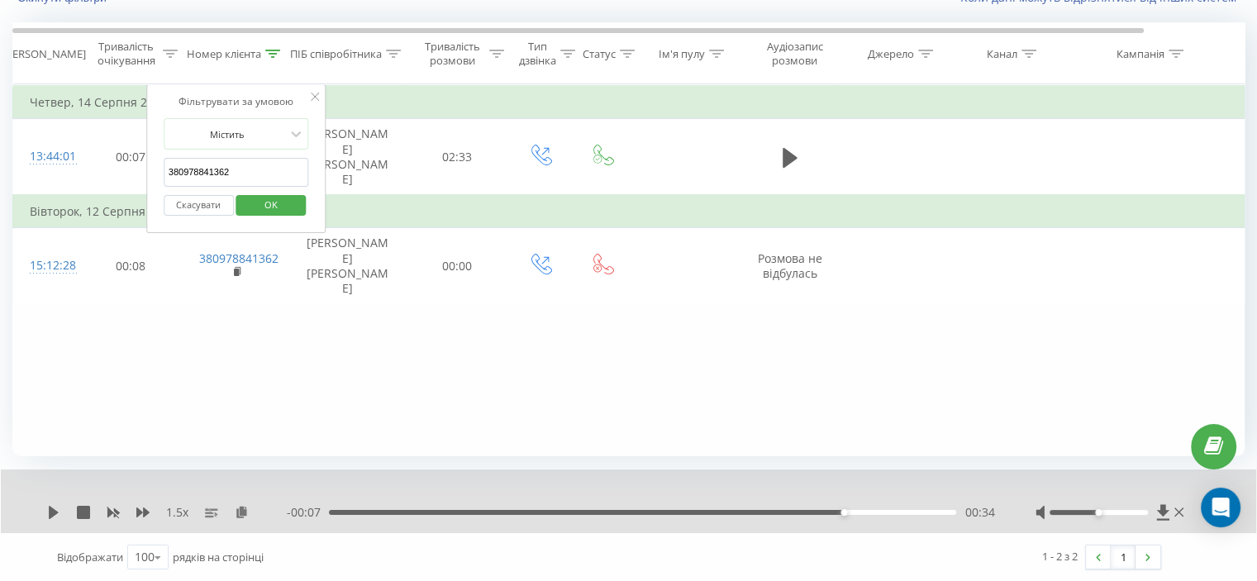
drag, startPoint x: 254, startPoint y: 173, endPoint x: 241, endPoint y: 207, distance: 37.1
click at [108, 175] on table "Фільтрувати за умовою Дорівнює Скасувати OK Фільтрувати за умовою Містить 38097…" at bounding box center [682, 194] width 1340 height 220
paste input "89977628"
click at [259, 188] on div "Скасувати OK" at bounding box center [236, 205] width 145 height 37
click at [259, 194] on span "OK" at bounding box center [271, 205] width 46 height 26
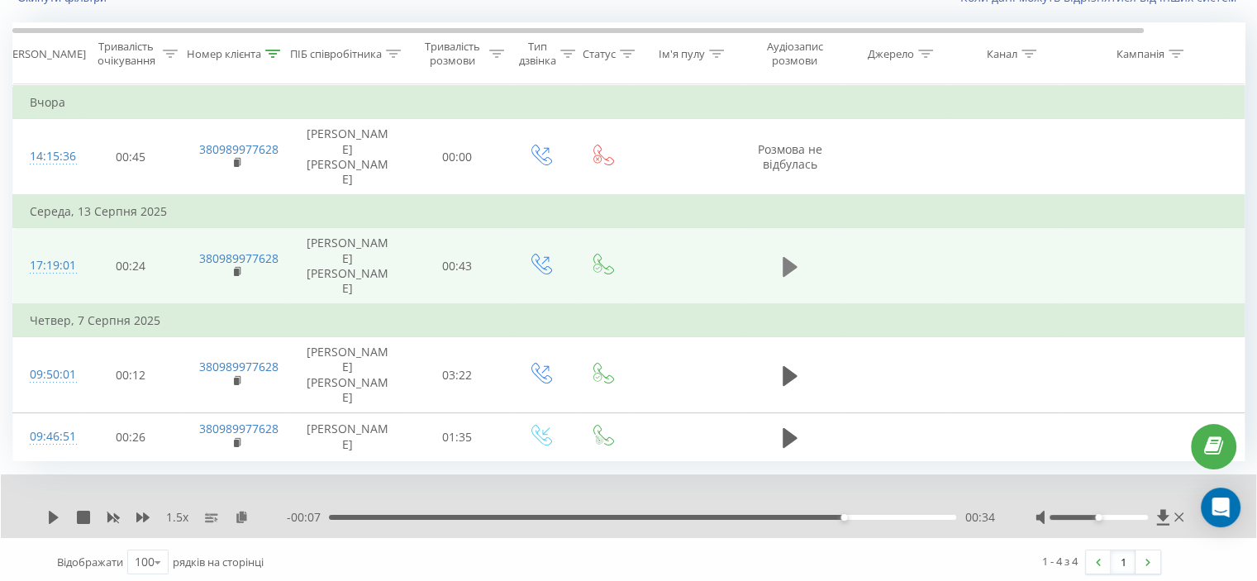
click at [787, 256] on icon at bounding box center [789, 266] width 15 height 20
click at [245, 516] on icon at bounding box center [242, 517] width 14 height 12
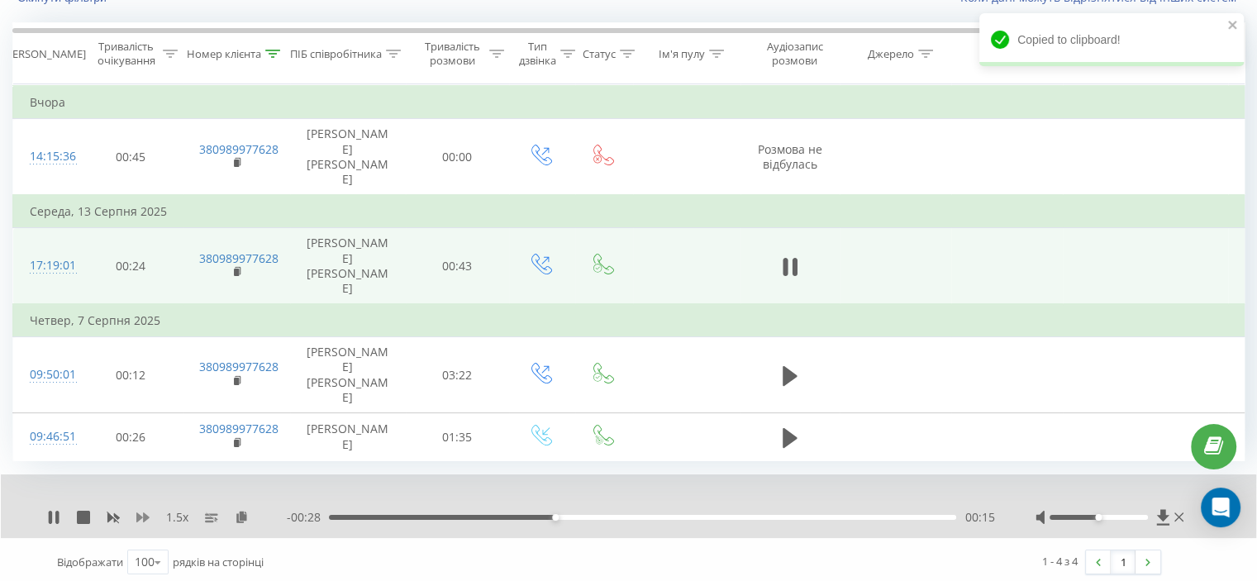
click at [136, 515] on icon at bounding box center [142, 517] width 13 height 10
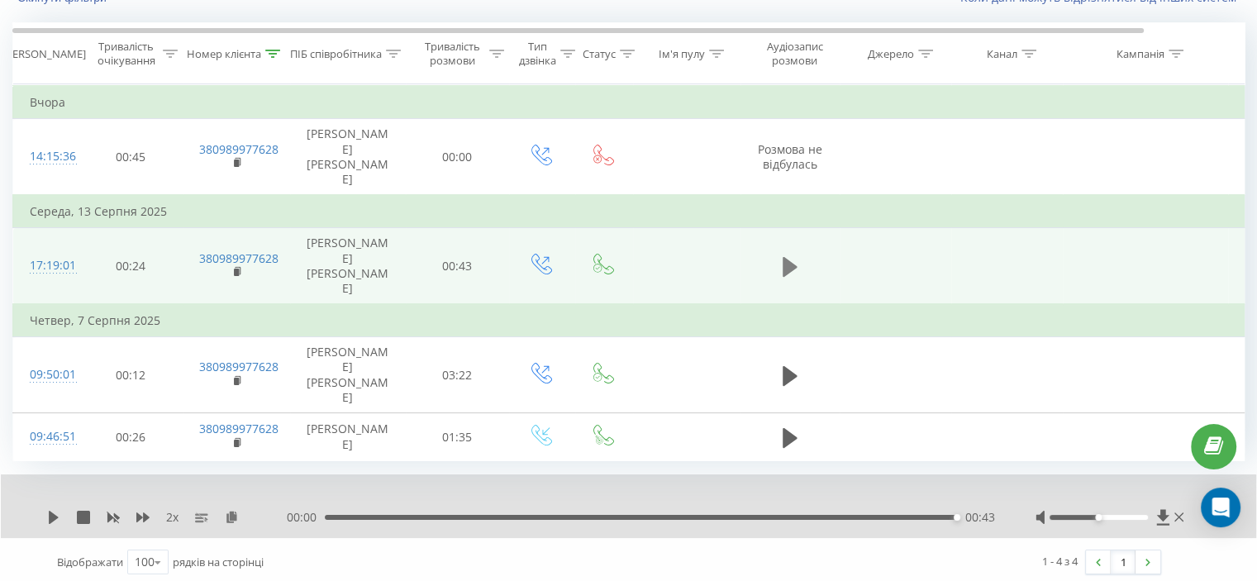
click at [791, 255] on icon at bounding box center [789, 266] width 15 height 23
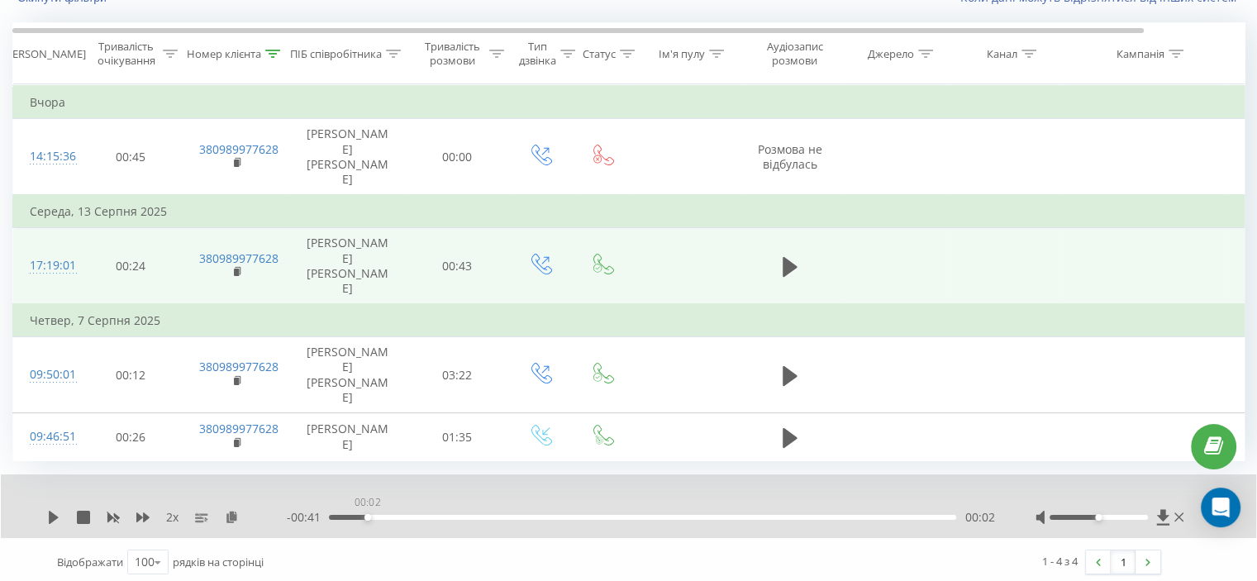
click at [364, 515] on div "00:02" at bounding box center [642, 517] width 627 height 5
click at [53, 511] on icon at bounding box center [54, 517] width 10 height 13
click at [455, 515] on div "00:00" at bounding box center [642, 517] width 627 height 5
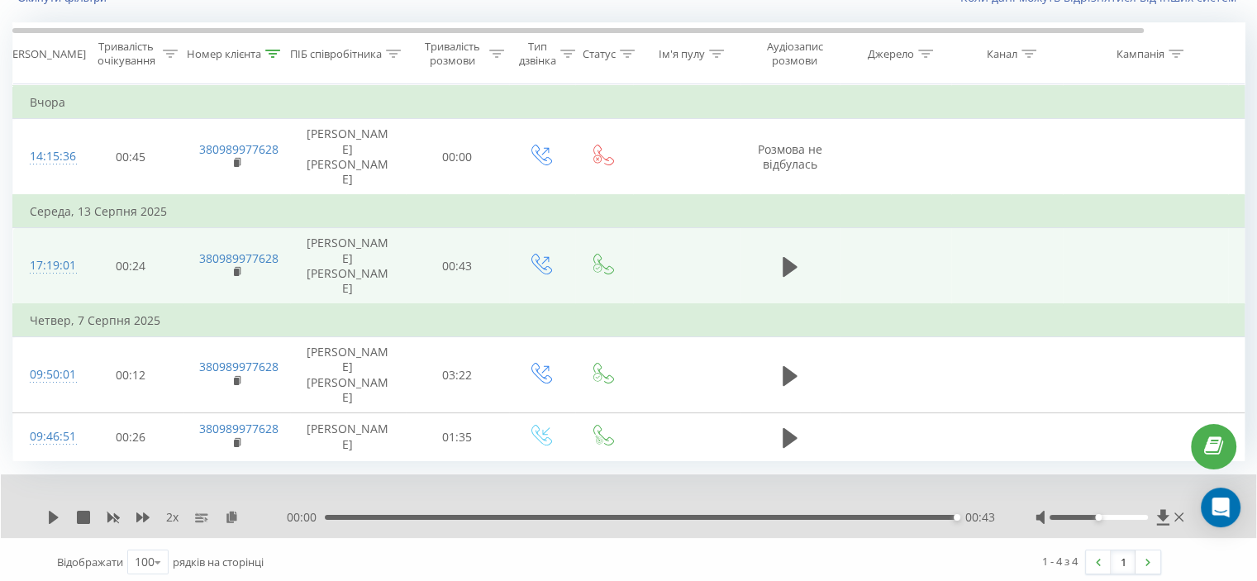
click at [350, 509] on div "00:00 00:43 00:43" at bounding box center [640, 517] width 707 height 17
click at [347, 509] on div "00:00 00:43 00:43" at bounding box center [640, 517] width 707 height 17
click at [346, 509] on div "00:00 00:43 00:43" at bounding box center [640, 517] width 707 height 17
click at [345, 509] on div "00:00 00:43 00:43" at bounding box center [640, 517] width 707 height 17
click at [344, 509] on div "00:00 00:43 00:43" at bounding box center [640, 517] width 707 height 17
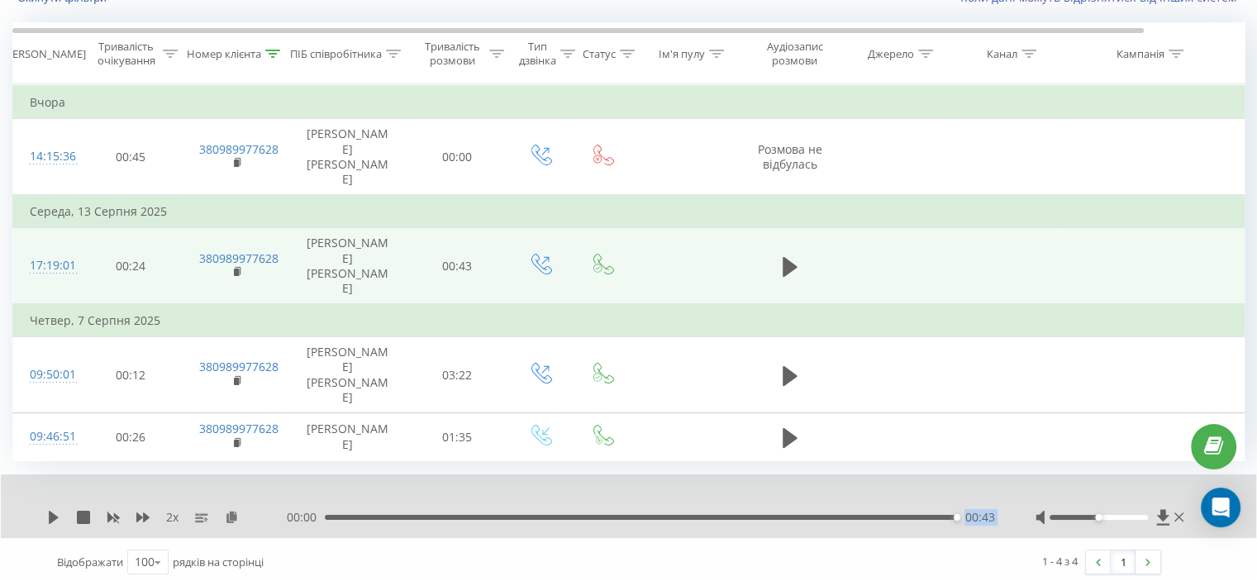
click at [344, 509] on div "00:00 00:43 00:43" at bounding box center [640, 517] width 707 height 17
click at [354, 515] on div "00:43" at bounding box center [640, 517] width 631 height 5
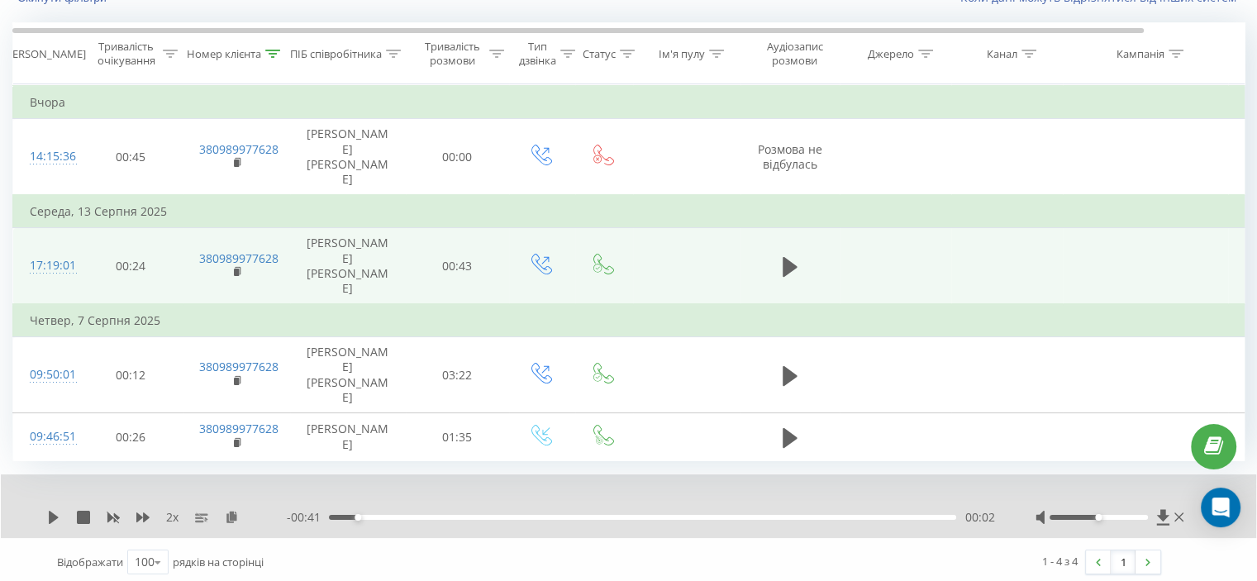
click at [45, 509] on div "2 x - 00:41 00:02 00:02" at bounding box center [628, 506] width 1255 height 64
drag, startPoint x: 53, startPoint y: 508, endPoint x: 75, endPoint y: 493, distance: 26.8
click at [53, 511] on icon at bounding box center [54, 517] width 10 height 13
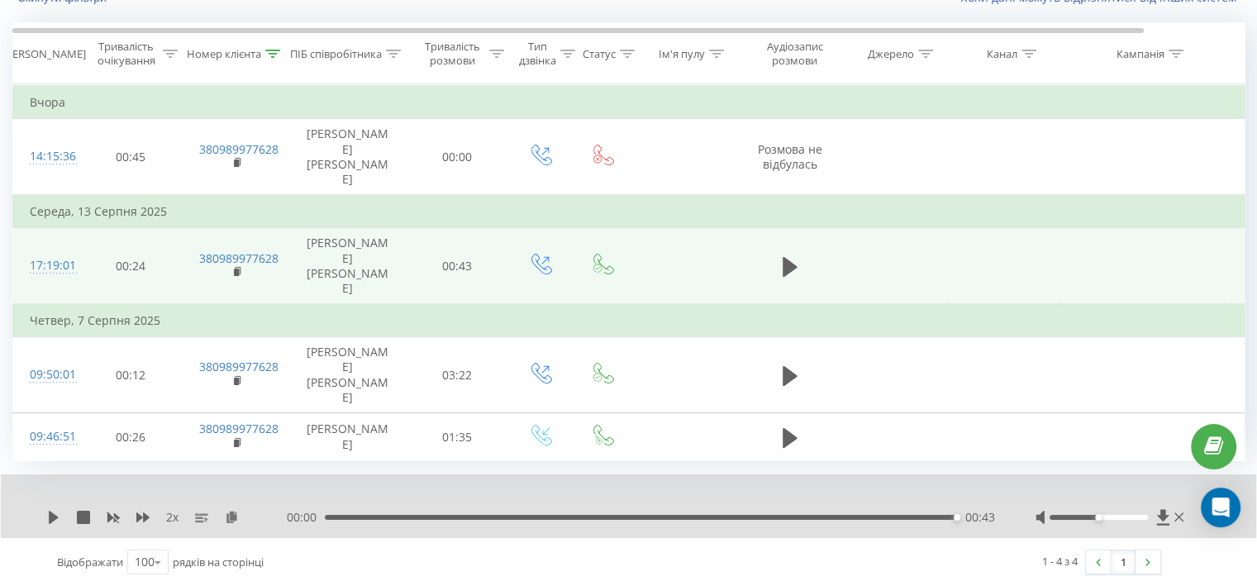
click at [414, 515] on div "00:43" at bounding box center [640, 517] width 631 height 5
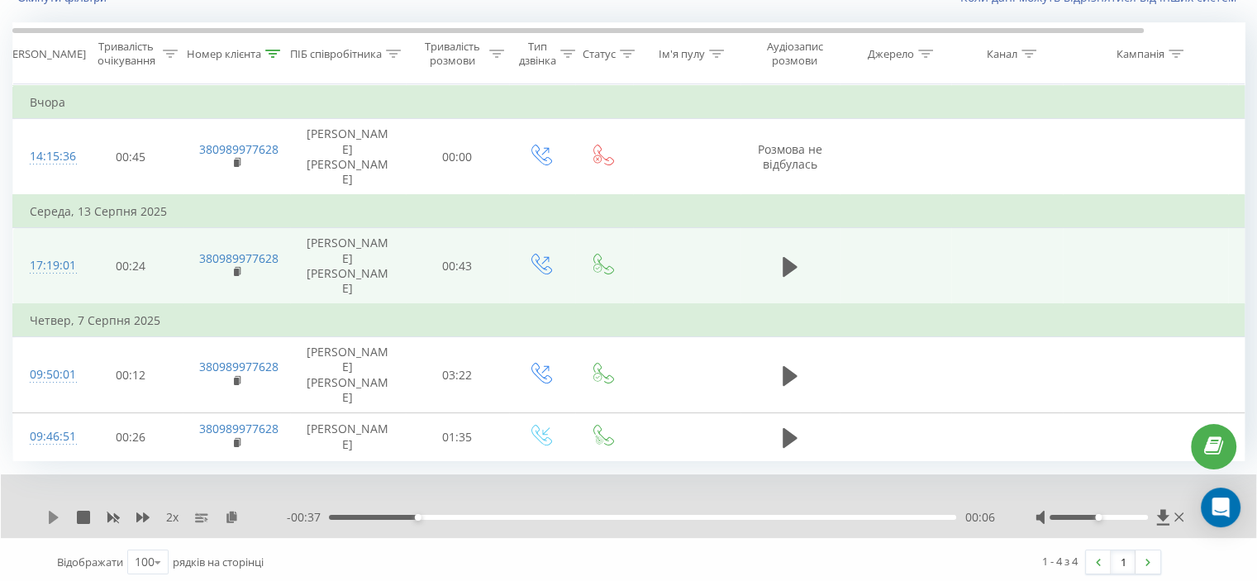
click at [49, 514] on icon at bounding box center [54, 517] width 10 height 13
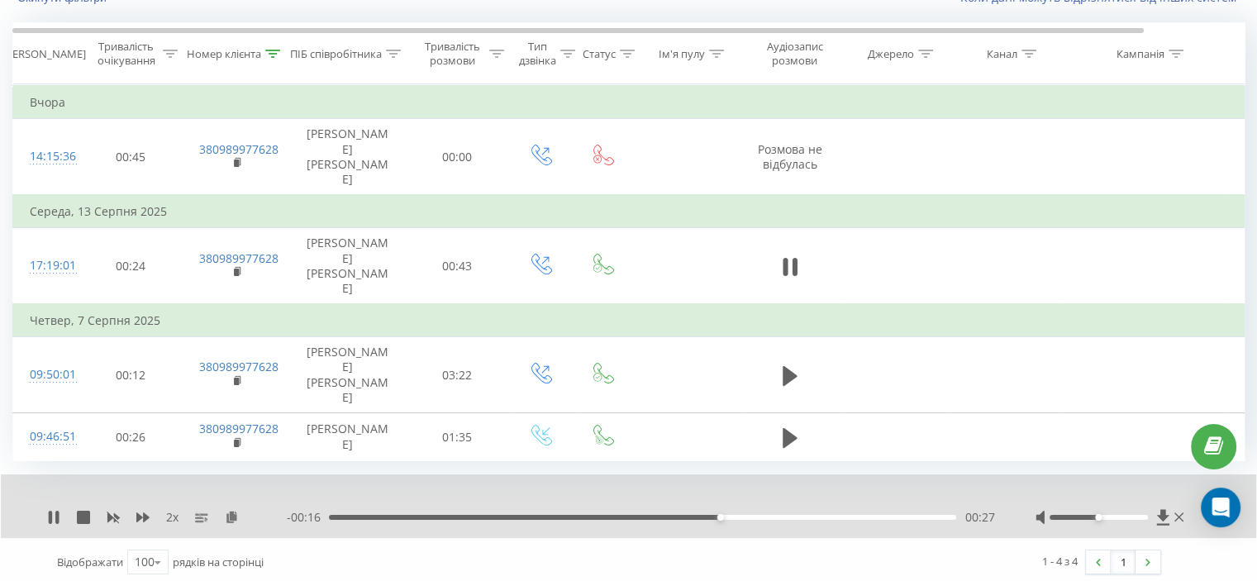
drag, startPoint x: 784, startPoint y: 239, endPoint x: 750, endPoint y: 204, distance: 48.5
click at [785, 258] on icon at bounding box center [784, 267] width 5 height 18
click at [276, 59] on div at bounding box center [272, 54] width 15 height 14
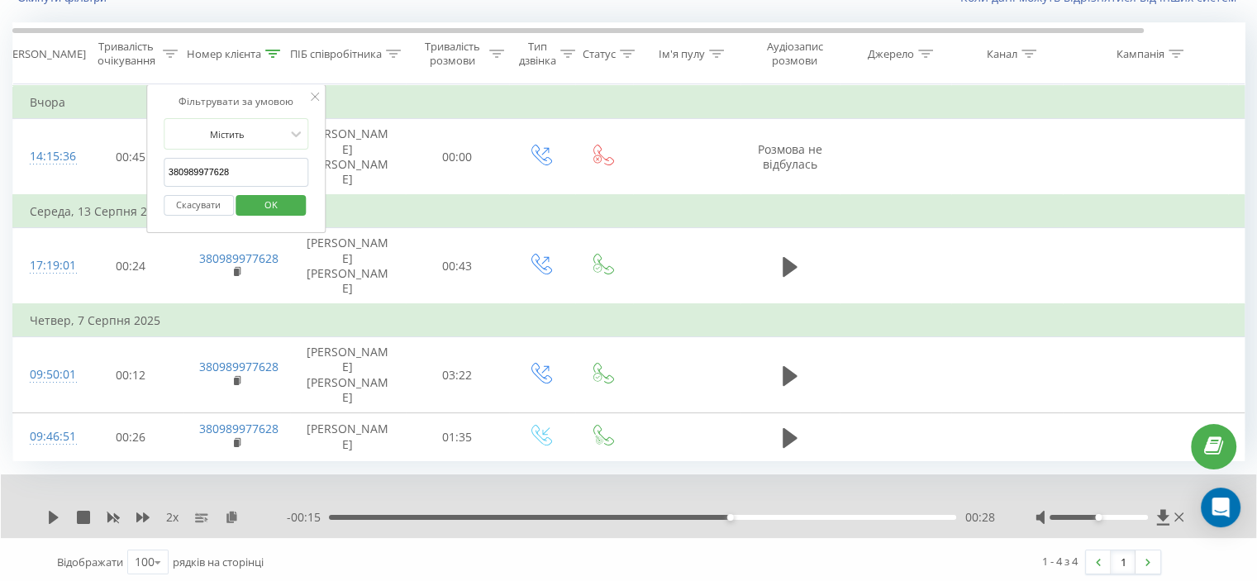
drag, startPoint x: 261, startPoint y: 162, endPoint x: 242, endPoint y: 227, distance: 68.0
click at [117, 201] on table "Фільтрувати за умовою Дорівнює Скасувати OK Фільтрувати за умовою Містить 38098…" at bounding box center [682, 272] width 1340 height 377
paste input "6114413"
click at [280, 204] on span "OK" at bounding box center [271, 205] width 46 height 26
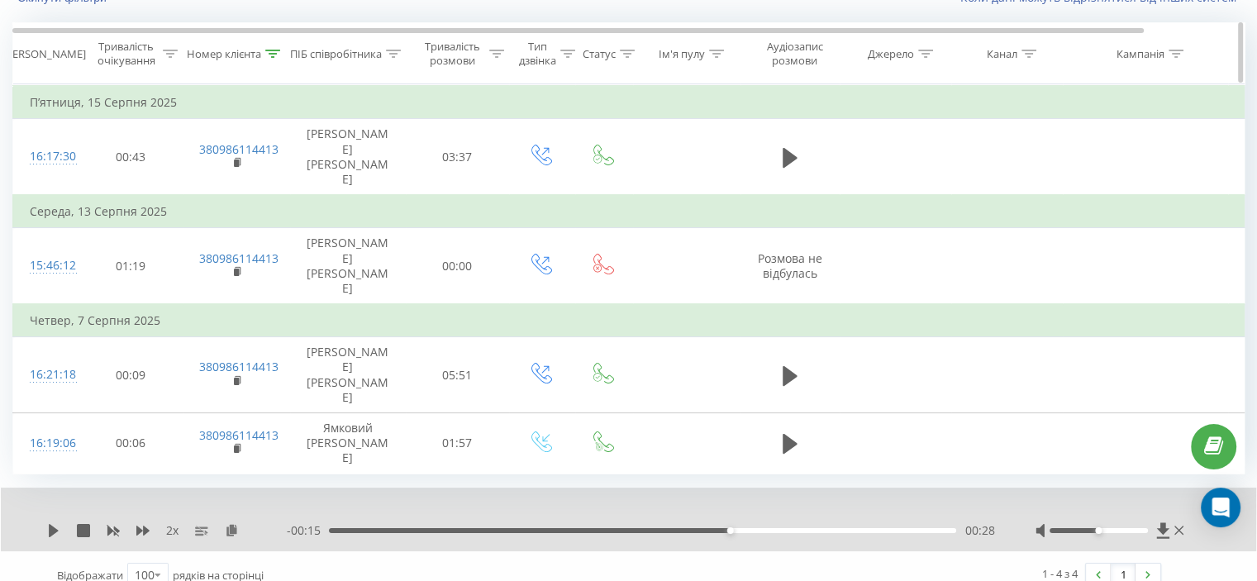
click at [271, 56] on icon at bounding box center [272, 54] width 15 height 8
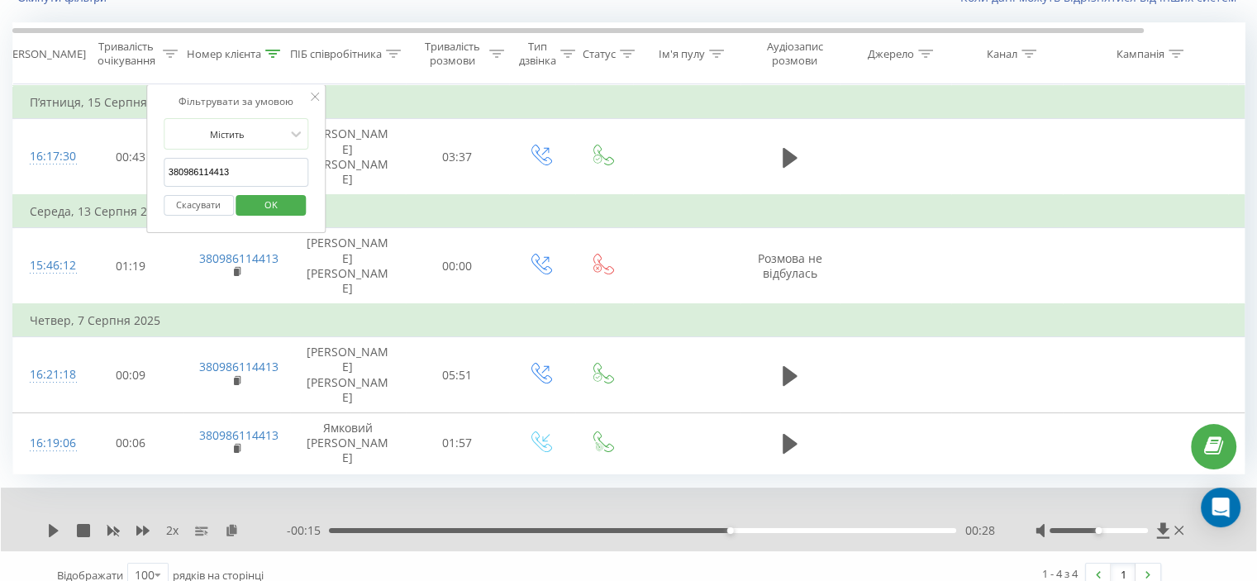
drag, startPoint x: 259, startPoint y: 171, endPoint x: 109, endPoint y: 179, distance: 149.8
click at [107, 178] on table "Фільтрувати за умовою Дорівнює Скасувати OK Фільтрувати за умовою Містить 38098…" at bounding box center [682, 278] width 1340 height 389
paste input "673277418"
click at [254, 202] on span "OK" at bounding box center [271, 205] width 46 height 26
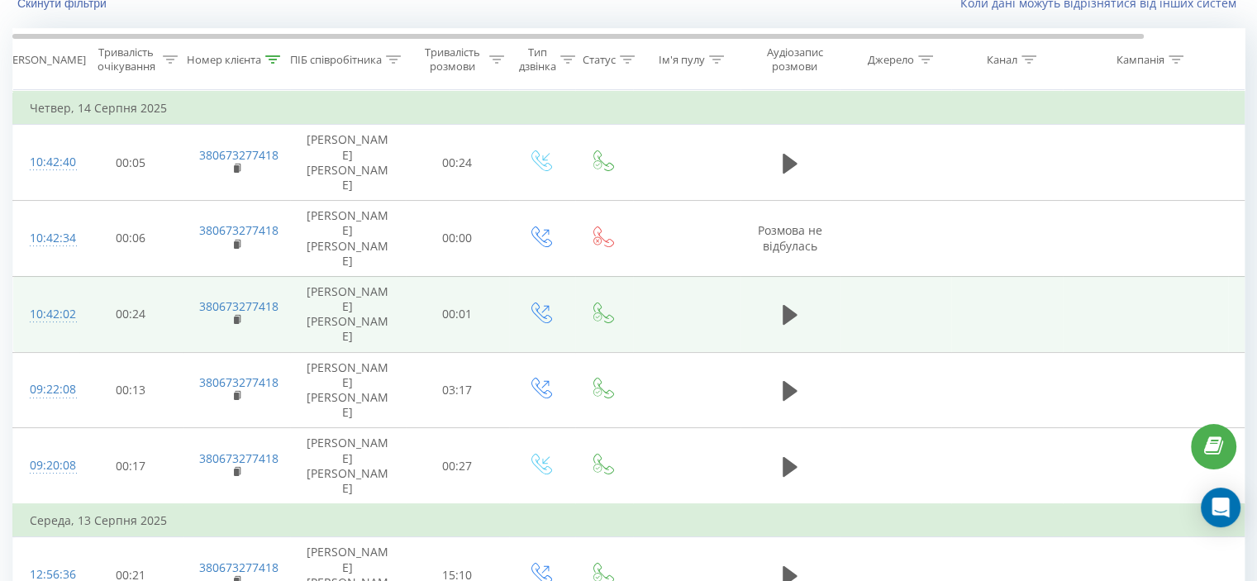
scroll to position [97, 0]
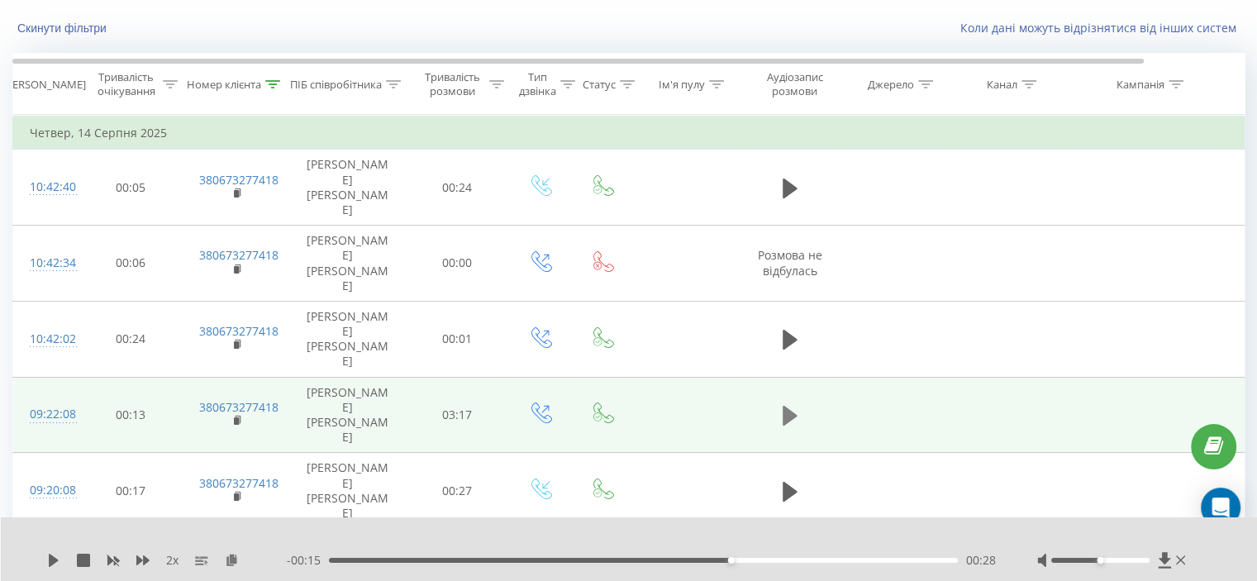
click at [782, 403] on button at bounding box center [789, 415] width 25 height 25
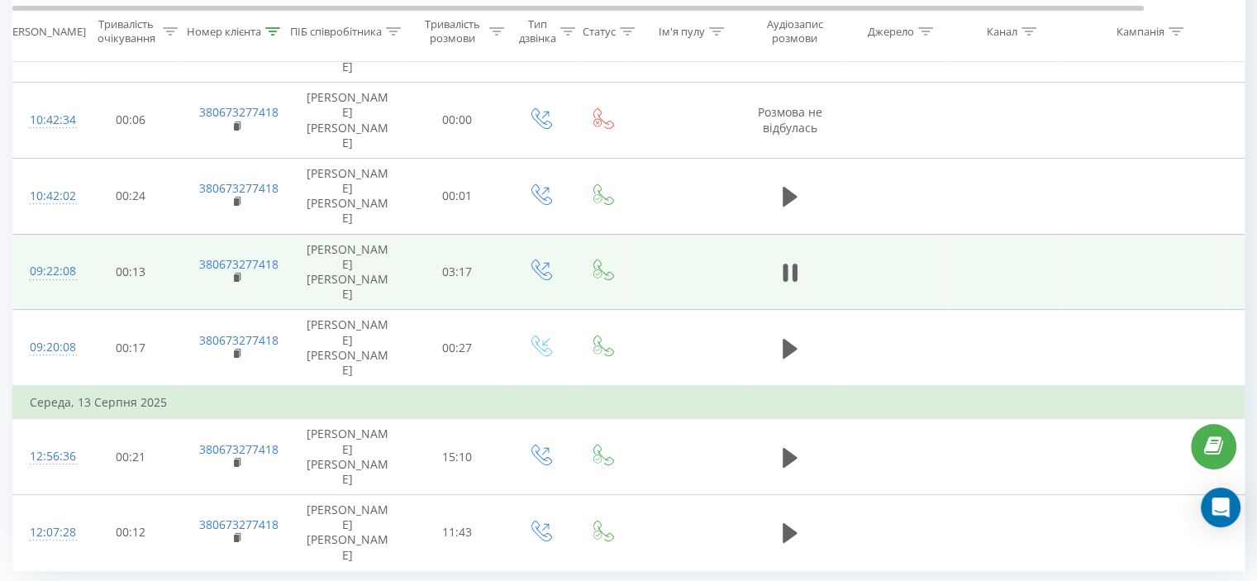
scroll to position [263, 0]
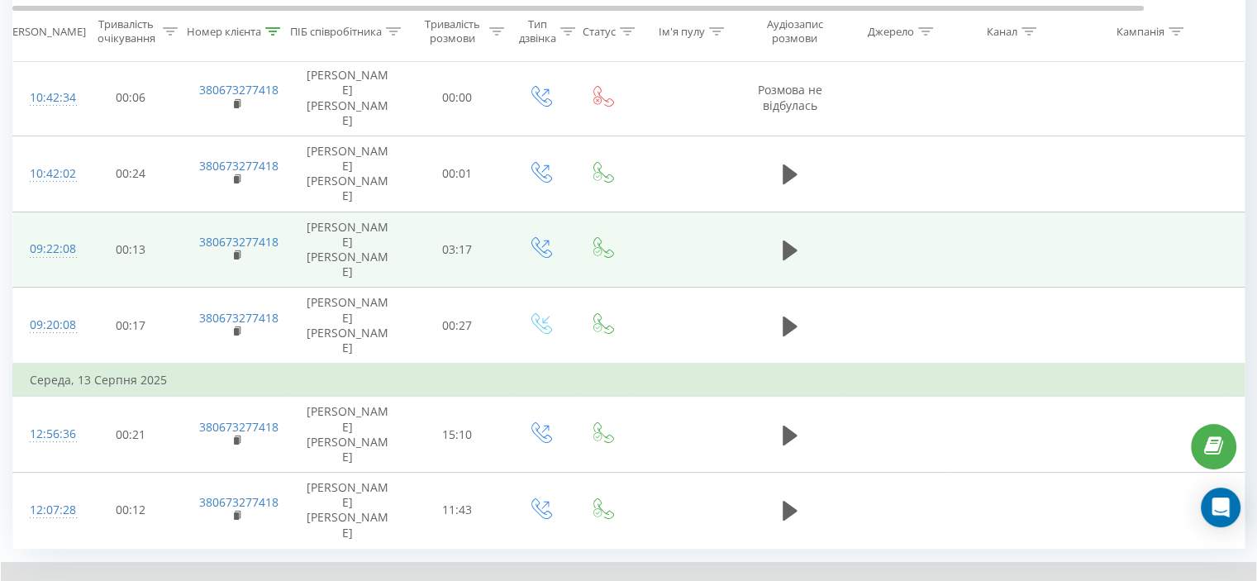
drag, startPoint x: 345, startPoint y: 511, endPoint x: 232, endPoint y: 515, distance: 113.2
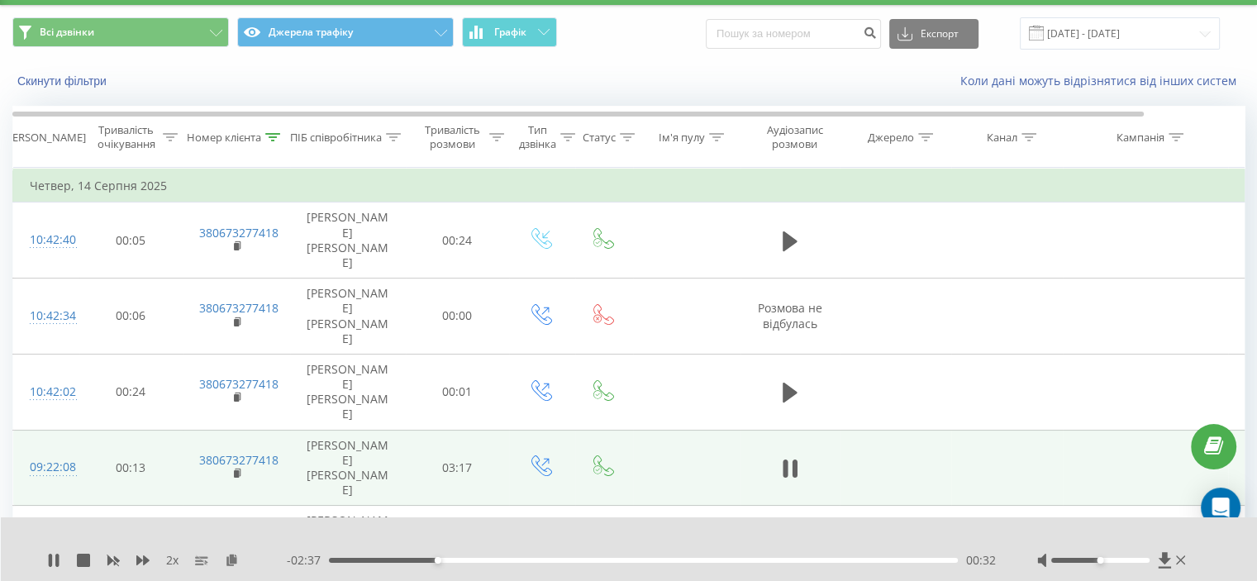
scroll to position [15, 0]
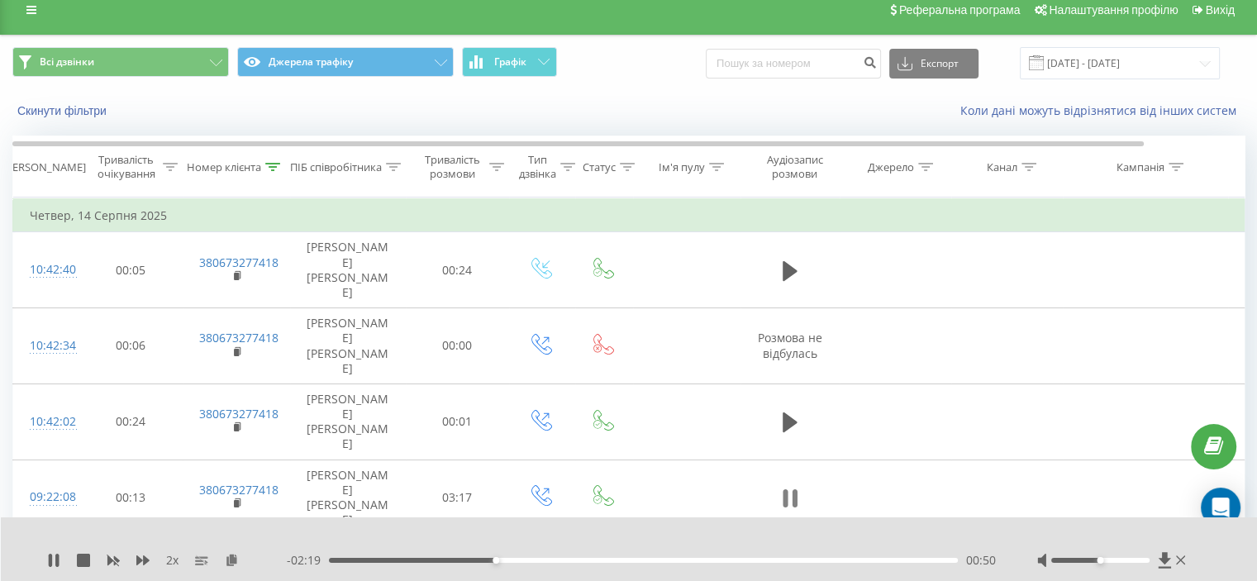
click at [781, 486] on button at bounding box center [789, 498] width 25 height 25
click at [340, 556] on div "- 02:18 00:51 00:51" at bounding box center [641, 560] width 709 height 17
click at [344, 560] on div "00:51" at bounding box center [643, 560] width 629 height 5
click at [52, 558] on icon at bounding box center [54, 560] width 10 height 13
click at [332, 559] on div "00:09" at bounding box center [643, 560] width 629 height 5
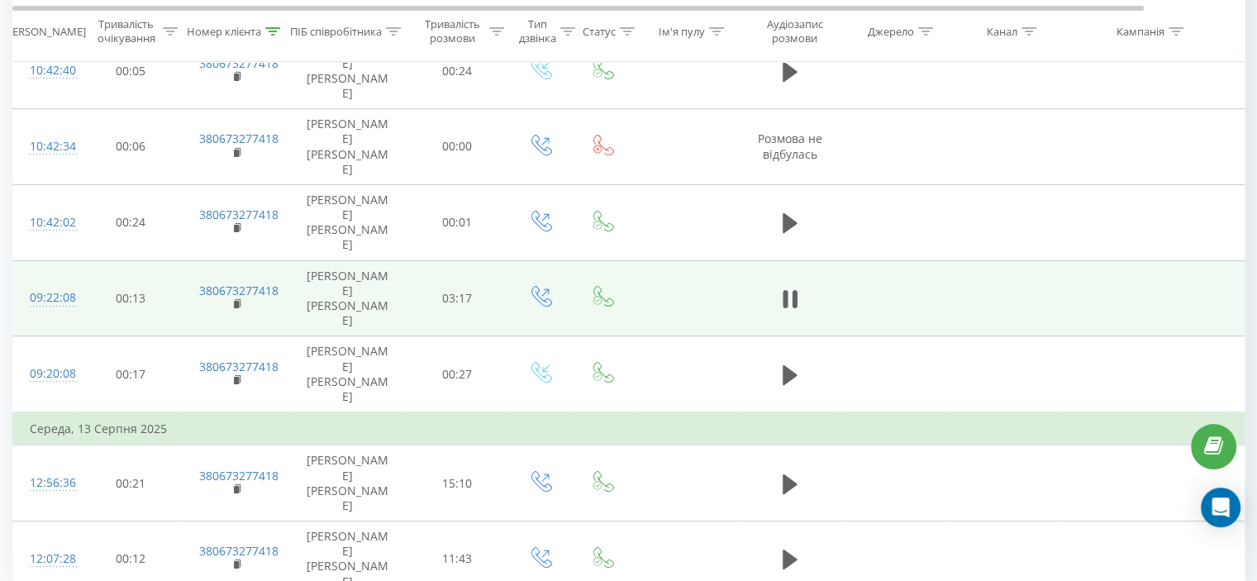
scroll to position [263, 0]
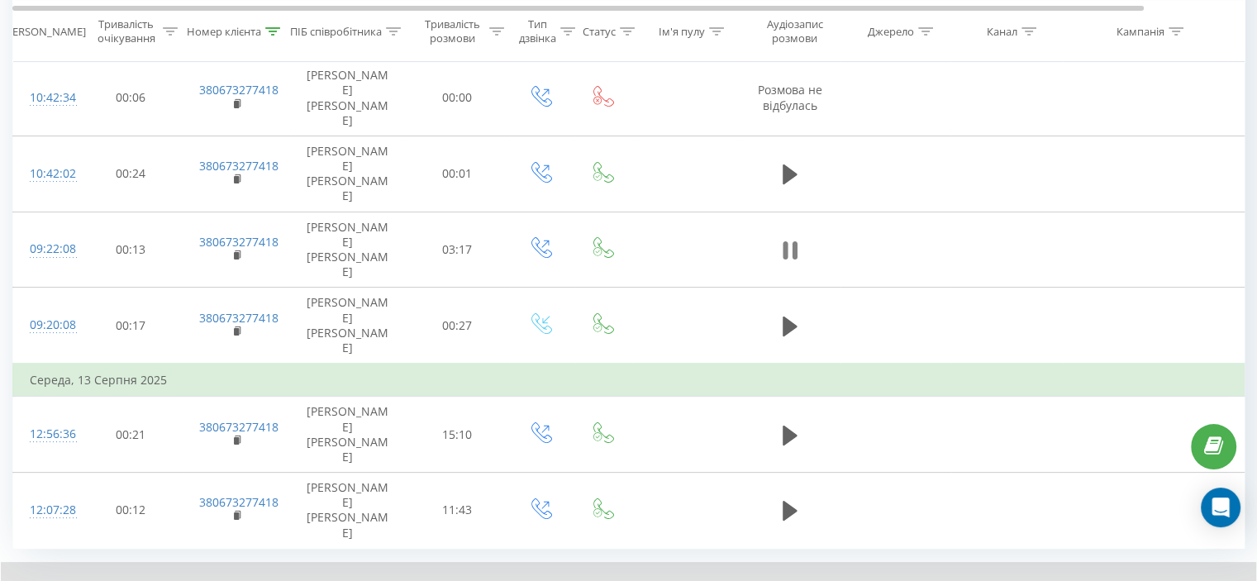
click at [783, 241] on icon at bounding box center [784, 250] width 5 height 18
drag, startPoint x: 347, startPoint y: 513, endPoint x: 307, endPoint y: 514, distance: 39.7
drag, startPoint x: 335, startPoint y: 508, endPoint x: 274, endPoint y: 511, distance: 61.2
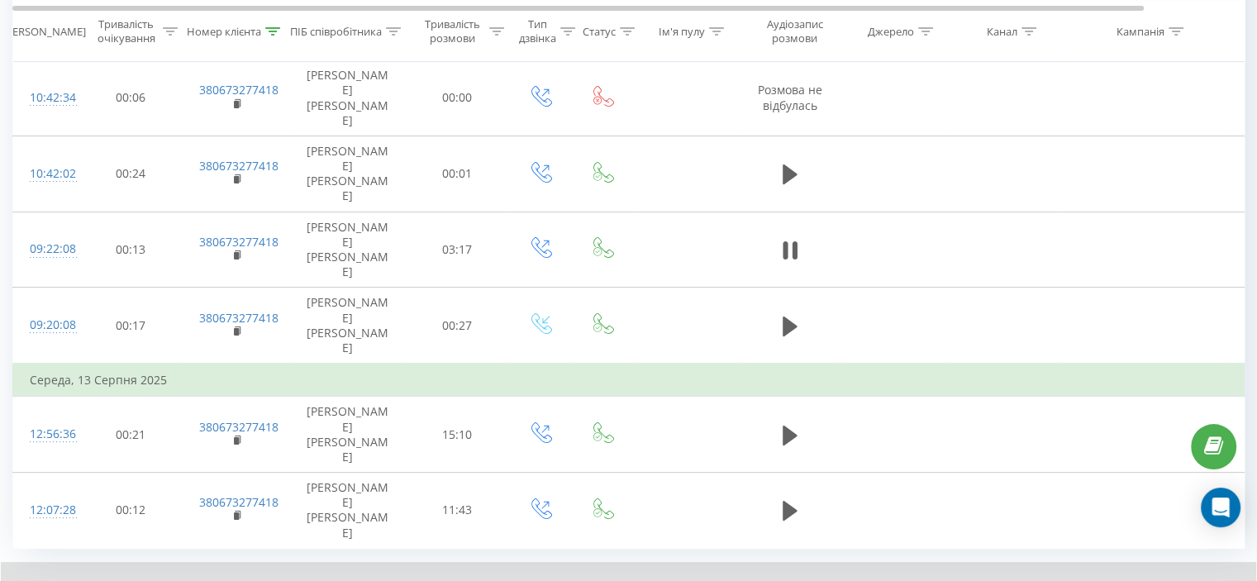
drag, startPoint x: 358, startPoint y: 508, endPoint x: 159, endPoint y: 508, distance: 199.1
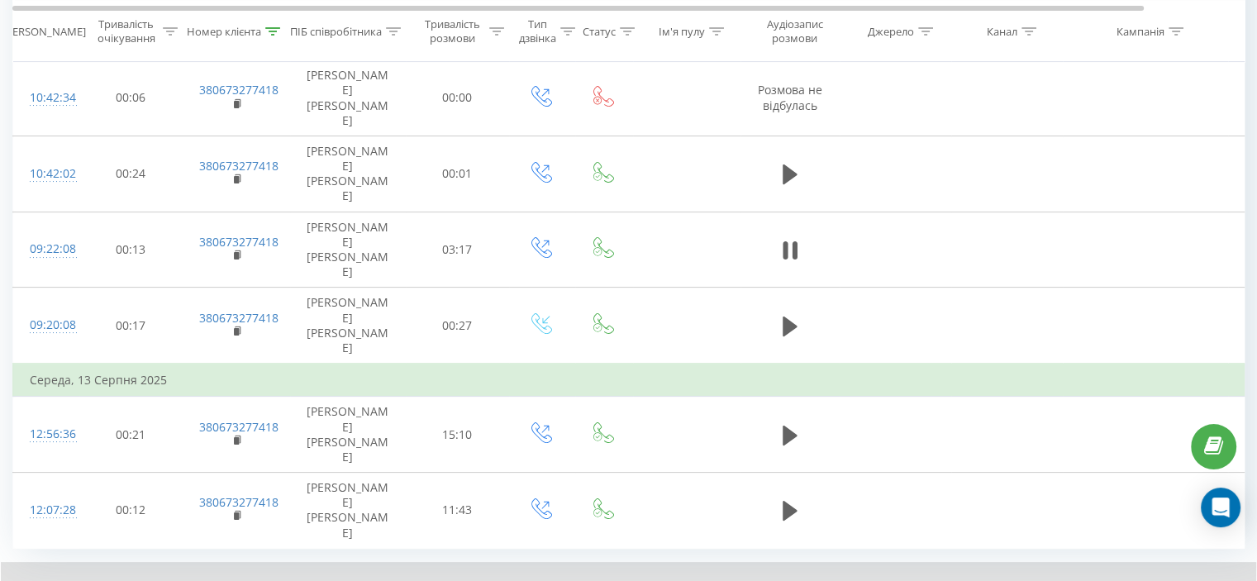
drag, startPoint x: 334, startPoint y: 511, endPoint x: 309, endPoint y: 514, distance: 25.0
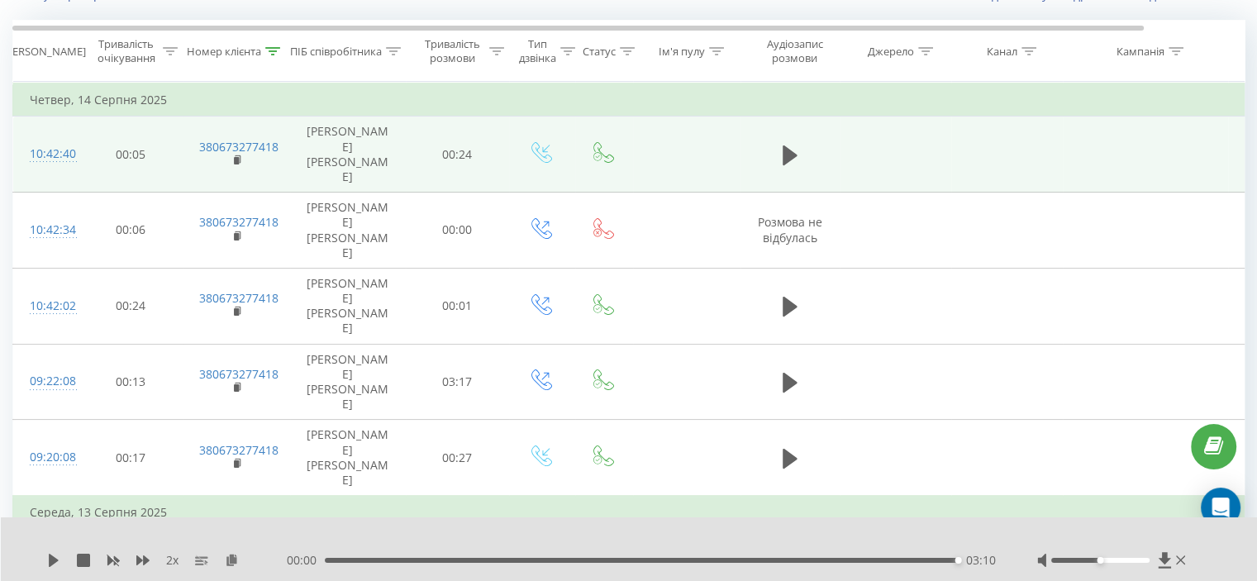
scroll to position [97, 0]
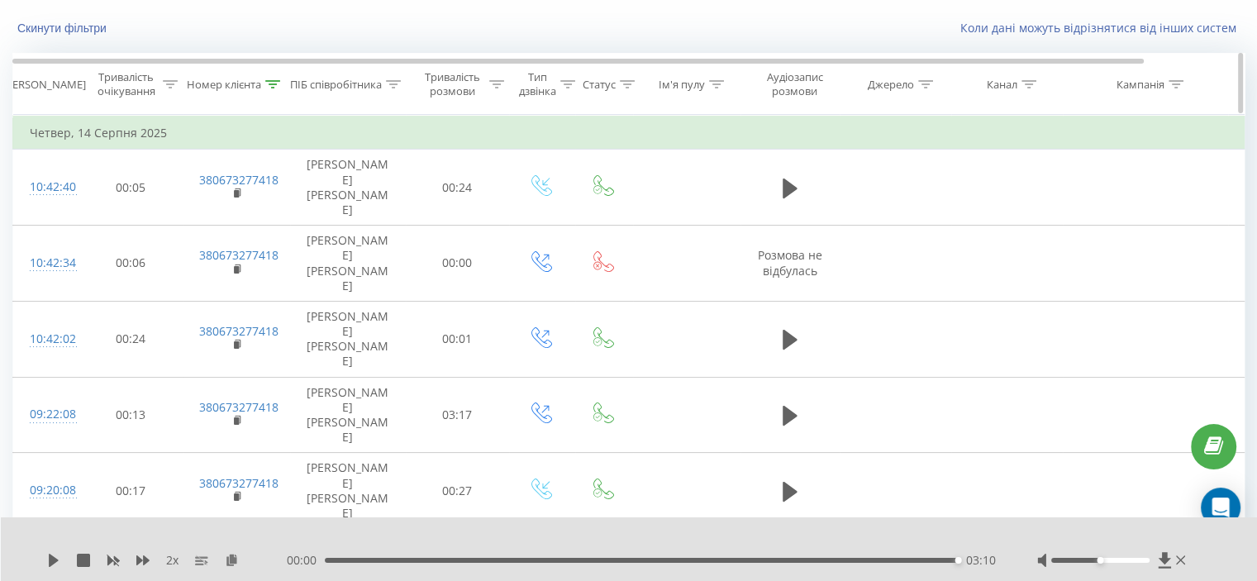
click at [274, 80] on icon at bounding box center [273, 84] width 15 height 8
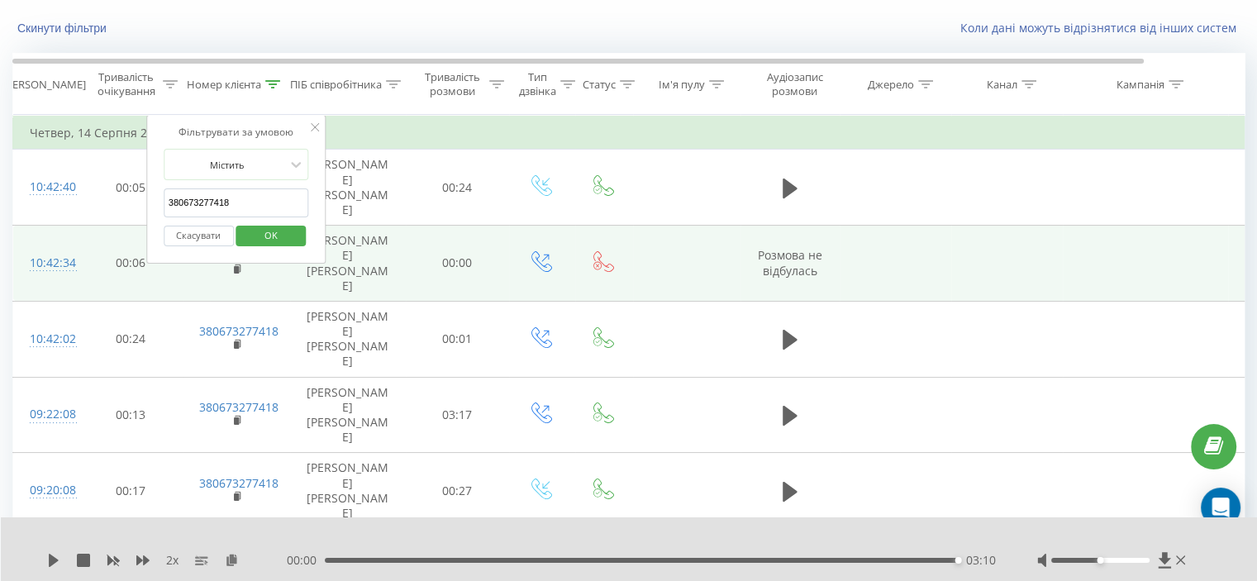
drag, startPoint x: 214, startPoint y: 207, endPoint x: 109, endPoint y: 212, distance: 105.0
click at [107, 211] on table "Фільтрувати за умовою Дорівнює Скасувати OK Фільтрувати за умовою Містить 38067…" at bounding box center [682, 414] width 1340 height 599
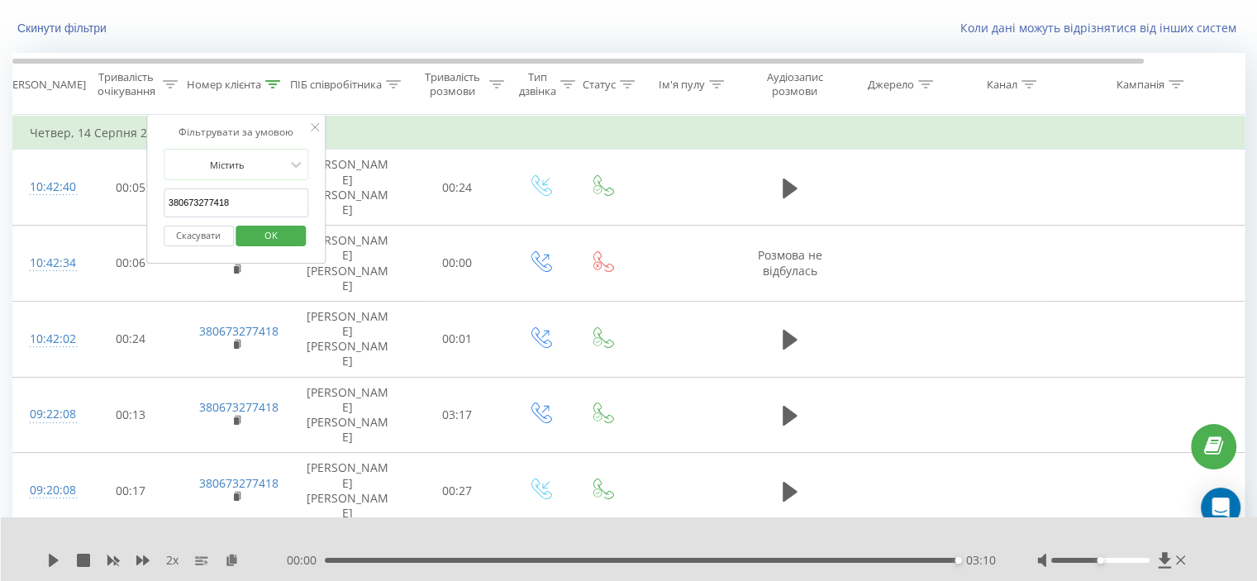
paste input "972245135"
click at [258, 231] on span "OK" at bounding box center [271, 235] width 46 height 26
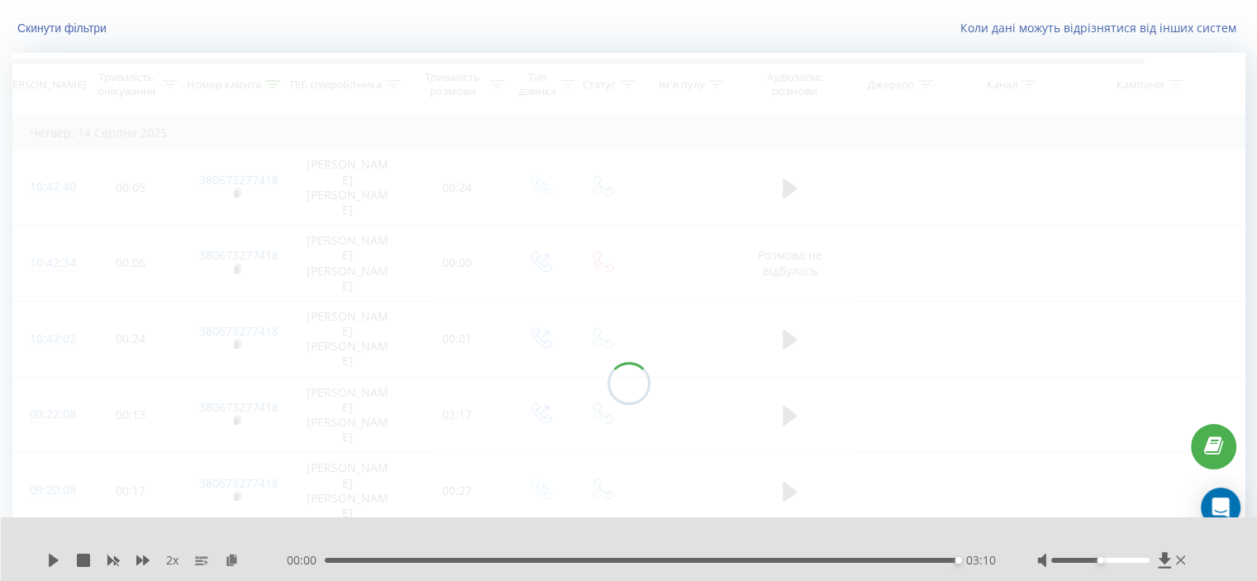
scroll to position [64, 0]
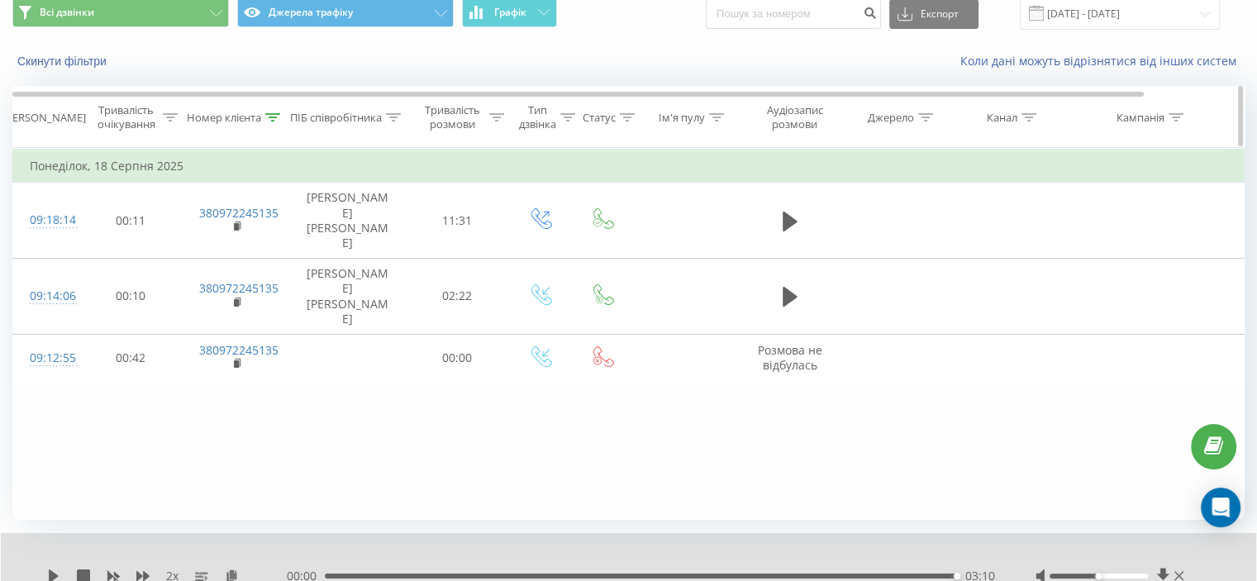
click at [270, 119] on icon at bounding box center [272, 117] width 15 height 8
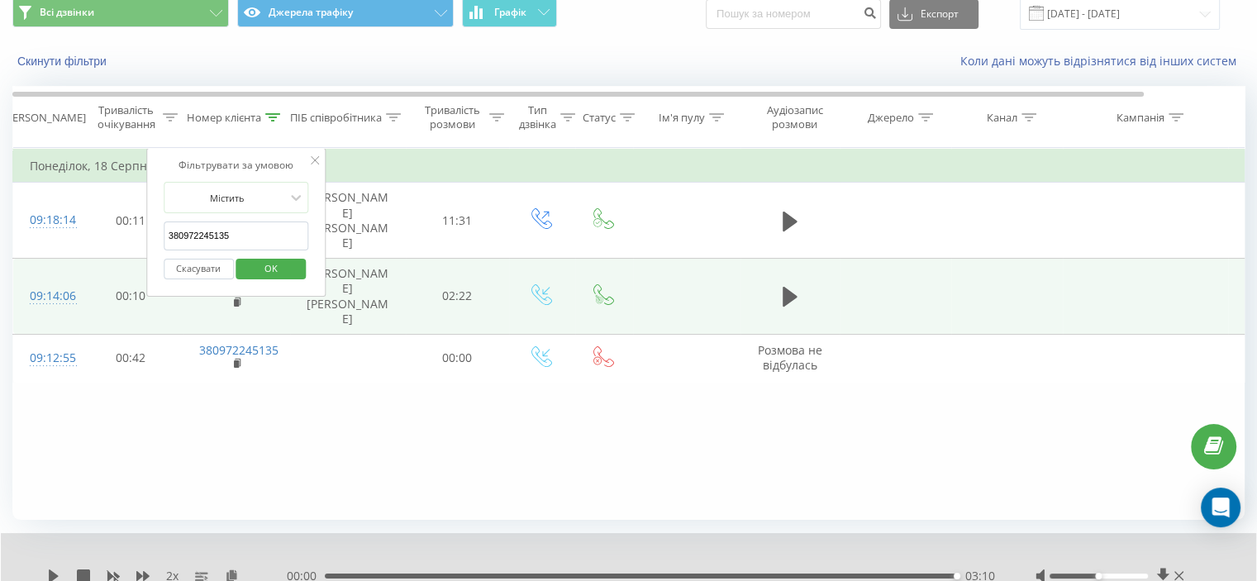
drag, startPoint x: 264, startPoint y: 221, endPoint x: 78, endPoint y: 244, distance: 188.0
click at [74, 239] on table "Фільтрувати за умовою Дорівнює Скасувати OK Фільтрувати за умовою Містить 38097…" at bounding box center [682, 265] width 1340 height 235
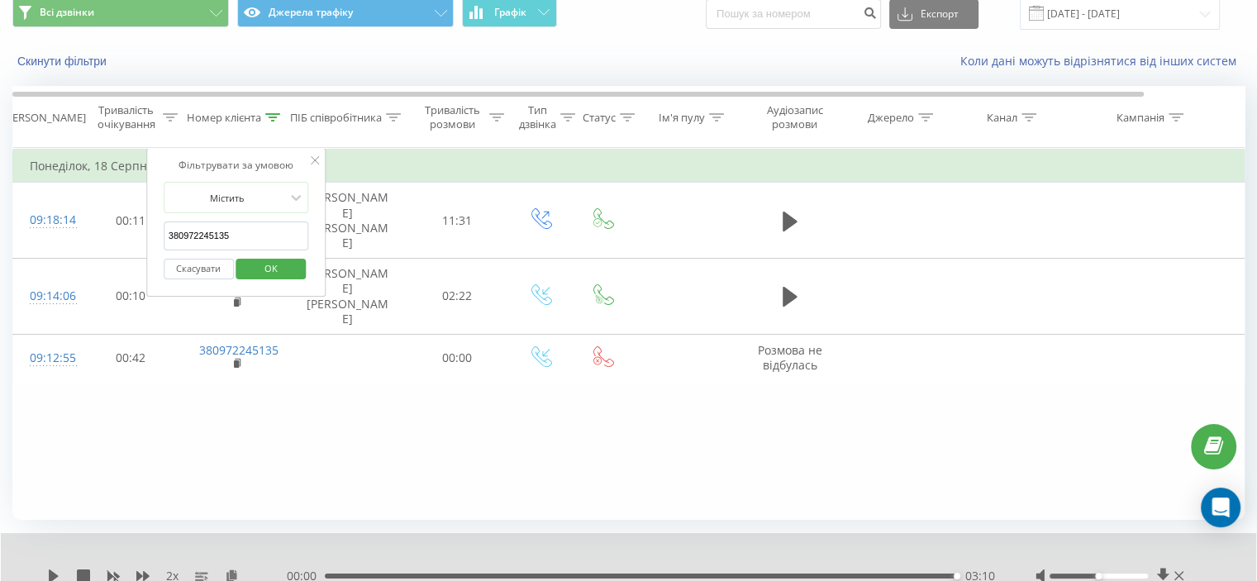
paste input "509836859"
click at [256, 268] on span "OK" at bounding box center [271, 268] width 46 height 26
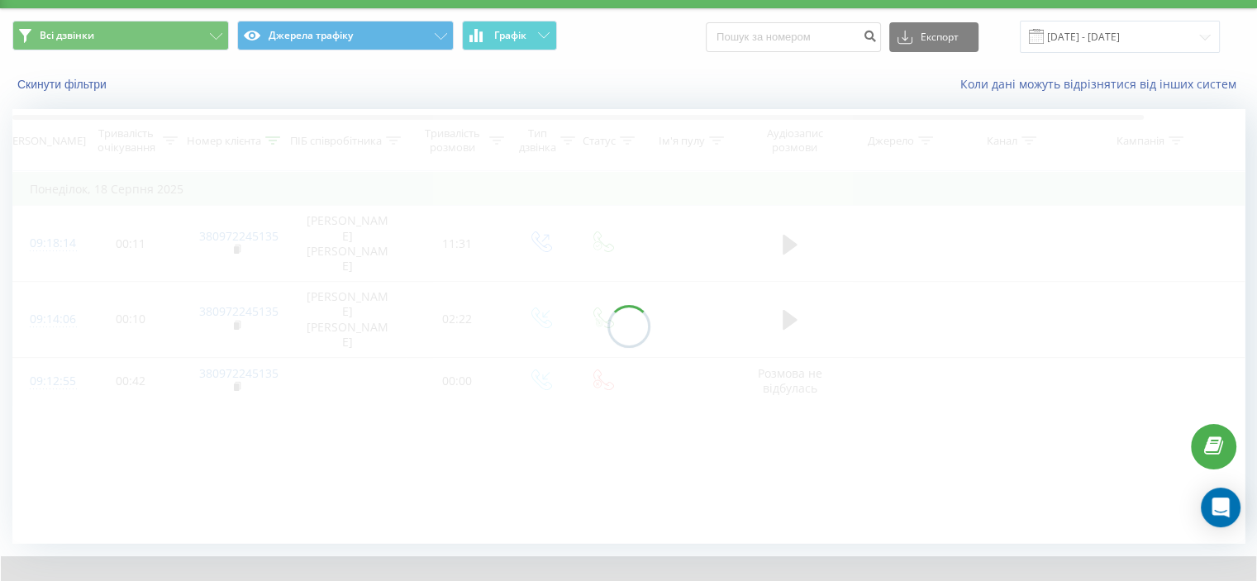
scroll to position [64, 0]
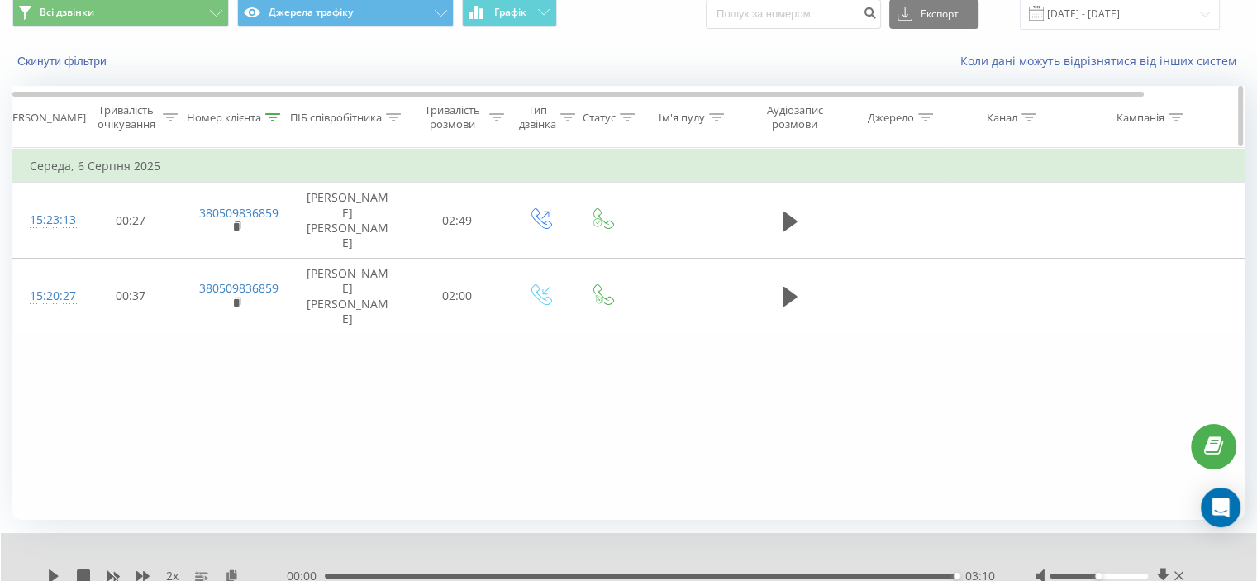
click at [271, 117] on icon at bounding box center [272, 117] width 15 height 8
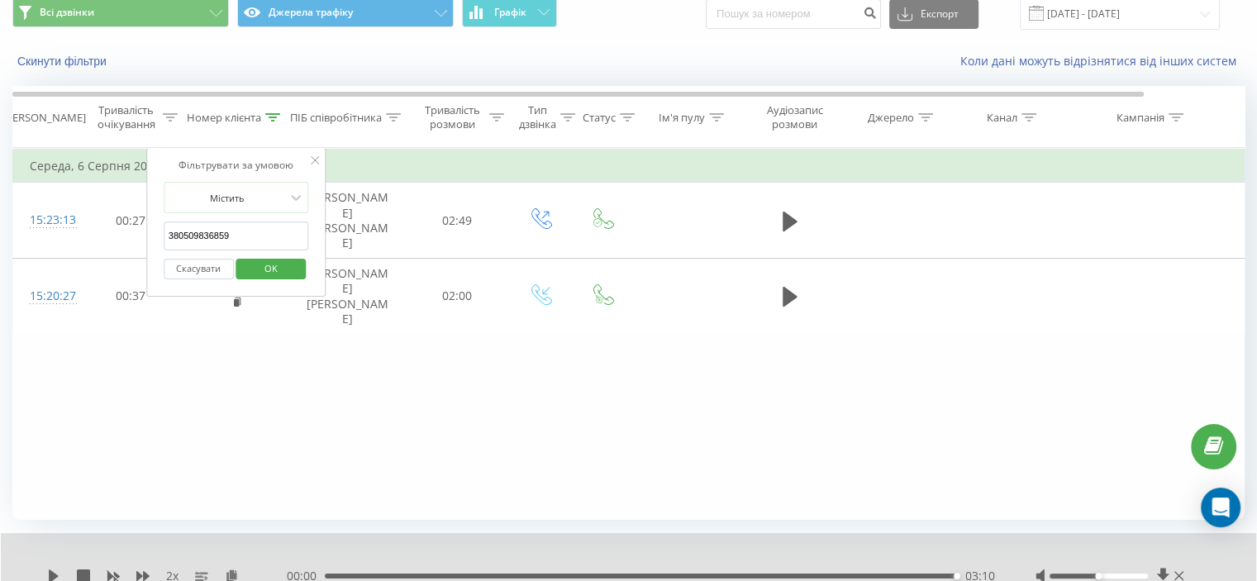
drag, startPoint x: 191, startPoint y: 257, endPoint x: 153, endPoint y: 266, distance: 39.1
click at [125, 260] on table "Фільтрувати за умовою Дорівнює Скасувати OK Фільтрувати за умовою Містить 38050…" at bounding box center [682, 241] width 1340 height 187
paste input "682688877"
click at [288, 264] on span "OK" at bounding box center [271, 268] width 46 height 26
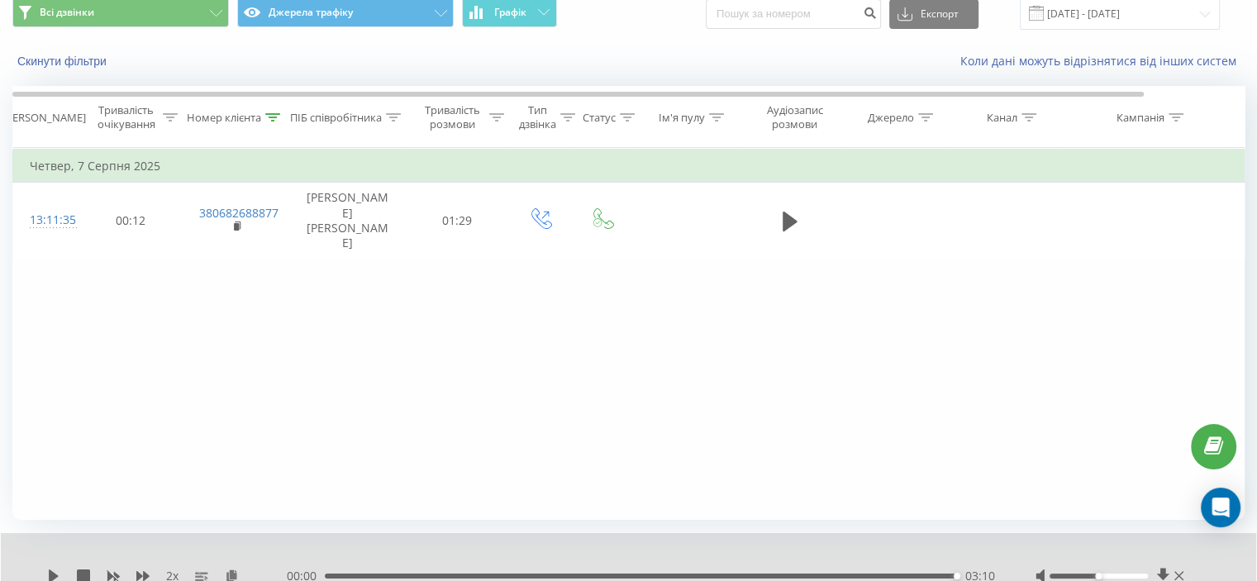
click at [235, 352] on div "Фільтрувати за умовою Дорівнює Скасувати OK Фільтрувати за умовою Містить 38068…" at bounding box center [628, 334] width 1232 height 372
click at [274, 116] on icon at bounding box center [273, 117] width 15 height 8
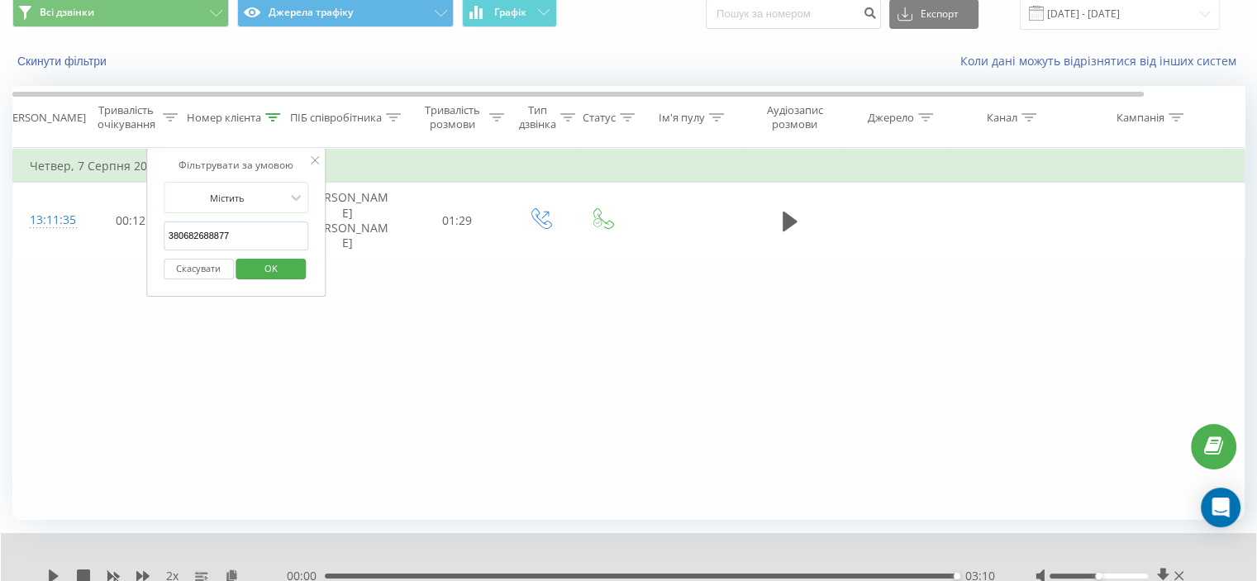
drag, startPoint x: 242, startPoint y: 235, endPoint x: 225, endPoint y: 293, distance: 60.4
click at [104, 251] on div "Фільтрувати за умовою Дорівнює Скасувати OK Фільтрувати за умовою Містить 38068…" at bounding box center [628, 334] width 1232 height 372
paste input "953904414"
click at [269, 273] on span "OK" at bounding box center [271, 268] width 46 height 26
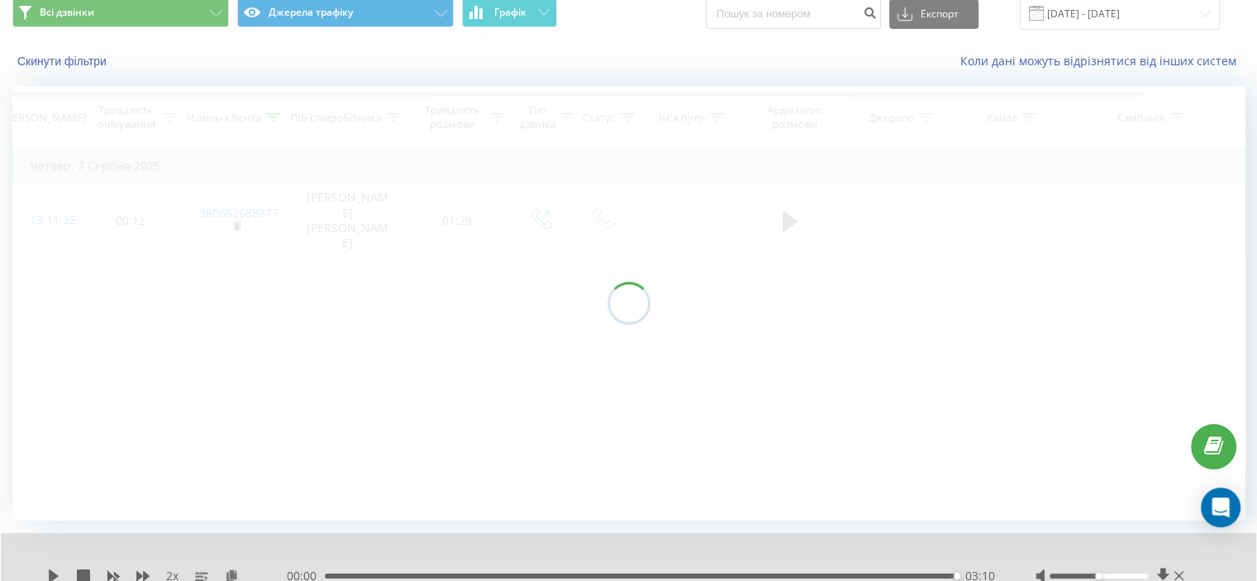
click at [234, 313] on div at bounding box center [628, 303] width 1232 height 434
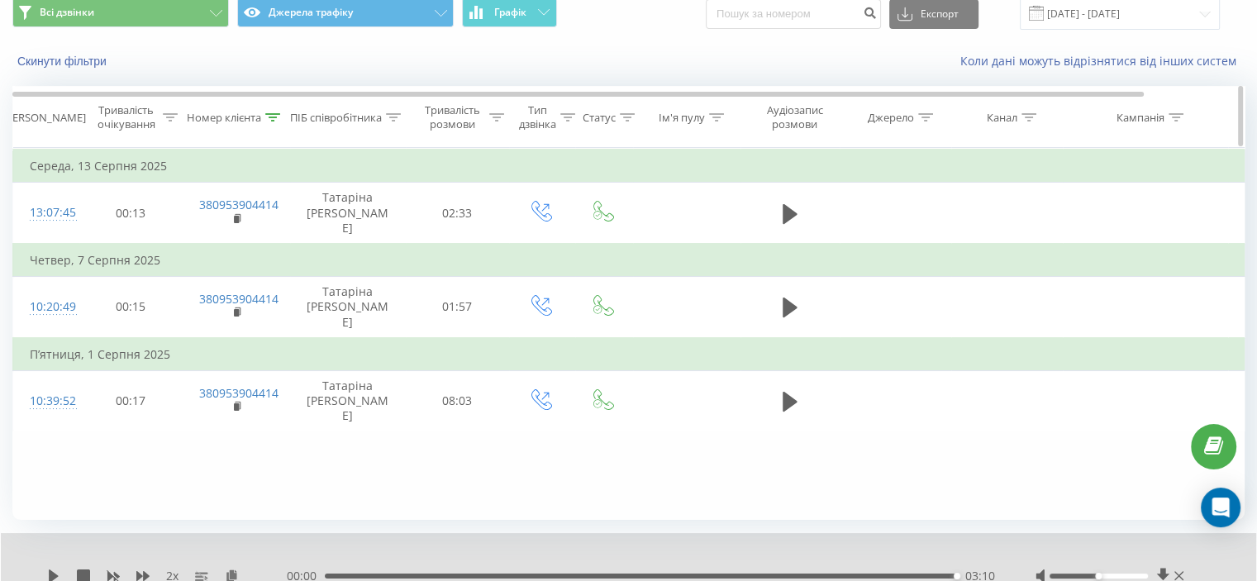
click at [275, 115] on icon at bounding box center [273, 117] width 15 height 8
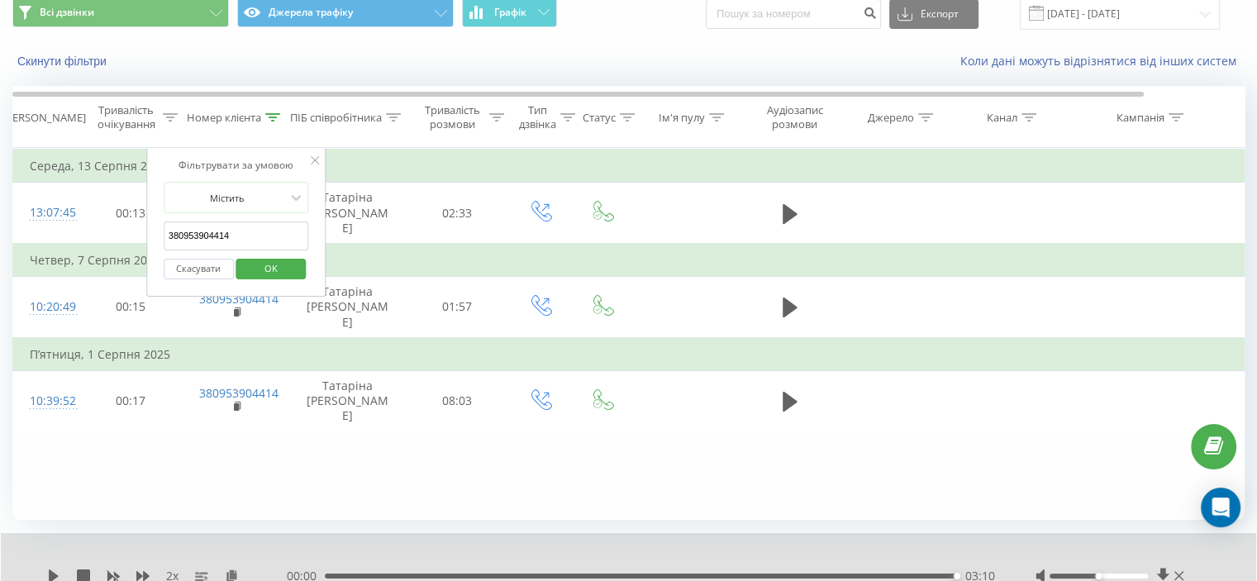
drag, startPoint x: 250, startPoint y: 220, endPoint x: 241, endPoint y: 271, distance: 51.9
click at [119, 247] on table "Фільтрувати за умовою Дорівнює Скасувати OK Фільтрувати за умовою Містить 38095…" at bounding box center [682, 289] width 1340 height 283
click at [251, 267] on span "OK" at bounding box center [271, 268] width 46 height 26
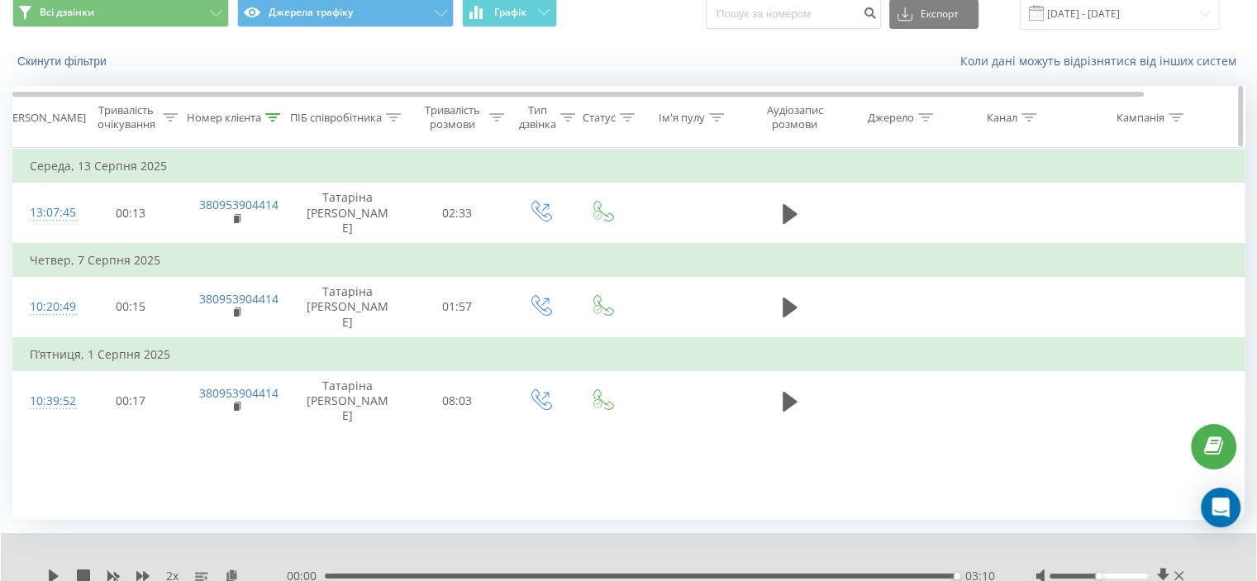
click at [264, 116] on div "Номер клієнта" at bounding box center [233, 118] width 93 height 14
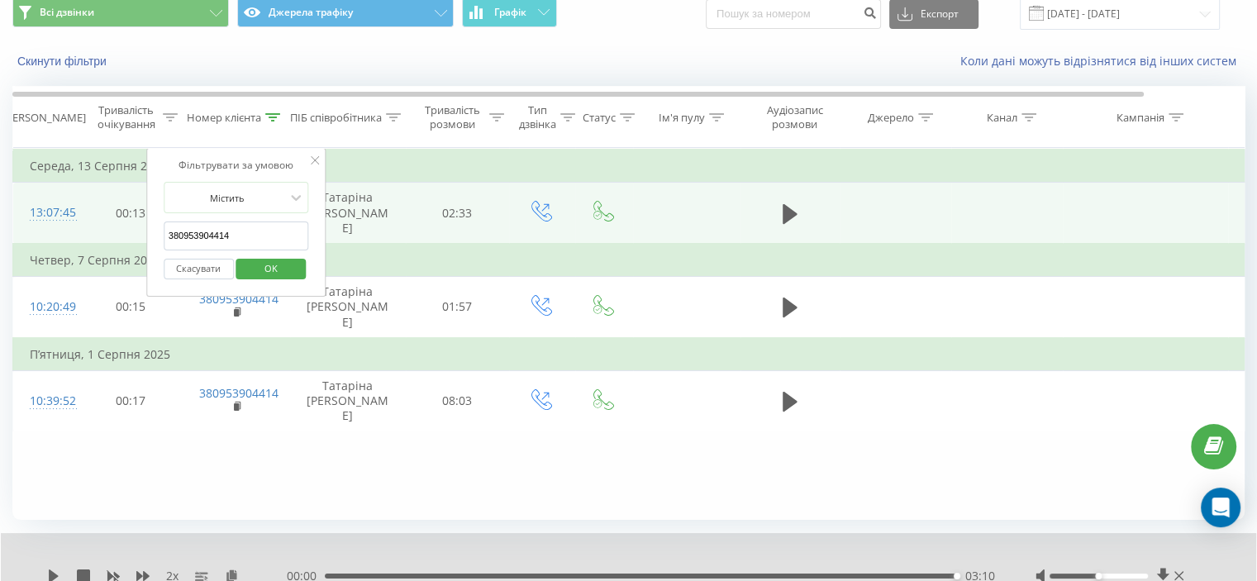
drag, startPoint x: 256, startPoint y: 234, endPoint x: 112, endPoint y: 237, distance: 143.8
click at [112, 237] on table "Фільтрувати за умовою Дорівнює Скасувати OK Фільтрувати за умовою Містить 38095…" at bounding box center [682, 289] width 1340 height 283
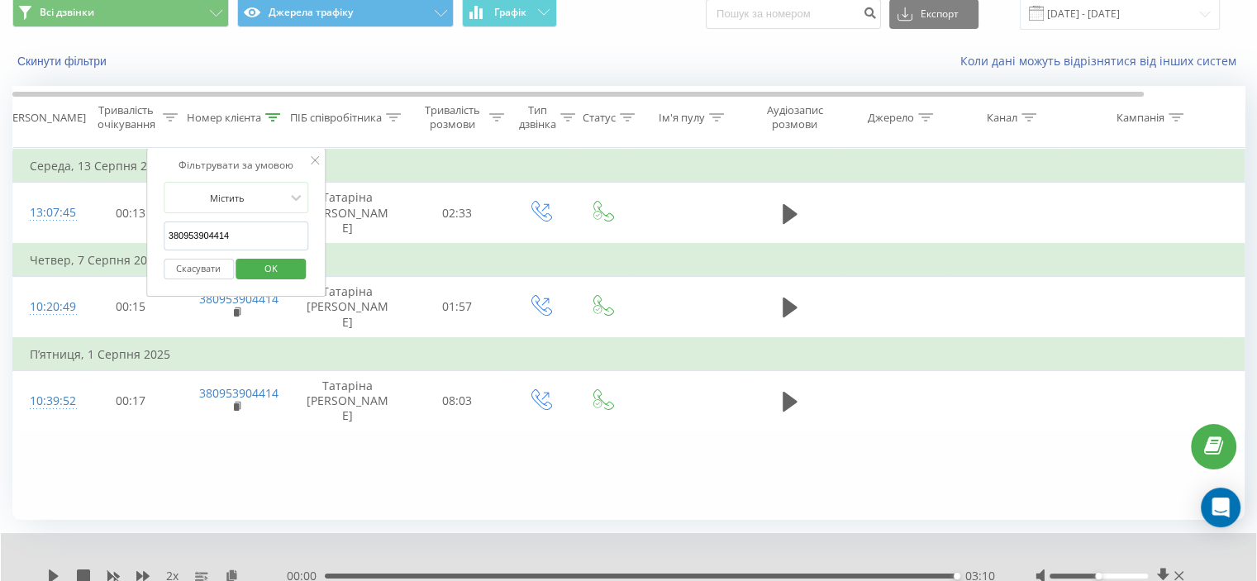
paste input "679417755"
click at [264, 268] on span "OK" at bounding box center [271, 268] width 46 height 26
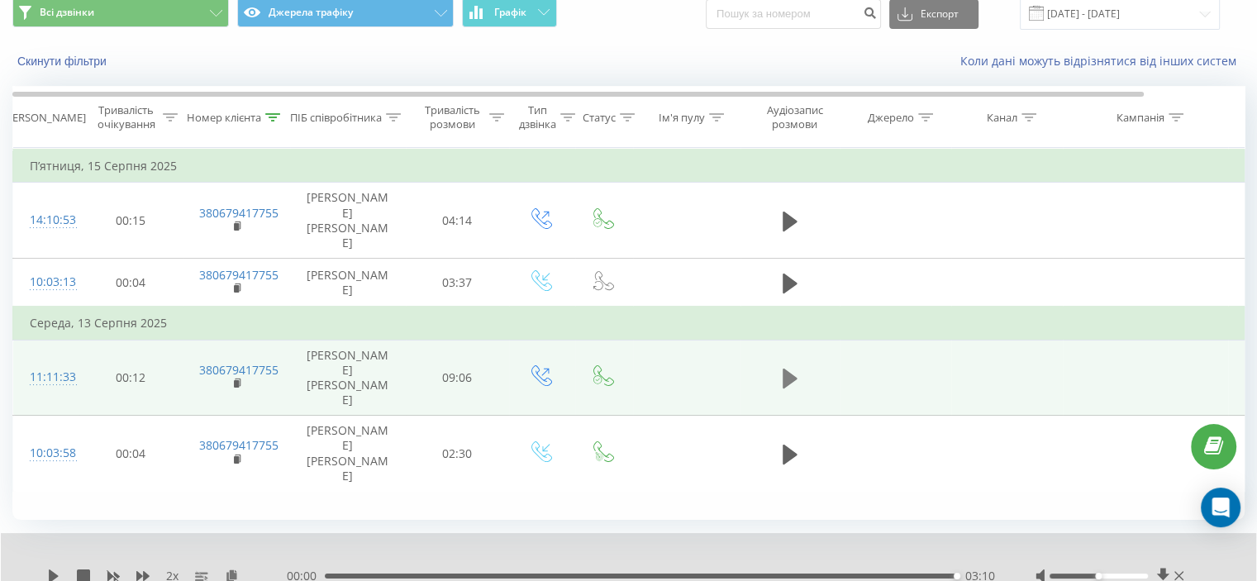
click at [787, 368] on icon at bounding box center [789, 378] width 15 height 20
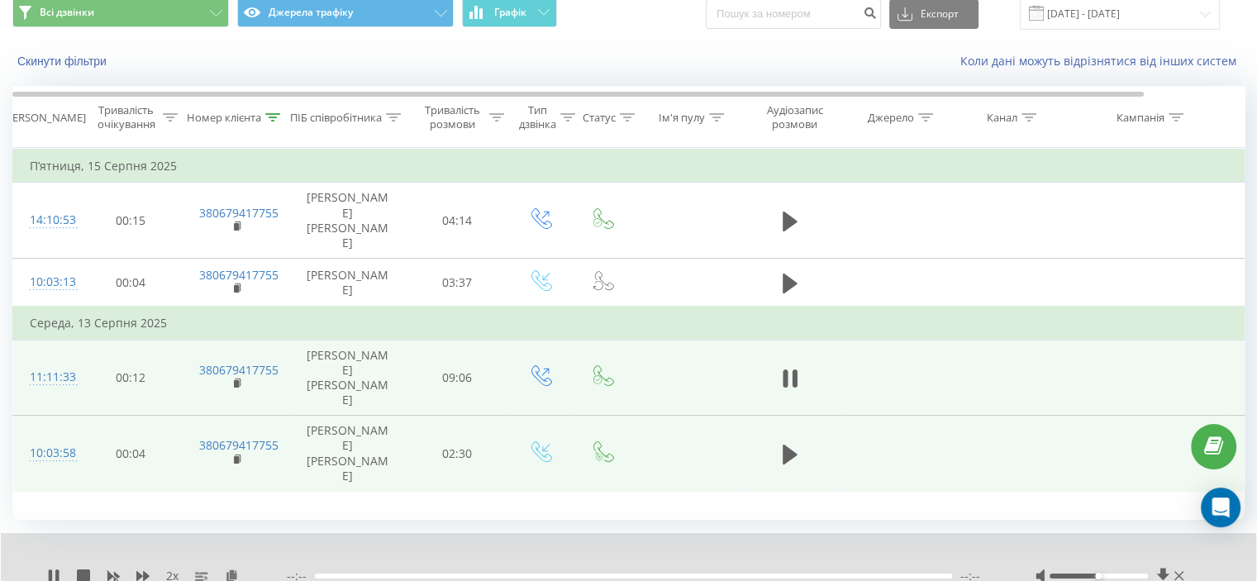
scroll to position [128, 0]
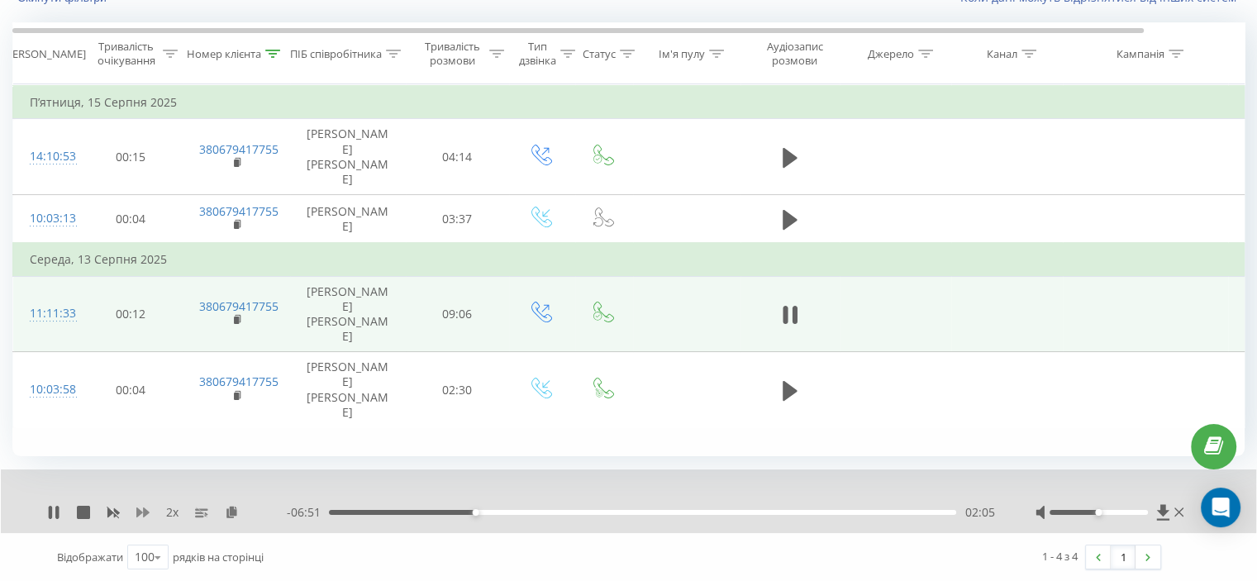
click at [145, 507] on icon at bounding box center [142, 512] width 13 height 13
click at [796, 304] on button at bounding box center [789, 314] width 25 height 25
click at [55, 511] on icon at bounding box center [54, 512] width 10 height 13
click at [806, 310] on td at bounding box center [789, 314] width 99 height 76
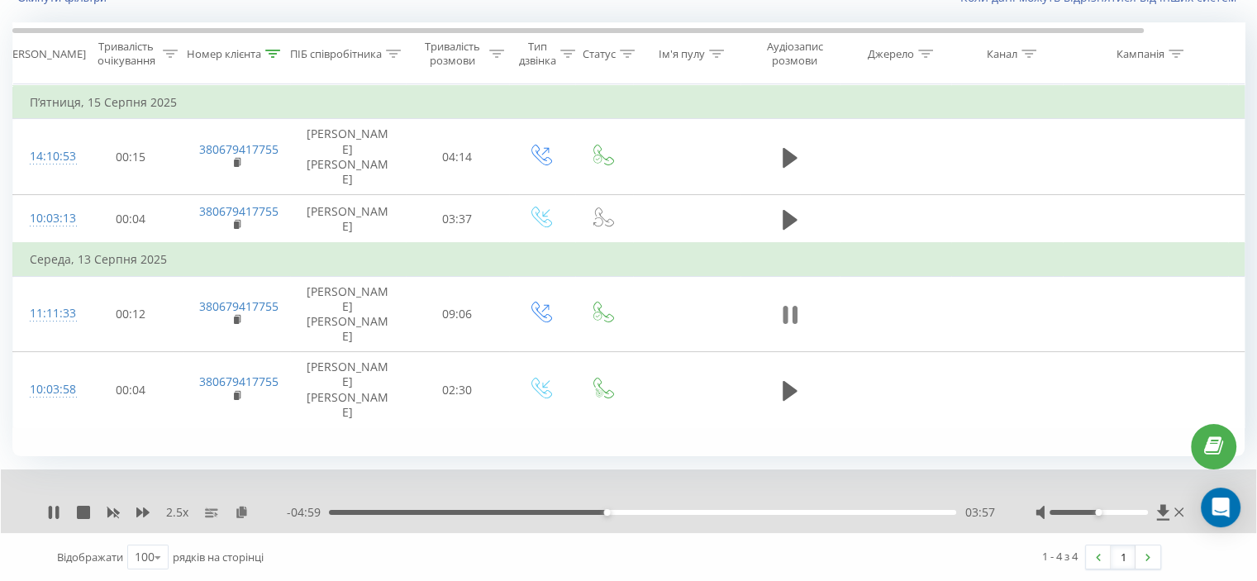
click at [799, 307] on button at bounding box center [789, 314] width 25 height 25
click at [271, 53] on icon at bounding box center [273, 54] width 15 height 8
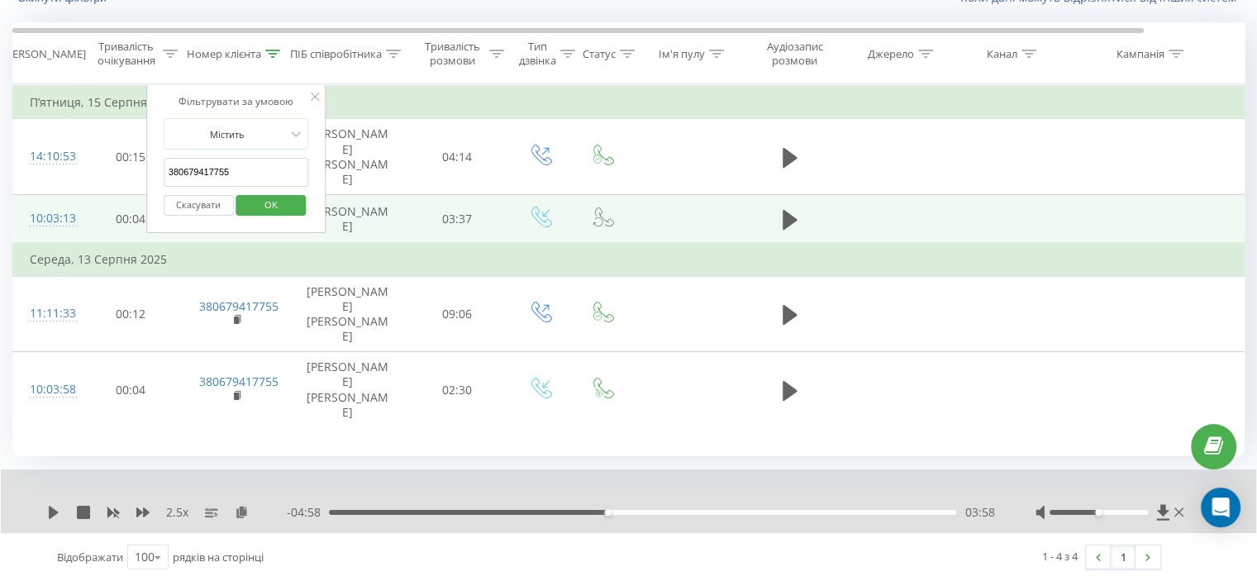
drag, startPoint x: 245, startPoint y: 169, endPoint x: 116, endPoint y: 183, distance: 129.6
click at [116, 183] on table "Фільтрувати за умовою Дорівнює Скасувати OK Фільтрувати за умовою Містить 38067…" at bounding box center [682, 256] width 1340 height 344
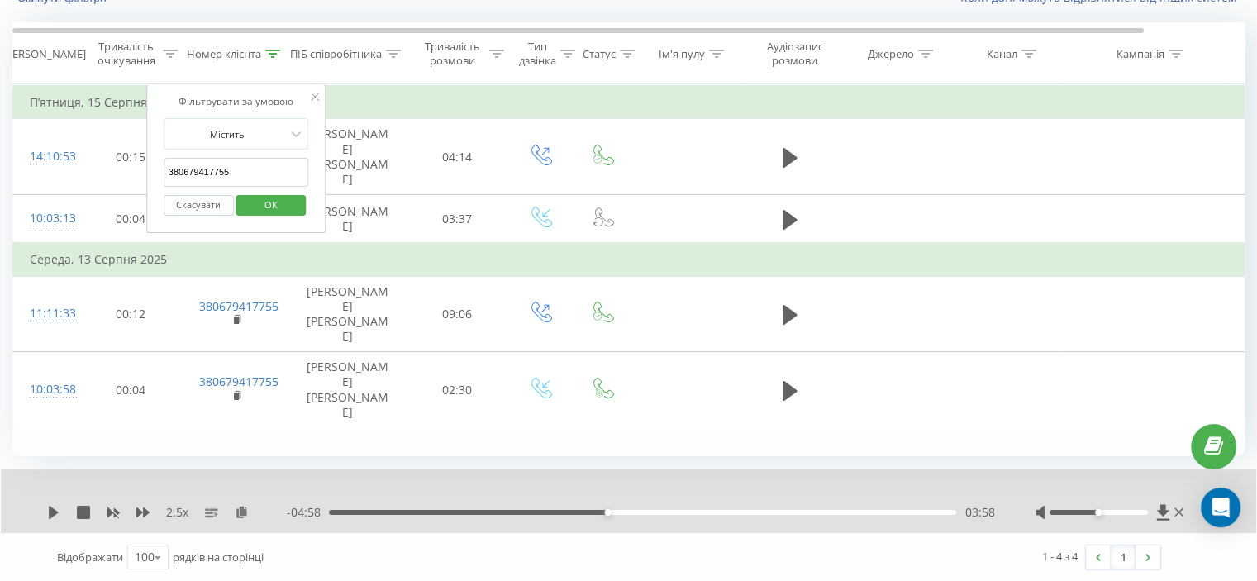
paste input "981341212"
click at [263, 200] on span "OK" at bounding box center [271, 205] width 46 height 26
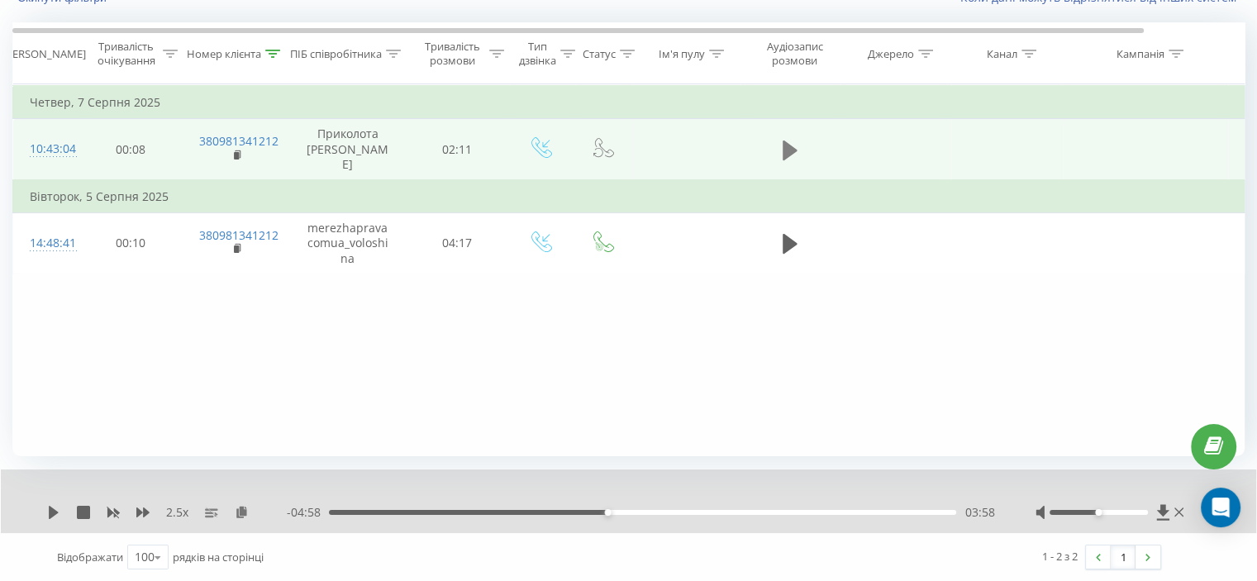
click at [782, 159] on icon at bounding box center [789, 150] width 15 height 20
click at [117, 512] on icon at bounding box center [113, 513] width 12 height 10
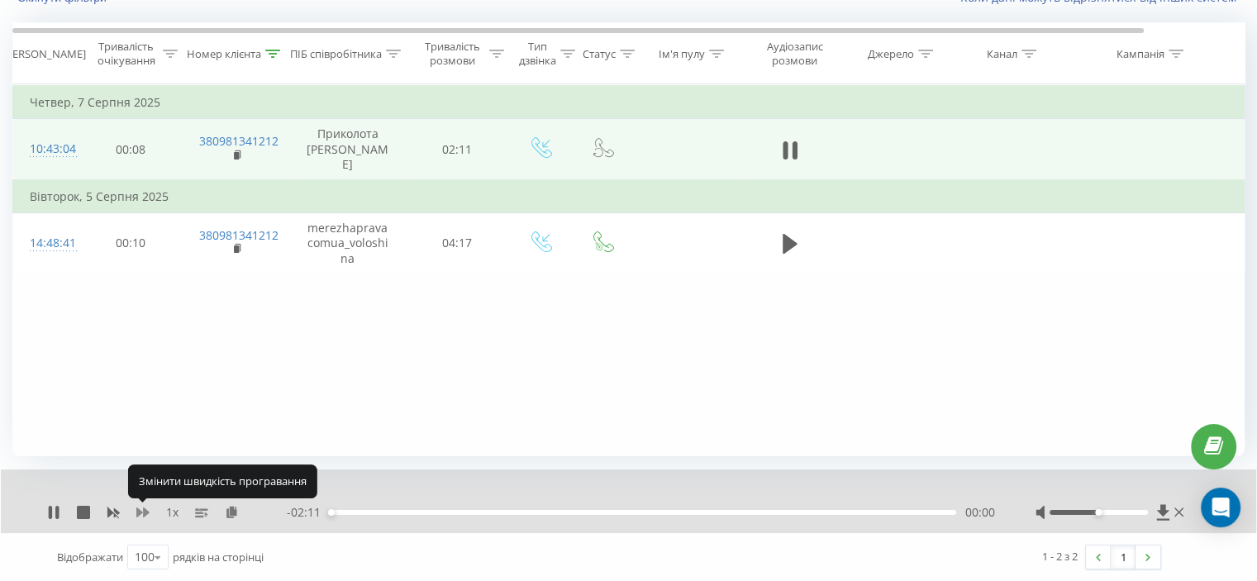
click at [143, 512] on icon at bounding box center [142, 512] width 13 height 10
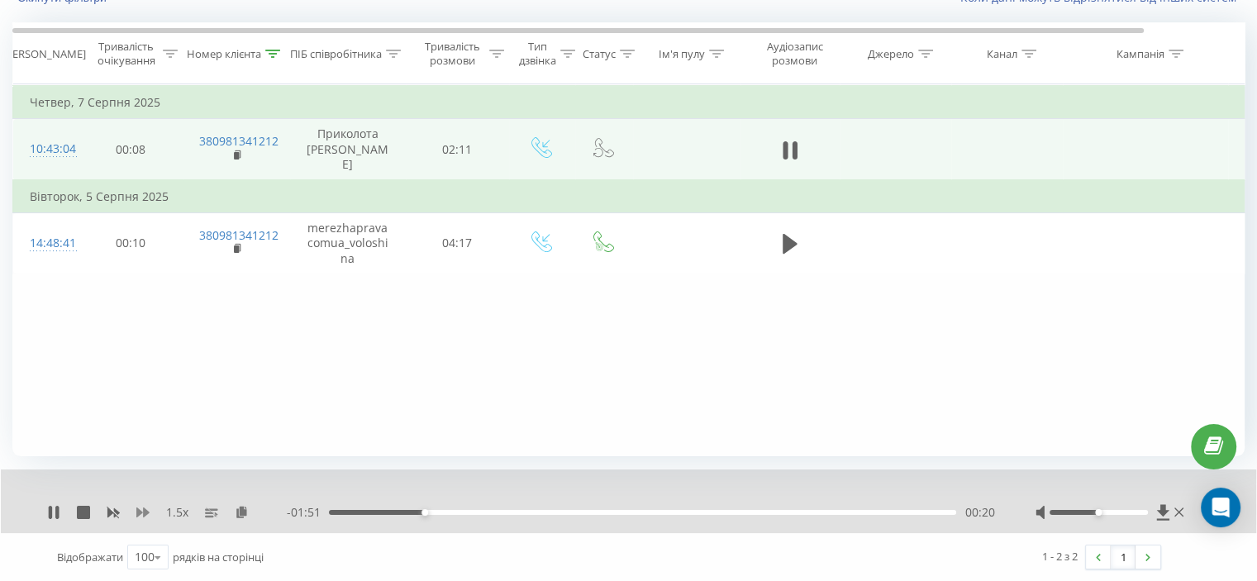
click at [139, 511] on icon at bounding box center [142, 512] width 13 height 10
click at [756, 511] on div "01:39" at bounding box center [642, 512] width 627 height 5
click at [116, 506] on icon at bounding box center [113, 512] width 13 height 13
click at [732, 508] on div "- 00:39 01:32 01:32" at bounding box center [640, 512] width 707 height 17
click at [730, 510] on div "01:24" at bounding box center [642, 512] width 627 height 5
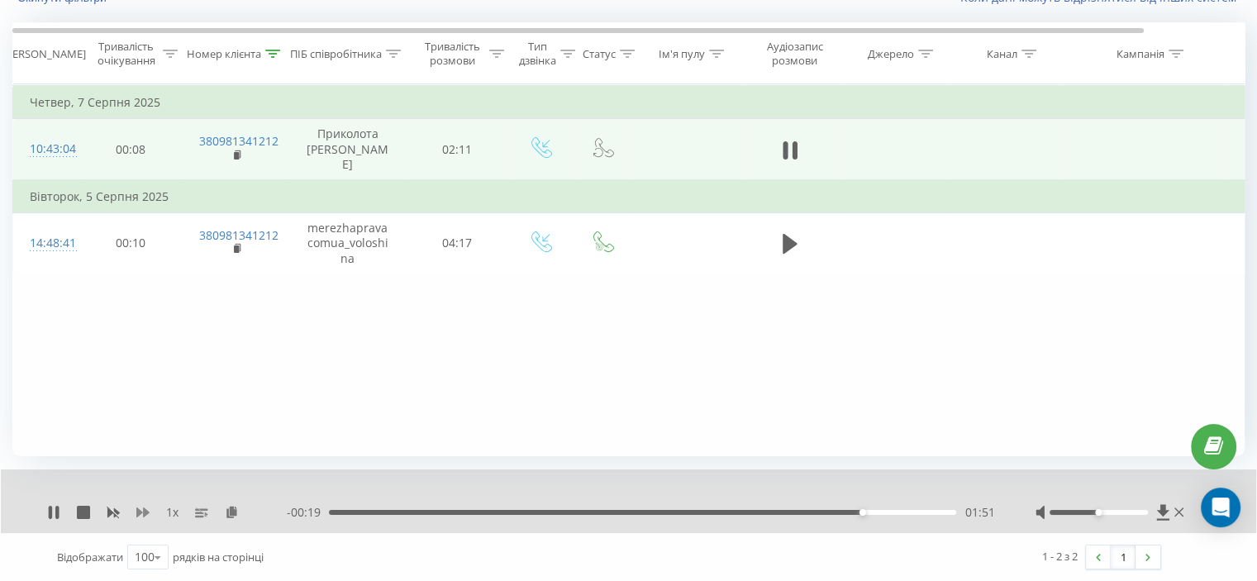
click at [147, 516] on icon at bounding box center [142, 512] width 13 height 13
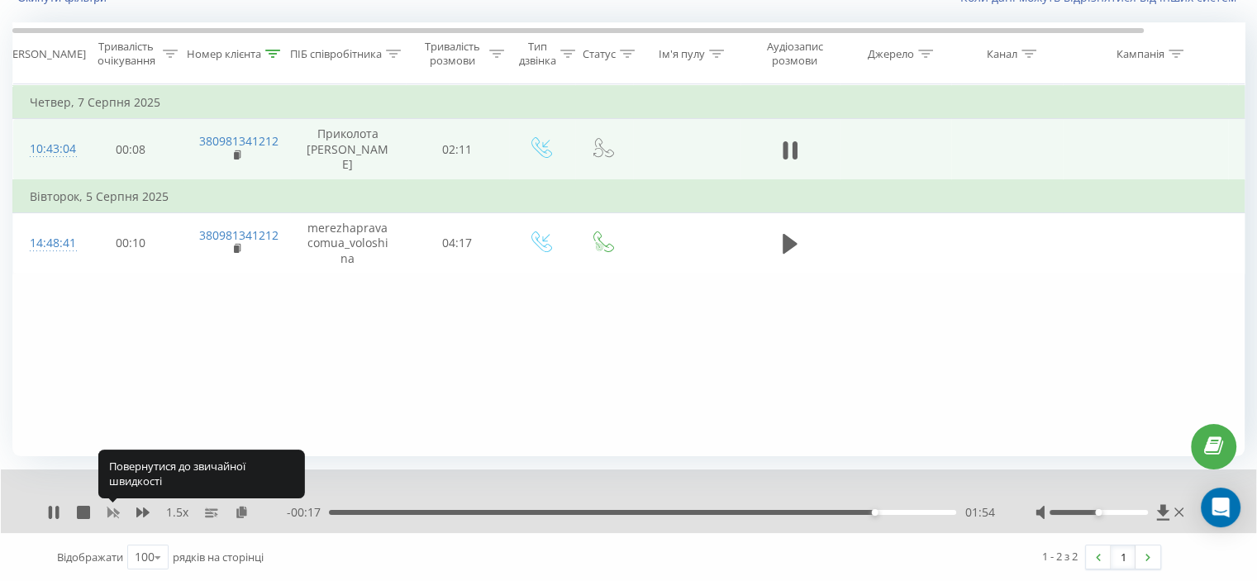
click at [115, 511] on icon at bounding box center [113, 513] width 12 height 10
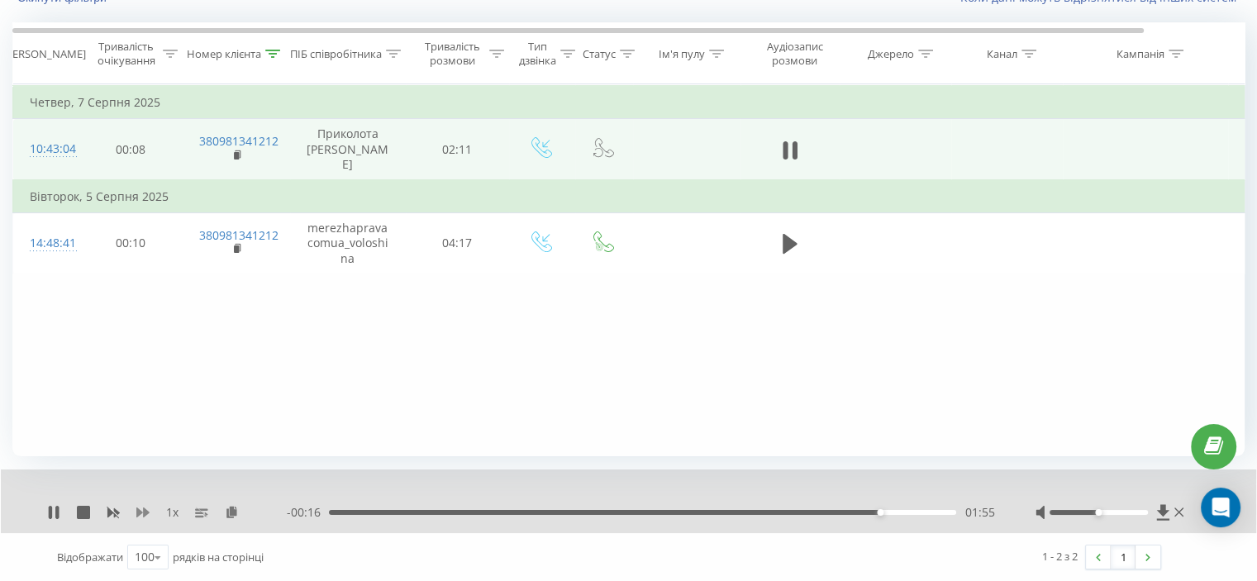
click at [142, 511] on icon at bounding box center [142, 512] width 13 height 13
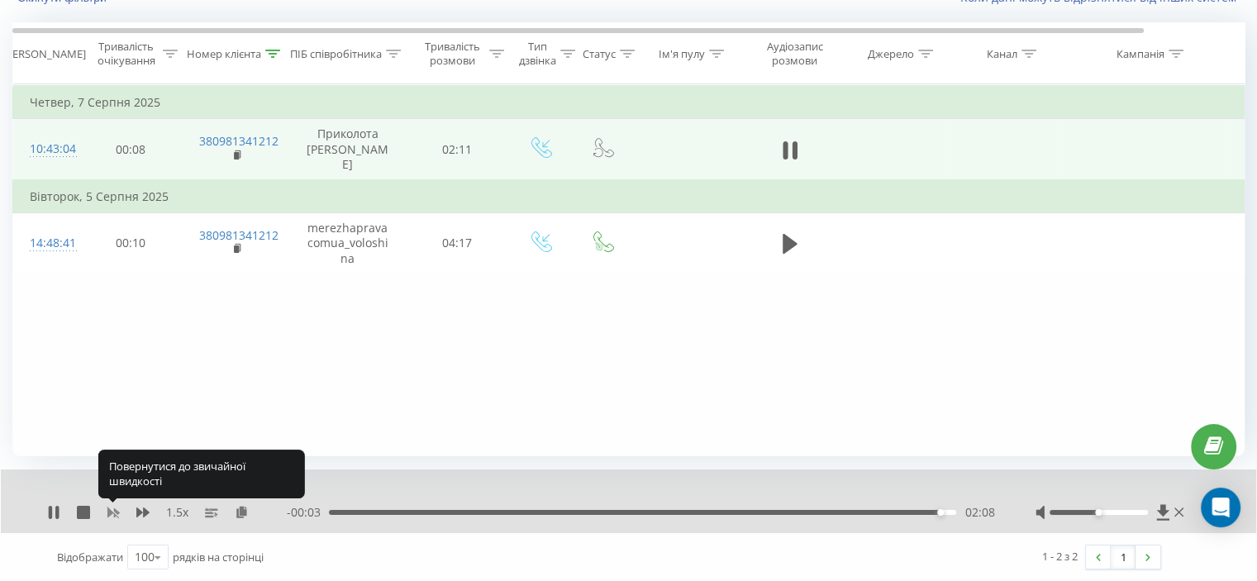
click at [112, 511] on rect at bounding box center [114, 512] width 7 height 7
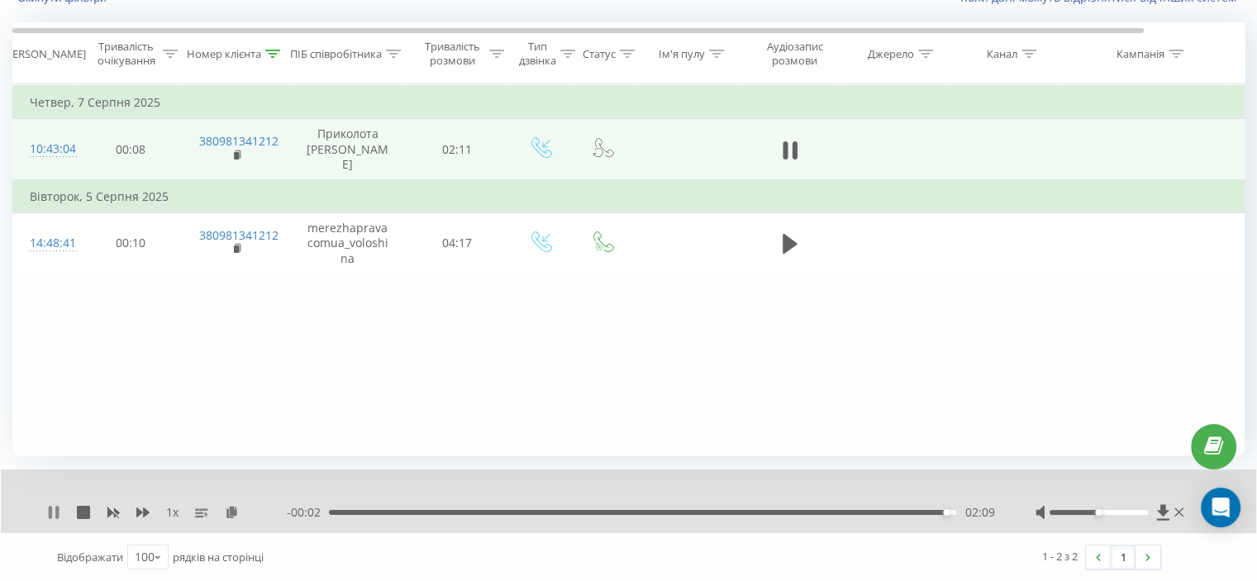
click at [53, 506] on icon at bounding box center [53, 512] width 13 height 13
click at [273, 55] on icon at bounding box center [273, 54] width 15 height 8
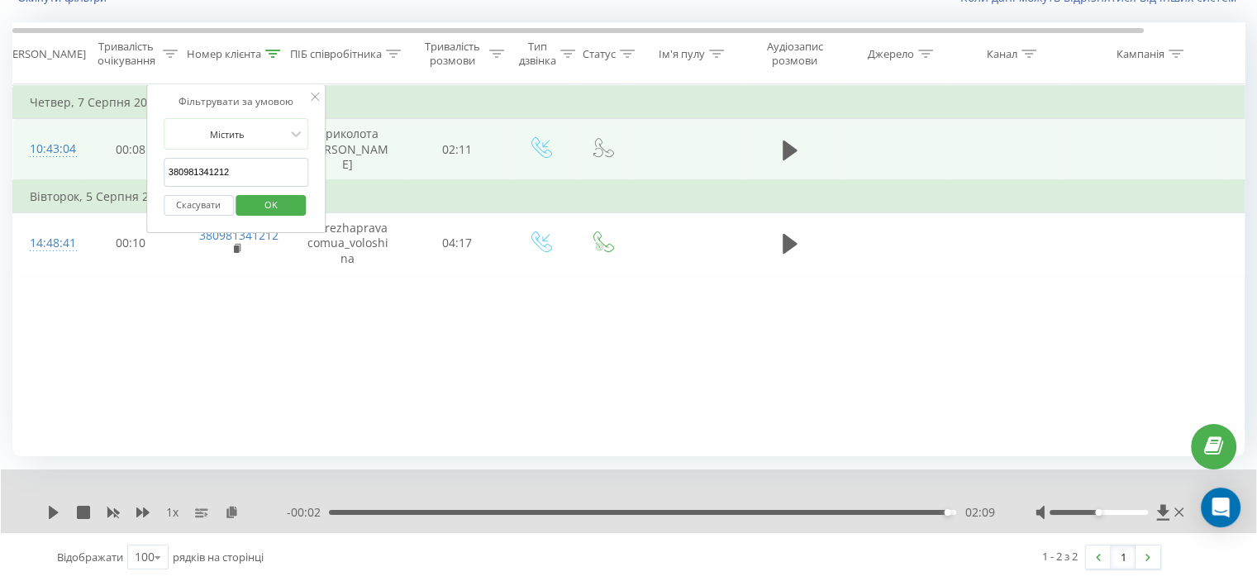
drag, startPoint x: 234, startPoint y: 170, endPoint x: 127, endPoint y: 197, distance: 109.8
click at [116, 192] on table "Фільтрувати за умовою Дорівнює Скасувати OK Фільтрувати за умовою Містить 38098…" at bounding box center [682, 179] width 1340 height 190
paste input "53904414"
click at [279, 204] on span "OK" at bounding box center [271, 205] width 46 height 26
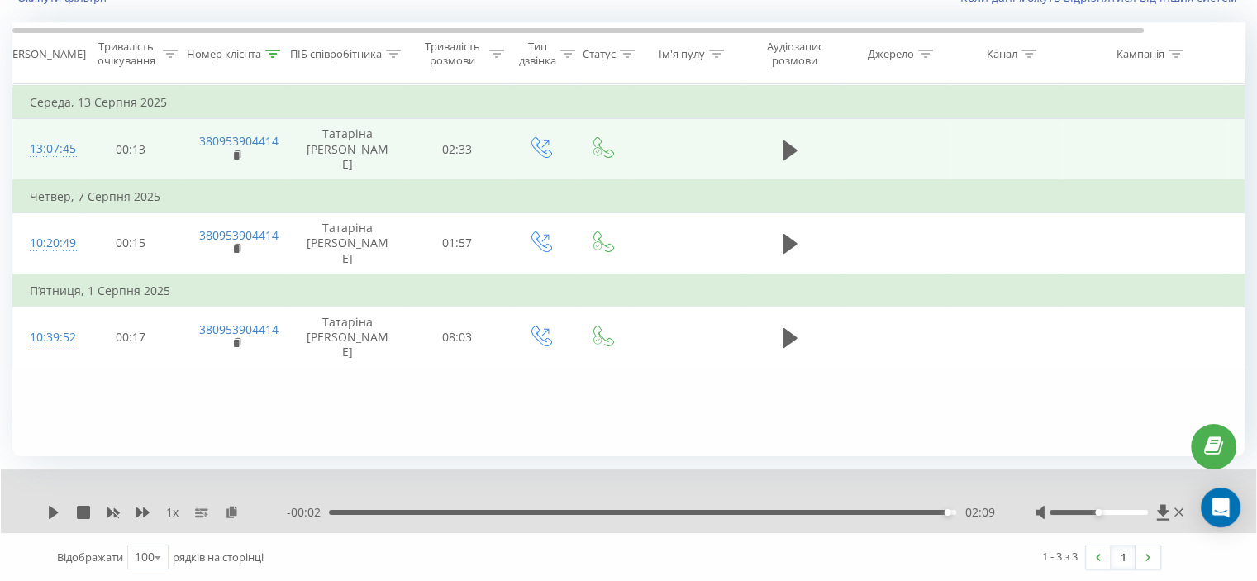
click at [308, 419] on div "Фільтрувати за умовою Дорівнює Скасувати OK Фільтрувати за умовою Містить 38095…" at bounding box center [628, 270] width 1232 height 372
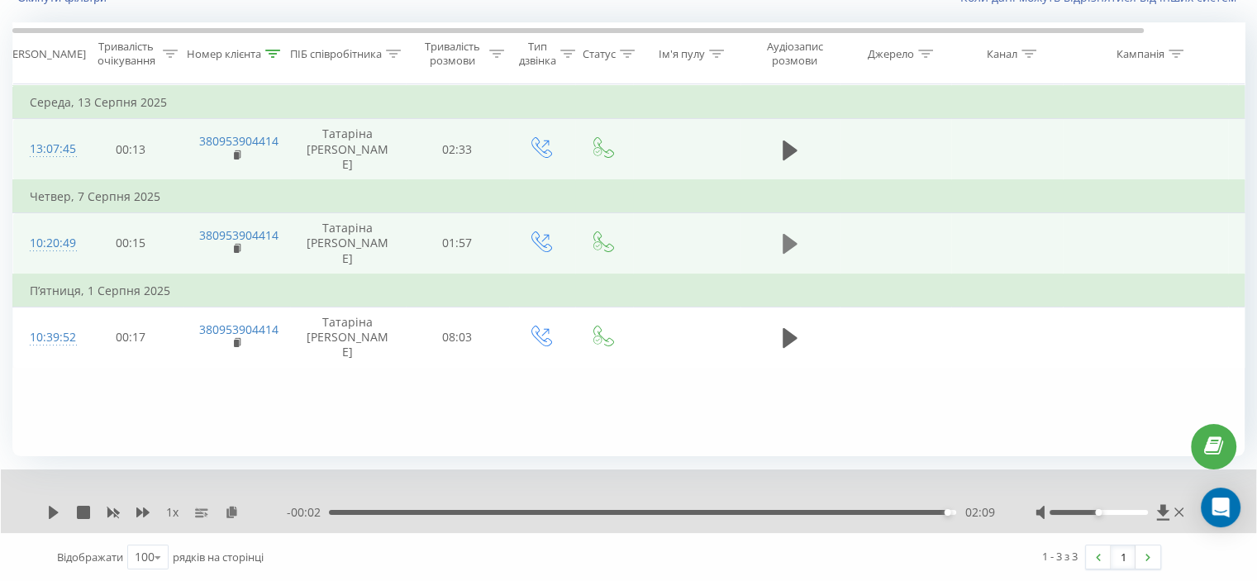
click at [791, 244] on icon at bounding box center [789, 244] width 15 height 20
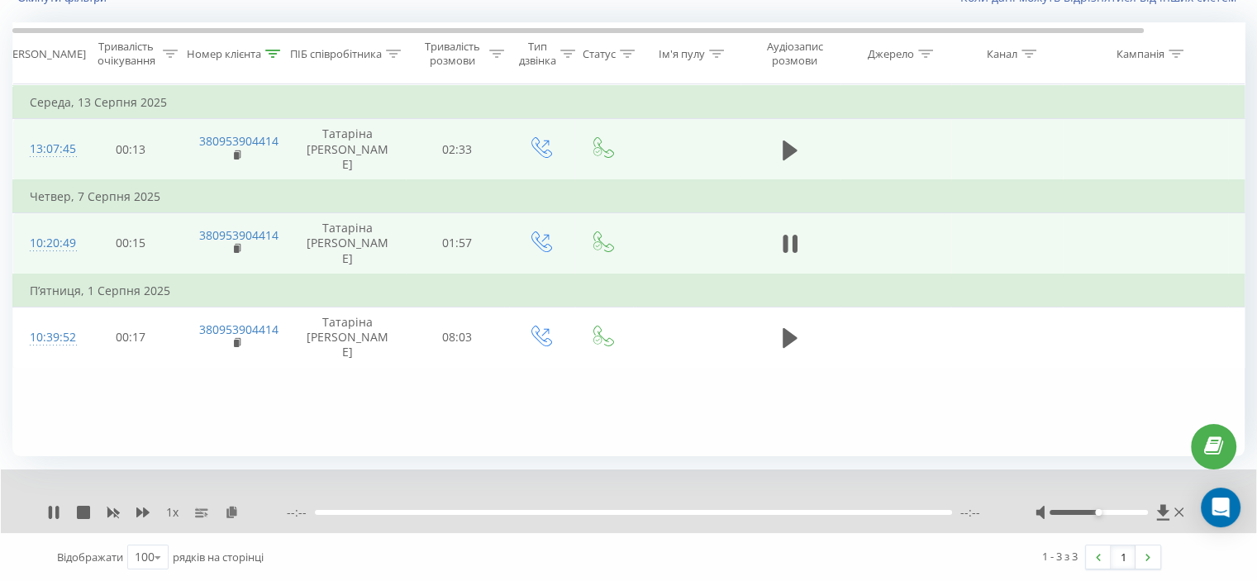
click at [133, 508] on div "1 x" at bounding box center [167, 512] width 240 height 17
click at [139, 508] on icon at bounding box center [142, 512] width 13 height 13
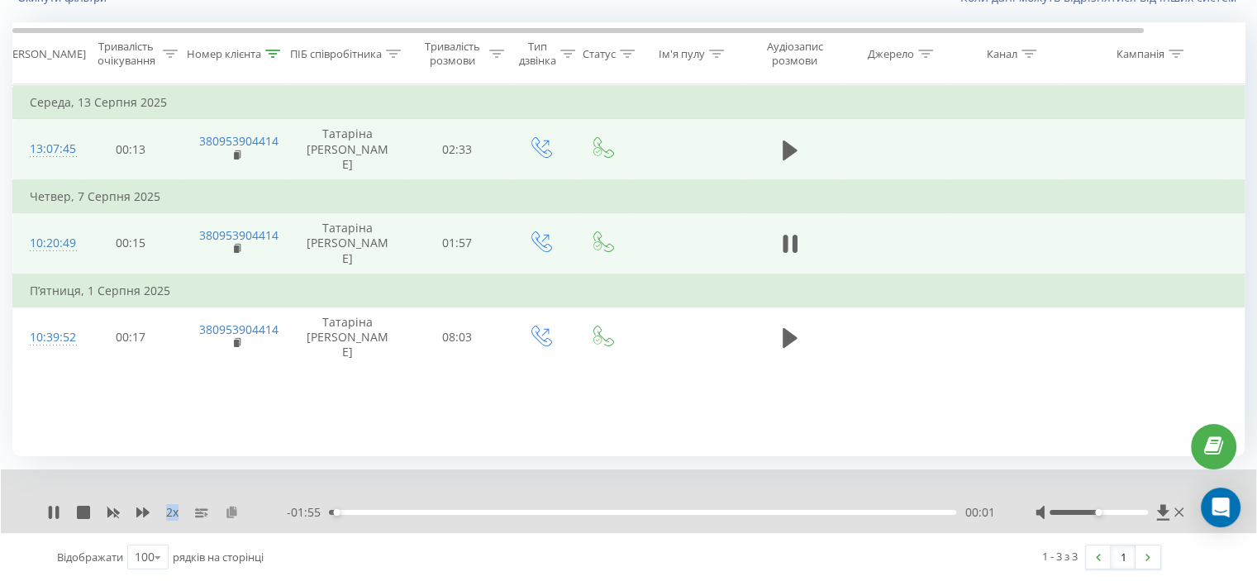
click at [230, 510] on icon at bounding box center [232, 512] width 14 height 12
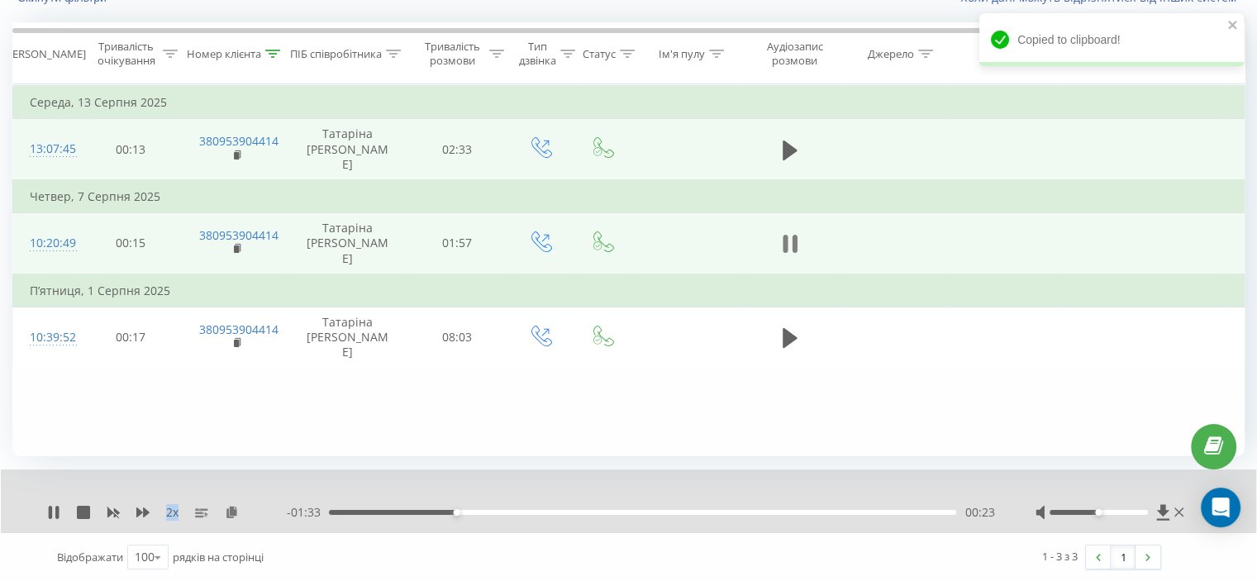
click at [788, 241] on icon at bounding box center [789, 243] width 15 height 23
click at [782, 234] on td at bounding box center [789, 243] width 99 height 61
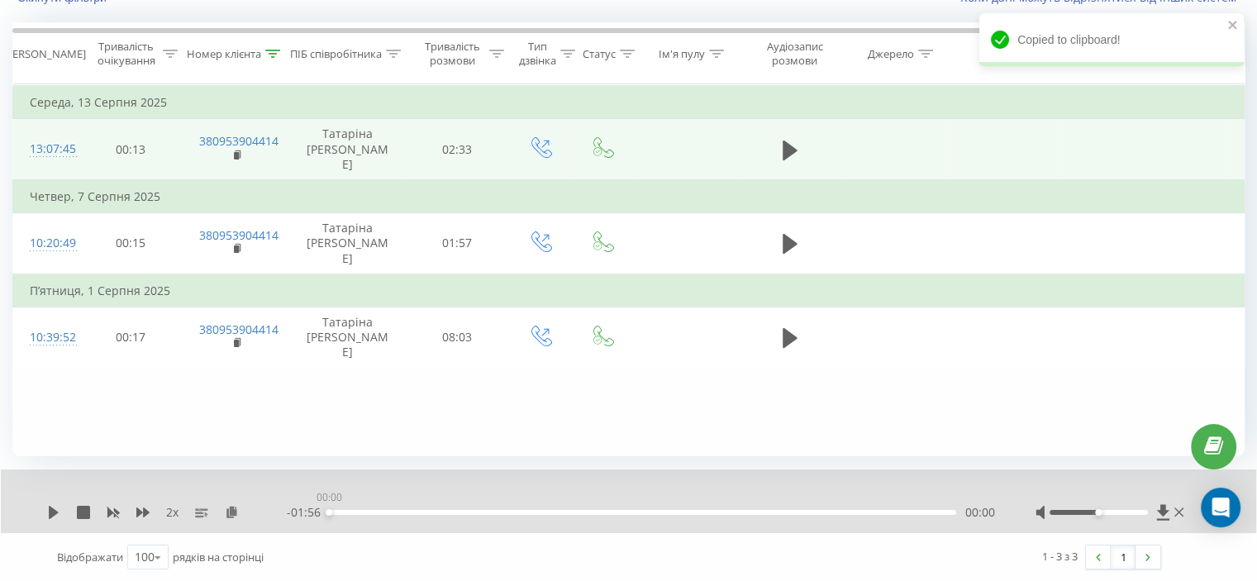
drag, startPoint x: 366, startPoint y: 511, endPoint x: 311, endPoint y: 425, distance: 101.8
click at [283, 520] on div "2 x - 01:56 00:00 00:00" at bounding box center [617, 512] width 1140 height 17
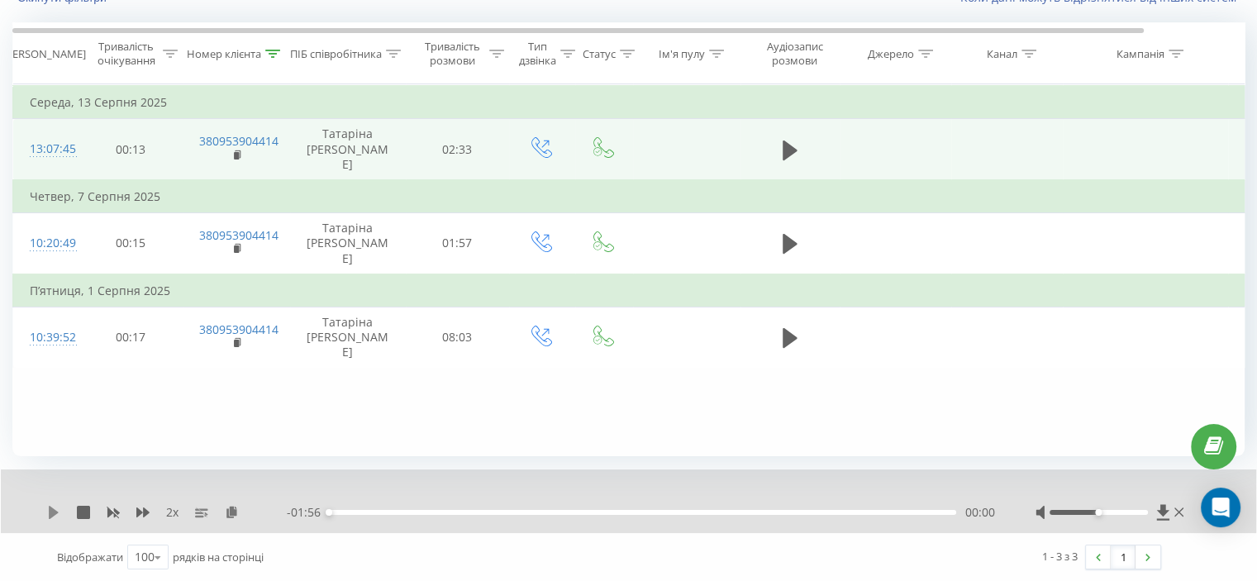
click at [56, 514] on icon at bounding box center [53, 512] width 13 height 13
click at [392, 511] on div "00:20" at bounding box center [642, 512] width 627 height 5
click at [116, 511] on icon at bounding box center [113, 513] width 12 height 10
click at [370, 512] on div "00:27" at bounding box center [642, 512] width 627 height 5
click at [137, 511] on icon at bounding box center [142, 512] width 13 height 10
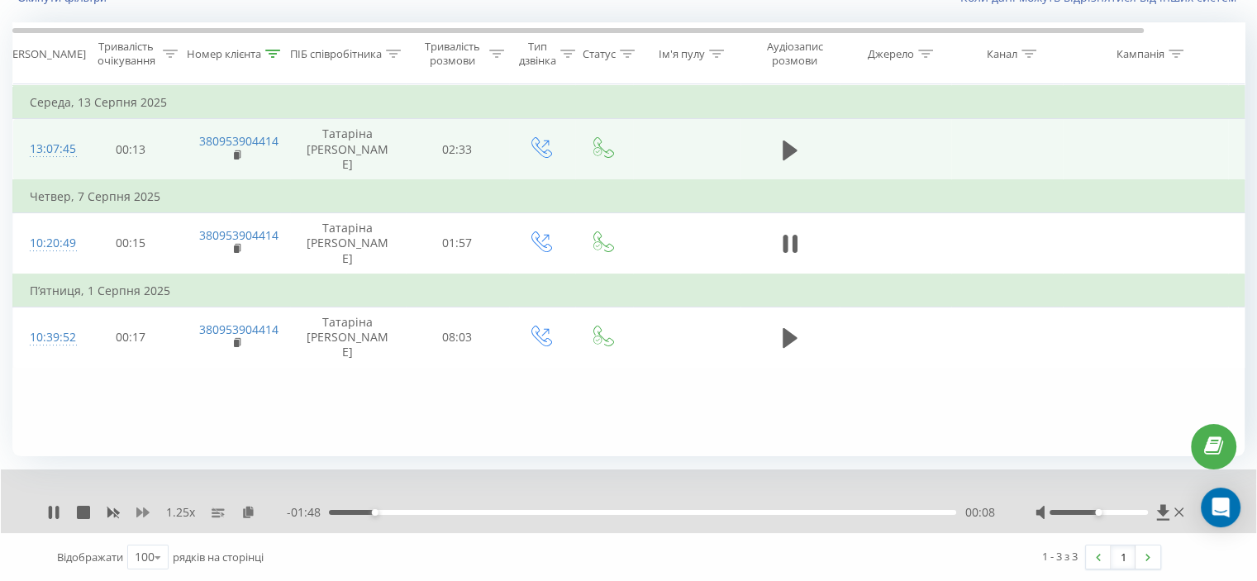
click at [137, 511] on icon at bounding box center [142, 512] width 13 height 10
drag, startPoint x: 344, startPoint y: 511, endPoint x: 299, endPoint y: 514, distance: 44.7
click at [344, 511] on div "00:03" at bounding box center [642, 512] width 627 height 5
click at [50, 511] on icon at bounding box center [54, 512] width 10 height 13
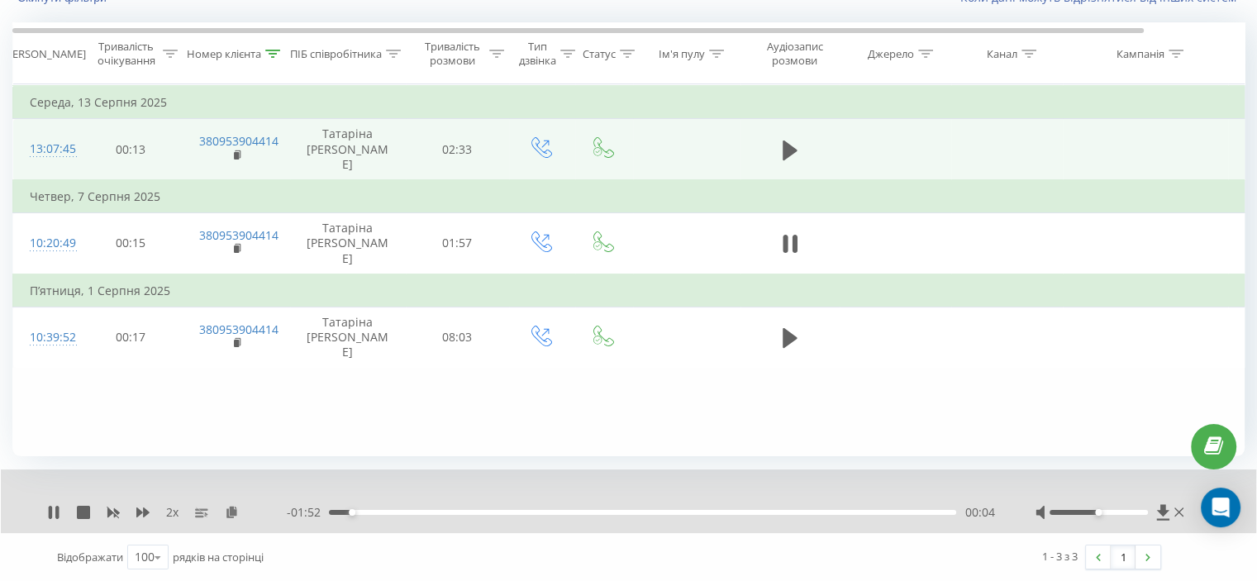
click at [418, 516] on div "- 01:52 00:04 00:04" at bounding box center [640, 512] width 707 height 17
click at [421, 515] on div "- 01:52 00:04 00:04" at bounding box center [640, 512] width 707 height 17
click at [430, 512] on div "00:04" at bounding box center [642, 512] width 627 height 5
click at [107, 514] on div "2 x" at bounding box center [167, 512] width 240 height 17
click at [116, 511] on icon at bounding box center [113, 512] width 13 height 13
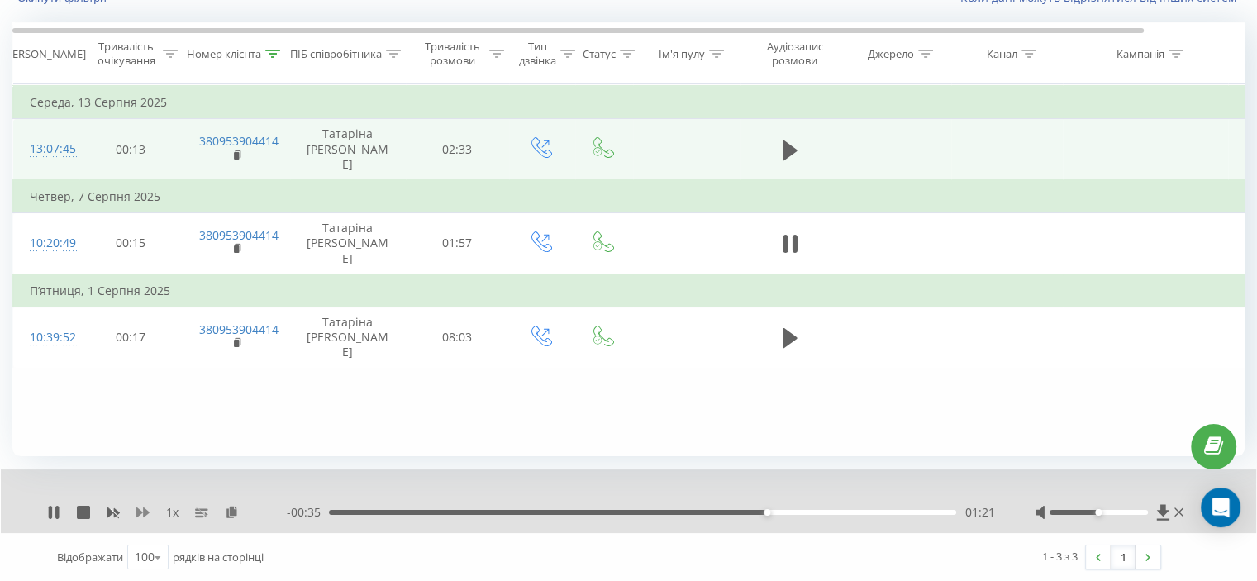
click at [138, 508] on icon at bounding box center [142, 512] width 13 height 10
click at [277, 429] on div "Фільтрувати за умовою Дорівнює Скасувати OK Фільтрувати за умовою Містить 38095…" at bounding box center [628, 270] width 1232 height 372
click at [271, 394] on div "Фільтрувати за умовою Дорівнює Скасувати OK Фільтрувати за умовою Містить 38095…" at bounding box center [628, 270] width 1232 height 372
click at [793, 141] on icon at bounding box center [789, 150] width 15 height 23
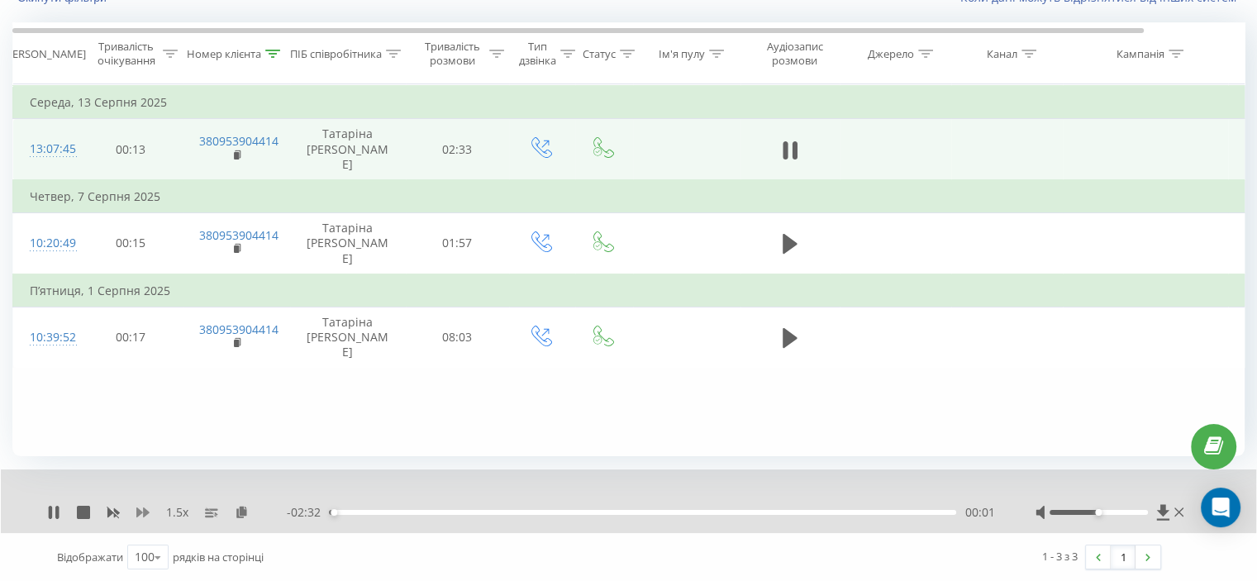
click at [140, 511] on icon at bounding box center [142, 512] width 13 height 10
click at [246, 399] on div "Фільтрувати за умовою Дорівнює Скасувати OK Фільтрувати за умовою Містить 38095…" at bounding box center [628, 270] width 1232 height 372
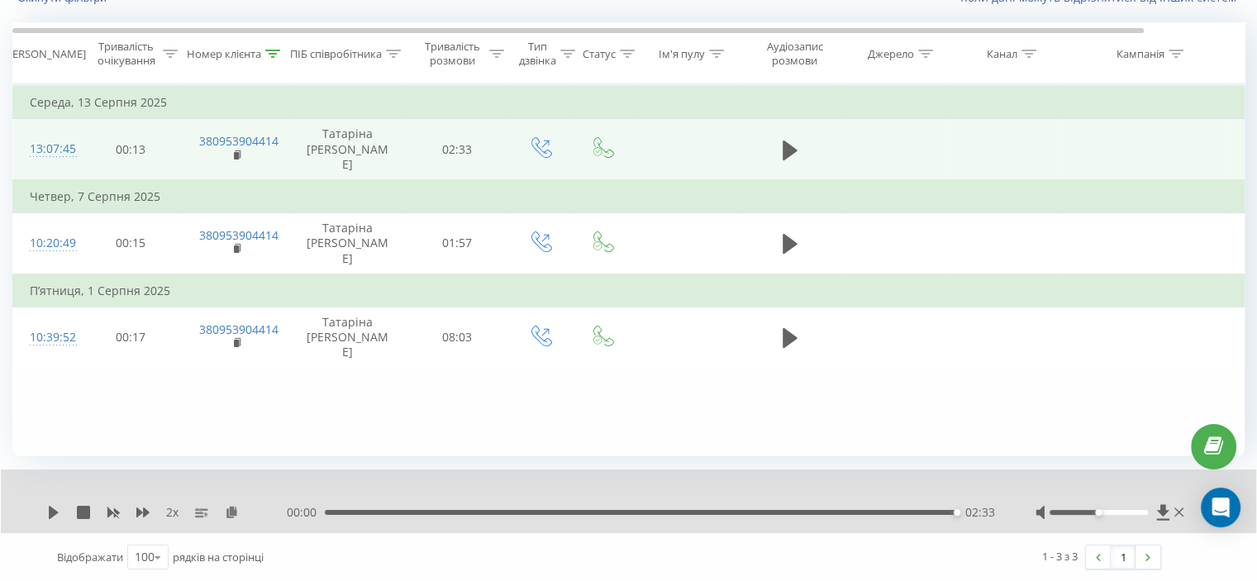
click at [473, 506] on div "00:00 02:33 02:33" at bounding box center [640, 512] width 707 height 17
click at [505, 507] on div "00:00 02:33 02:33" at bounding box center [640, 512] width 707 height 17
click at [512, 510] on div "02:33" at bounding box center [640, 512] width 631 height 5
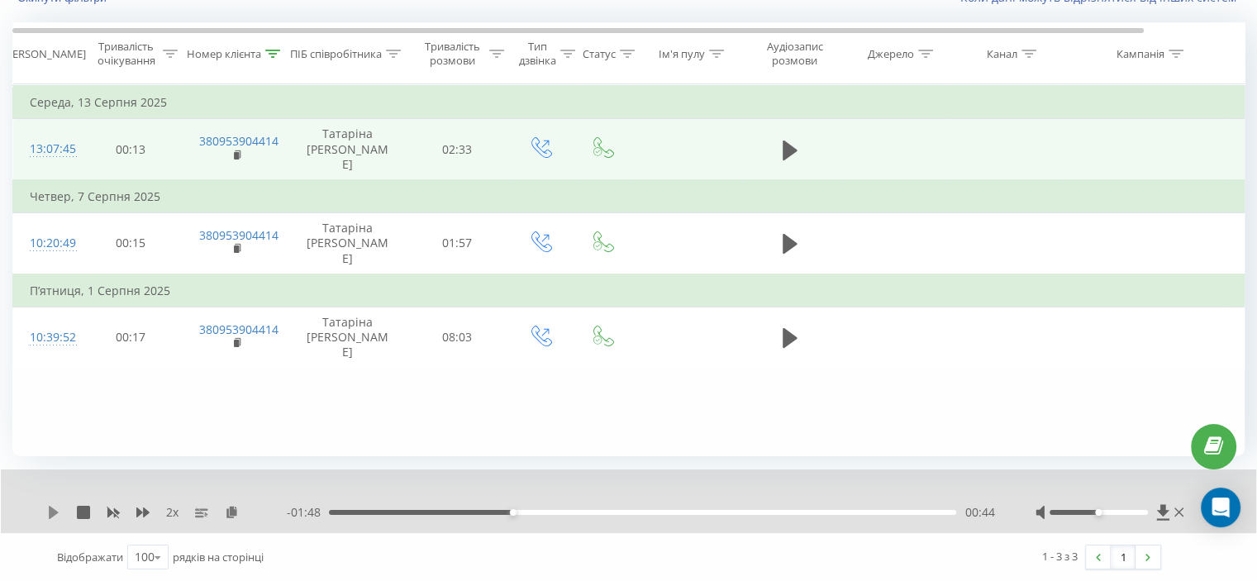
click at [48, 511] on icon at bounding box center [53, 512] width 13 height 13
click at [408, 511] on div "00:48" at bounding box center [642, 512] width 627 height 5
click at [134, 511] on div "2 x" at bounding box center [167, 512] width 240 height 17
click at [152, 511] on div "2 x" at bounding box center [167, 512] width 240 height 17
click at [368, 511] on div "00:09" at bounding box center [642, 512] width 627 height 5
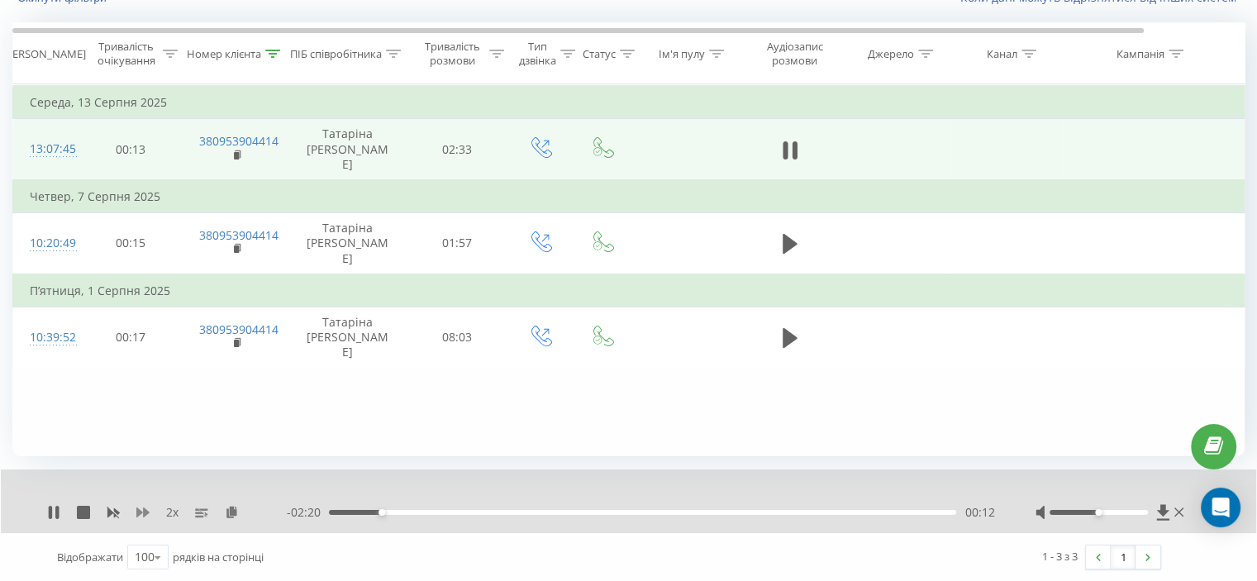
click at [139, 515] on icon at bounding box center [142, 512] width 13 height 13
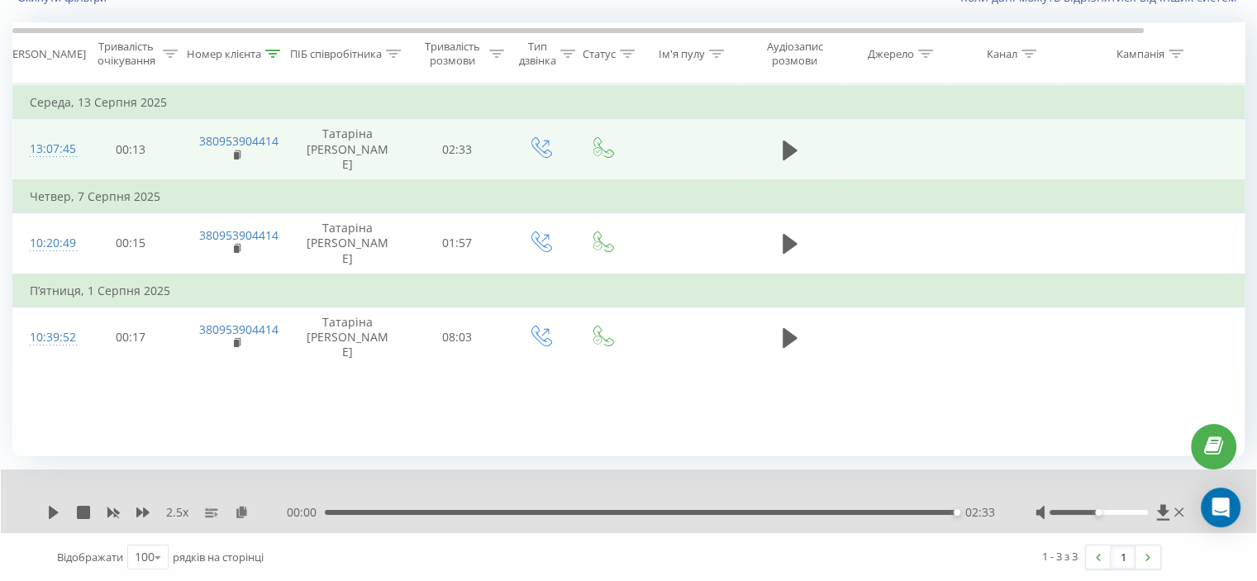
click at [460, 511] on div "02:33" at bounding box center [640, 512] width 631 height 5
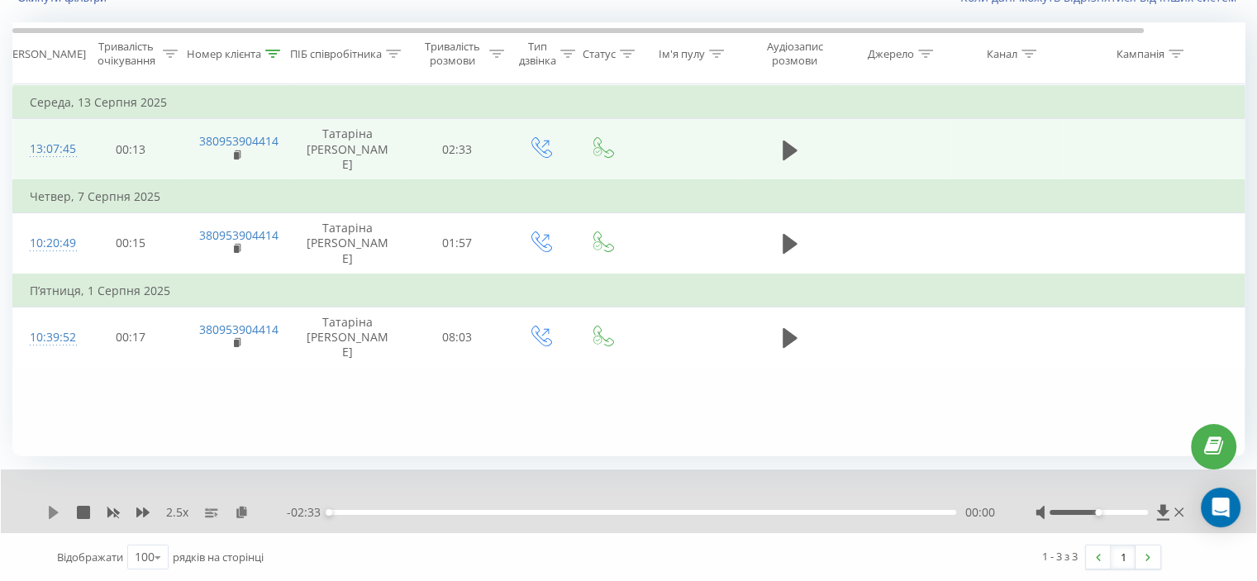
click at [48, 516] on icon at bounding box center [53, 512] width 13 height 13
drag, startPoint x: 777, startPoint y: 518, endPoint x: 786, endPoint y: 515, distance: 9.7
click at [786, 515] on div "- 01:26 01:06 01:06" at bounding box center [640, 512] width 707 height 17
click at [785, 512] on div "01:07" at bounding box center [642, 512] width 627 height 5
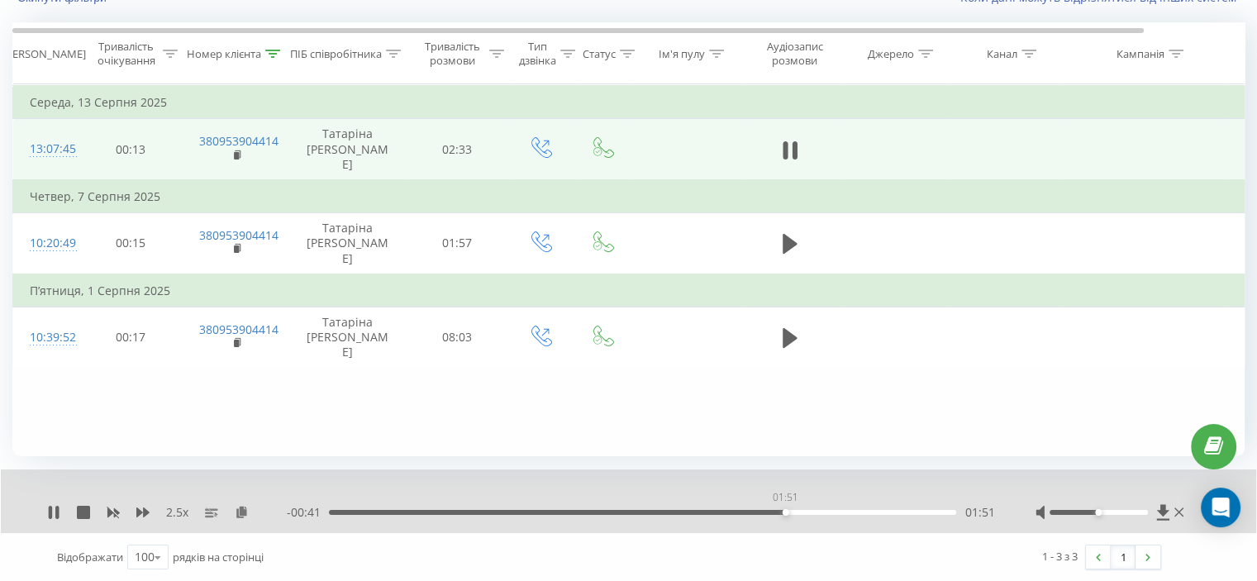
click at [785, 511] on div "01:51" at bounding box center [785, 512] width 7 height 7
click at [271, 50] on icon at bounding box center [272, 54] width 15 height 8
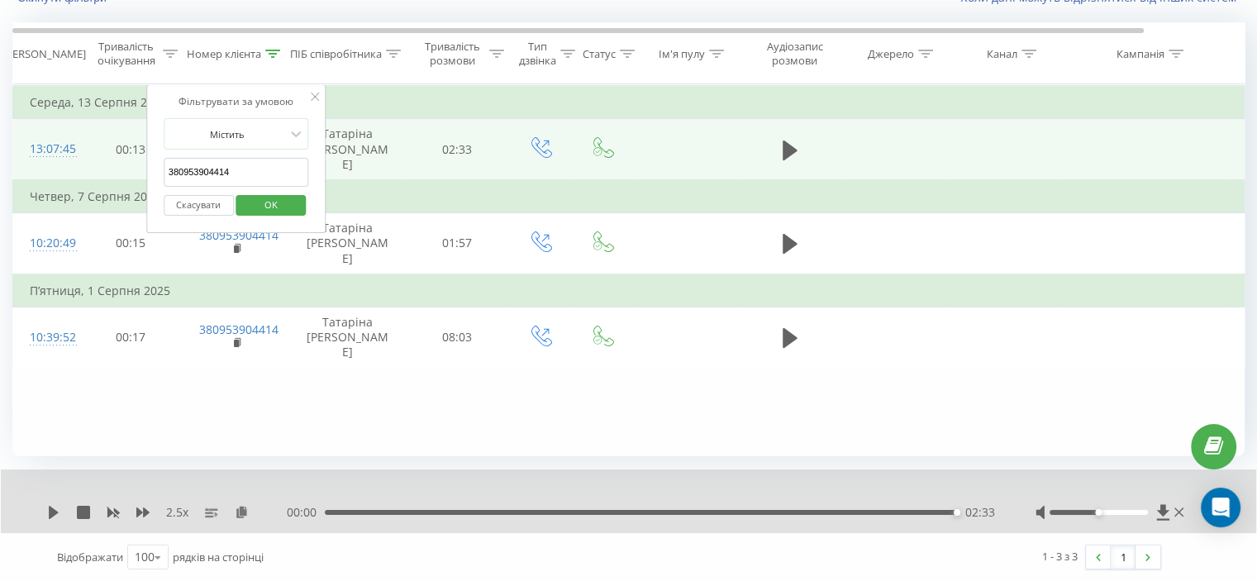
drag, startPoint x: 238, startPoint y: 173, endPoint x: 241, endPoint y: 219, distance: 46.4
click at [84, 205] on table "Фільтрувати за умовою Дорівнює Скасувати OK Фільтрувати за умовою Містить 38095…" at bounding box center [682, 225] width 1340 height 283
paste input "37177212"
type input "380937177212"
click at [258, 210] on span "OK" at bounding box center [271, 205] width 46 height 26
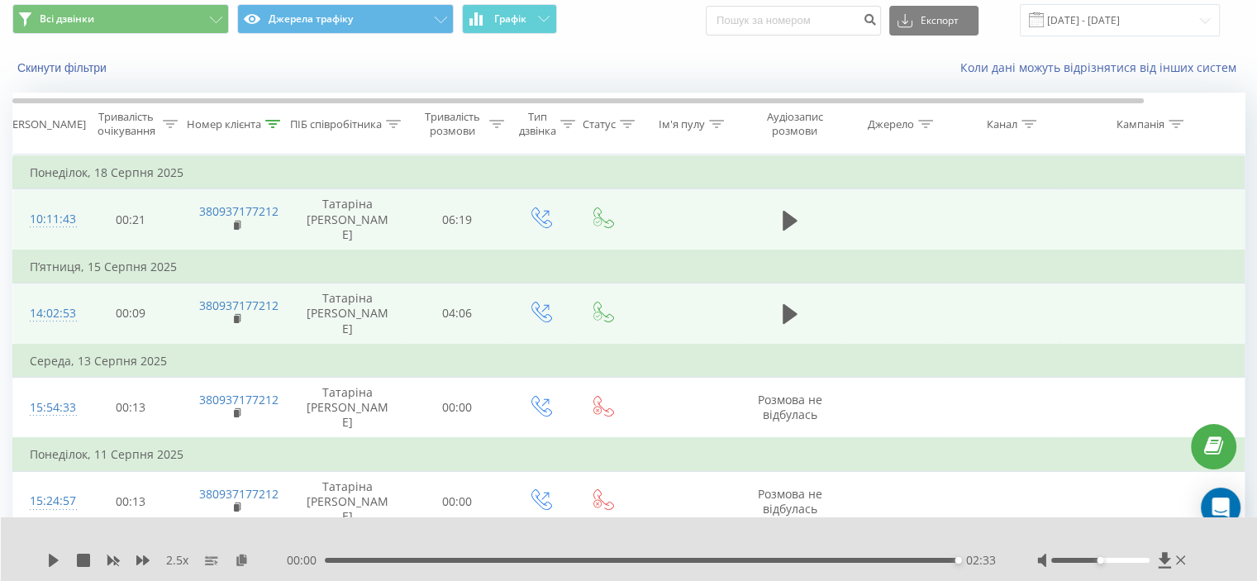
scroll to position [47, 0]
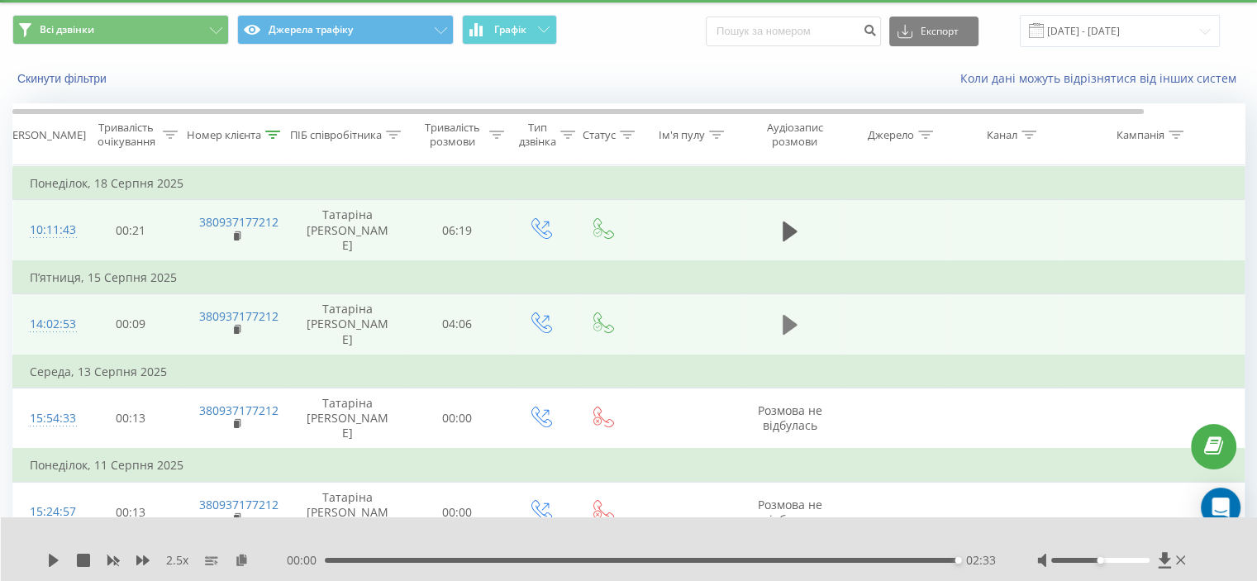
click at [794, 327] on icon at bounding box center [789, 324] width 15 height 23
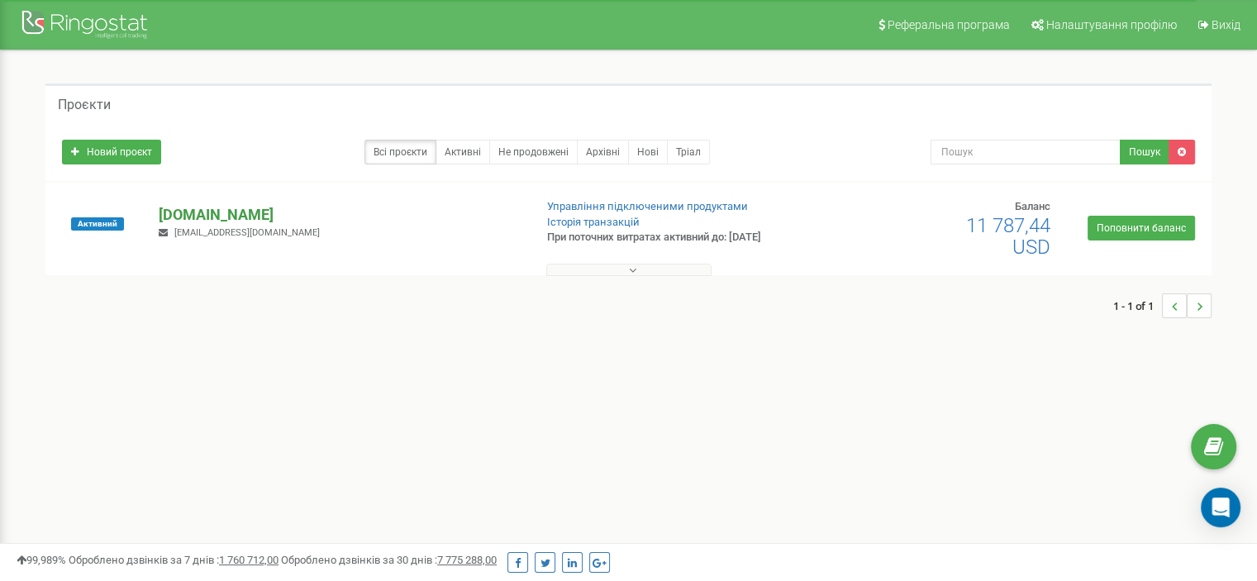
click at [268, 217] on p "[DOMAIN_NAME]" at bounding box center [339, 214] width 361 height 21
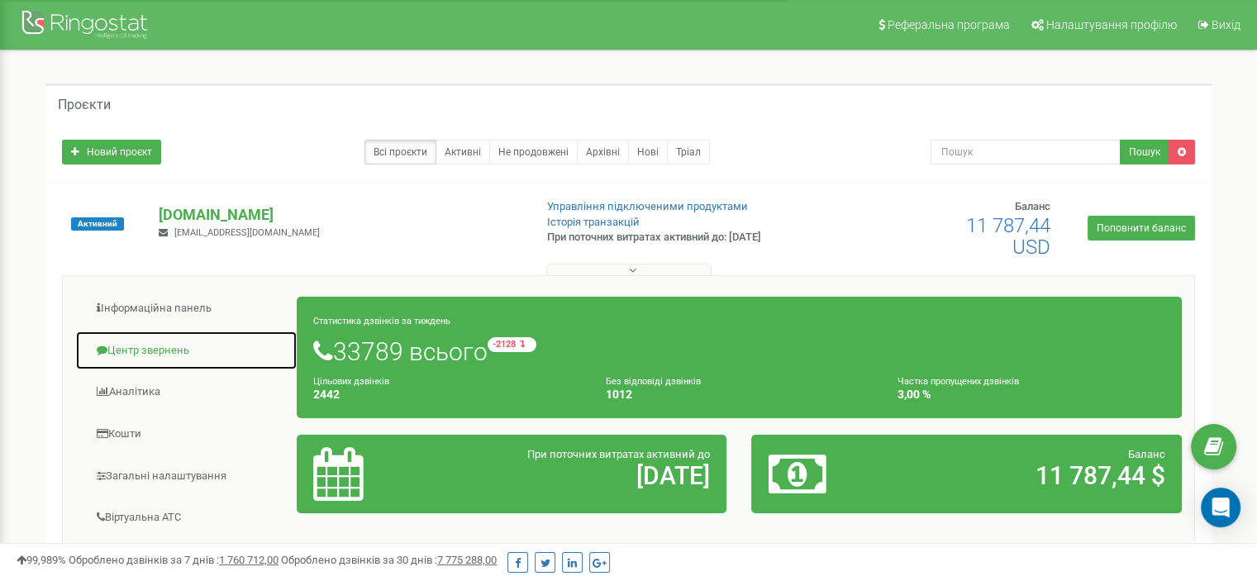
click at [133, 343] on link "Центр звернень" at bounding box center [186, 350] width 222 height 40
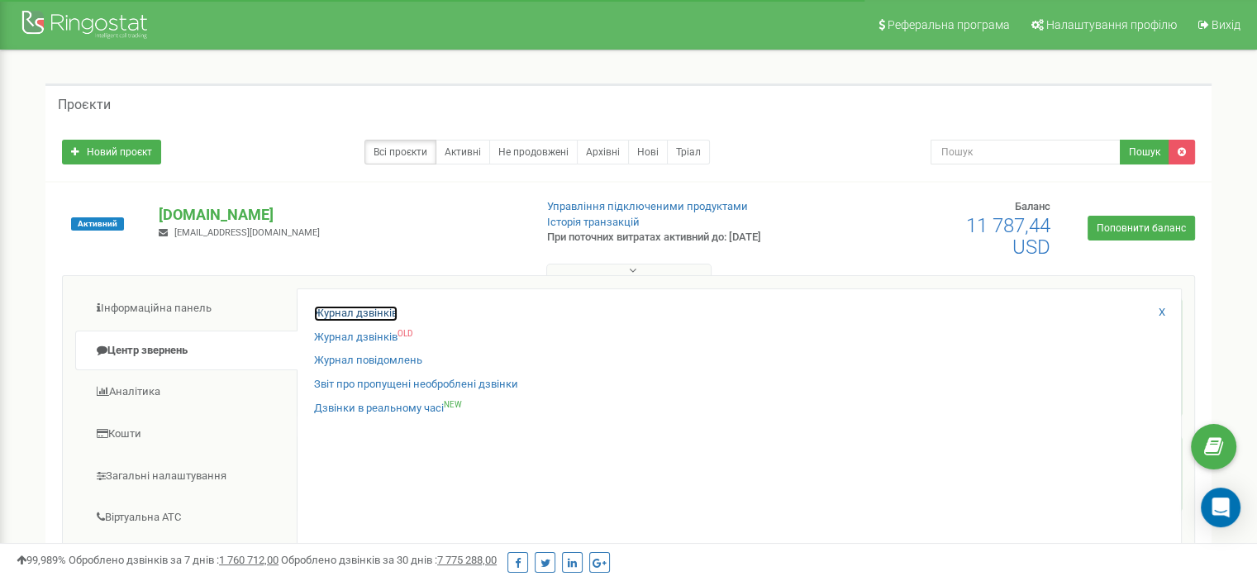
click at [346, 306] on link "Журнал дзвінків" at bounding box center [355, 314] width 83 height 16
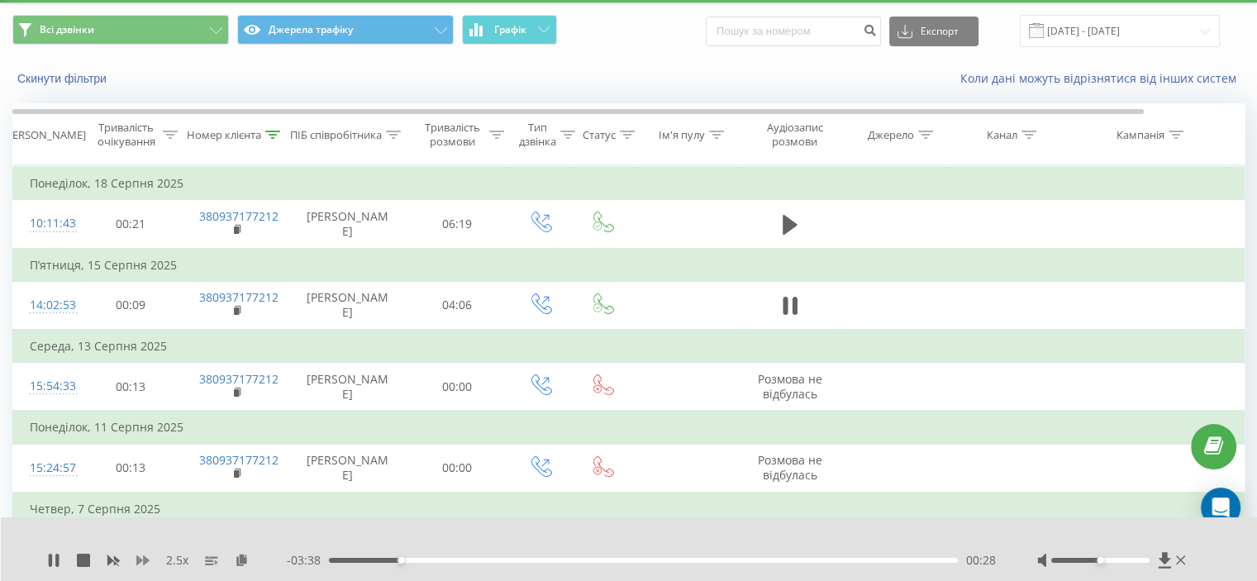
click at [143, 558] on icon at bounding box center [142, 560] width 13 height 10
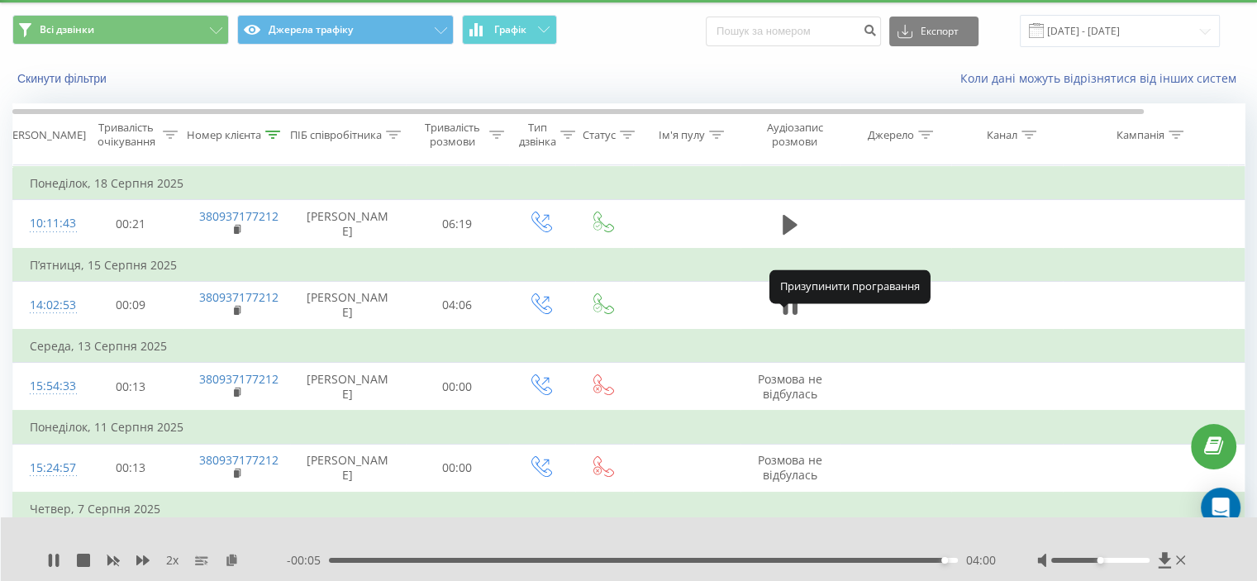
drag, startPoint x: 790, startPoint y: 328, endPoint x: 799, endPoint y: 353, distance: 26.4
click at [790, 317] on icon at bounding box center [789, 305] width 15 height 23
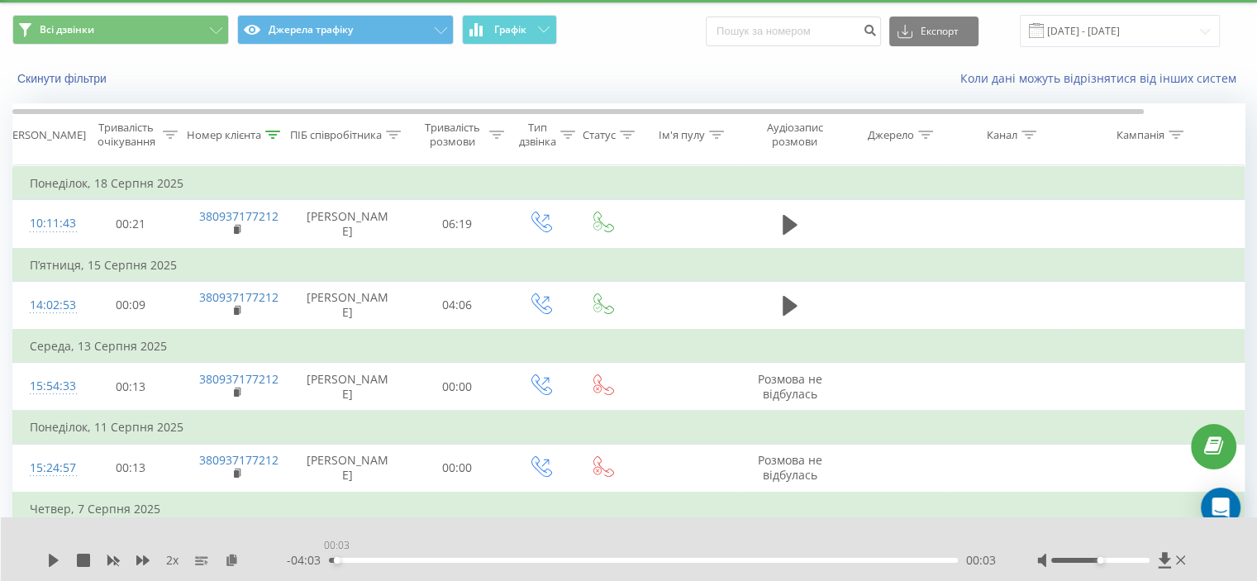
click at [334, 558] on div "00:03" at bounding box center [643, 560] width 629 height 5
drag, startPoint x: 334, startPoint y: 558, endPoint x: 318, endPoint y: 562, distance: 16.2
click at [318, 562] on div "- 04:06 00:00 00:00" at bounding box center [641, 560] width 709 height 17
click at [57, 558] on icon at bounding box center [53, 560] width 13 height 13
click at [230, 555] on icon at bounding box center [232, 560] width 14 height 12
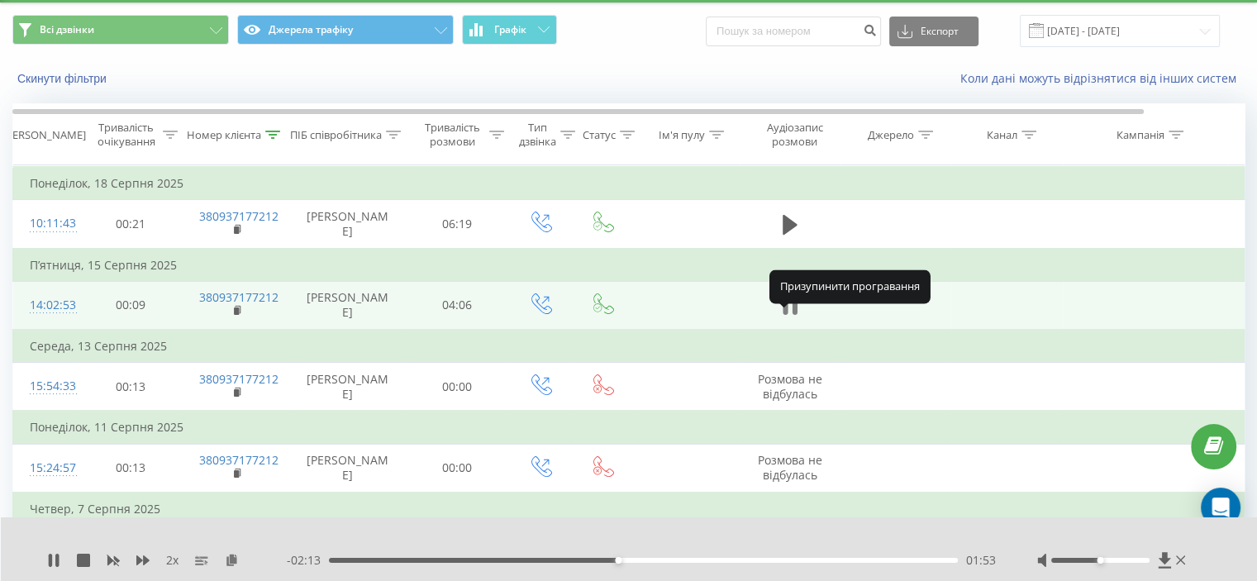
click at [791, 315] on icon at bounding box center [793, 306] width 5 height 18
click at [43, 577] on div "2 x - 02:12 01:53 01:53" at bounding box center [629, 549] width 1257 height 64
click at [49, 568] on div "2 x - 02:12 01:53 01:53" at bounding box center [629, 549] width 1257 height 64
click at [49, 567] on button at bounding box center [53, 560] width 13 height 13
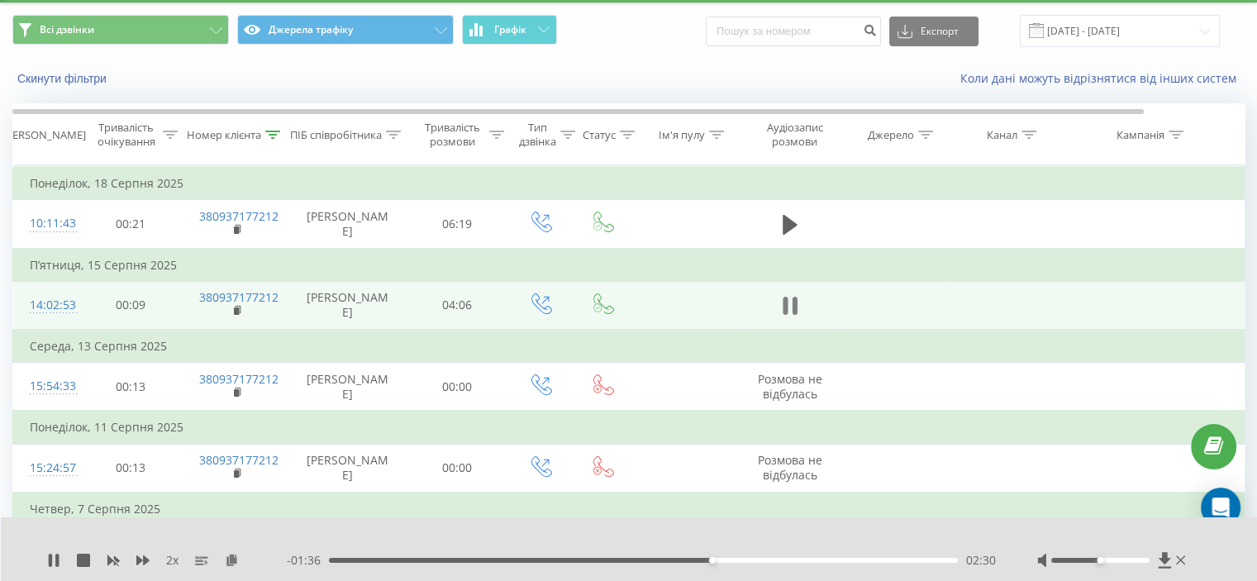
click at [790, 317] on icon at bounding box center [789, 305] width 15 height 23
click at [57, 561] on icon at bounding box center [54, 560] width 10 height 13
click at [685, 566] on div "00:00 04:06 04:06" at bounding box center [641, 560] width 709 height 17
click at [684, 564] on div "00:00 04:06 04:06" at bounding box center [641, 560] width 709 height 17
click at [682, 558] on div "00:00 04:06 04:06" at bounding box center [641, 560] width 709 height 17
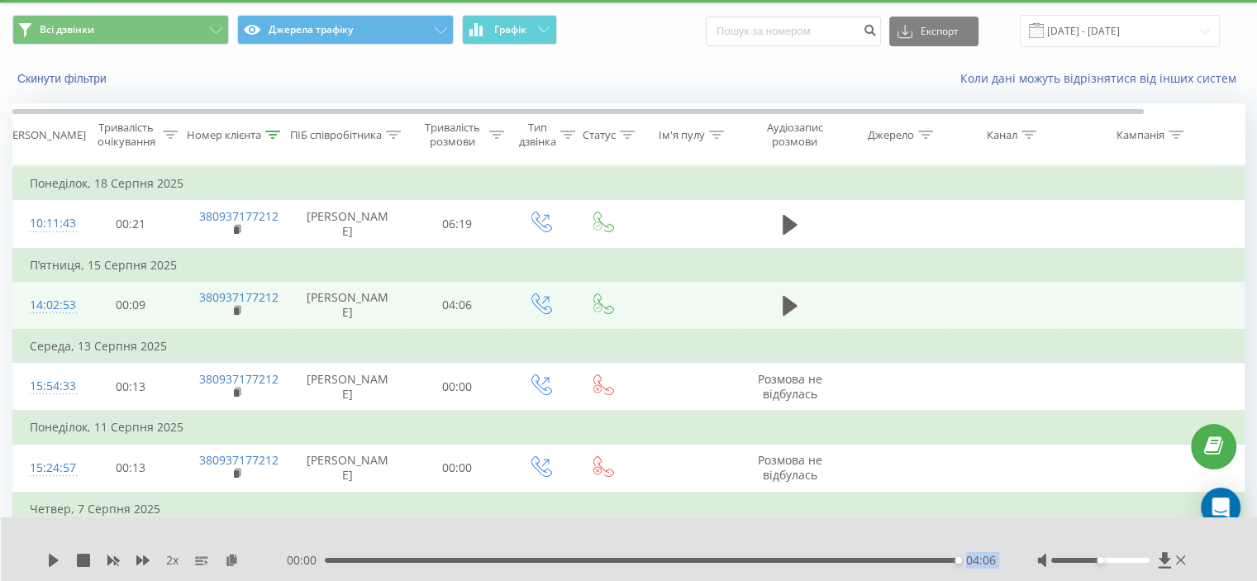
click at [682, 558] on div "04:06" at bounding box center [641, 560] width 633 height 5
click at [605, 563] on div "- 01:47 02:18 02:18" at bounding box center [641, 560] width 709 height 17
click at [597, 560] on div "02:18" at bounding box center [643, 560] width 629 height 5
click at [56, 560] on icon at bounding box center [54, 560] width 10 height 13
click at [145, 559] on icon at bounding box center [142, 560] width 13 height 10
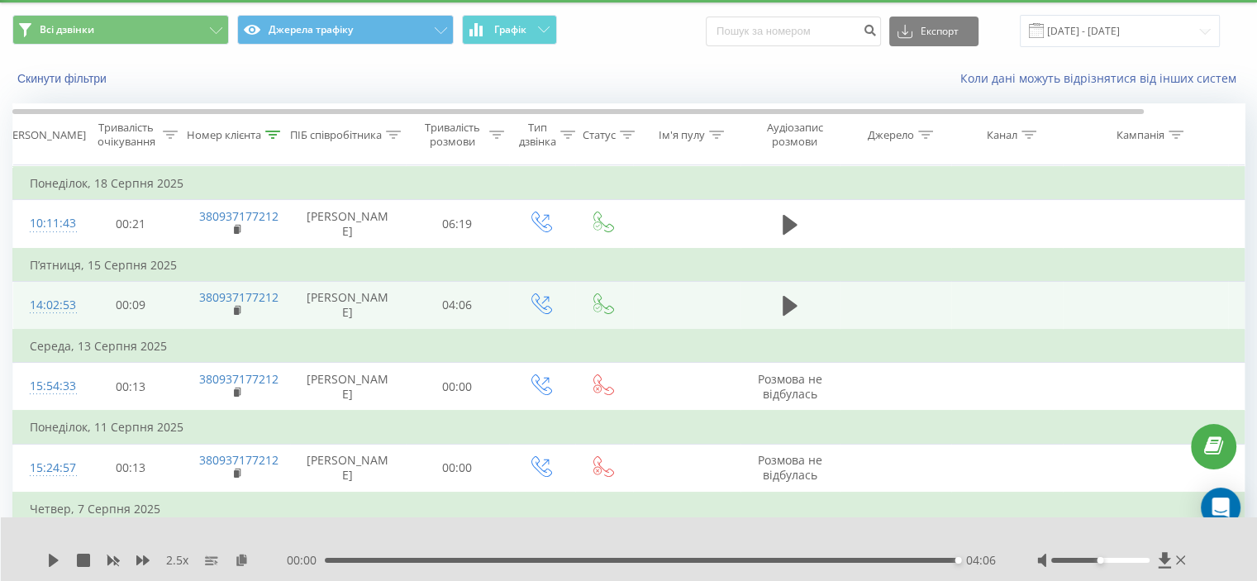
click at [374, 558] on div "04:06" at bounding box center [641, 560] width 633 height 5
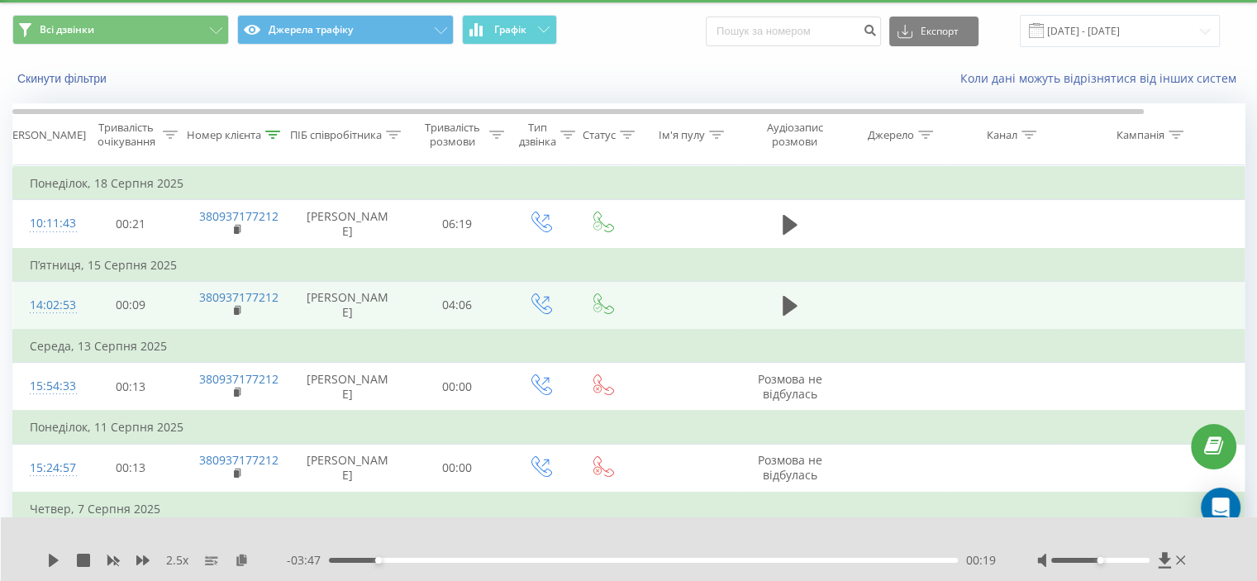
click at [51, 568] on div "2.5 x" at bounding box center [167, 560] width 240 height 17
click at [52, 565] on icon at bounding box center [53, 560] width 13 height 13
click at [793, 315] on icon at bounding box center [793, 306] width 5 height 18
drag, startPoint x: 59, startPoint y: 547, endPoint x: 55, endPoint y: 554, distance: 8.5
click at [55, 554] on div "2.5 x - 03:37 00:28 00:28" at bounding box center [629, 549] width 1257 height 64
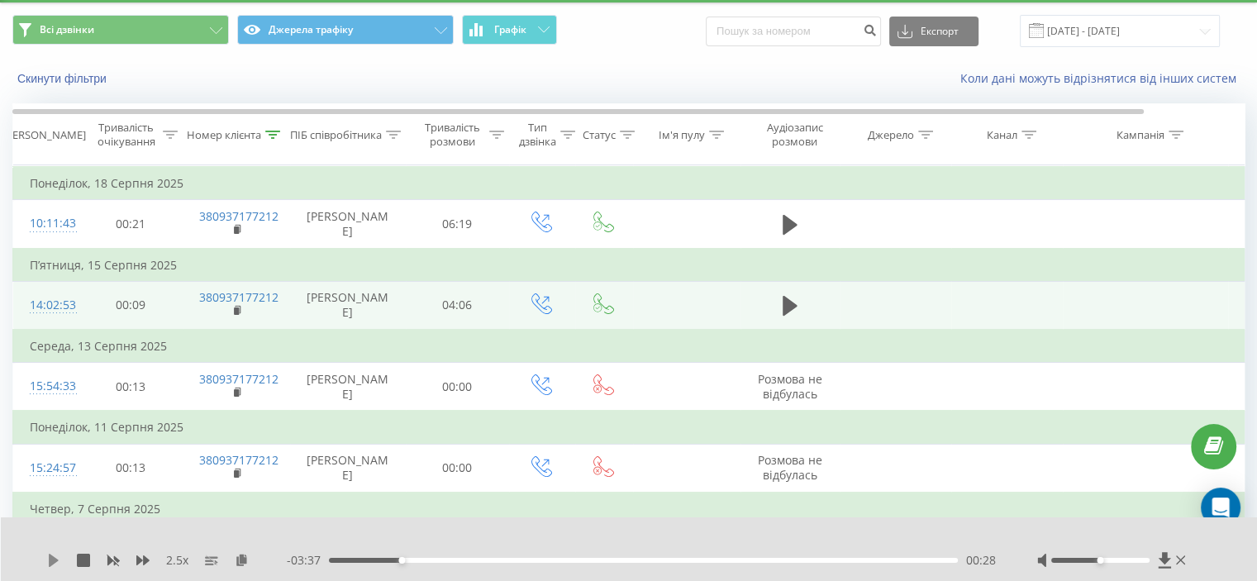
click at [55, 557] on icon at bounding box center [53, 560] width 13 height 13
click at [345, 556] on div "- 03:35 00:31 00:31" at bounding box center [641, 560] width 709 height 17
click at [342, 558] on div "00:31" at bounding box center [643, 560] width 629 height 5
click at [154, 560] on div "2.5 x" at bounding box center [167, 560] width 240 height 17
click at [152, 560] on div "2.5 x" at bounding box center [167, 560] width 240 height 17
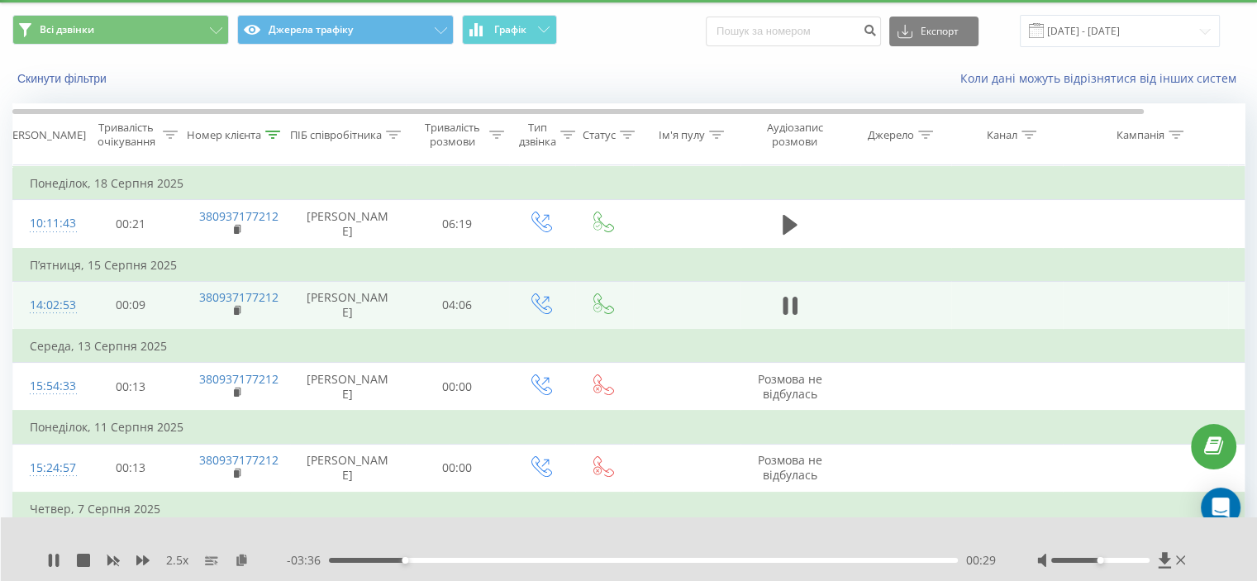
click at [389, 565] on div "- 03:36 00:29 00:29" at bounding box center [641, 560] width 709 height 17
drag, startPoint x: 385, startPoint y: 563, endPoint x: 378, endPoint y: 558, distance: 8.9
click at [384, 563] on div "- 03:35 00:30 00:30" at bounding box center [641, 560] width 709 height 17
click at [378, 558] on div "00:19" at bounding box center [643, 560] width 629 height 5
click at [141, 558] on icon at bounding box center [142, 560] width 13 height 13
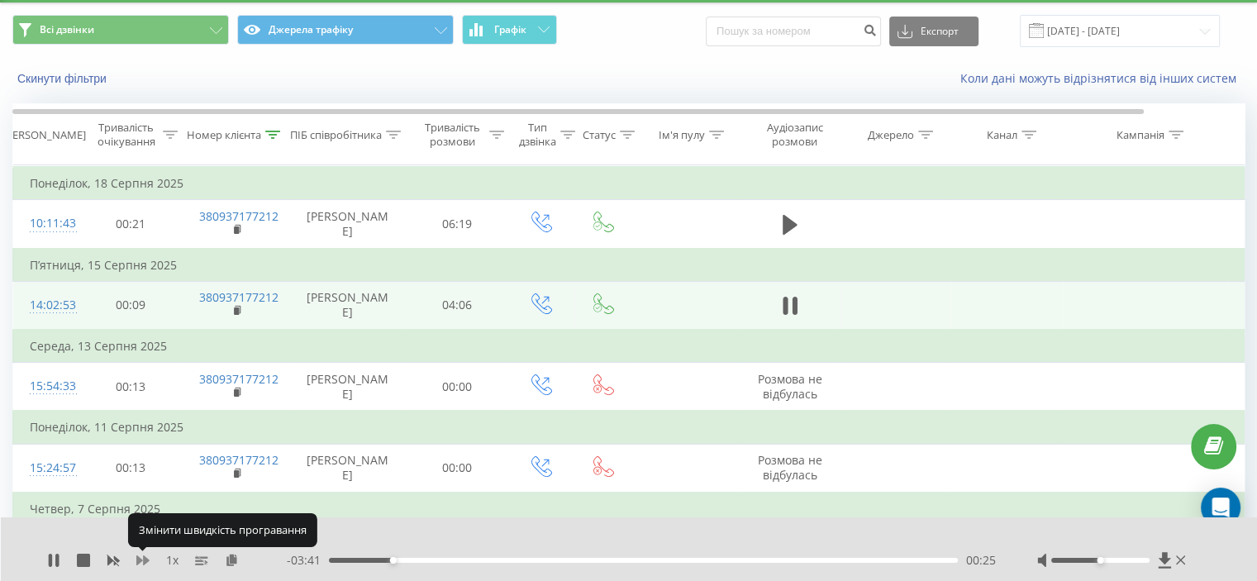
click at [141, 558] on icon at bounding box center [142, 560] width 13 height 13
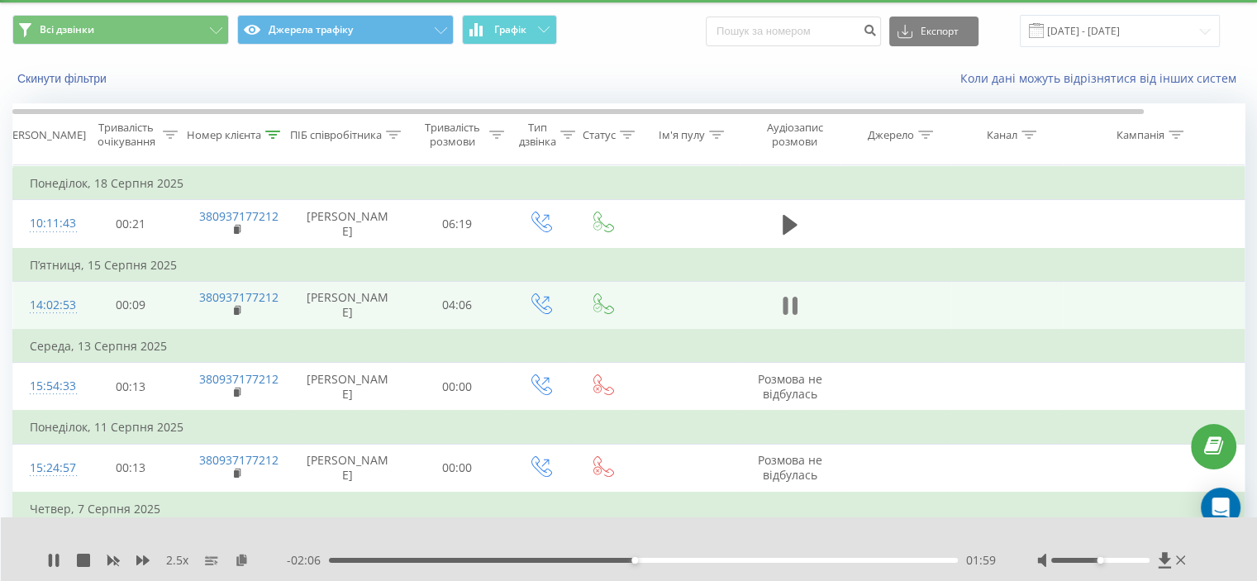
click at [782, 315] on icon at bounding box center [784, 306] width 5 height 18
click at [342, 557] on div "- 02:06 02:00 02:00" at bounding box center [641, 560] width 709 height 17
drag, startPoint x: 338, startPoint y: 558, endPoint x: 157, endPoint y: 568, distance: 181.2
click at [288, 563] on div "- 04:02 00:03 00:03" at bounding box center [641, 560] width 709 height 17
click at [47, 558] on icon at bounding box center [53, 560] width 13 height 13
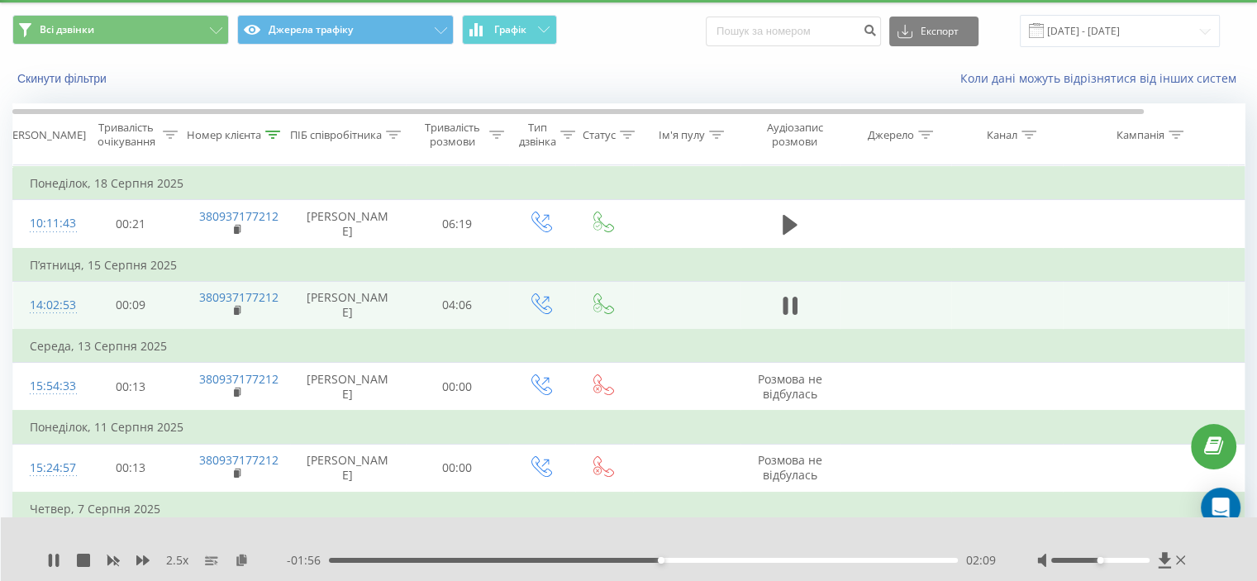
click at [620, 556] on div "- 01:56 02:09 02:09" at bounding box center [641, 560] width 709 height 17
click at [620, 556] on div "- 01:55 02:10 02:10" at bounding box center [641, 560] width 709 height 17
click at [620, 556] on div "- 01:55 02:11 02:11" at bounding box center [641, 560] width 709 height 17
click at [619, 556] on div "- 01:55 02:11 02:11" at bounding box center [641, 560] width 709 height 17
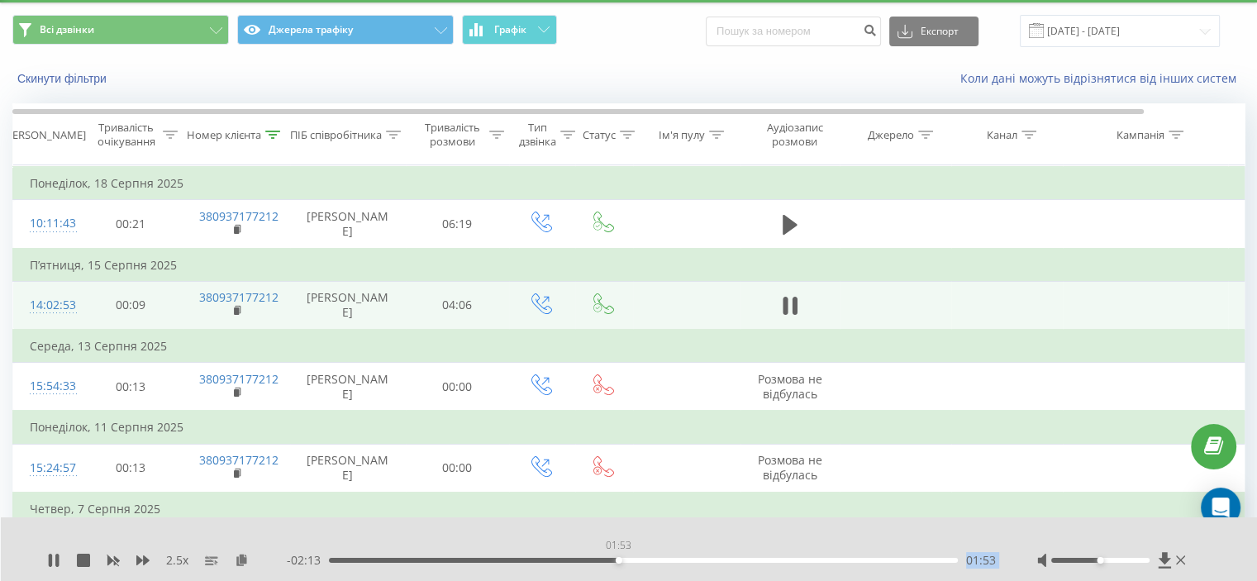
click at [618, 558] on div "01:53" at bounding box center [643, 560] width 629 height 5
click at [619, 558] on div "01:53" at bounding box center [619, 560] width 7 height 7
click at [592, 558] on div "01:55" at bounding box center [643, 560] width 629 height 5
click at [831, 566] on div "- 01:21 02:44 02:44" at bounding box center [641, 560] width 709 height 17
click at [836, 564] on div "- 01:21 02:44 02:44" at bounding box center [641, 560] width 709 height 17
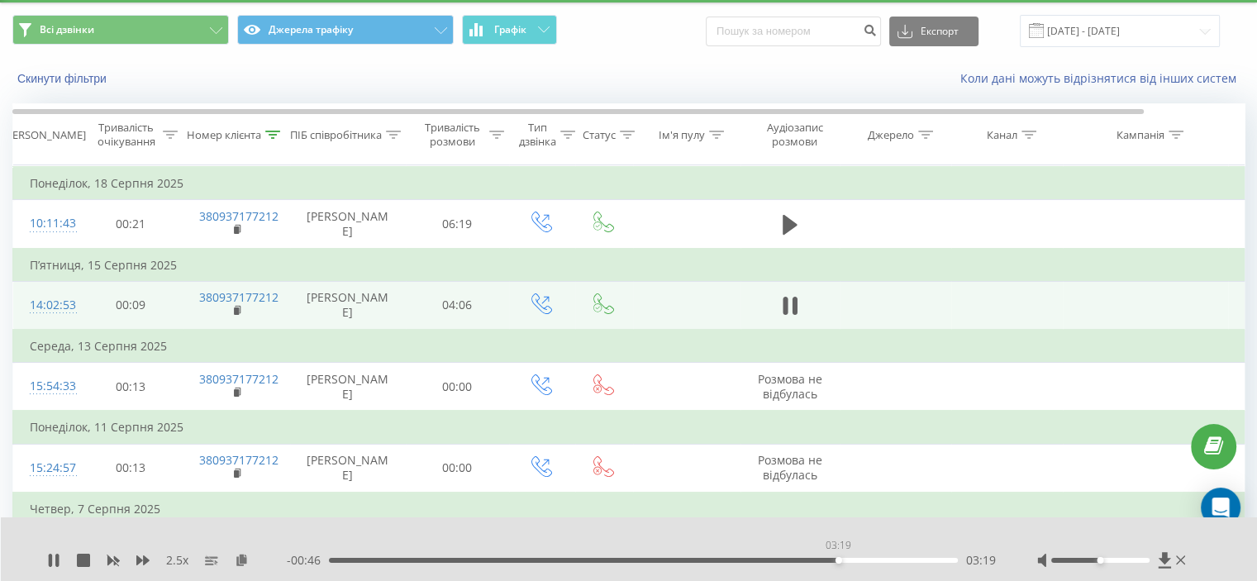
click at [838, 561] on div "03:19" at bounding box center [643, 560] width 629 height 5
drag, startPoint x: 285, startPoint y: 126, endPoint x: 272, endPoint y: 138, distance: 17.6
click at [280, 129] on div "Номер клієнта" at bounding box center [236, 135] width 107 height 14
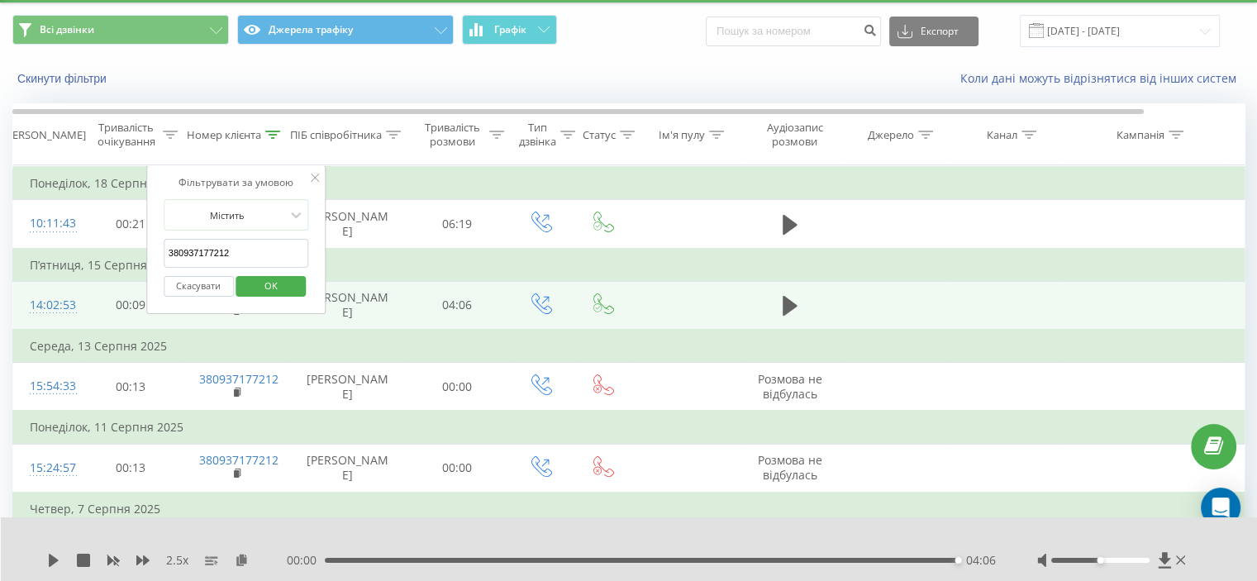
drag, startPoint x: 240, startPoint y: 250, endPoint x: 195, endPoint y: 294, distance: 62.5
click at [132, 270] on table "Фільтрувати за умовою Дорівнює Скасувати OK Фільтрувати за умовою Містить 38093…" at bounding box center [682, 474] width 1340 height 619
paste input "638781365"
click at [258, 287] on span "OK" at bounding box center [271, 286] width 46 height 26
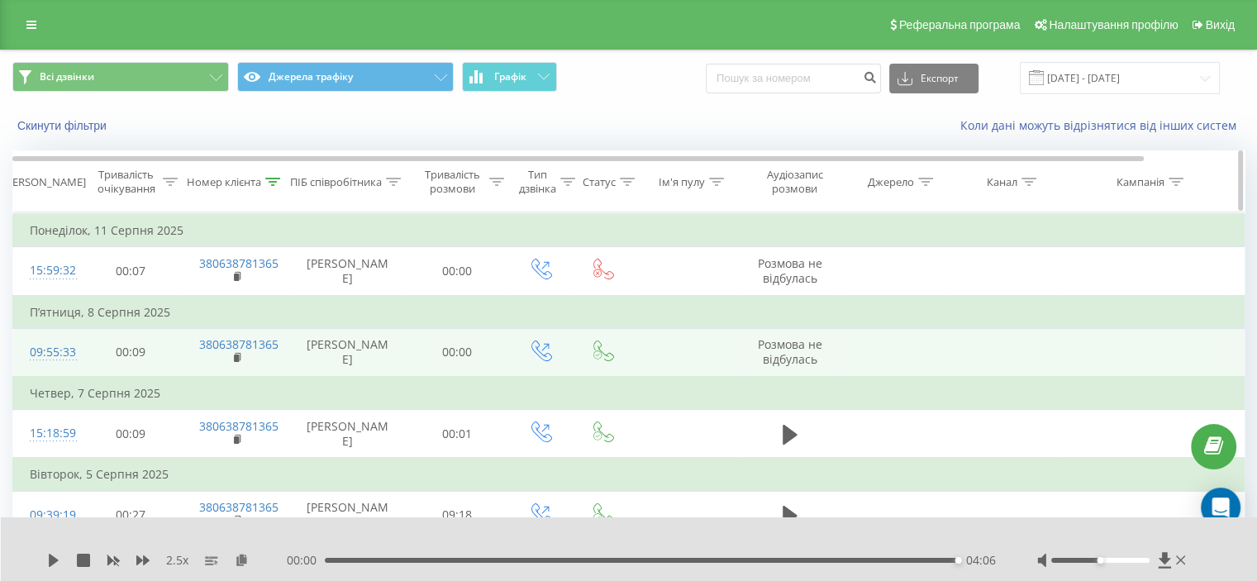
click at [275, 183] on icon at bounding box center [272, 182] width 15 height 8
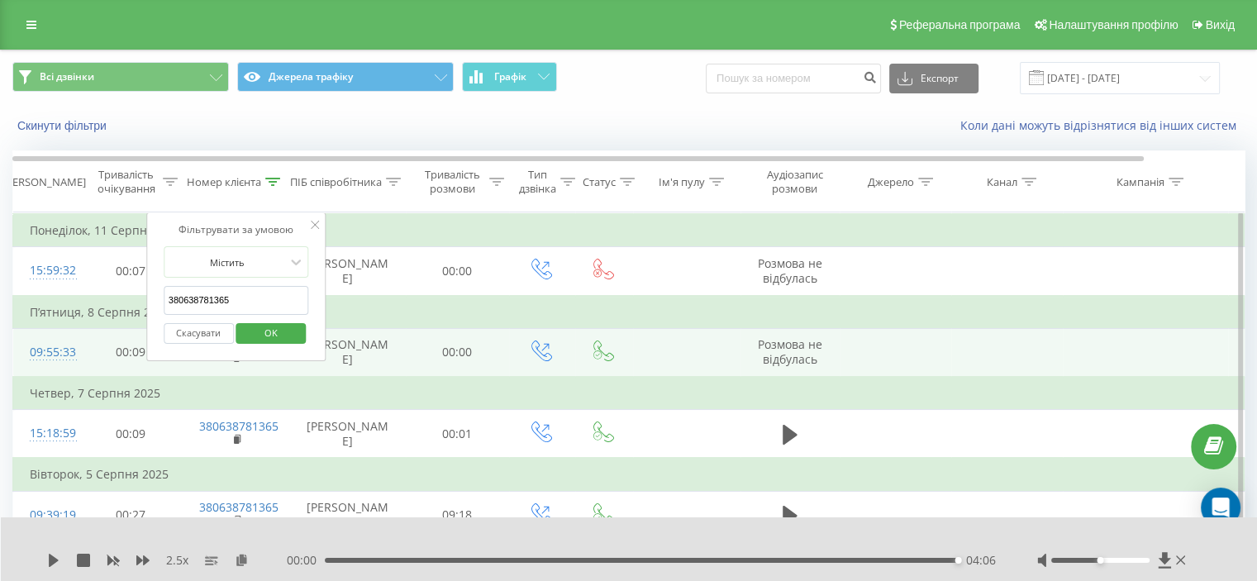
drag, startPoint x: 245, startPoint y: 292, endPoint x: 98, endPoint y: 311, distance: 147.5
click at [93, 308] on table "Фільтрувати за умовою Дорівнює Скасувати OK Фільтрувати за умовою Містить 38063…" at bounding box center [682, 440] width 1340 height 456
paste input "74472119"
type input "380674472119"
click at [293, 335] on span "OK" at bounding box center [271, 333] width 46 height 26
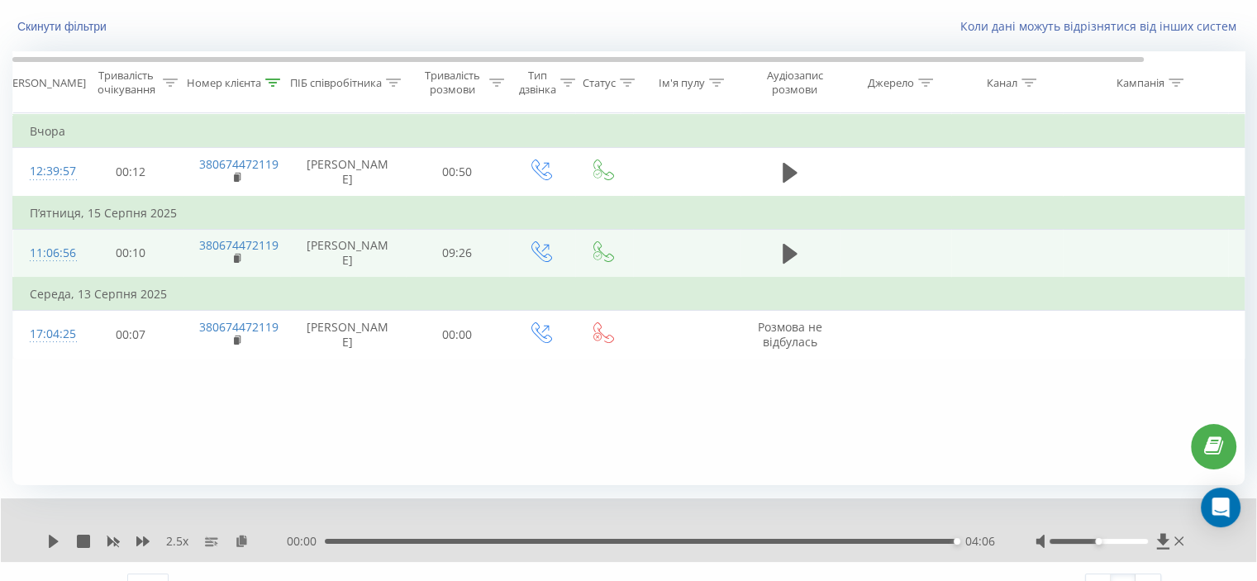
scroll to position [128, 0]
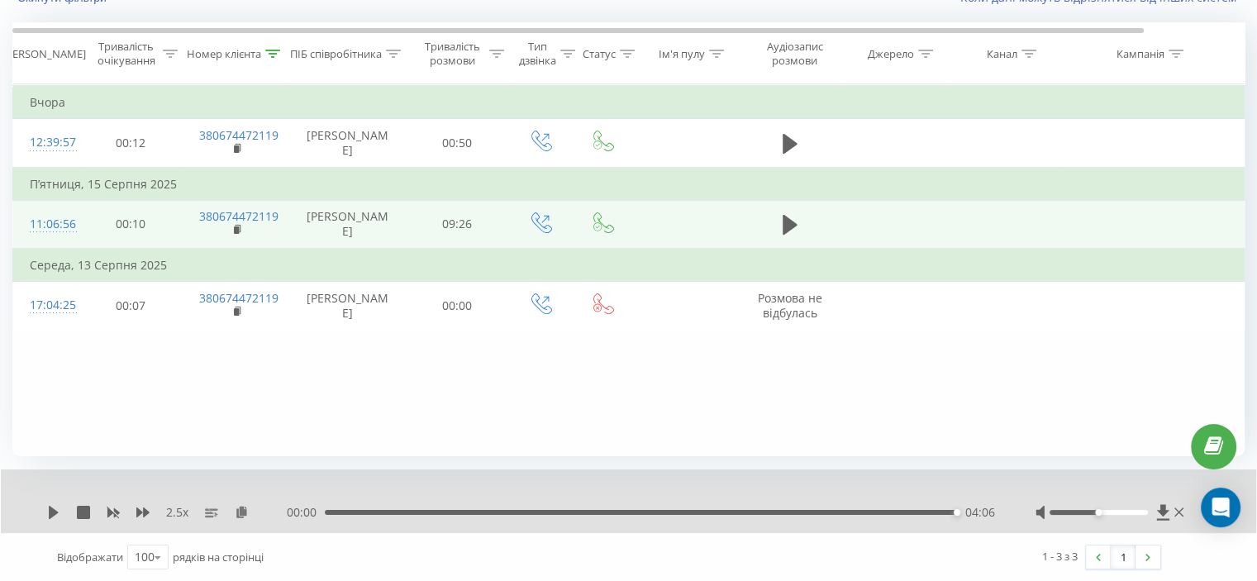
drag, startPoint x: 787, startPoint y: 142, endPoint x: 752, endPoint y: 178, distance: 50.3
click at [790, 142] on icon at bounding box center [789, 143] width 15 height 23
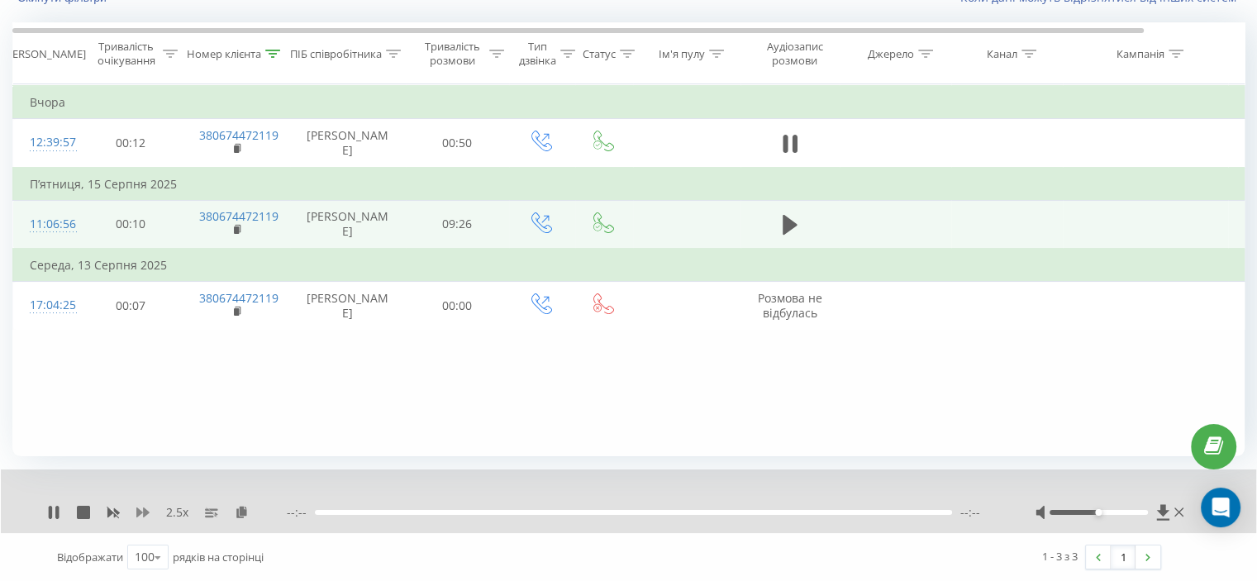
click at [140, 514] on icon at bounding box center [142, 512] width 13 height 13
click at [227, 508] on icon at bounding box center [232, 512] width 14 height 12
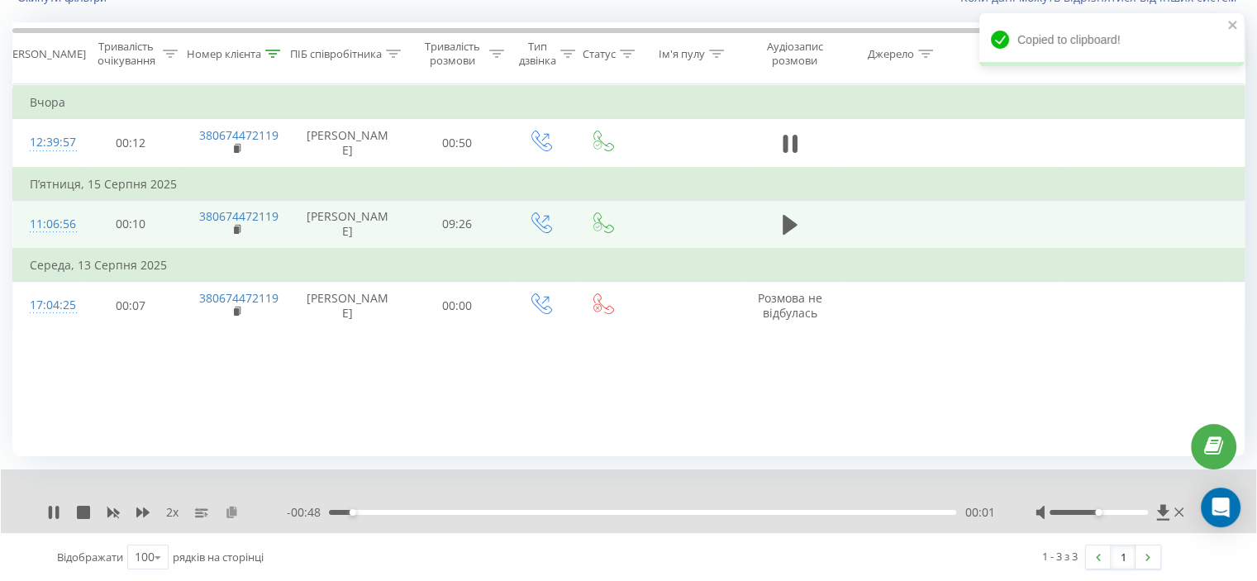
click at [227, 508] on icon at bounding box center [232, 512] width 14 height 12
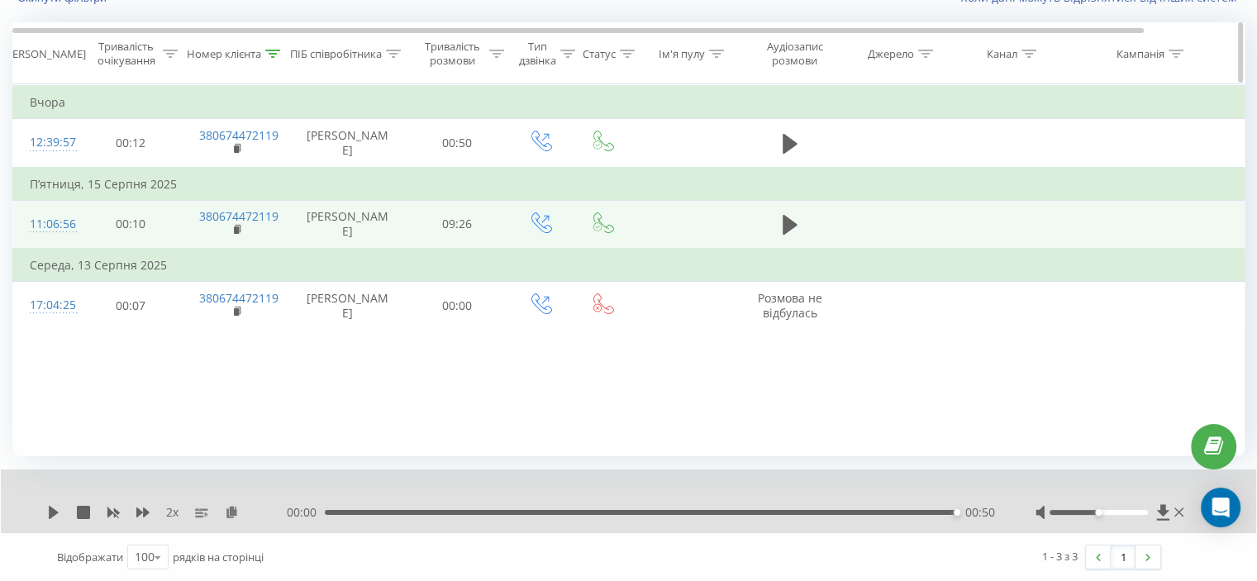
click at [273, 55] on icon at bounding box center [272, 54] width 15 height 8
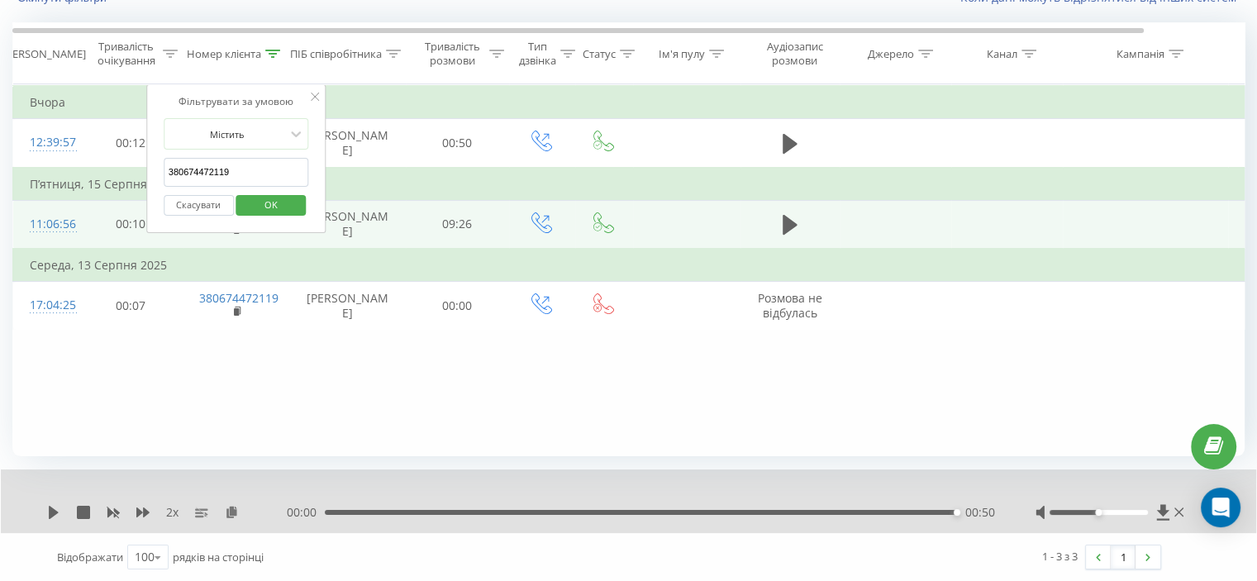
drag, startPoint x: 241, startPoint y: 169, endPoint x: 122, endPoint y: 204, distance: 123.9
click at [107, 191] on table "Фільтрувати за умовою Дорівнює Скасувати OK Фільтрувати за умовою Містить 38067…" at bounding box center [682, 206] width 1340 height 245
paste input "954633196"
click at [261, 204] on span "OK" at bounding box center [271, 205] width 46 height 26
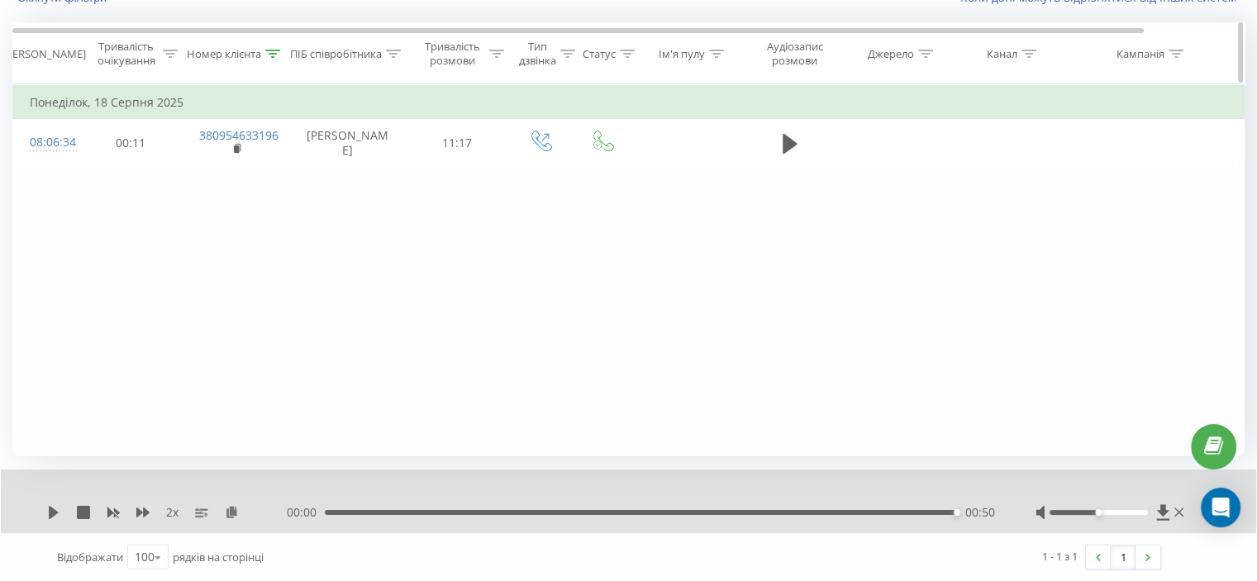
click at [278, 55] on div at bounding box center [272, 54] width 15 height 14
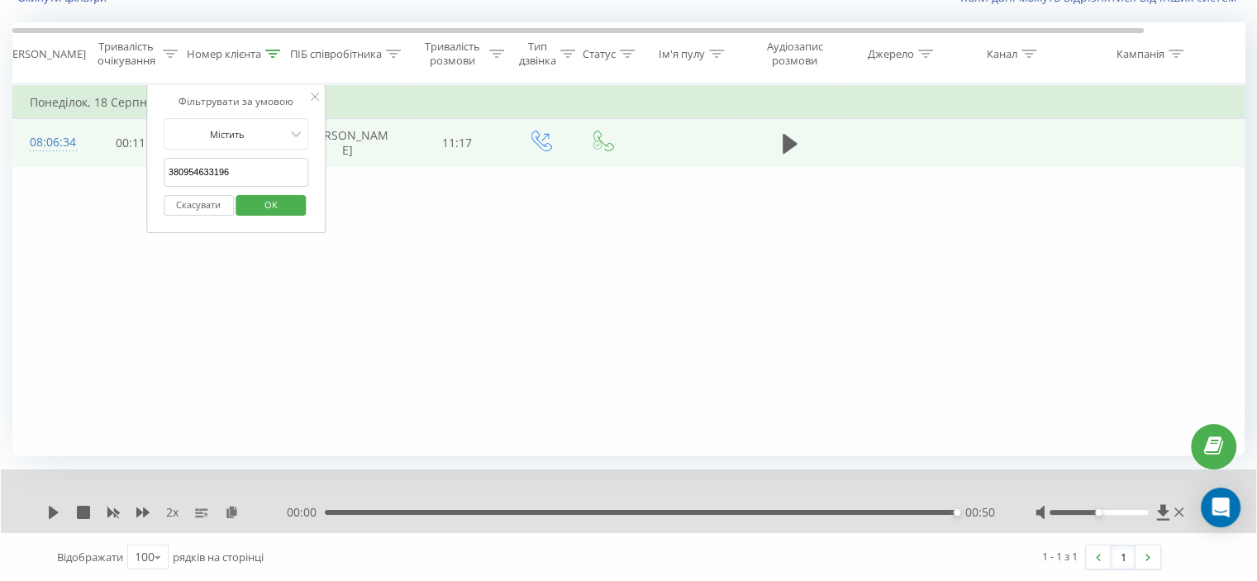
drag, startPoint x: 254, startPoint y: 164, endPoint x: 93, endPoint y: 174, distance: 161.5
click at [93, 167] on table "Фільтрувати за умовою Дорівнює Скасувати OK Фільтрувати за умовою Містить 38095…" at bounding box center [682, 125] width 1340 height 83
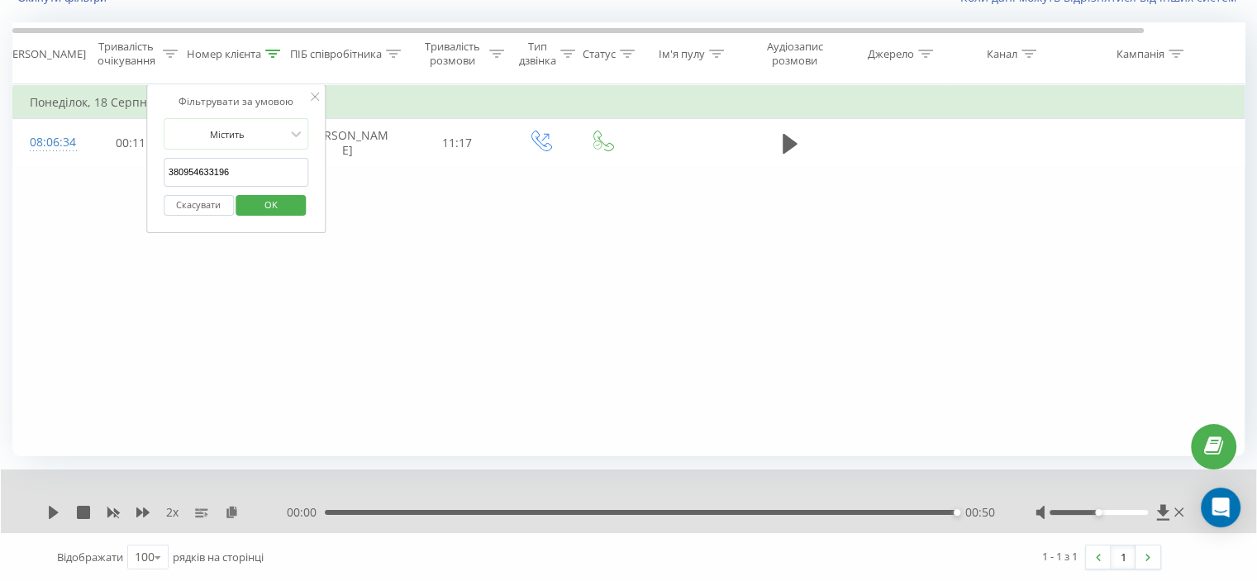
paste input "37628065"
click at [251, 191] on div "Скасувати OK" at bounding box center [236, 205] width 145 height 37
click at [251, 192] on span "OK" at bounding box center [271, 205] width 46 height 26
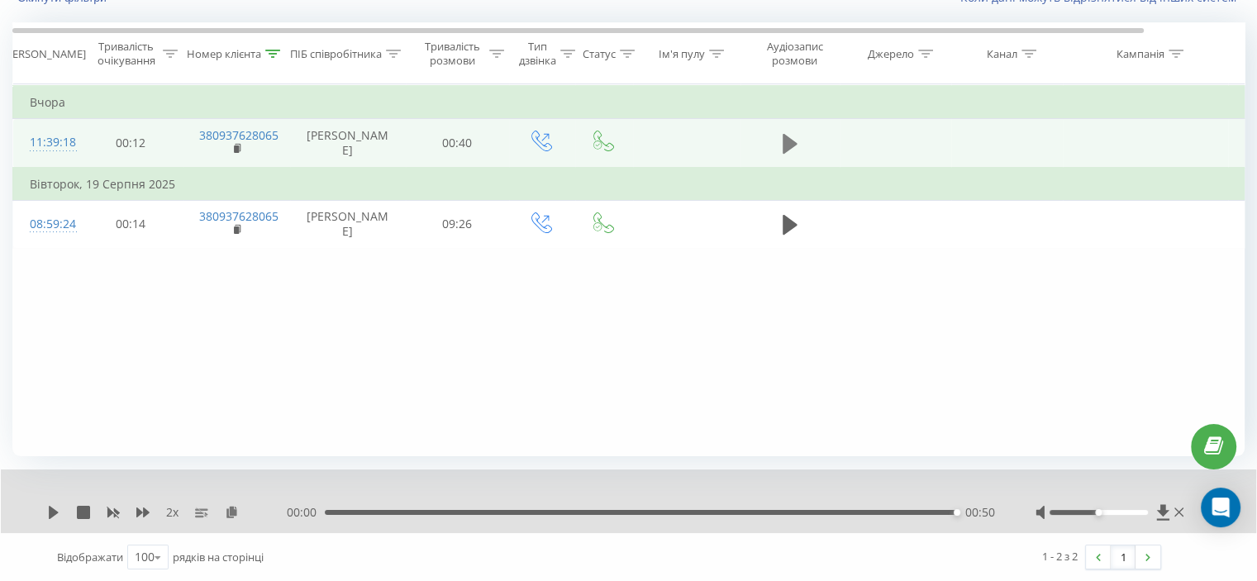
click at [792, 152] on icon at bounding box center [789, 143] width 15 height 23
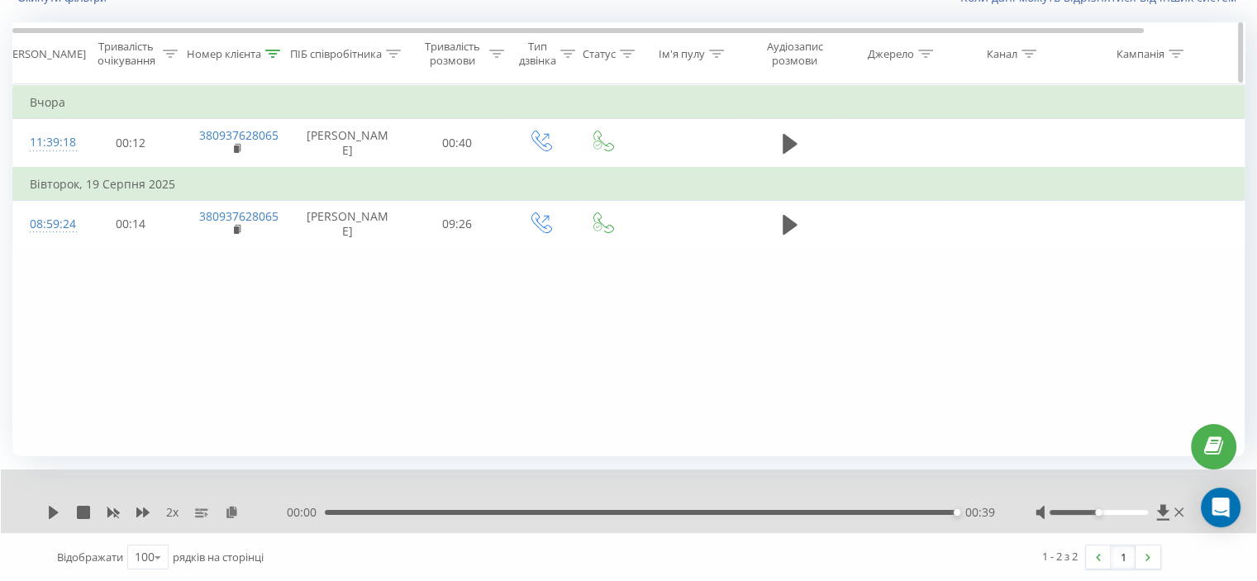
drag, startPoint x: 789, startPoint y: 148, endPoint x: 681, endPoint y: 83, distance: 126.4
click at [790, 148] on icon at bounding box center [789, 144] width 15 height 20
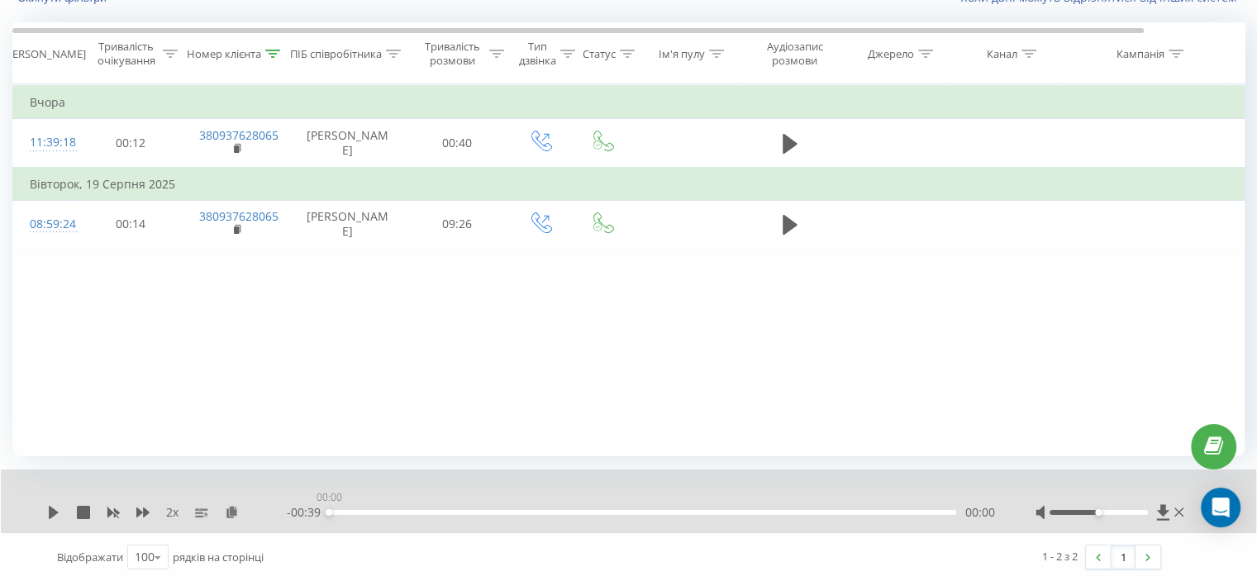
drag, startPoint x: 327, startPoint y: 511, endPoint x: 258, endPoint y: 494, distance: 71.3
click at [301, 511] on div "- 00:39 00:00 00:00" at bounding box center [640, 512] width 707 height 17
click at [56, 512] on icon at bounding box center [53, 512] width 13 height 13
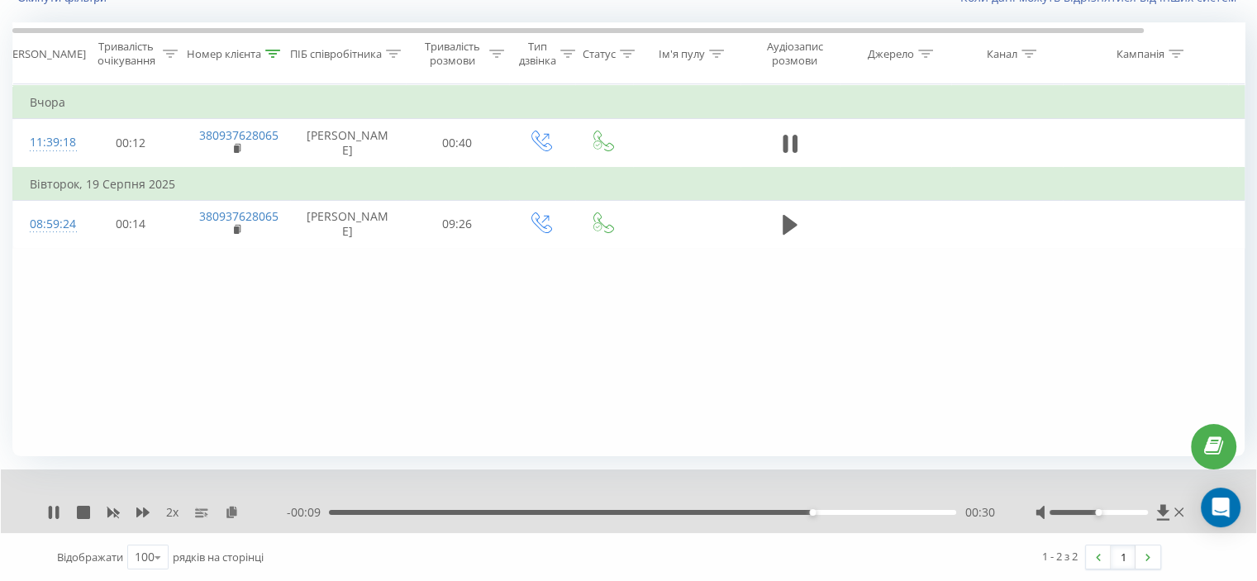
click at [346, 510] on div "00:30" at bounding box center [642, 512] width 627 height 5
click at [230, 508] on icon at bounding box center [232, 512] width 14 height 12
click at [274, 50] on icon at bounding box center [273, 54] width 15 height 8
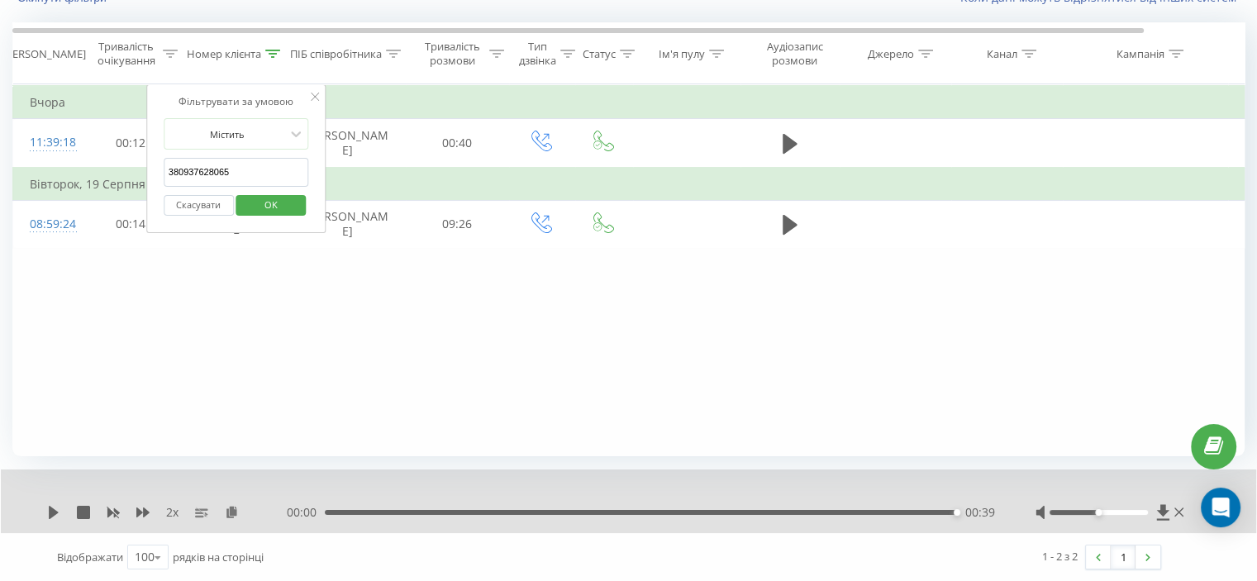
drag, startPoint x: 242, startPoint y: 171, endPoint x: 178, endPoint y: 192, distance: 67.1
click at [26, 187] on table "Фільтрувати за умовою Дорівнює Скасувати OK Фільтрувати за умовою Містить 38093…" at bounding box center [682, 166] width 1340 height 164
paste input "58127400"
click at [284, 195] on span "OK" at bounding box center [271, 205] width 46 height 26
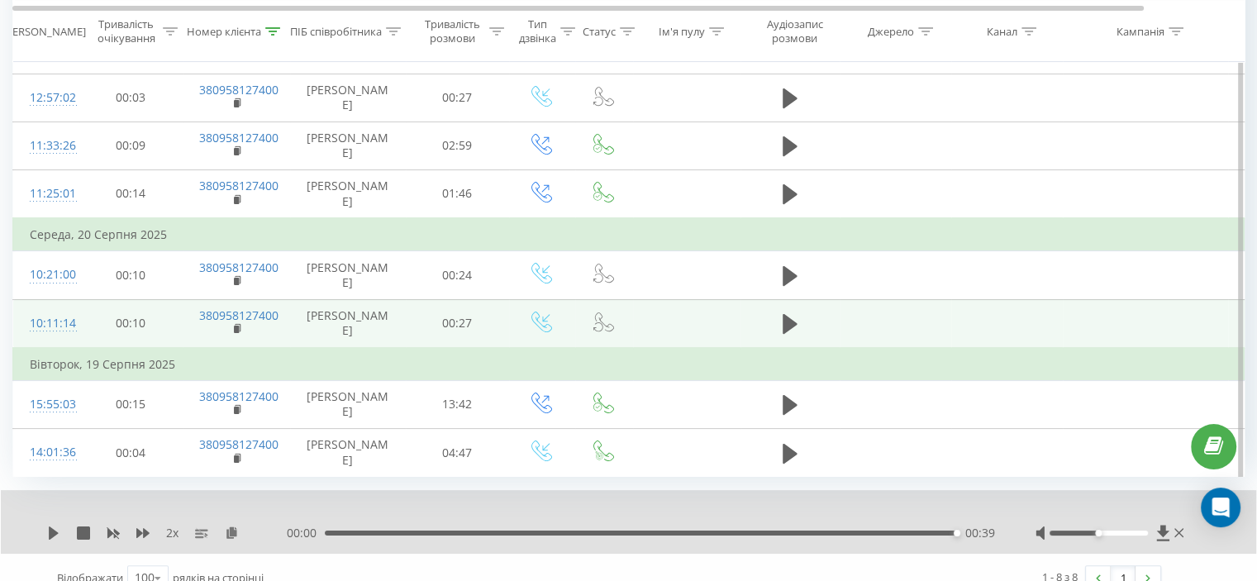
scroll to position [307, 0]
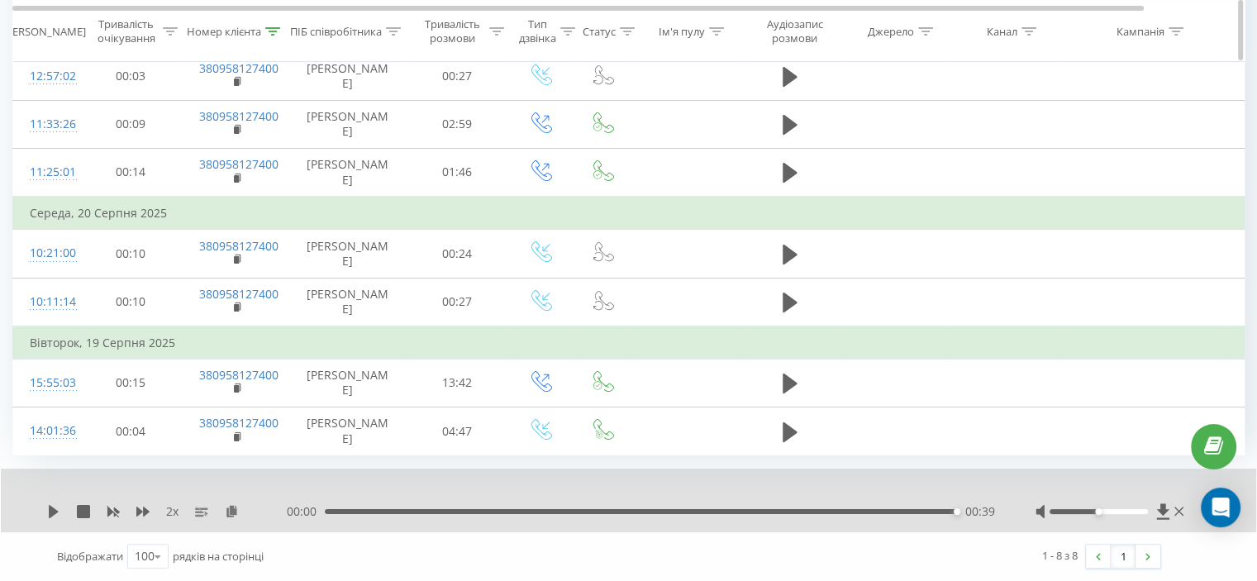
click at [273, 41] on th "Номер клієнта" at bounding box center [236, 31] width 107 height 61
click at [271, 36] on div at bounding box center [272, 31] width 15 height 14
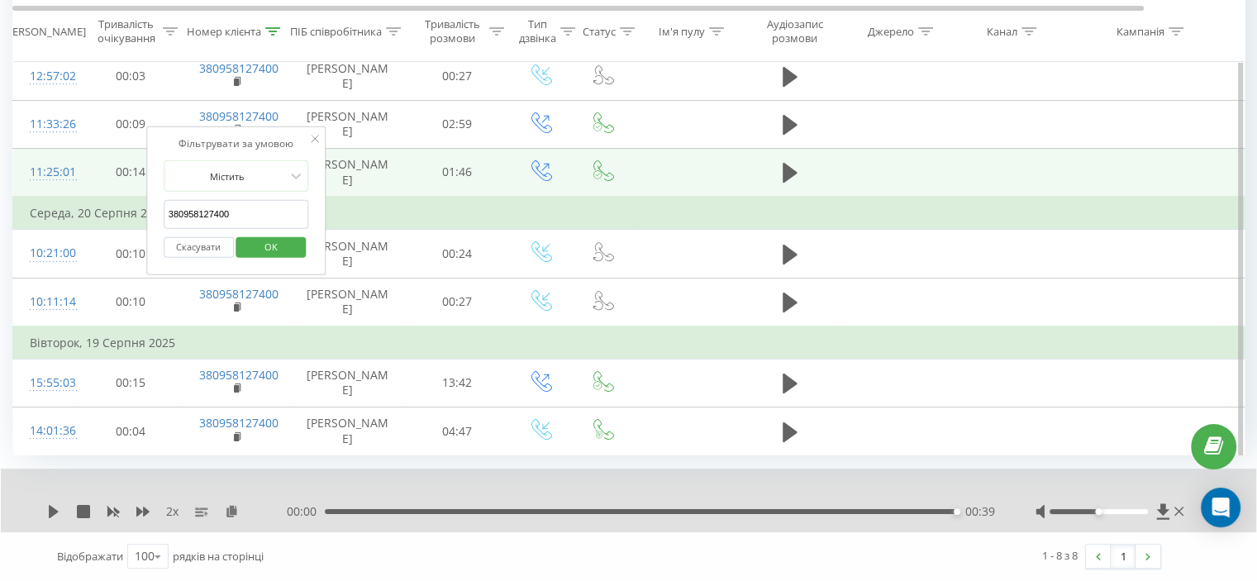
drag, startPoint x: 258, startPoint y: 144, endPoint x: 93, endPoint y: 151, distance: 165.4
click at [93, 151] on table "Фільтрувати за умовою Дорівнює Скасувати OK Фільтрувати за умовою Містить 38095…" at bounding box center [682, 212] width 1340 height 486
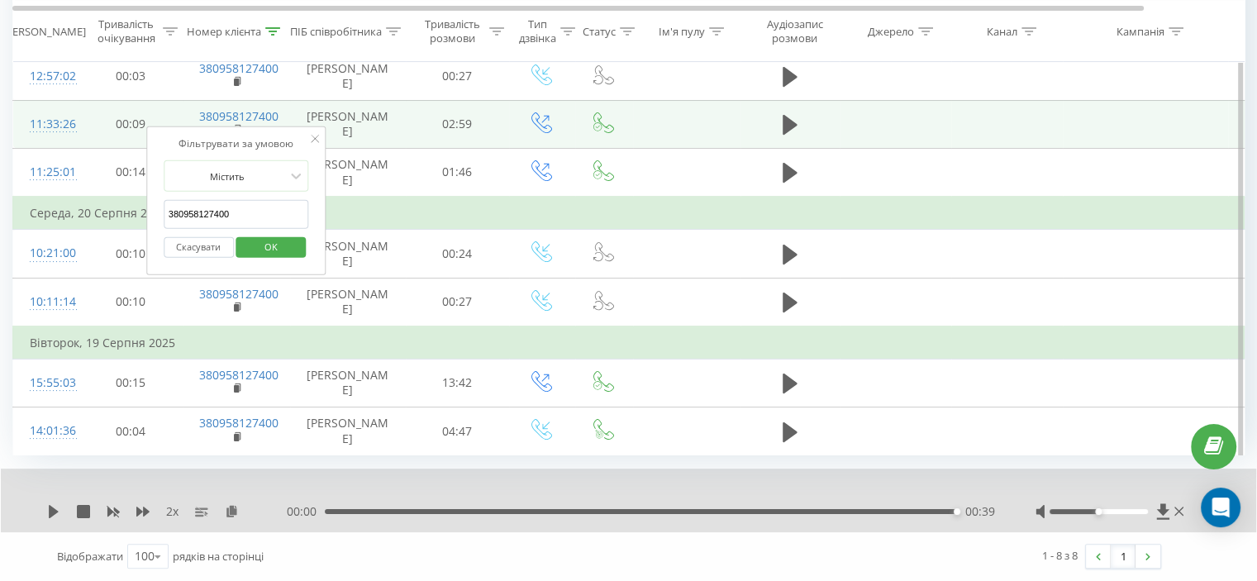
click at [315, 135] on icon at bounding box center [315, 139] width 8 height 8
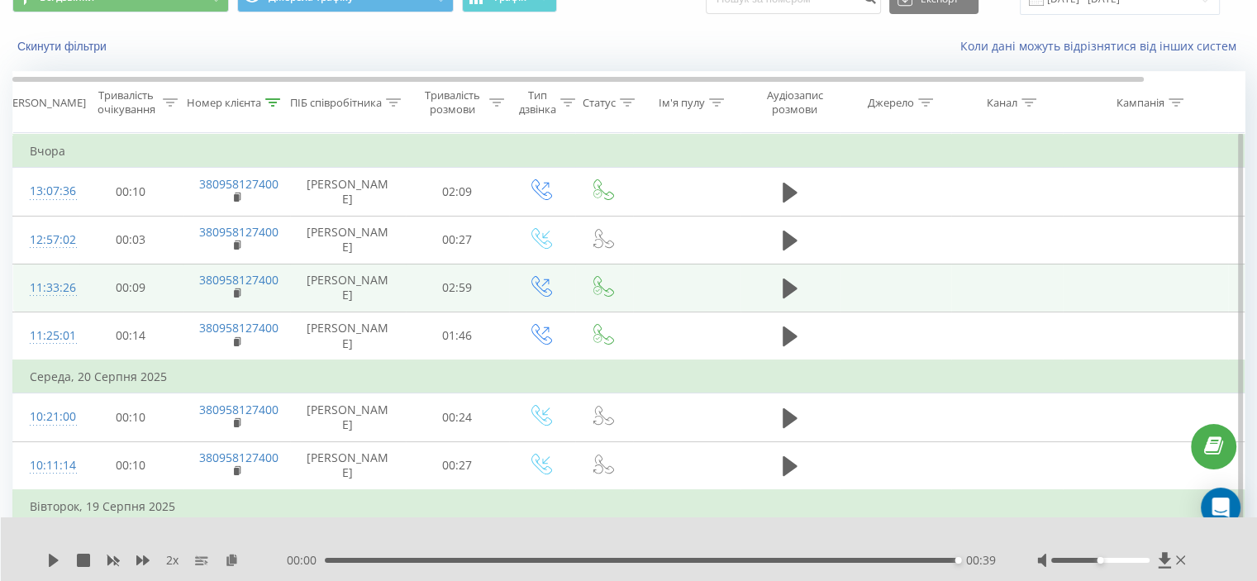
scroll to position [59, 0]
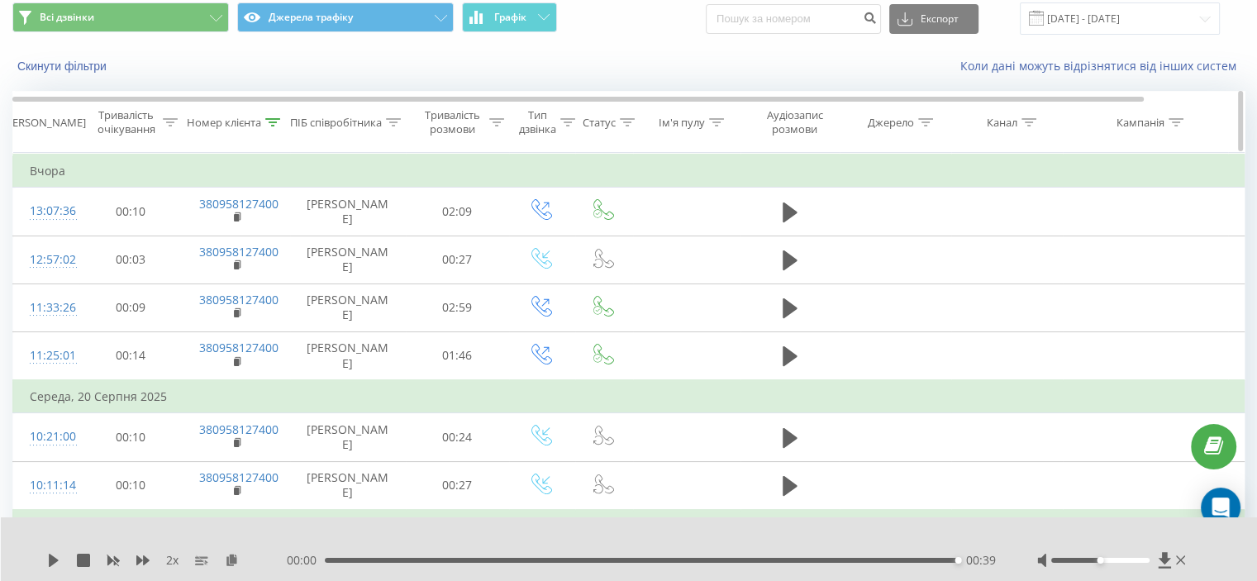
click at [269, 121] on icon at bounding box center [273, 122] width 15 height 8
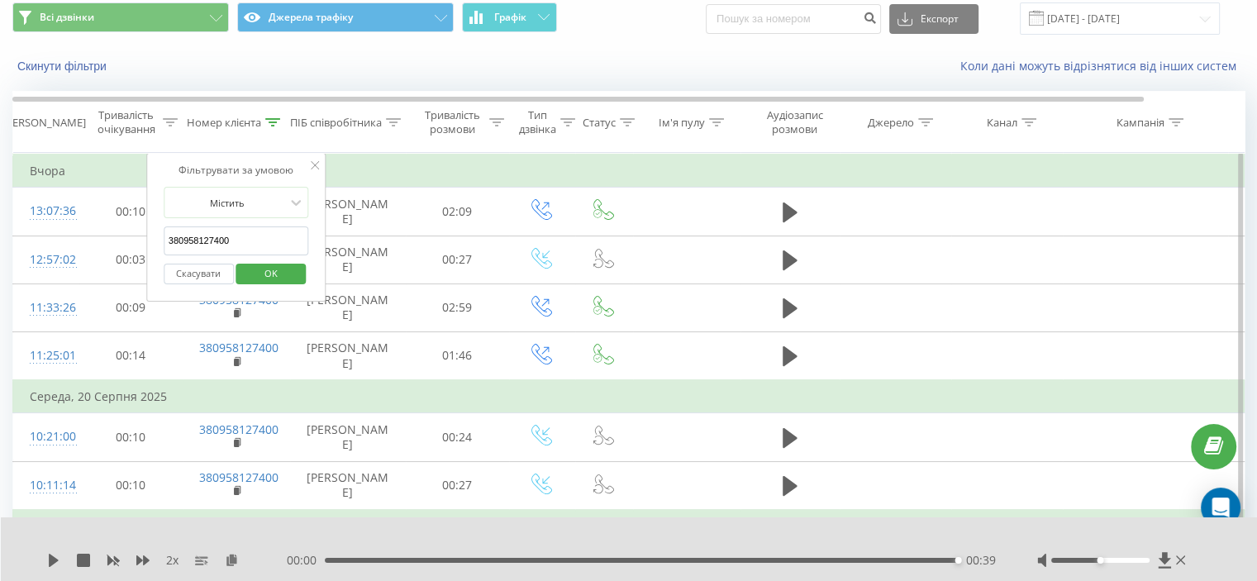
drag, startPoint x: 268, startPoint y: 244, endPoint x: 183, endPoint y: 257, distance: 86.1
click at [106, 241] on table "Фільтрувати за умовою Дорівнює Скасувати OK Фільтрувати за умовою Містить 38095…" at bounding box center [682, 396] width 1340 height 486
paste input "97160401"
type input "380997160401"
click at [273, 266] on span "OK" at bounding box center [271, 273] width 46 height 26
